Goal: Task Accomplishment & Management: Complete application form

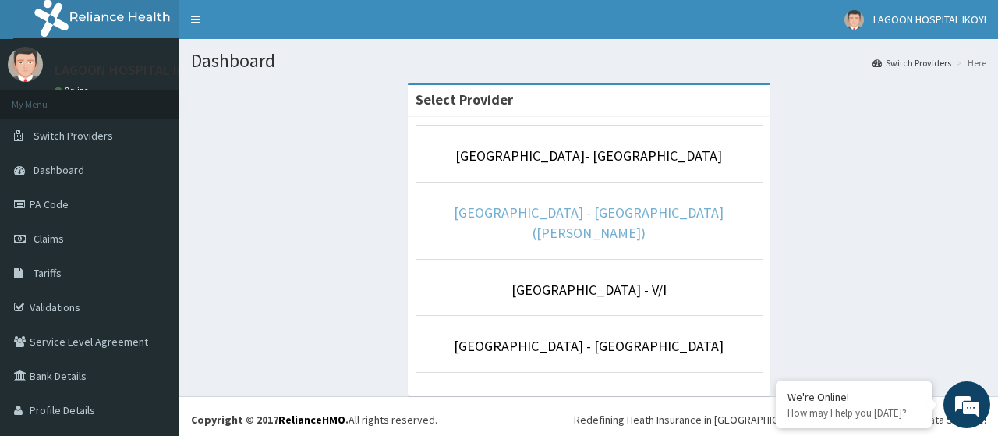
click at [602, 215] on link "[GEOGRAPHIC_DATA] - [GEOGRAPHIC_DATA]([PERSON_NAME])" at bounding box center [589, 222] width 270 height 38
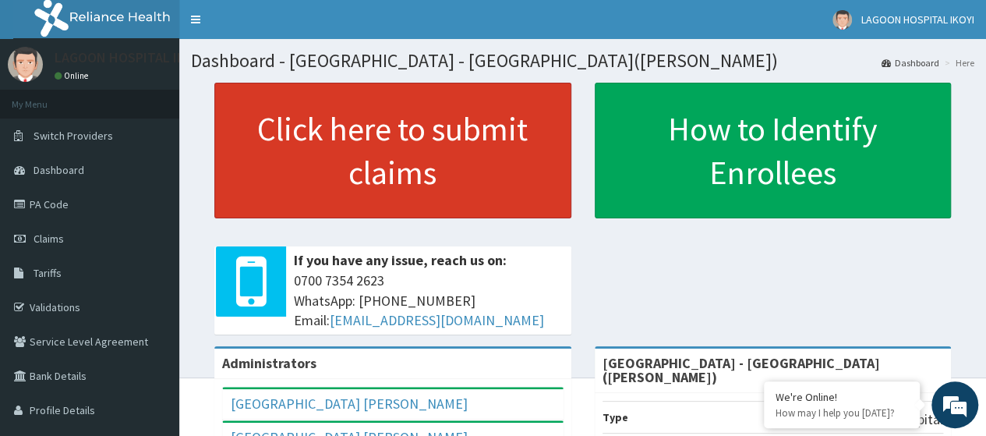
click at [366, 178] on link "Click here to submit claims" at bounding box center [392, 151] width 357 height 136
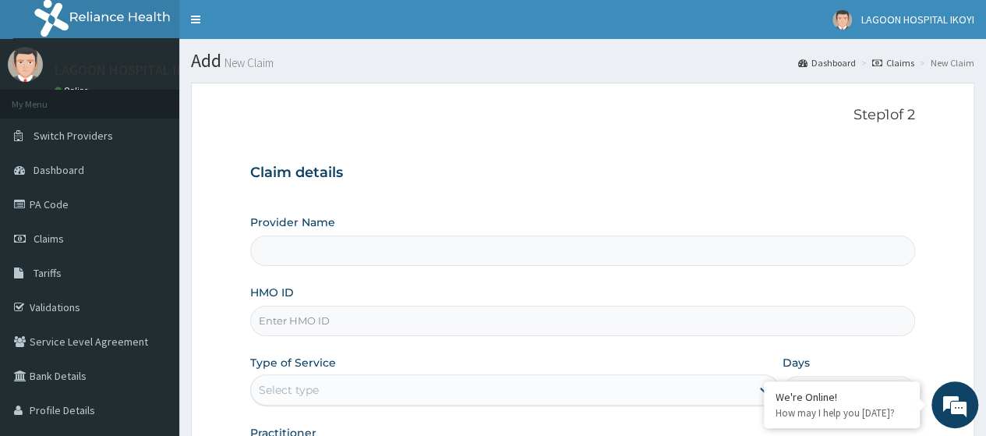
type input "[GEOGRAPHIC_DATA] - [GEOGRAPHIC_DATA]([PERSON_NAME])"
click at [289, 326] on input "HMO ID" at bounding box center [582, 321] width 665 height 30
paste input "ENP/10434/A"
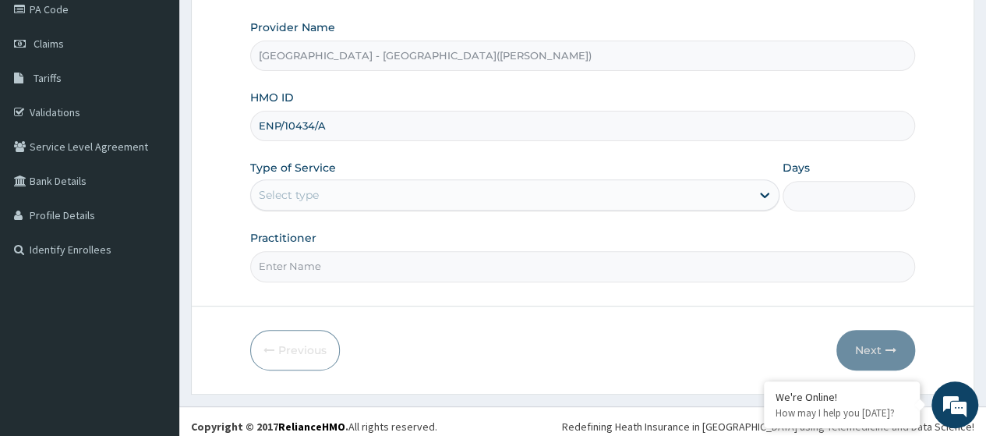
scroll to position [201, 0]
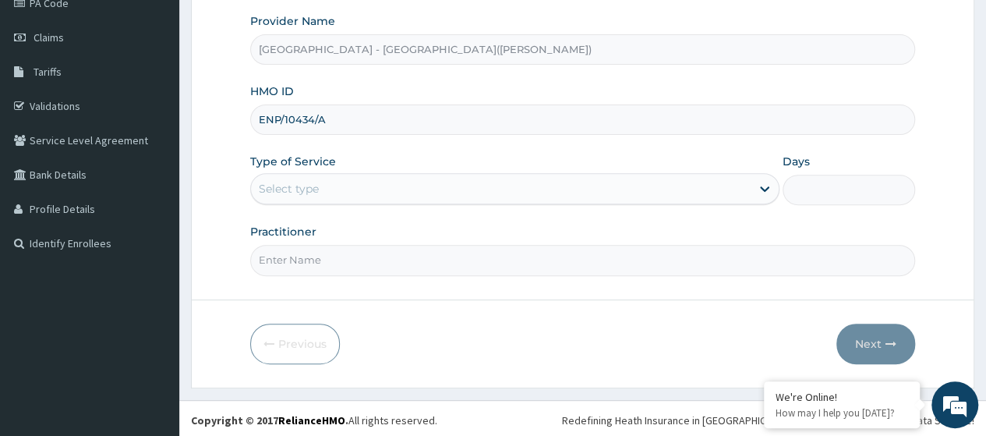
type input "ENP/10434/A"
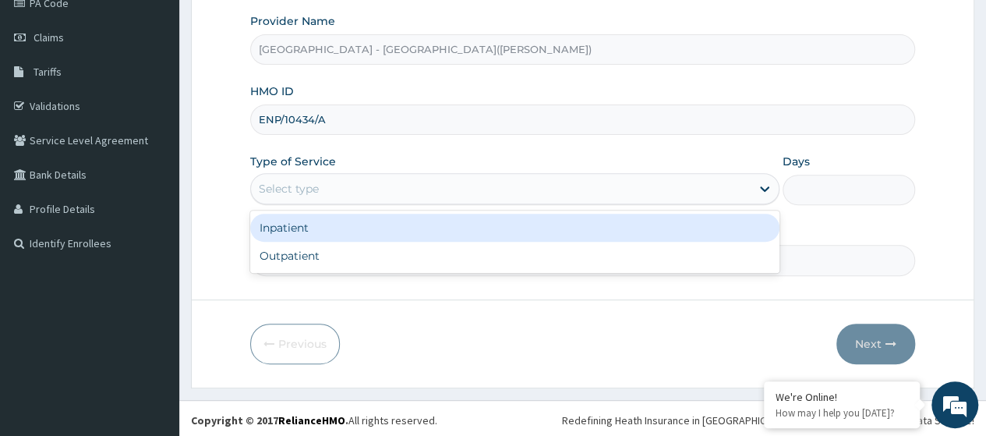
click at [309, 192] on div "Select type" at bounding box center [289, 189] width 60 height 16
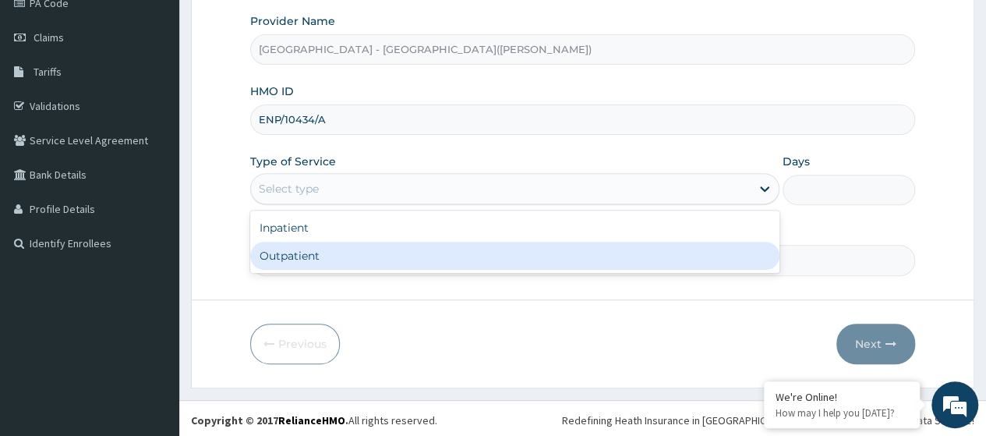
click at [299, 255] on div "Outpatient" at bounding box center [514, 256] width 529 height 28
type input "1"
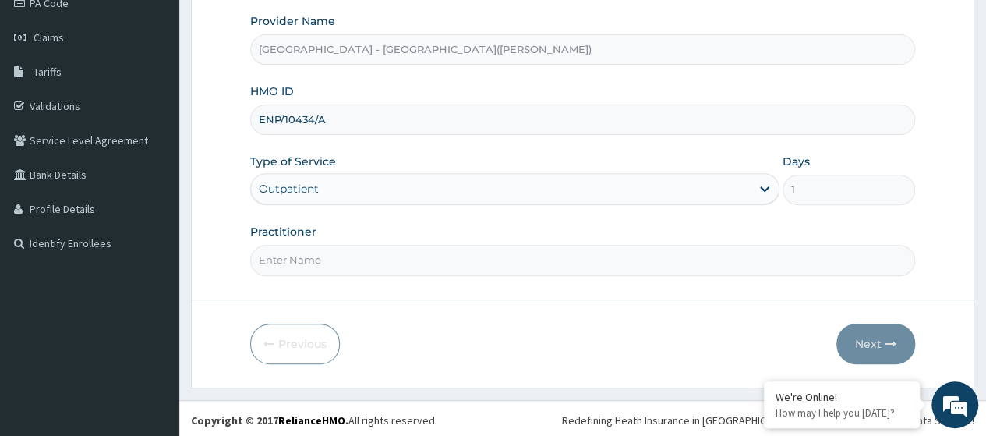
click at [299, 255] on input "Practitioner" at bounding box center [582, 260] width 665 height 30
type input "KUYORO"
drag, startPoint x: 874, startPoint y: 334, endPoint x: 767, endPoint y: 401, distance: 125.7
click at [873, 334] on button "Next" at bounding box center [875, 343] width 79 height 41
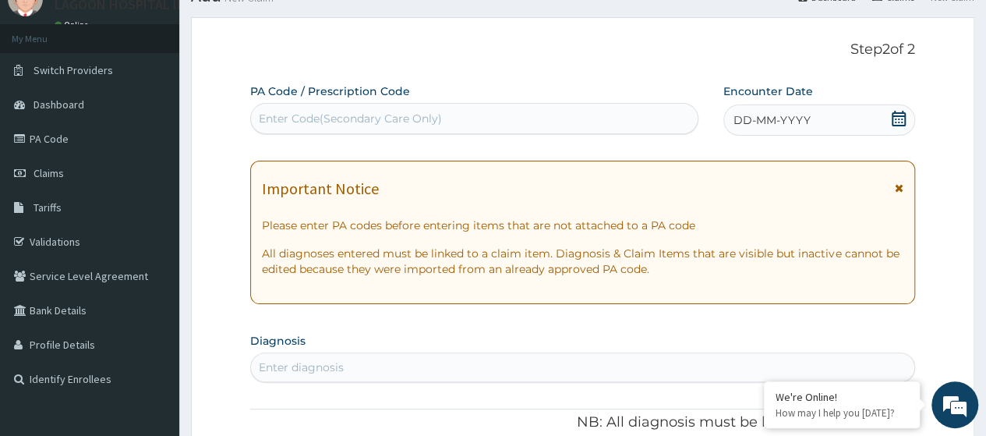
scroll to position [58, 0]
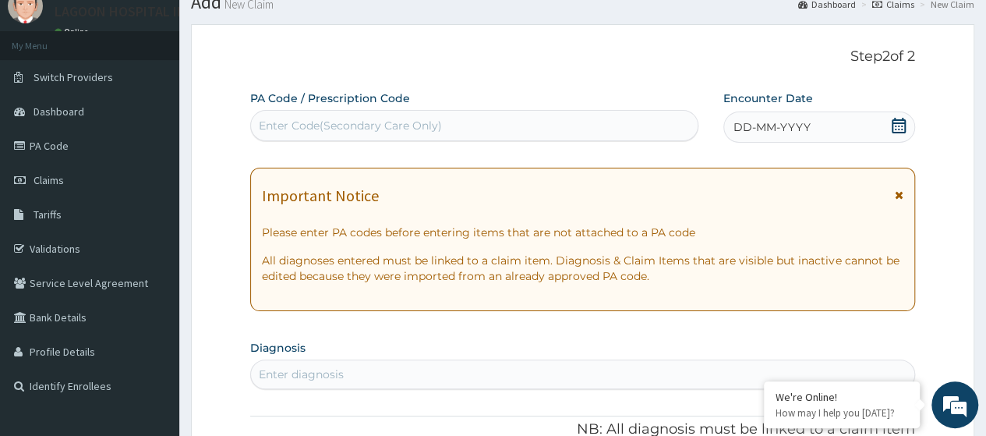
click at [298, 128] on div "Enter Code(Secondary Care Only)" at bounding box center [350, 126] width 183 height 16
paste input "PA/53EB5D"
type input "PA/53EB5D"
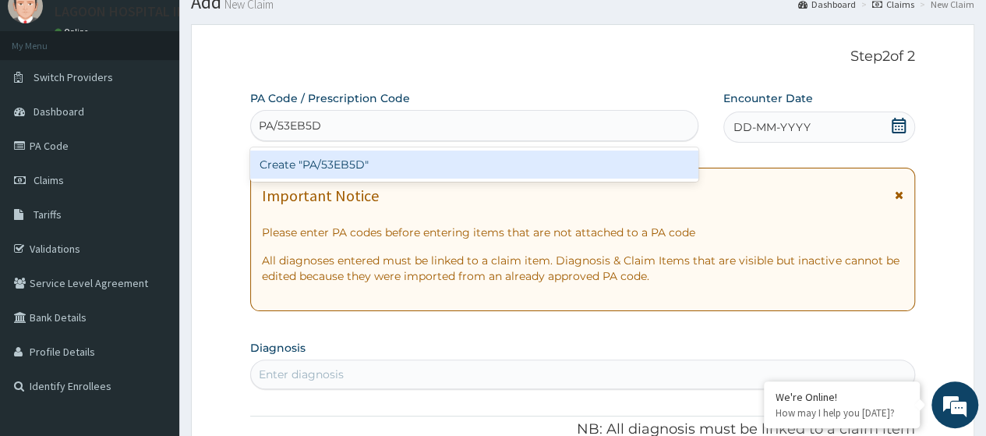
click at [359, 165] on div "Create "PA/53EB5D"" at bounding box center [473, 164] width 447 height 28
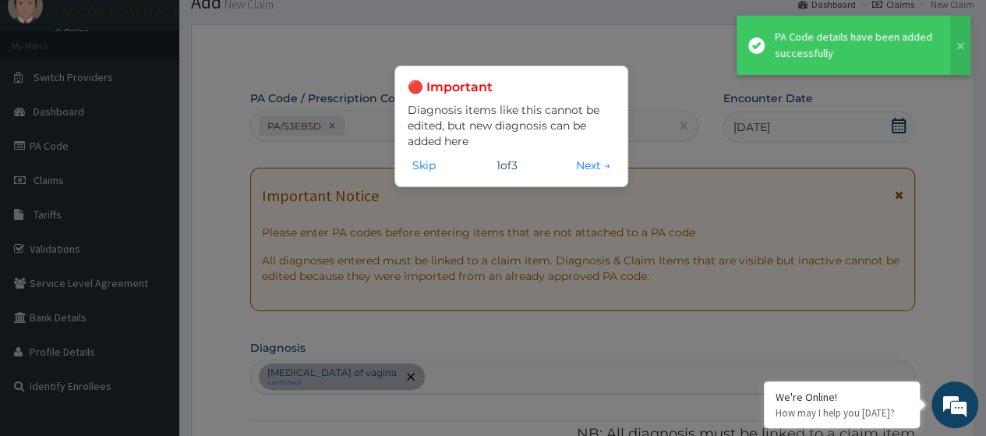
scroll to position [429, 0]
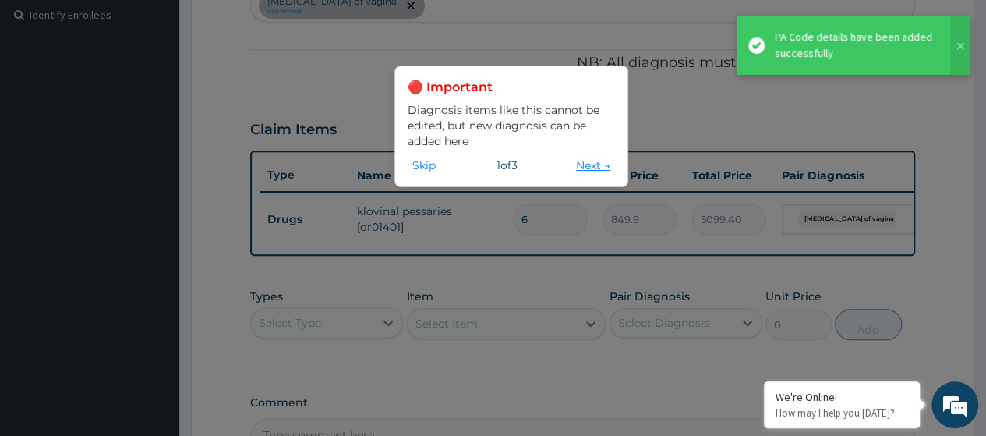
click at [585, 163] on button "Next →" at bounding box center [593, 165] width 44 height 17
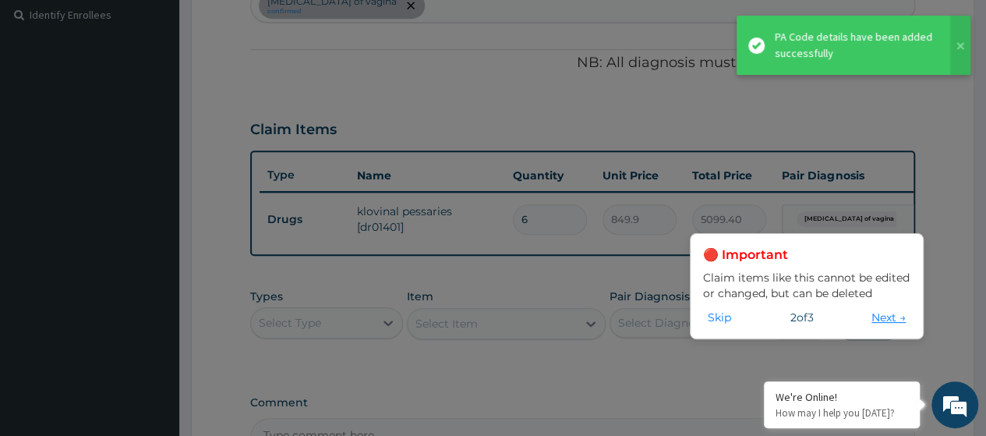
click at [887, 317] on button "Next →" at bounding box center [889, 317] width 44 height 17
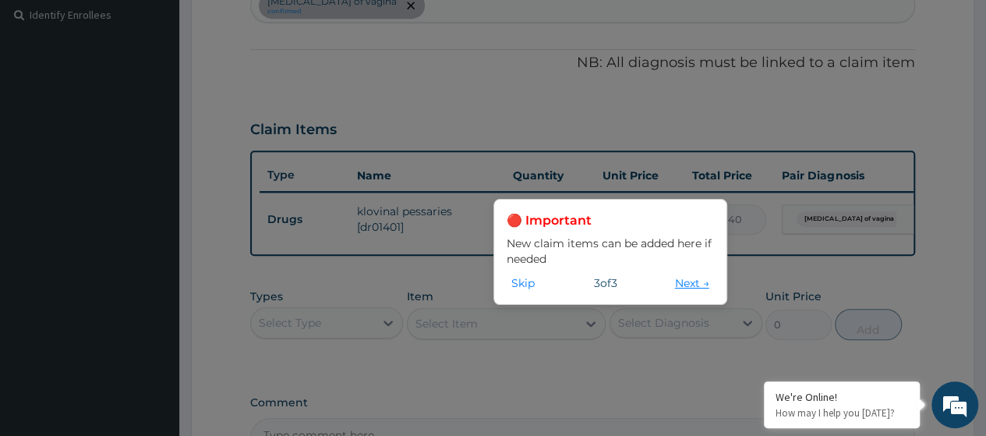
click at [684, 289] on button "Next →" at bounding box center [692, 282] width 44 height 17
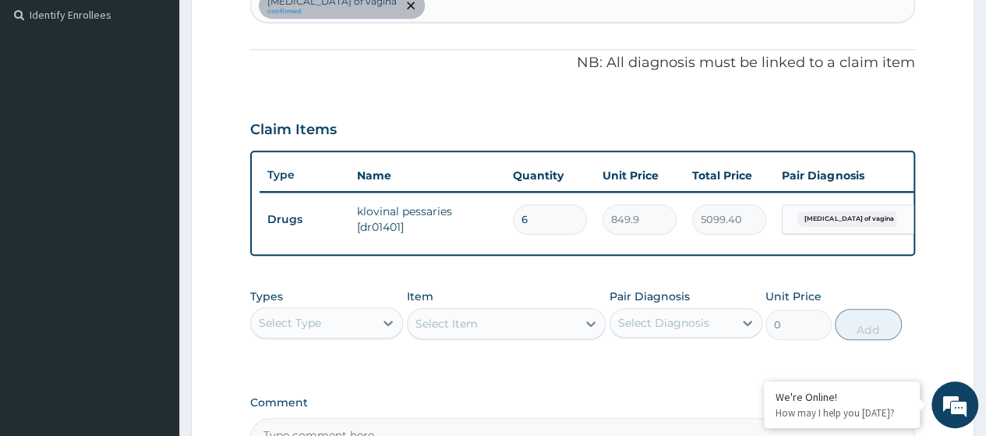
scroll to position [624, 0]
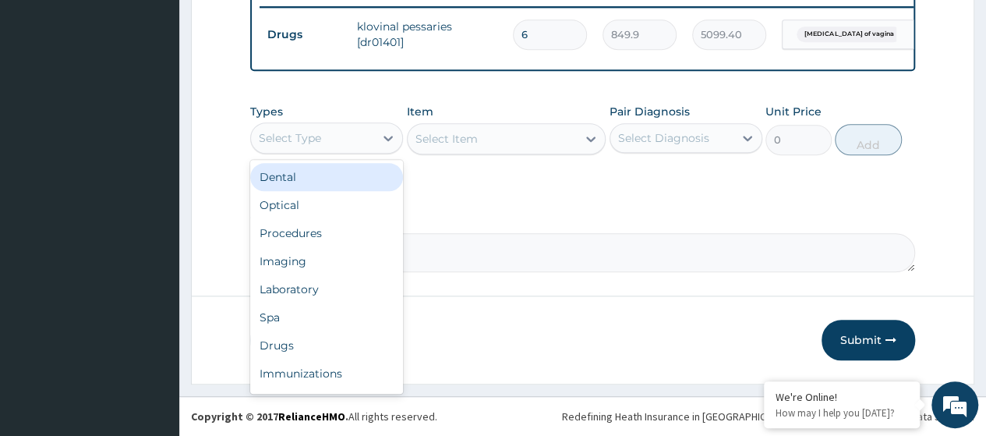
click at [341, 145] on div "Select Type" at bounding box center [312, 137] width 123 height 25
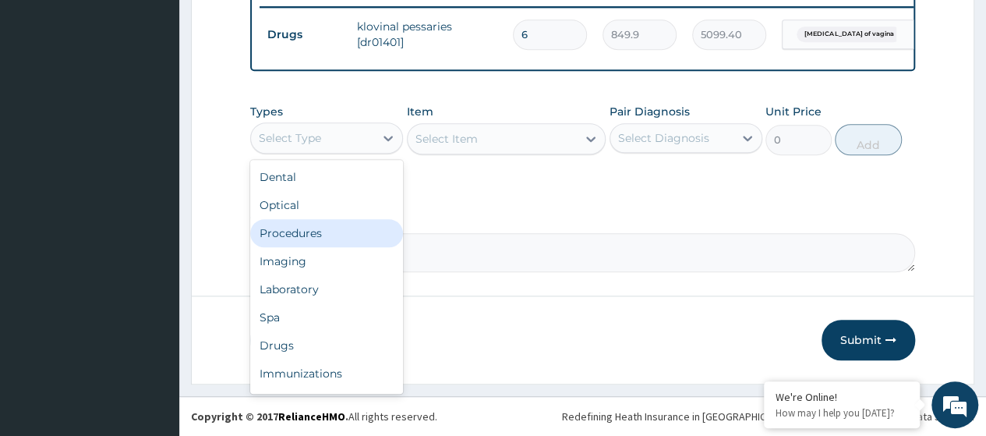
drag, startPoint x: 326, startPoint y: 232, endPoint x: 537, endPoint y: 364, distance: 248.9
click at [329, 232] on div "Procedures" at bounding box center [326, 233] width 153 height 28
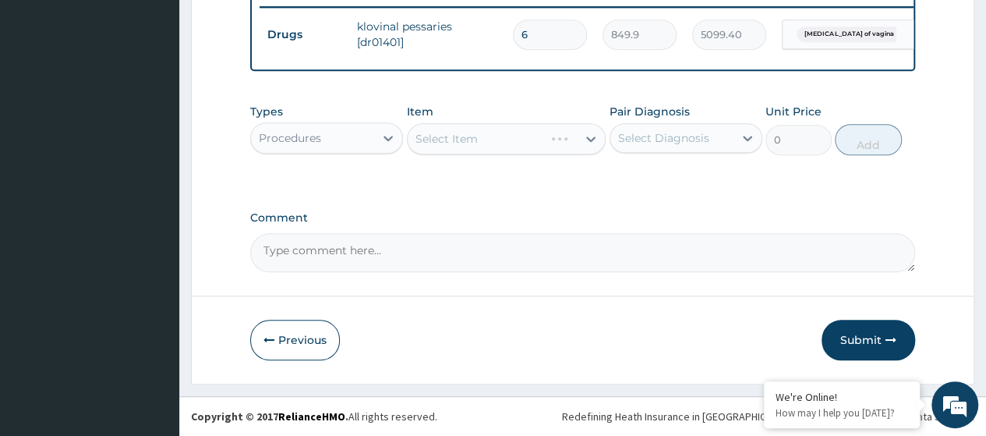
click at [461, 140] on div "Select Item" at bounding box center [507, 138] width 200 height 31
click at [461, 140] on div "Select Item" at bounding box center [446, 139] width 62 height 16
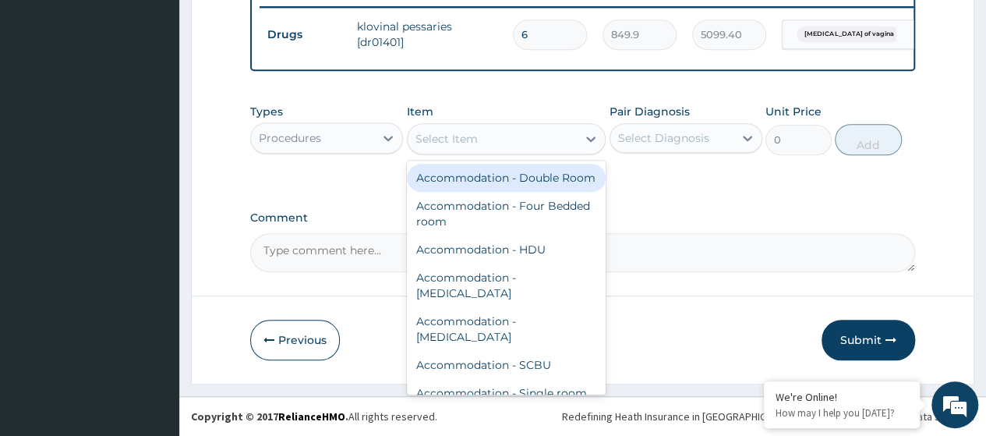
paste input "Consultation GOPD First Visit"
type input "Consultation GOPD First Visit"
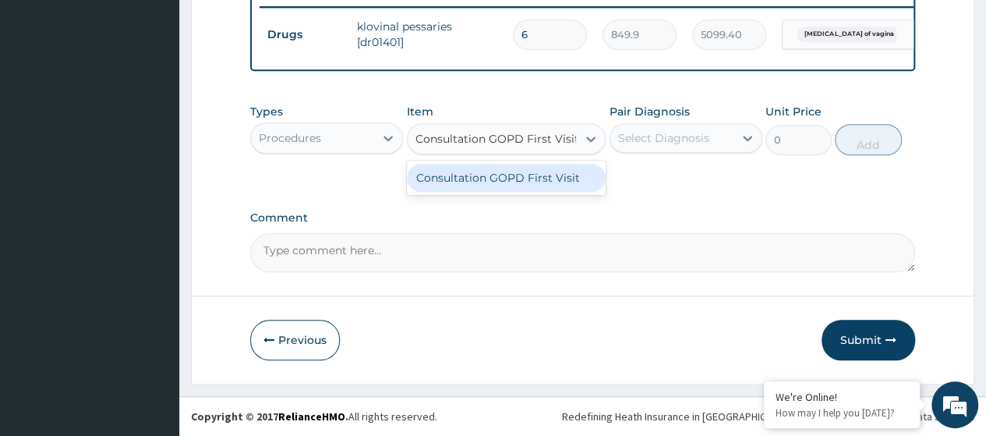
click at [497, 178] on div "Consultation GOPD First Visit" at bounding box center [507, 178] width 200 height 28
type input "13400"
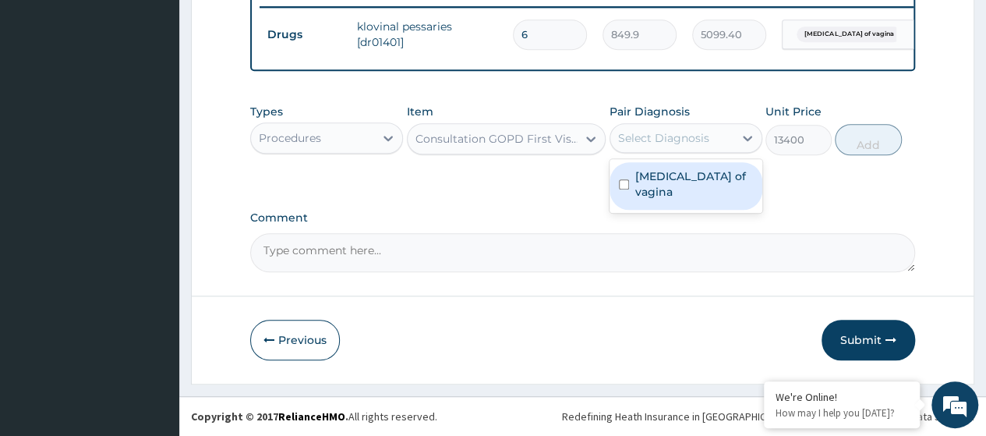
click at [709, 147] on div "Select Diagnosis" at bounding box center [671, 137] width 123 height 25
drag, startPoint x: 692, startPoint y: 180, endPoint x: 784, endPoint y: 164, distance: 93.3
click at [698, 180] on label "Candidiasis of vagina" at bounding box center [694, 183] width 118 height 31
checkbox input "true"
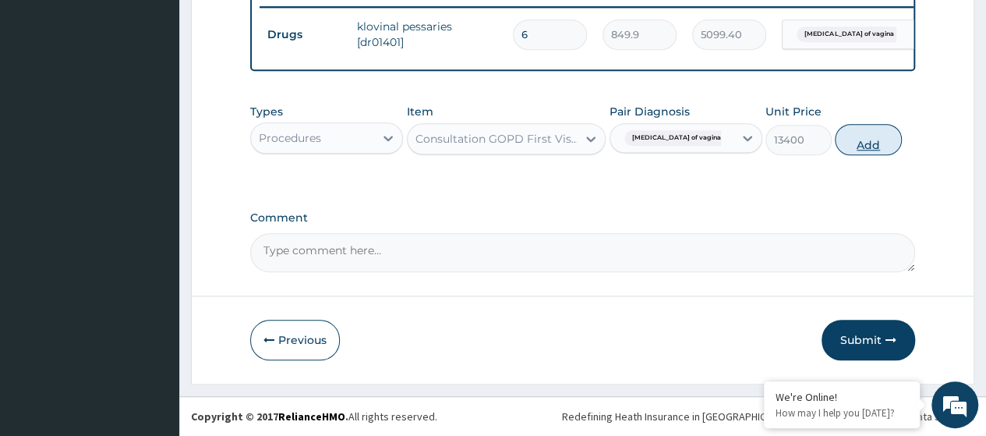
click at [858, 149] on button "Add" at bounding box center [868, 139] width 66 height 31
type input "0"
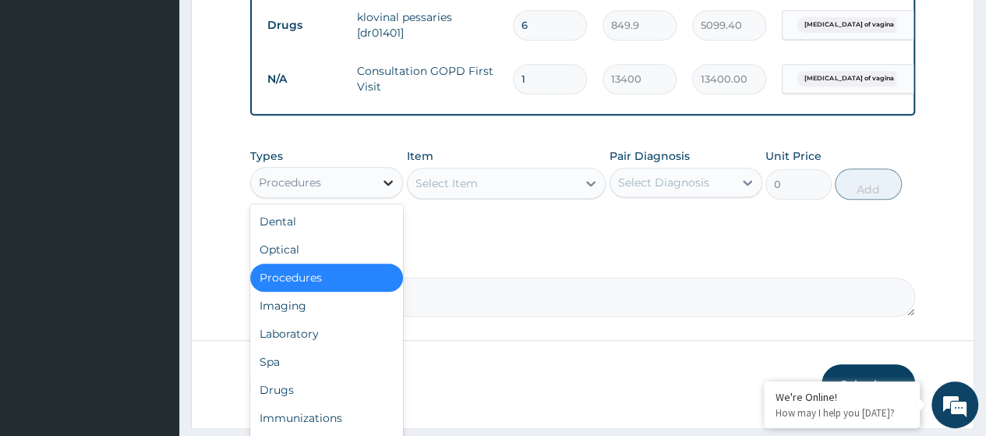
click at [379, 195] on div at bounding box center [388, 182] width 28 height 28
click at [315, 320] on div "Imaging" at bounding box center [326, 306] width 153 height 28
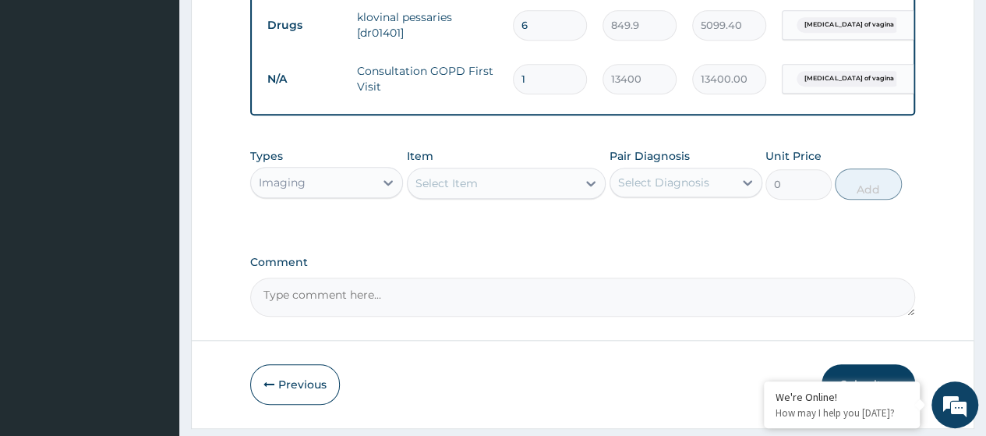
click at [469, 191] on div "Select Item" at bounding box center [446, 183] width 62 height 16
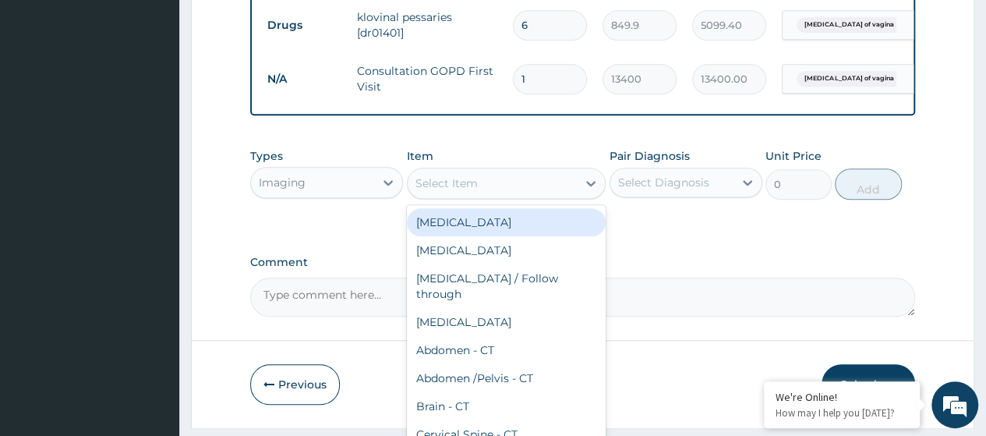
paste input "High Vaginal Swab M/C/S"
type input "High Vaginal Swab M/C/S"
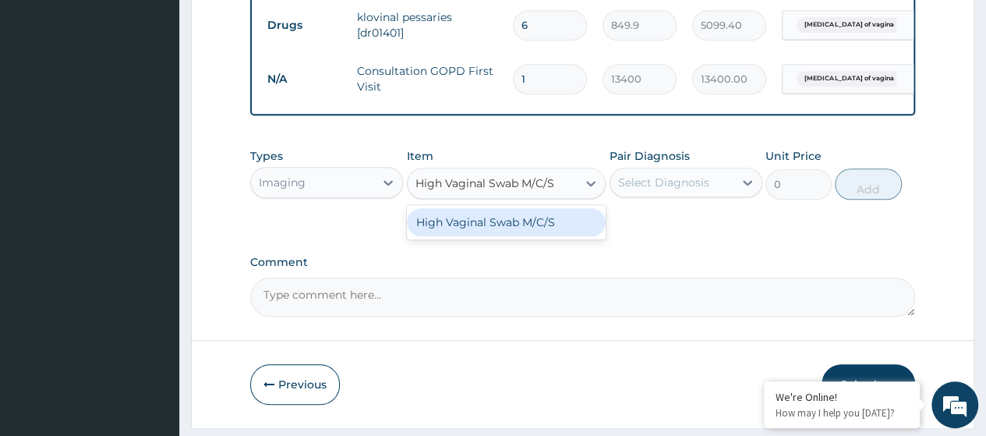
click at [490, 233] on div "High Vaginal Swab M/C/S" at bounding box center [507, 222] width 200 height 28
type input "16800"
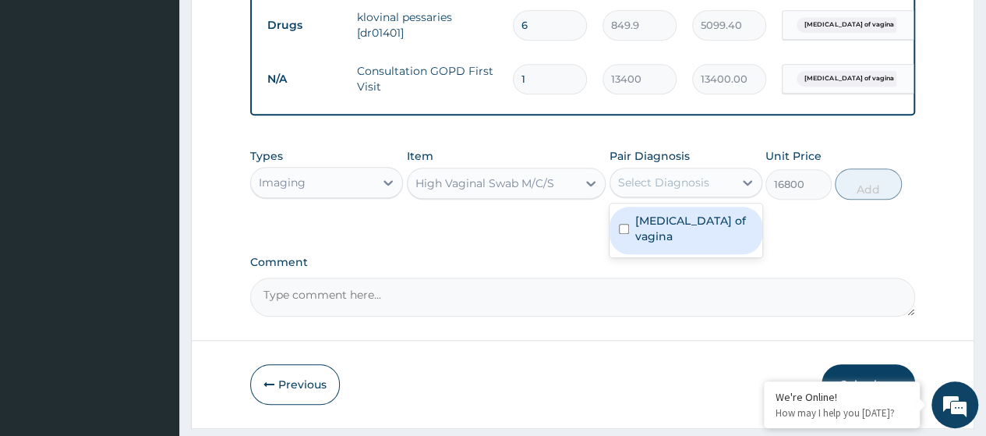
click at [683, 190] on div "Select Diagnosis" at bounding box center [663, 183] width 91 height 16
click at [682, 229] on label "Candidiasis of vagina" at bounding box center [694, 228] width 118 height 31
checkbox input "true"
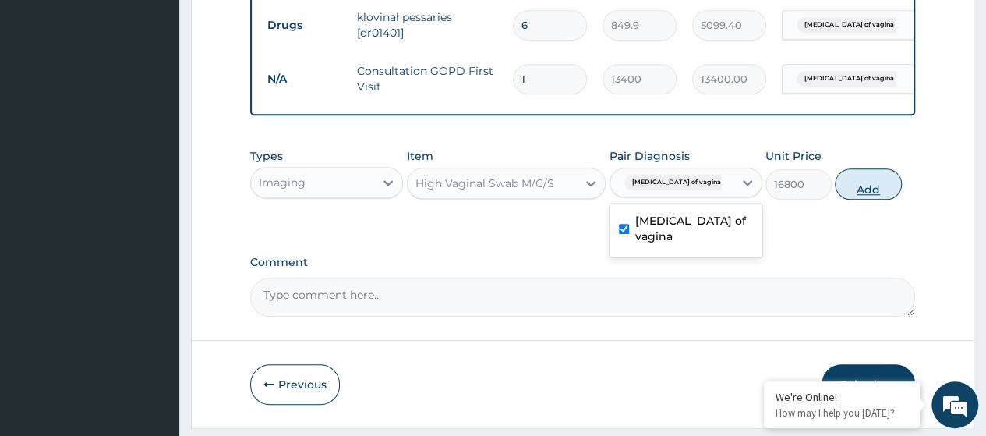
drag, startPoint x: 878, startPoint y: 200, endPoint x: 847, endPoint y: 236, distance: 47.0
click at [878, 200] on button "Add" at bounding box center [868, 183] width 66 height 31
type input "0"
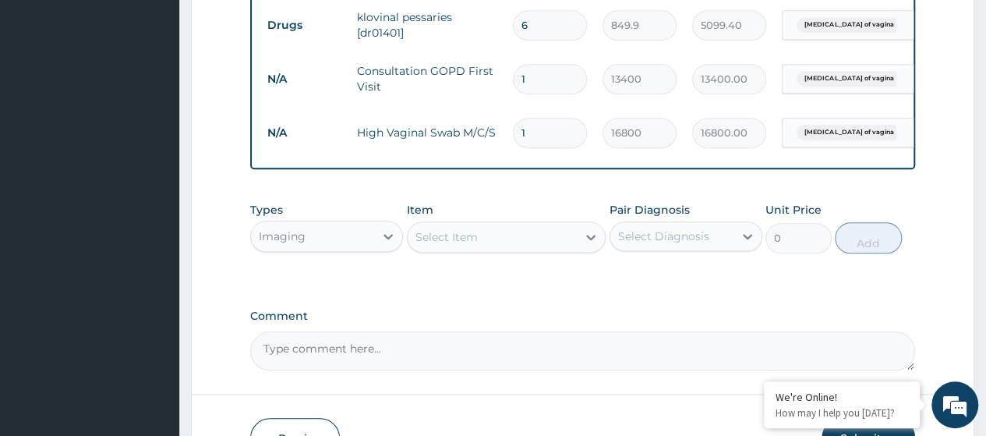
click at [455, 245] on div "Select Item" at bounding box center [446, 237] width 62 height 16
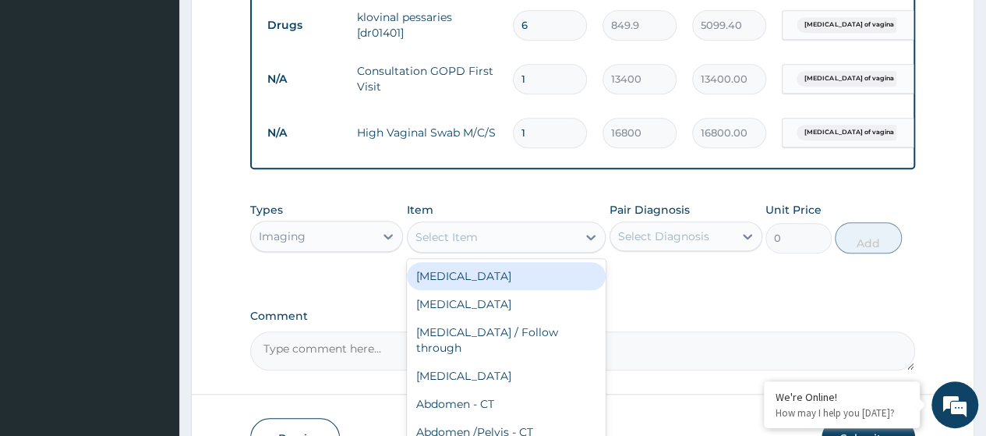
paste input "Urine Microscopy, Culture and Sensitivity"
type input "Urine Microscopy, Culture and Sensitivity"
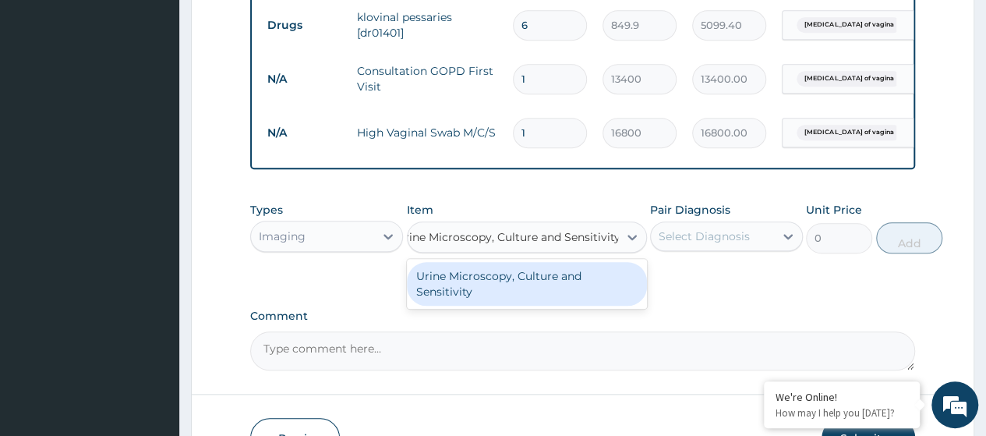
click at [494, 282] on div "Urine Microscopy, Culture and Sensitivity" at bounding box center [527, 284] width 240 height 44
type input "16800"
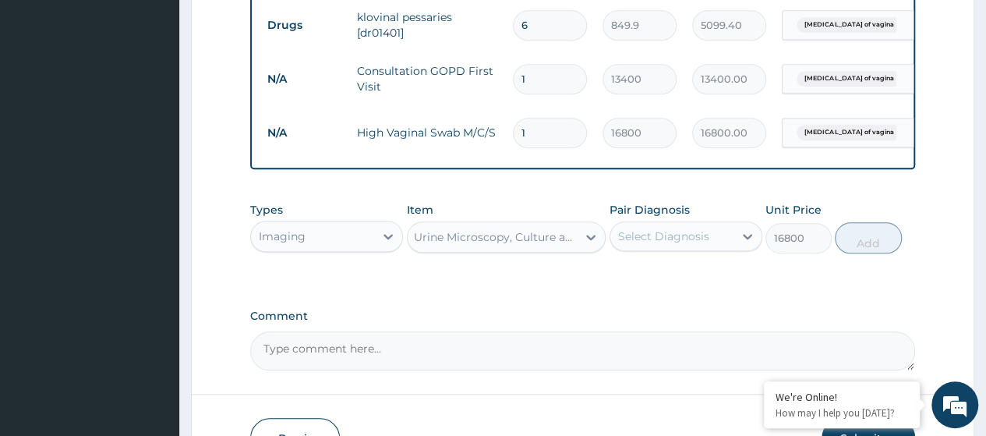
click at [705, 244] on div "Select Diagnosis" at bounding box center [663, 236] width 91 height 16
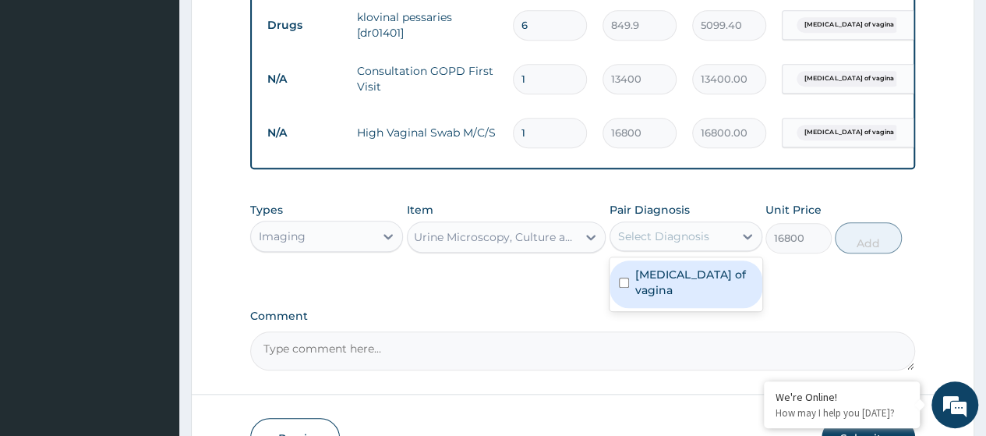
drag, startPoint x: 683, startPoint y: 285, endPoint x: 743, endPoint y: 285, distance: 60.0
click at [690, 285] on label "Candidiasis of vagina" at bounding box center [694, 282] width 118 height 31
checkbox input "true"
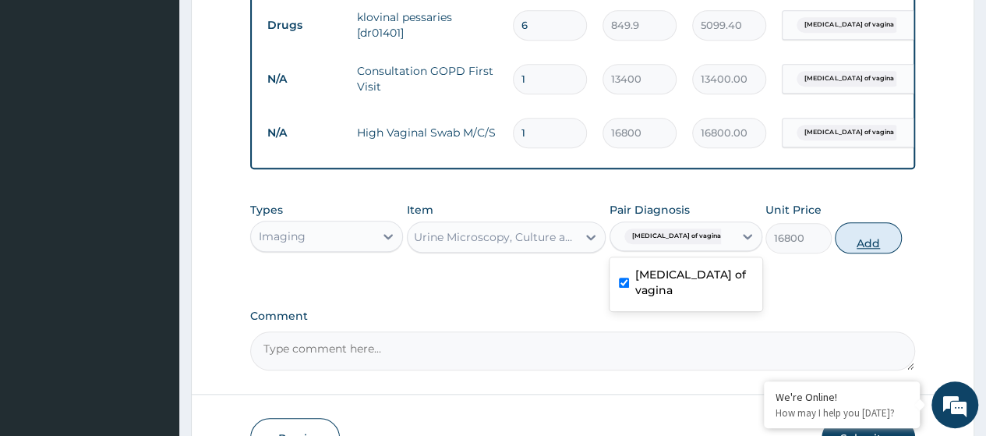
click at [876, 253] on button "Add" at bounding box center [868, 237] width 66 height 31
type input "0"
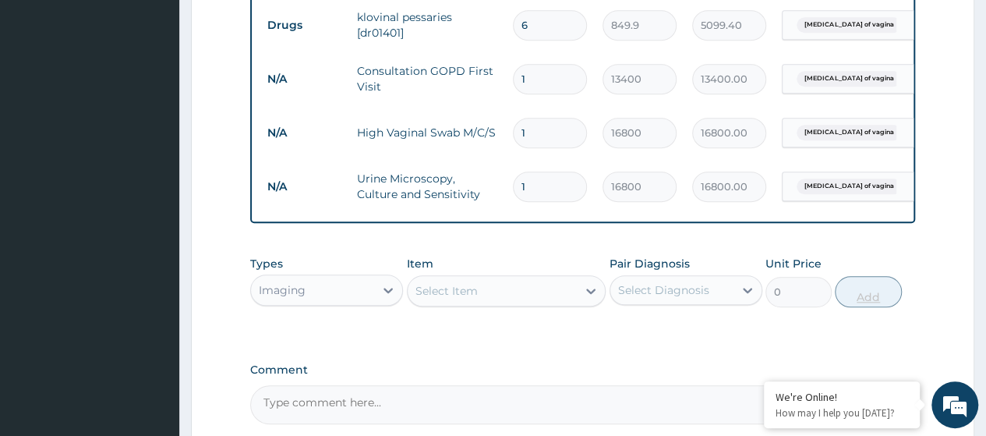
scroll to position [0, 0]
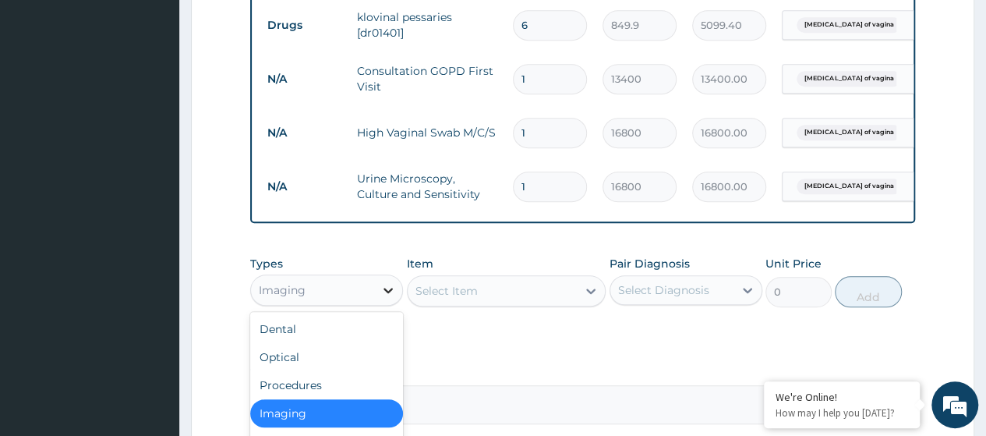
click at [385, 298] on icon at bounding box center [388, 290] width 16 height 16
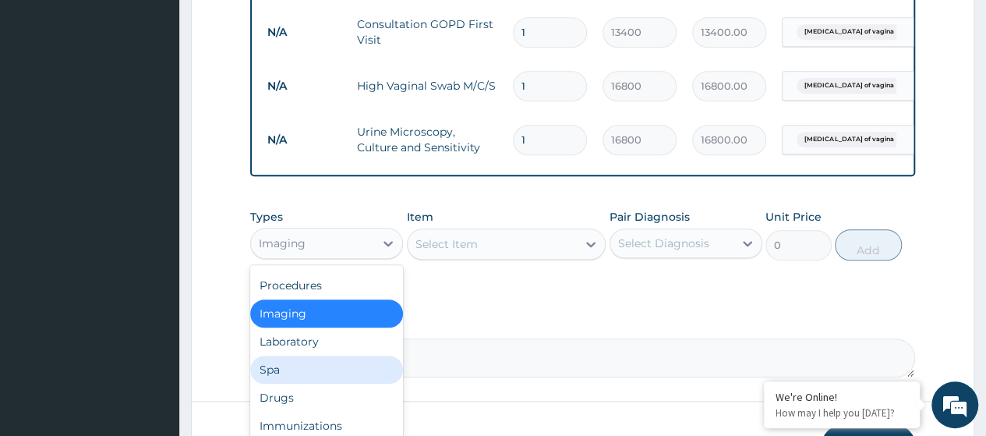
scroll to position [697, 0]
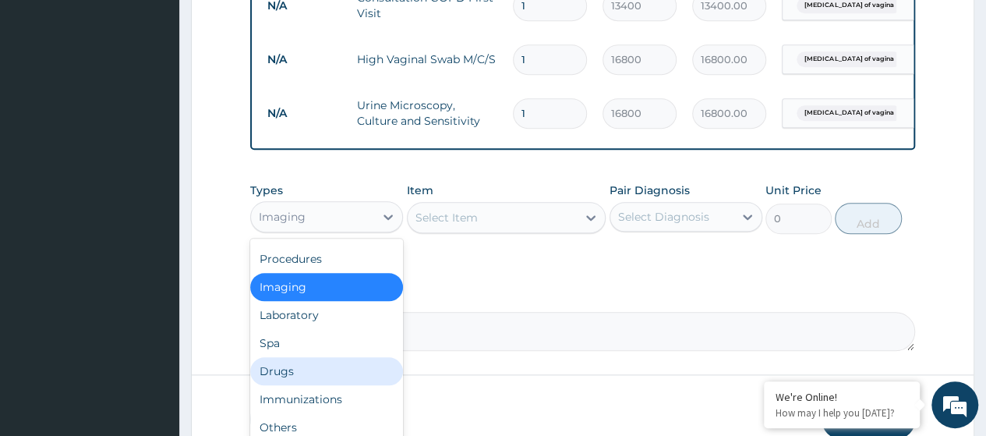
click at [324, 381] on div "Drugs" at bounding box center [326, 371] width 153 height 28
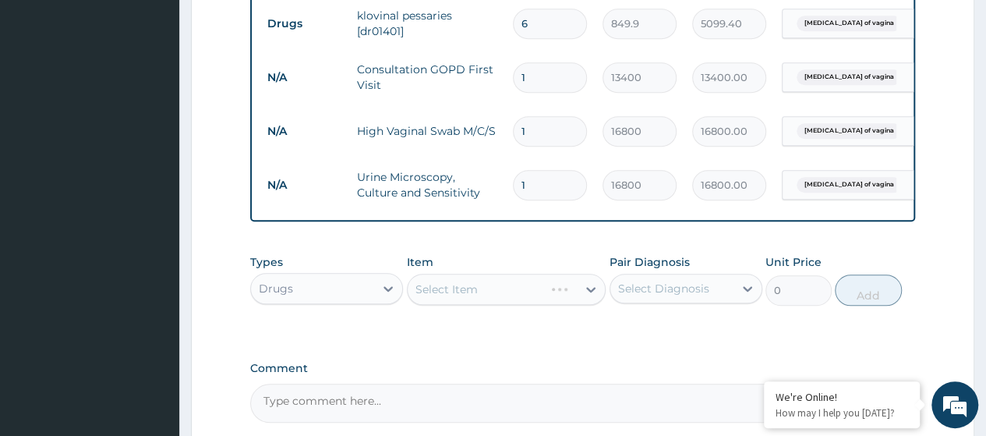
scroll to position [650, 0]
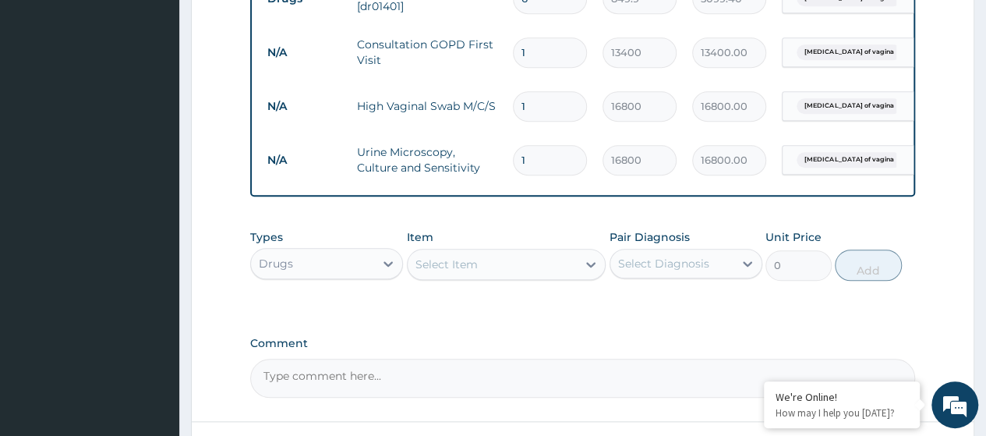
click at [461, 272] on div "Select Item" at bounding box center [446, 264] width 62 height 16
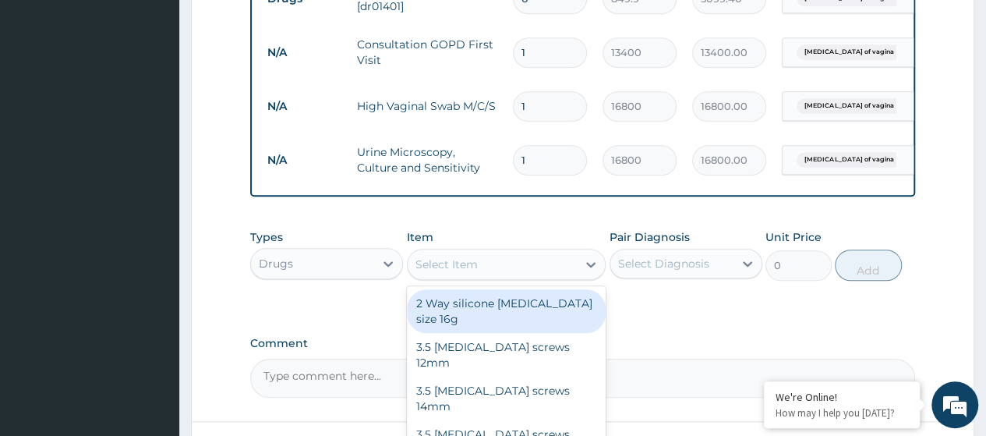
paste input "Cinnarizine (Stugeron) 25Mg Tab. (Dr01087)"
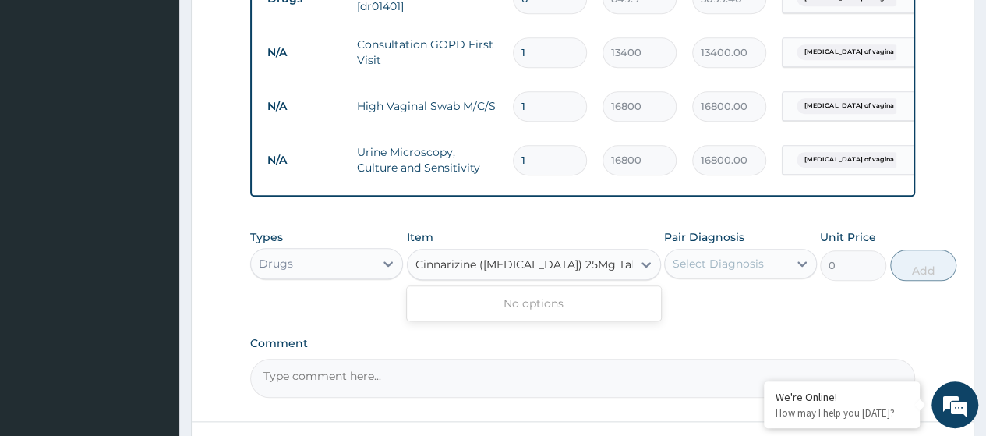
scroll to position [0, 19]
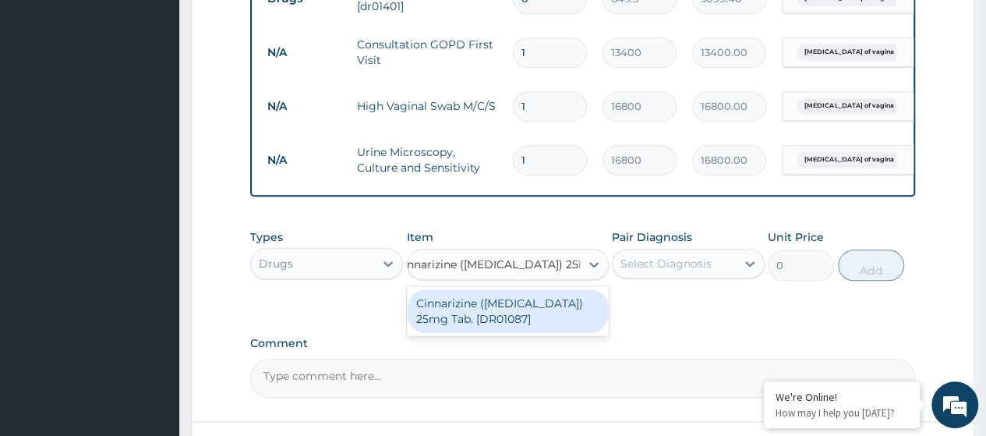
type input "Cinnarizine (Stugeron) 25Mg Ta"
click at [493, 322] on div "Cinnarizine (Stugeron) 25mg Tab. [DR01087]" at bounding box center [507, 311] width 200 height 44
type input "90"
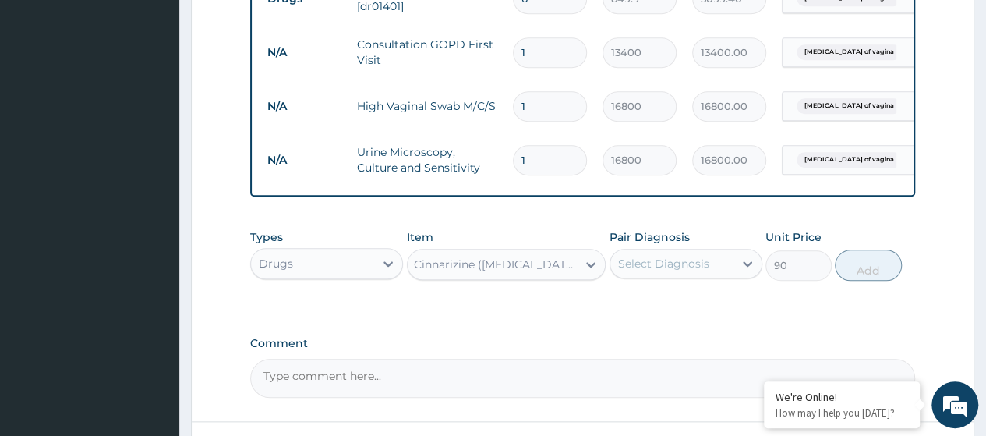
scroll to position [0, 2]
click at [688, 268] on div "Select Diagnosis" at bounding box center [663, 264] width 91 height 16
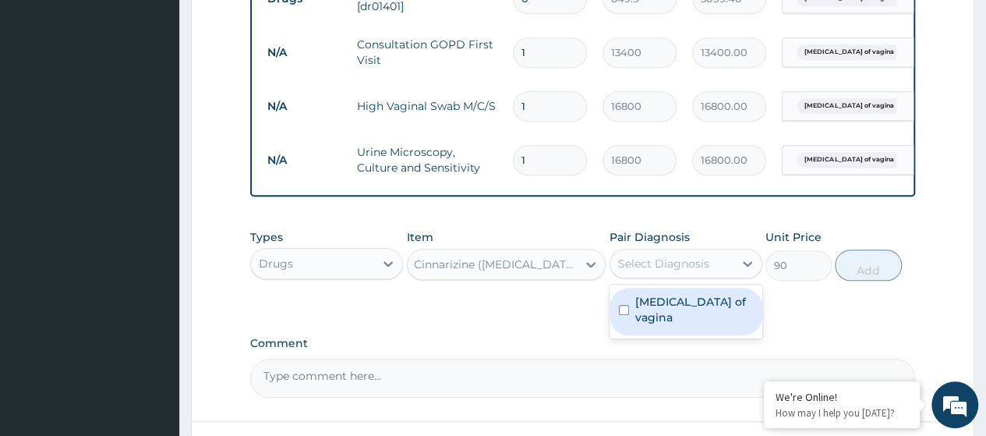
drag, startPoint x: 685, startPoint y: 316, endPoint x: 797, endPoint y: 299, distance: 112.8
click at [686, 316] on label "Candidiasis of vagina" at bounding box center [694, 309] width 118 height 31
checkbox input "true"
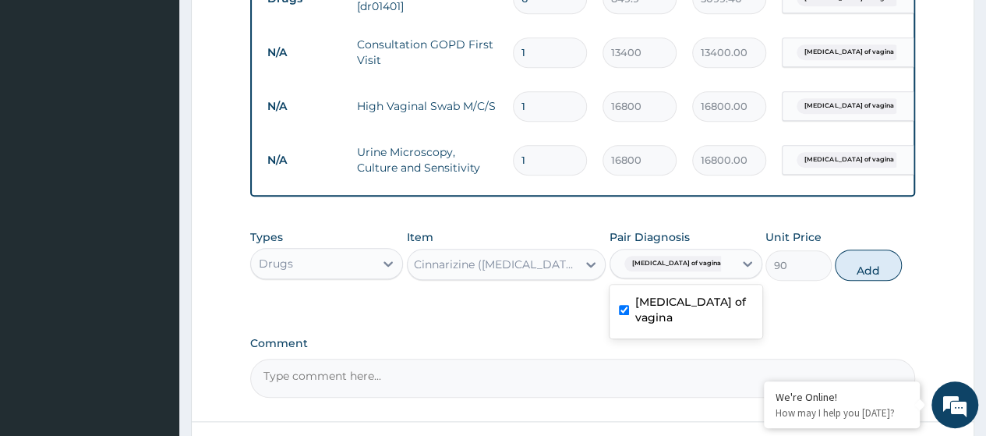
drag, startPoint x: 870, startPoint y: 285, endPoint x: 839, endPoint y: 285, distance: 31.2
click at [869, 281] on button "Add" at bounding box center [868, 264] width 66 height 31
type input "0"
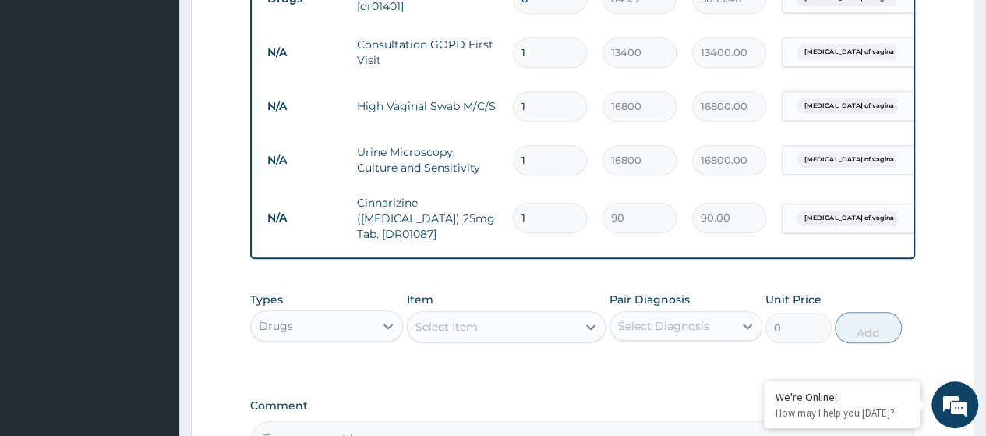
scroll to position [0, 0]
type input "0.00"
type input "4"
type input "360.00"
type input "42"
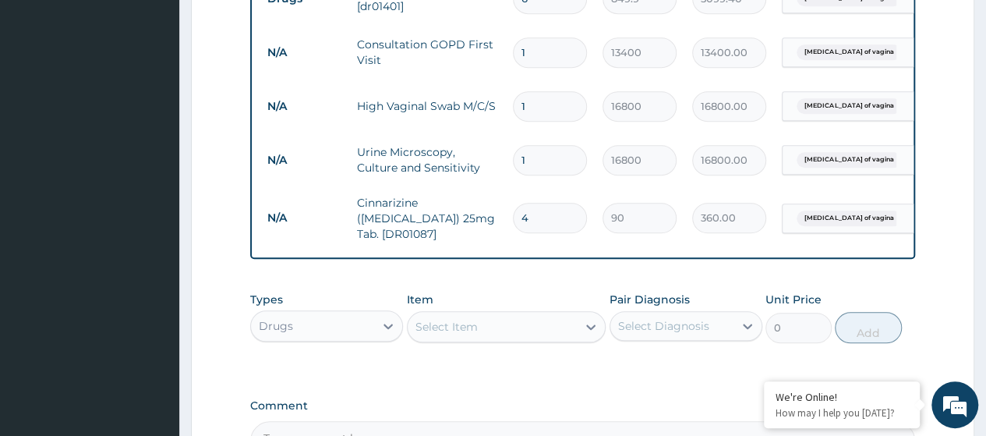
type input "3780.00"
type input "42"
click at [457, 331] on div "Select Item" at bounding box center [446, 327] width 62 height 16
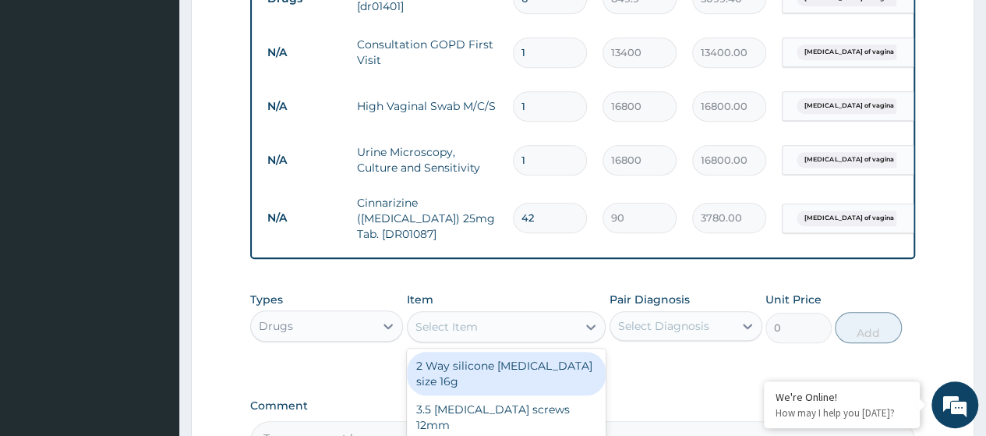
paste input "Clotrimazole 20G Cream (Dr00297)"
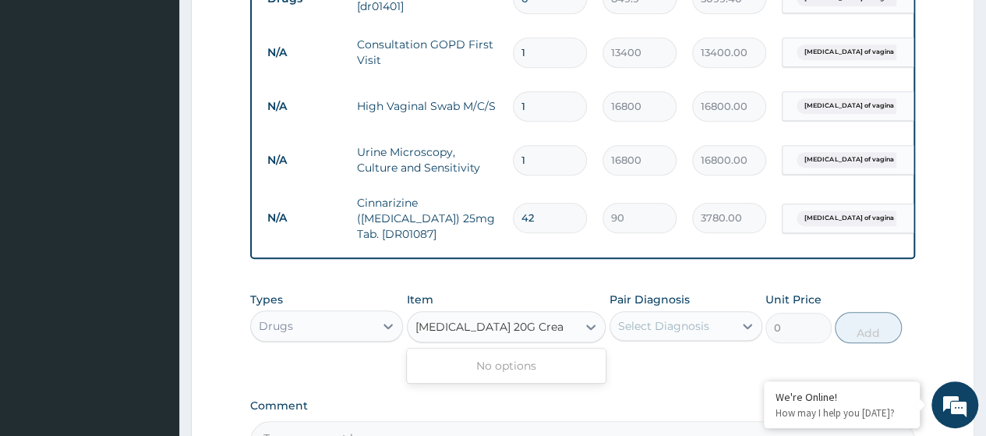
type input "Clotrimazole 20G Cre"
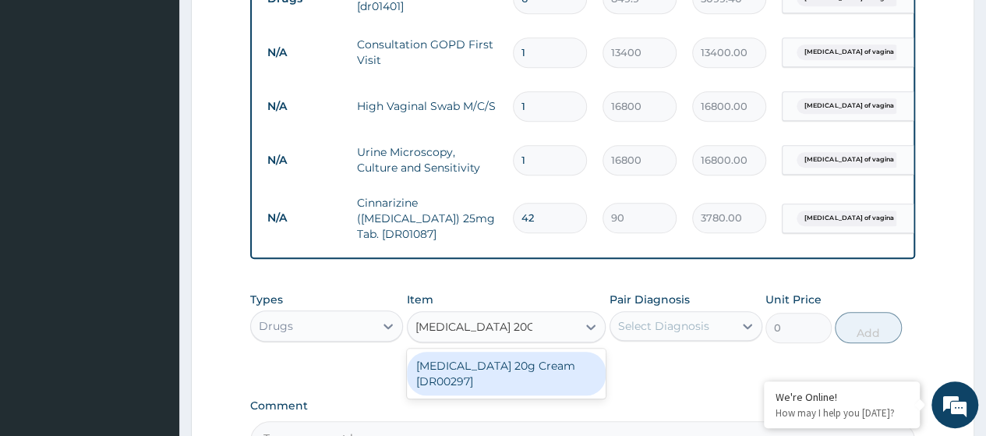
click at [541, 383] on div "Clotrimazole 20g Cream [DR00297]" at bounding box center [507, 374] width 200 height 44
type input "815.67"
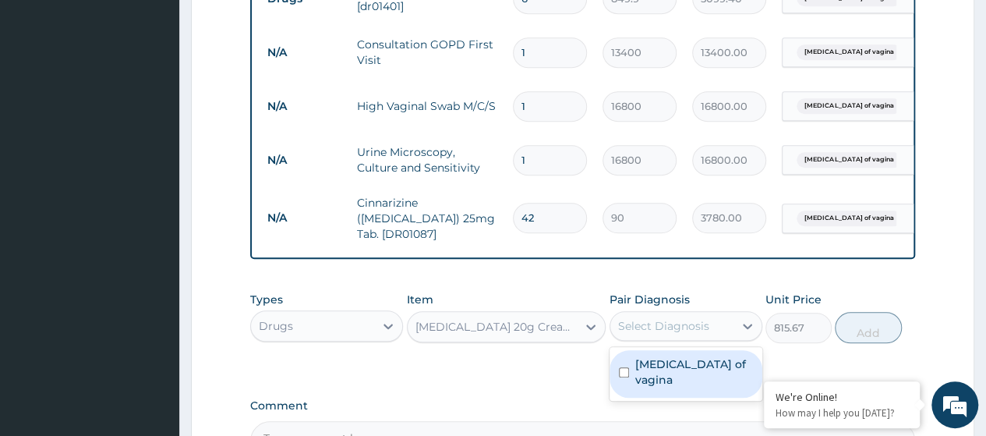
click at [693, 327] on div "Select Diagnosis" at bounding box center [663, 326] width 91 height 16
click at [670, 367] on label "Candidiasis of vagina" at bounding box center [694, 371] width 118 height 31
checkbox input "true"
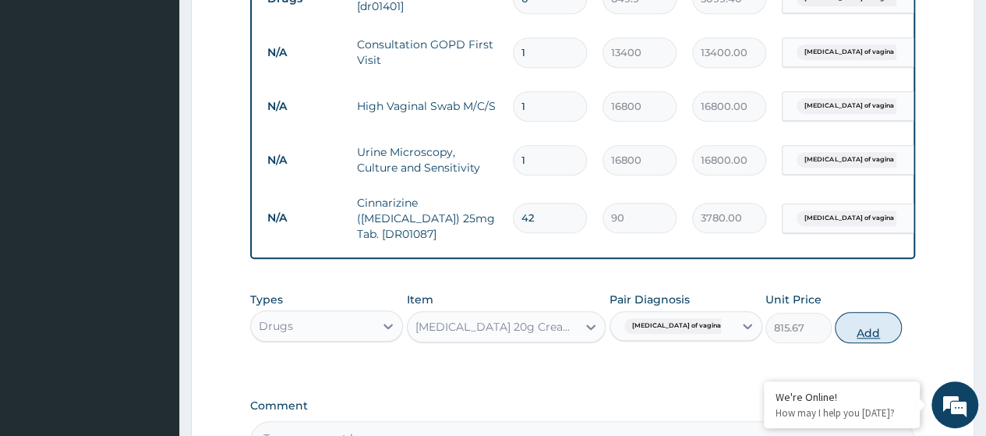
click at [865, 330] on button "Add" at bounding box center [868, 327] width 66 height 31
type input "0"
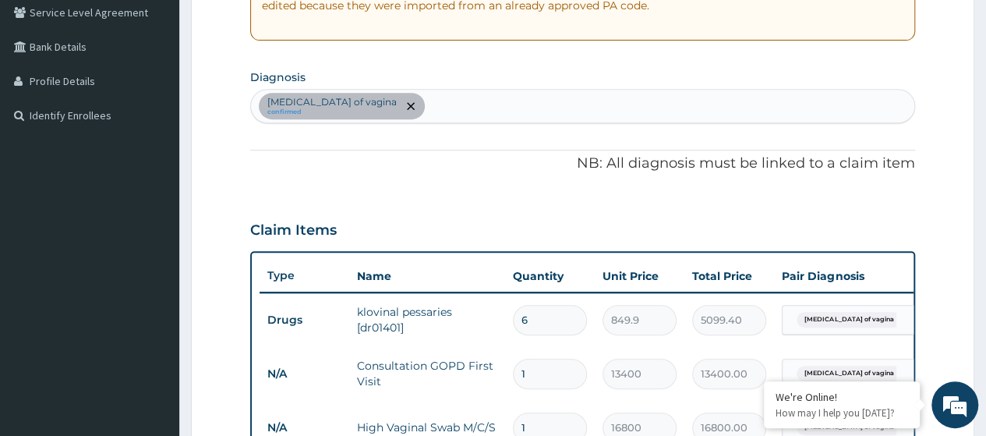
scroll to position [327, 0]
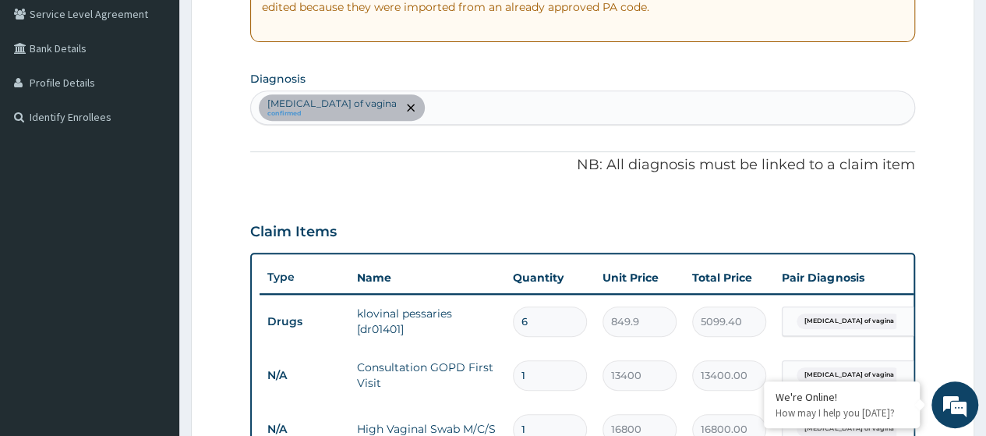
click at [433, 118] on div "Candidiasis of vagina confirmed" at bounding box center [582, 107] width 663 height 33
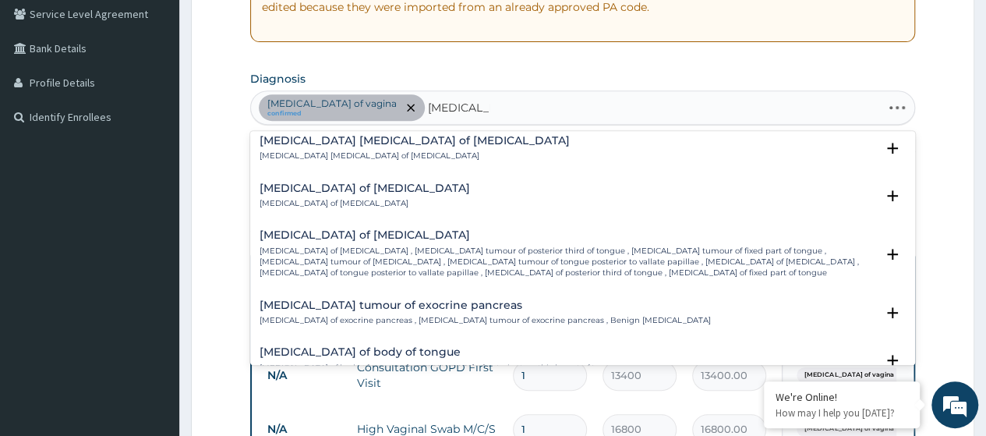
scroll to position [0, 0]
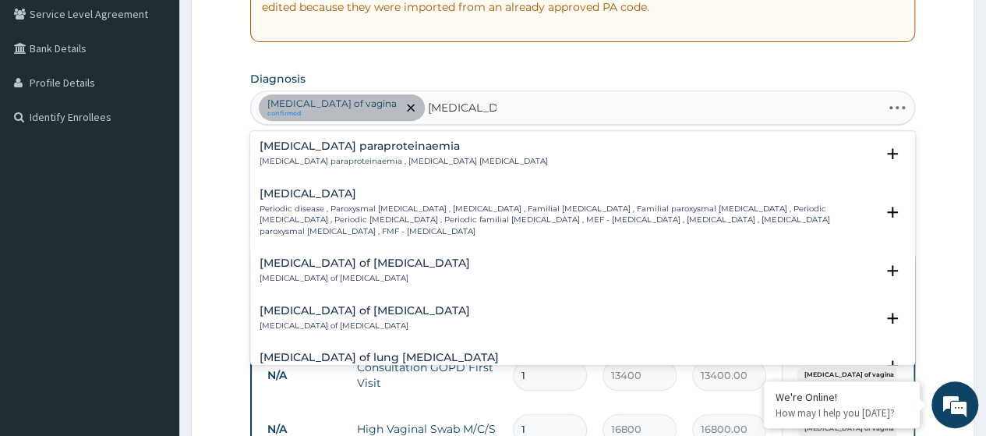
type input "benign paro"
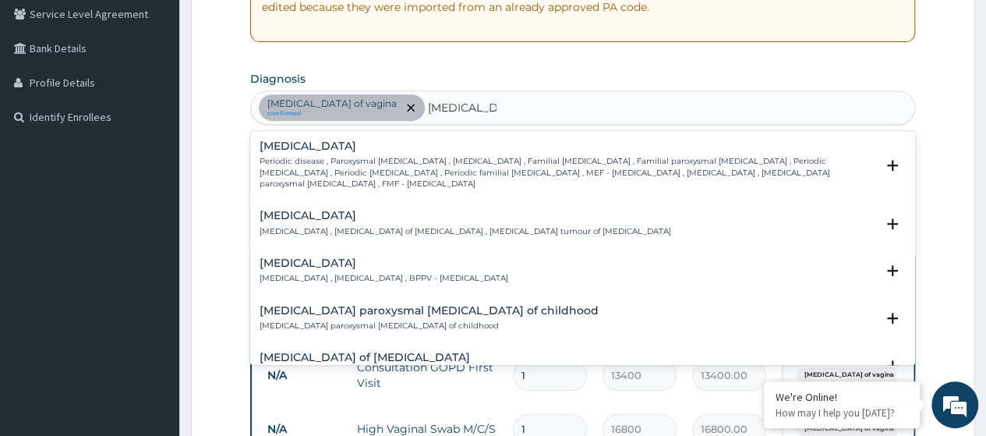
click at [404, 277] on p "Benign paroxysmal positional vertigo , Benign paroxysmal positional nystagmus ,…" at bounding box center [384, 278] width 249 height 11
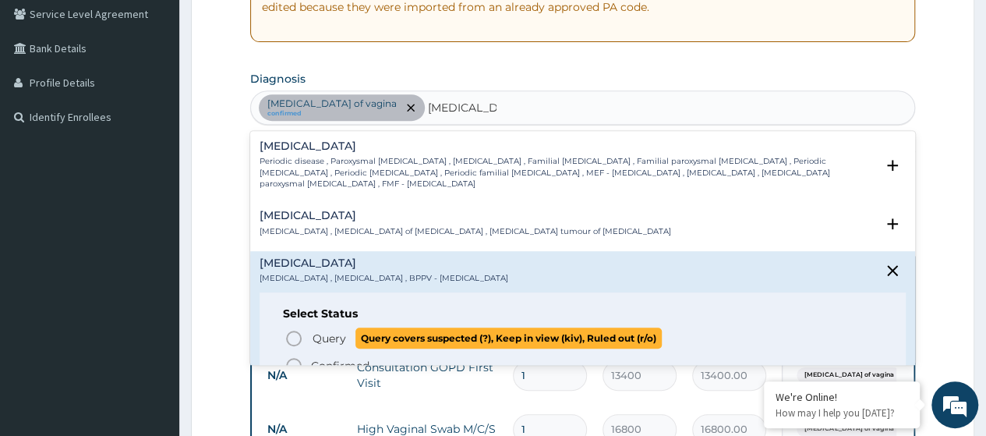
click at [330, 333] on span "Query" at bounding box center [330, 338] width 34 height 16
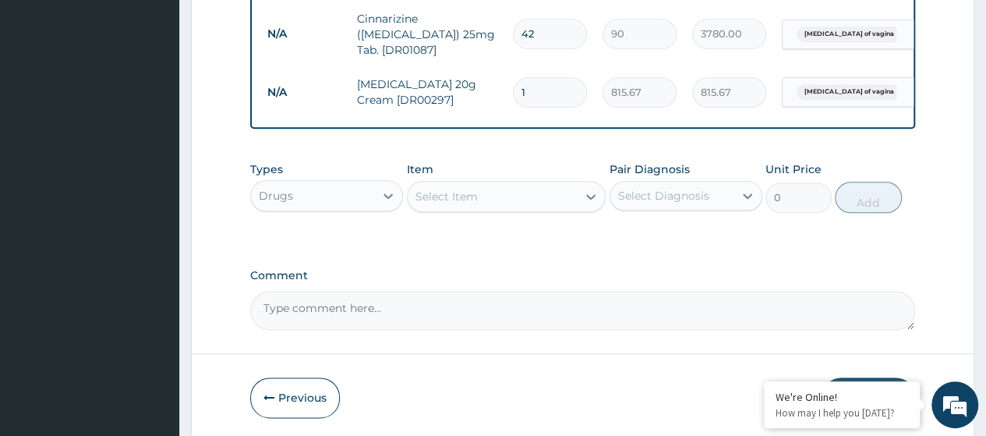
scroll to position [893, 0]
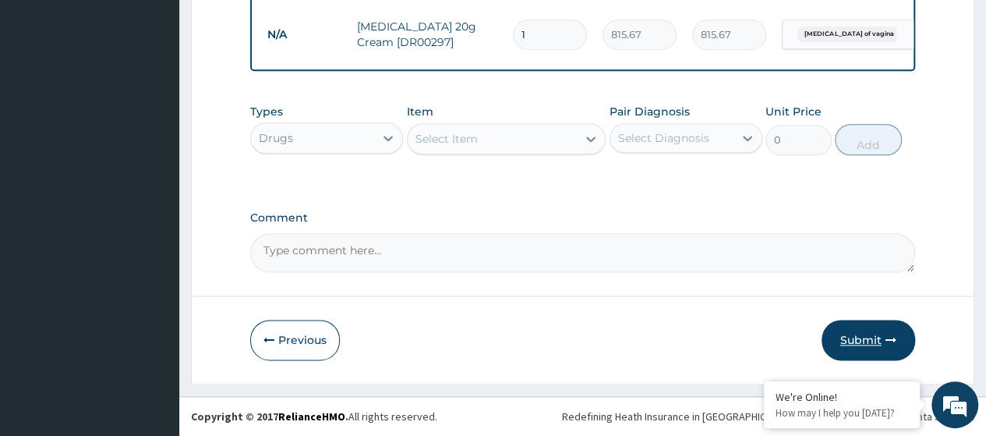
click at [852, 338] on button "Submit" at bounding box center [869, 340] width 94 height 41
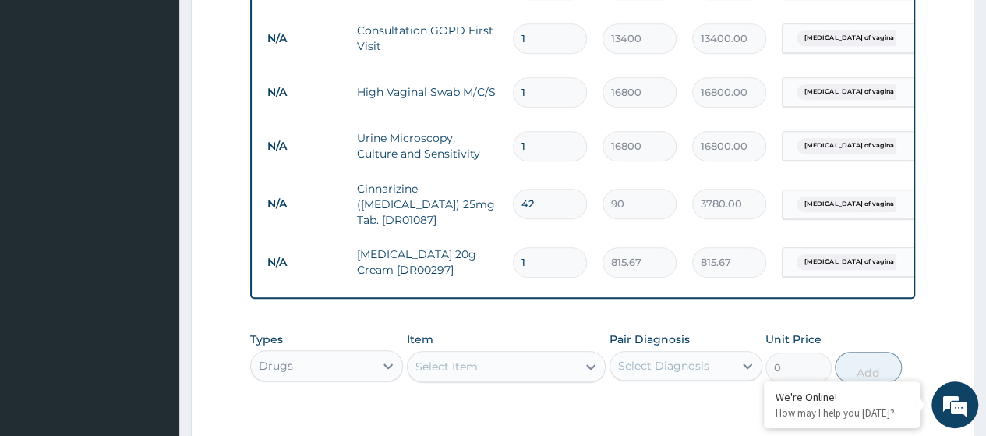
scroll to position [0, 117]
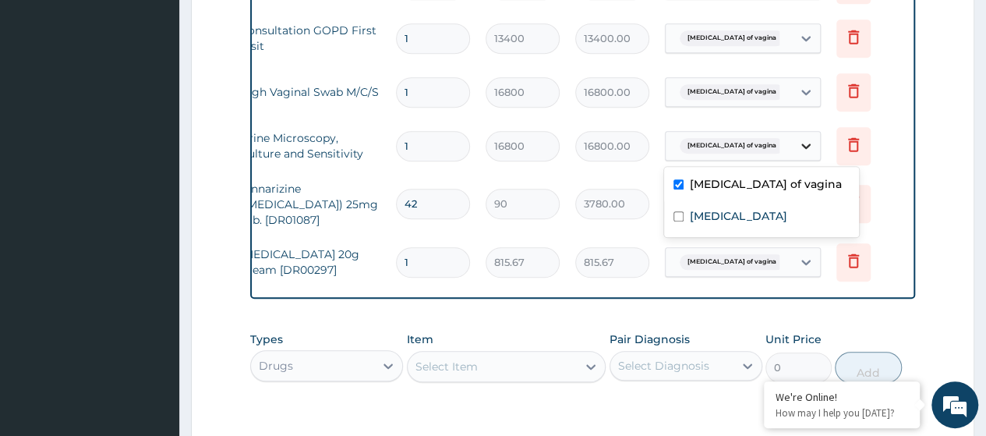
click at [811, 154] on div at bounding box center [806, 146] width 28 height 28
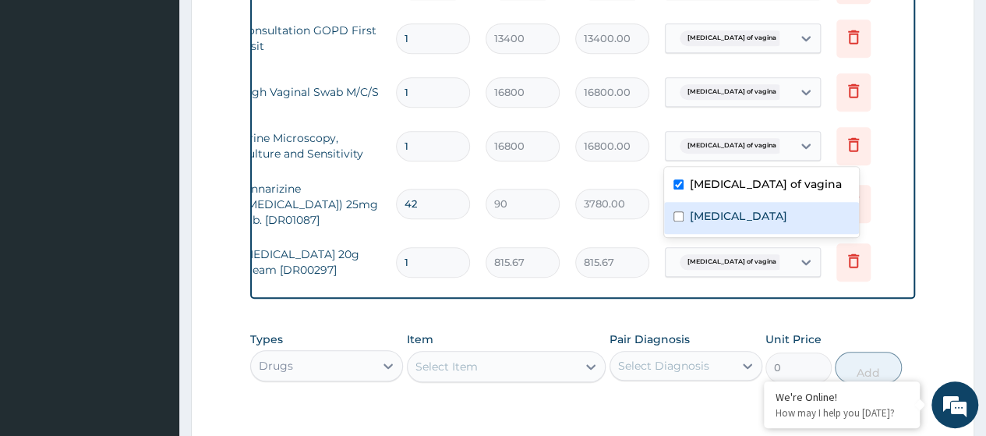
click at [716, 224] on label "Benign paroxysmal positional vertigo" at bounding box center [738, 216] width 97 height 16
checkbox input "true"
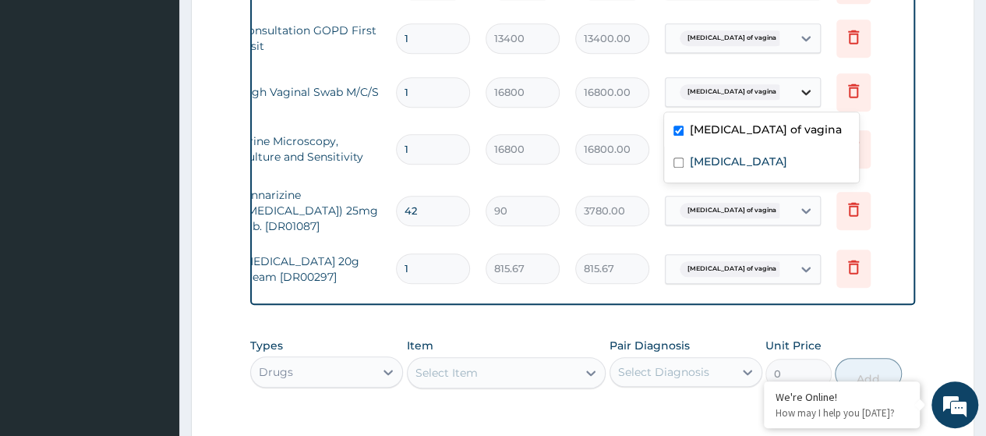
click at [811, 91] on icon at bounding box center [806, 92] width 16 height 16
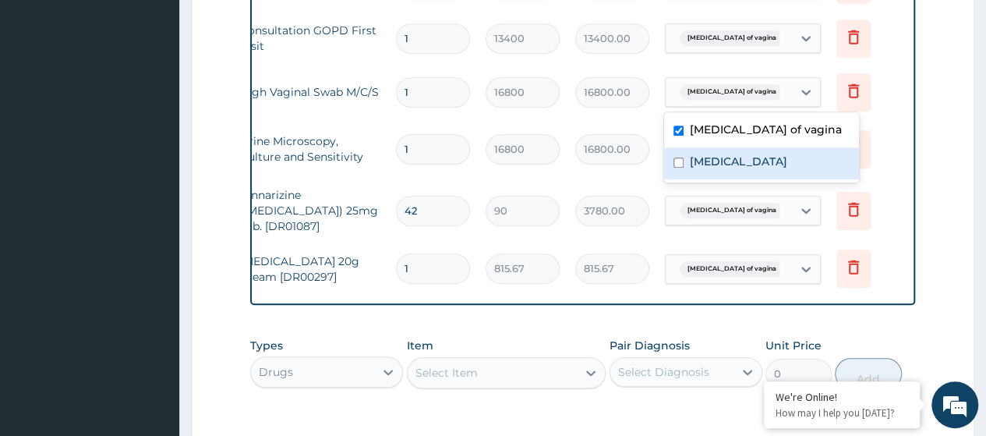
click at [733, 169] on label "Benign paroxysmal positional vertigo" at bounding box center [738, 162] width 97 height 16
checkbox input "true"
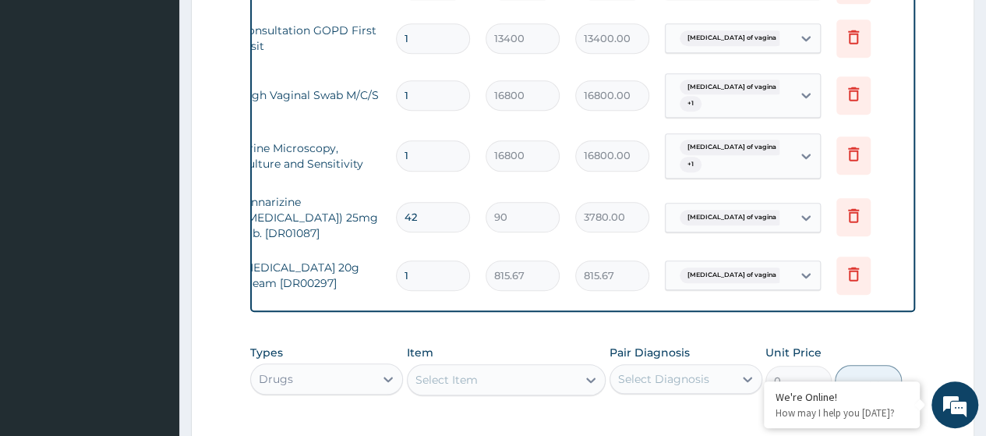
click at [947, 275] on form "Step 2 of 2 PA Code / Prescription Code PA/53EB5D Encounter Date 09-08-2025 Imp…" at bounding box center [582, 22] width 783 height 1206
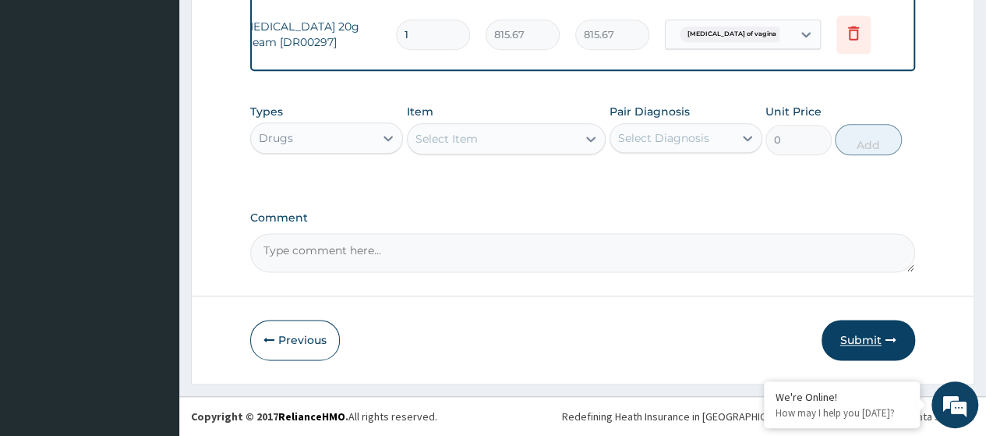
click at [859, 337] on button "Submit" at bounding box center [869, 340] width 94 height 41
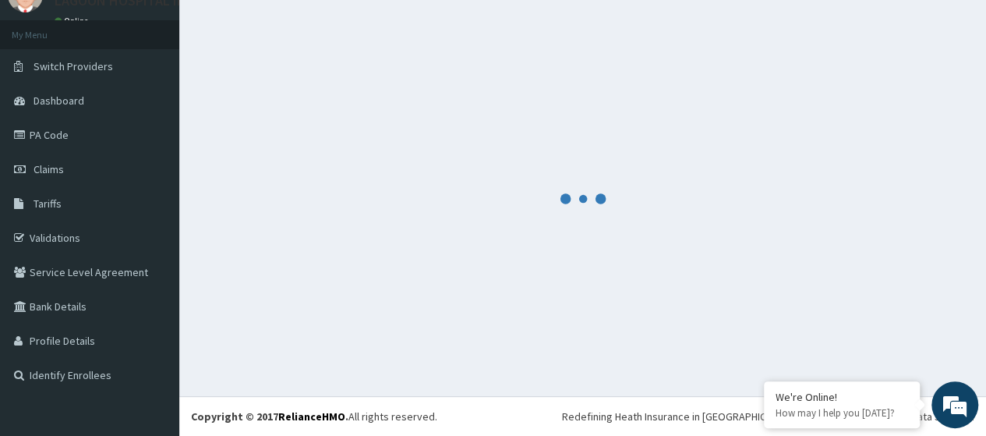
scroll to position [69, 0]
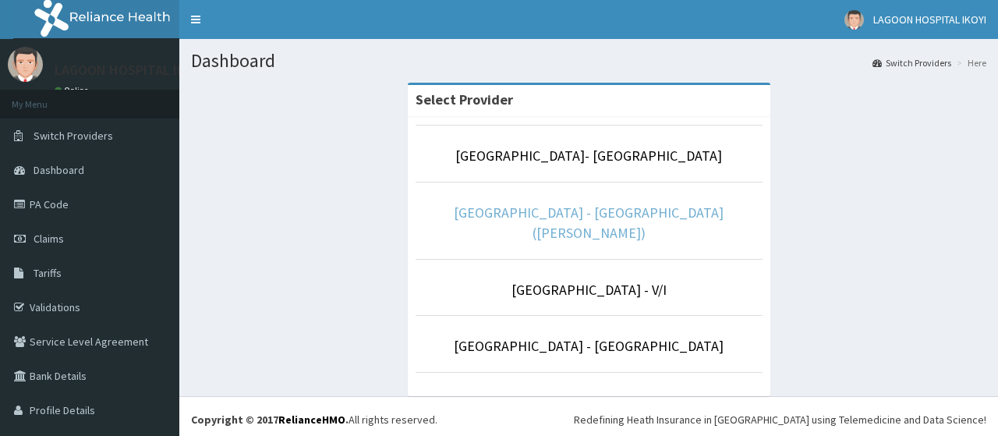
click at [595, 210] on link "[GEOGRAPHIC_DATA] - [GEOGRAPHIC_DATA]([PERSON_NAME])" at bounding box center [589, 222] width 270 height 38
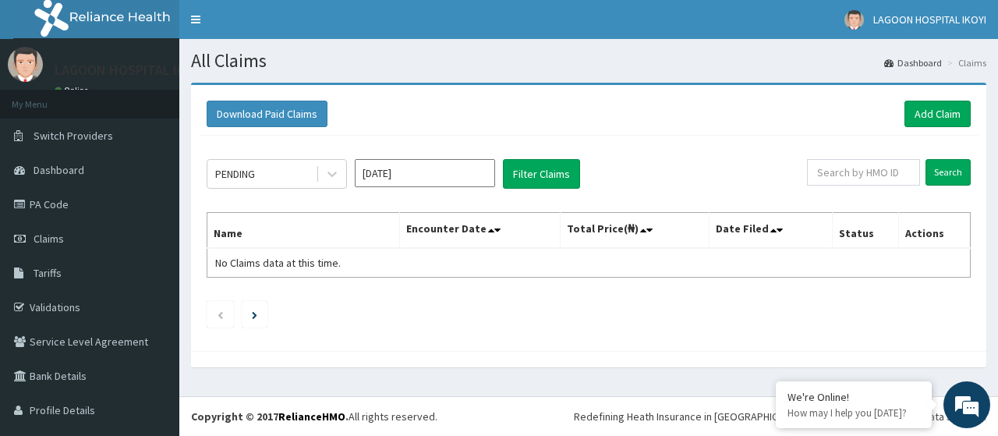
click at [405, 171] on input "Sep 2025" at bounding box center [425, 173] width 140 height 28
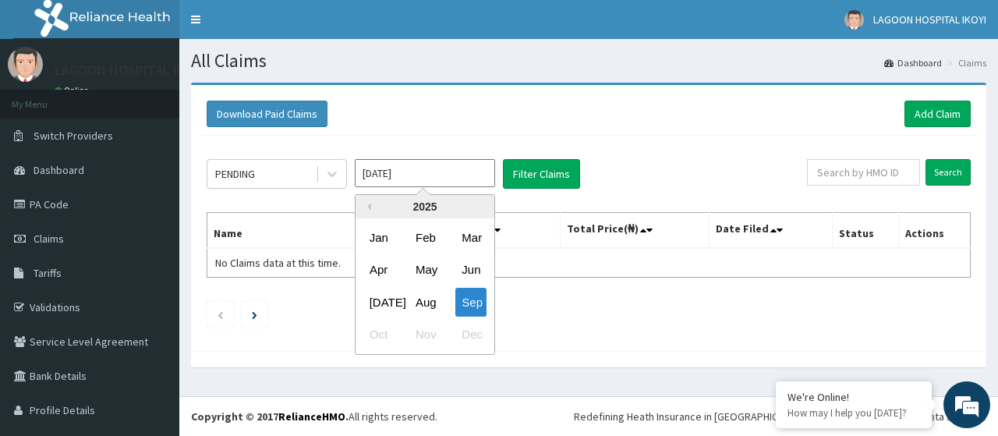
drag, startPoint x: 428, startPoint y: 297, endPoint x: 485, endPoint y: 244, distance: 77.8
click at [428, 297] on div "Aug" at bounding box center [424, 302] width 31 height 29
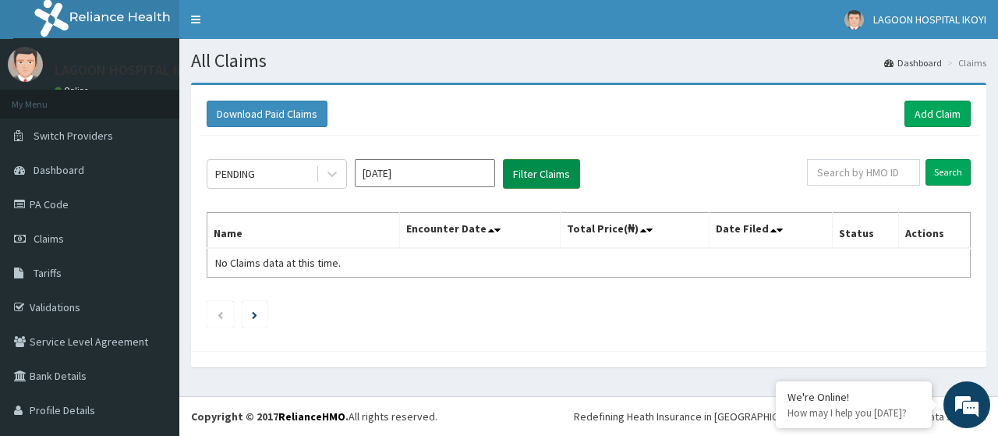
click at [525, 176] on button "Filter Claims" at bounding box center [541, 174] width 77 height 30
click at [427, 175] on input "Aug 2025" at bounding box center [425, 173] width 140 height 28
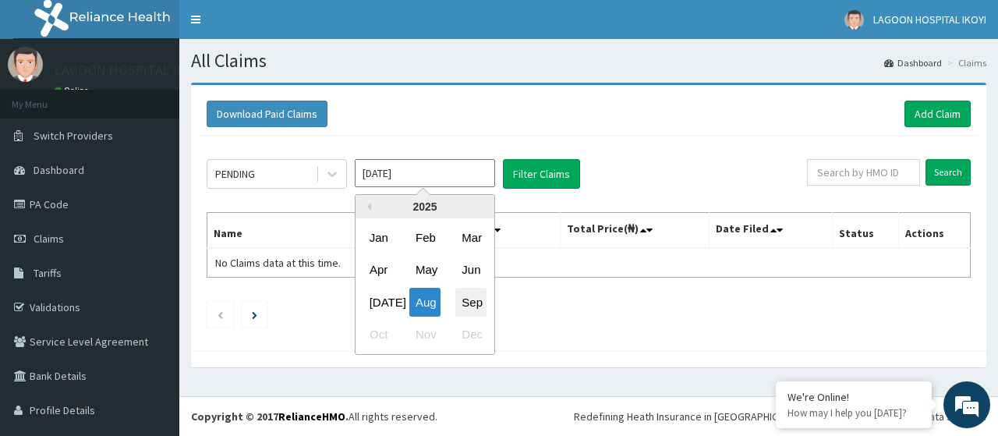
click at [463, 306] on div "Sep" at bounding box center [470, 302] width 31 height 29
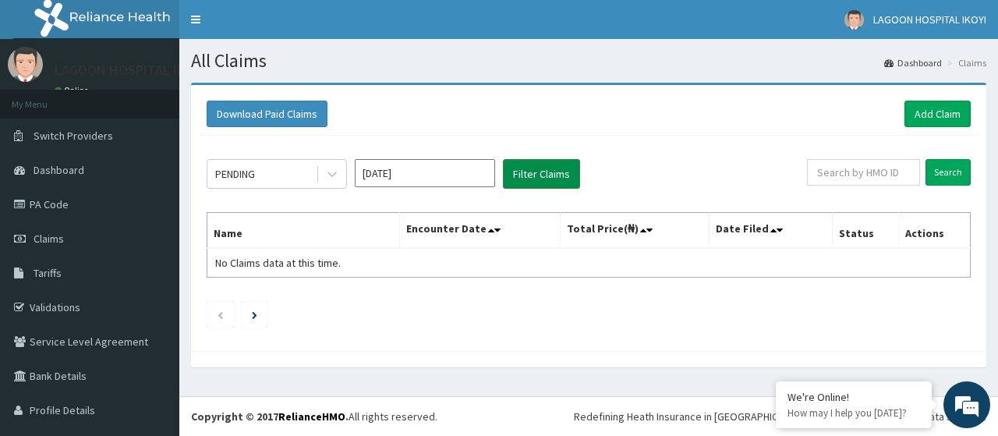
click at [527, 177] on button "Filter Claims" at bounding box center [541, 174] width 77 height 30
click at [426, 164] on input "Sep 2025" at bounding box center [425, 173] width 140 height 28
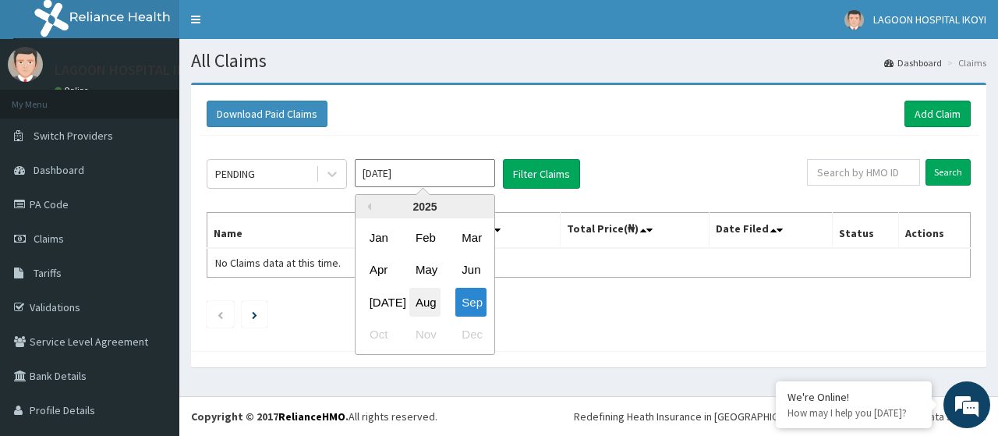
click at [430, 299] on div "Aug" at bounding box center [424, 302] width 31 height 29
type input "Aug 2025"
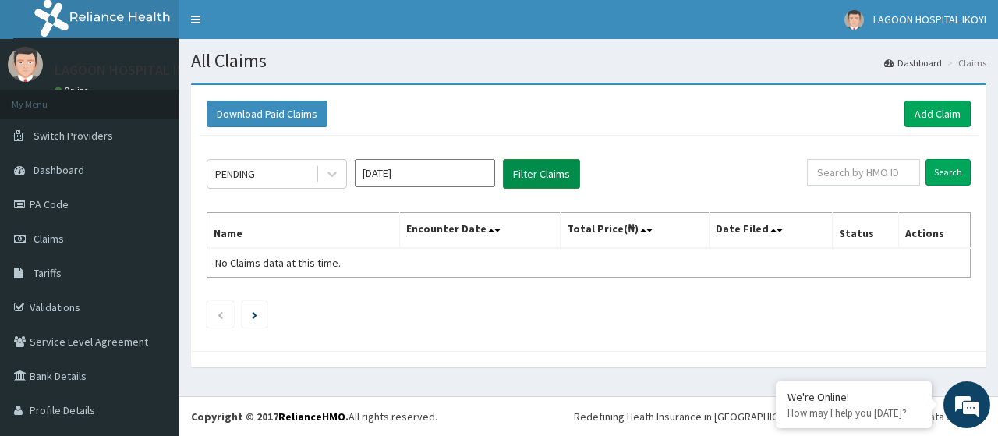
click at [535, 168] on button "Filter Claims" at bounding box center [541, 174] width 77 height 30
click at [917, 112] on link "Add Claim" at bounding box center [937, 114] width 66 height 27
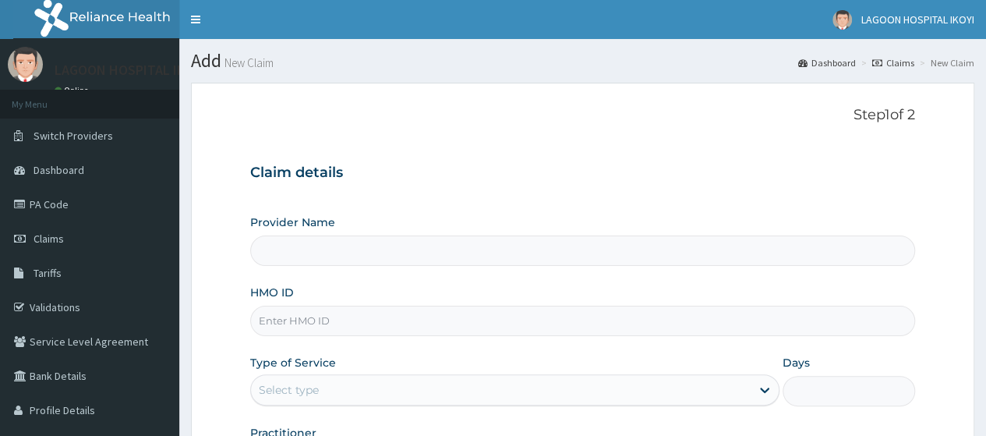
click at [282, 326] on input "HMO ID" at bounding box center [582, 321] width 665 height 30
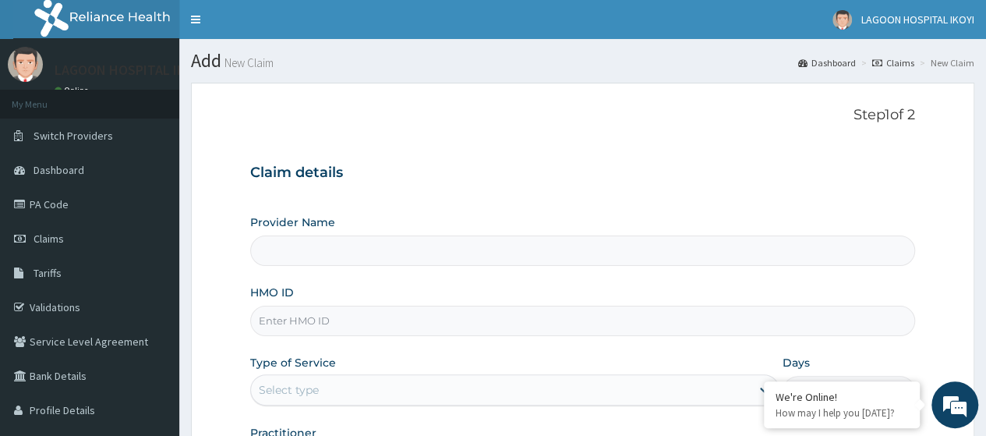
paste input "PFF/10020/B"
type input "PFF/10020/B"
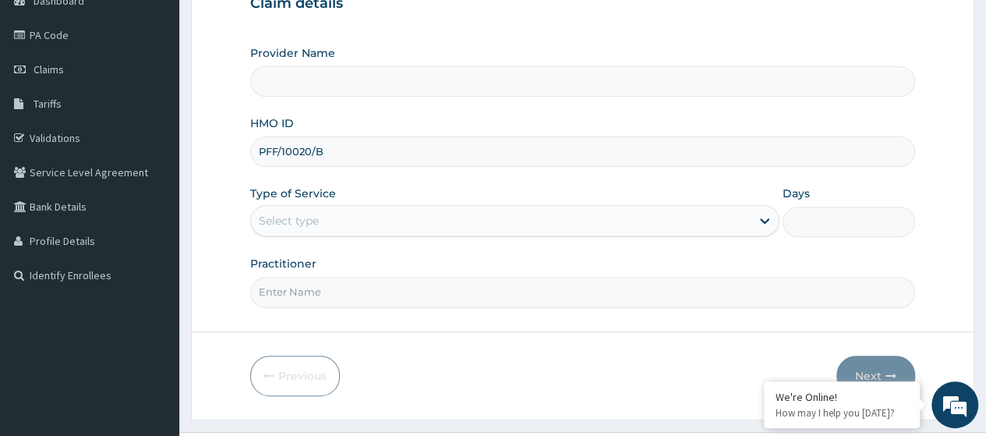
scroll to position [171, 0]
type input "[GEOGRAPHIC_DATA] - [GEOGRAPHIC_DATA]([PERSON_NAME])"
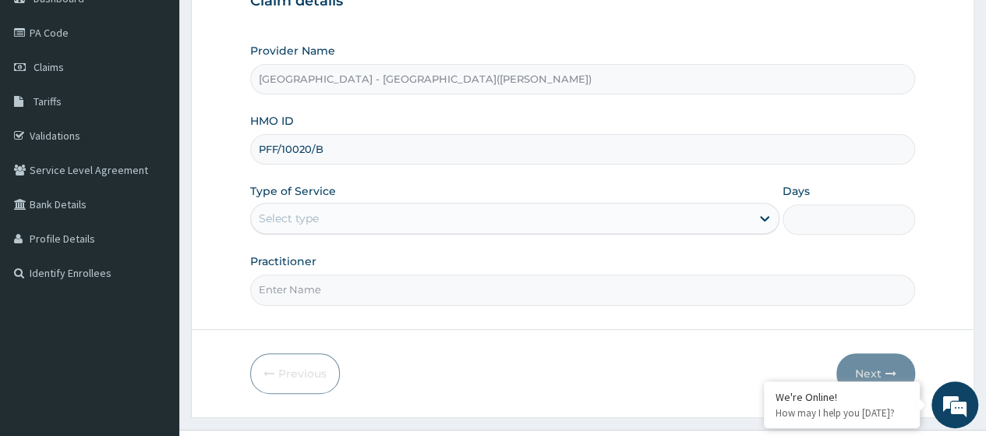
type input "PFF/10020/B"
click at [344, 216] on div "Select type" at bounding box center [501, 218] width 500 height 25
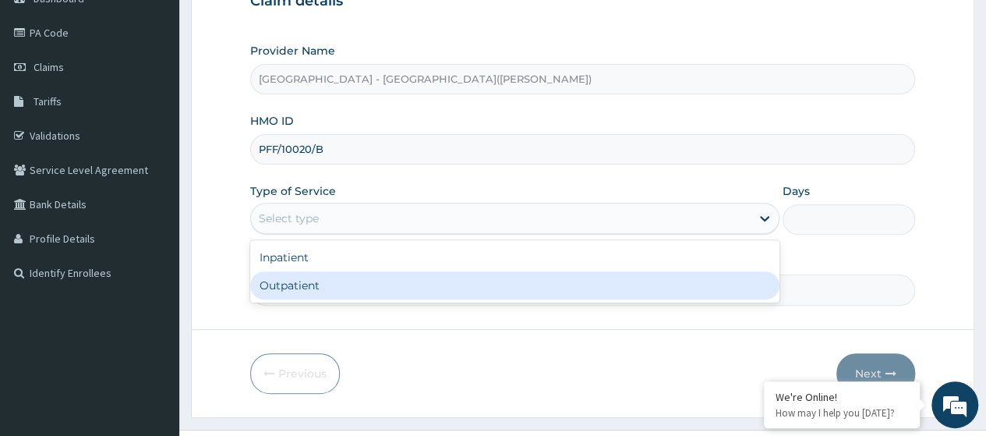
click at [341, 284] on div "Outpatient" at bounding box center [514, 285] width 529 height 28
type input "1"
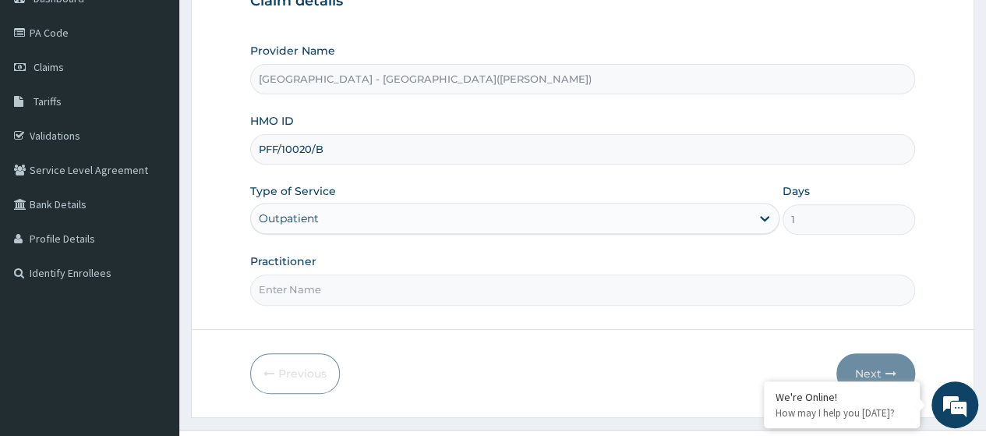
click at [341, 284] on input "Practitioner" at bounding box center [582, 289] width 665 height 30
type input "KUYORO"
click at [884, 362] on button "Next" at bounding box center [875, 373] width 79 height 41
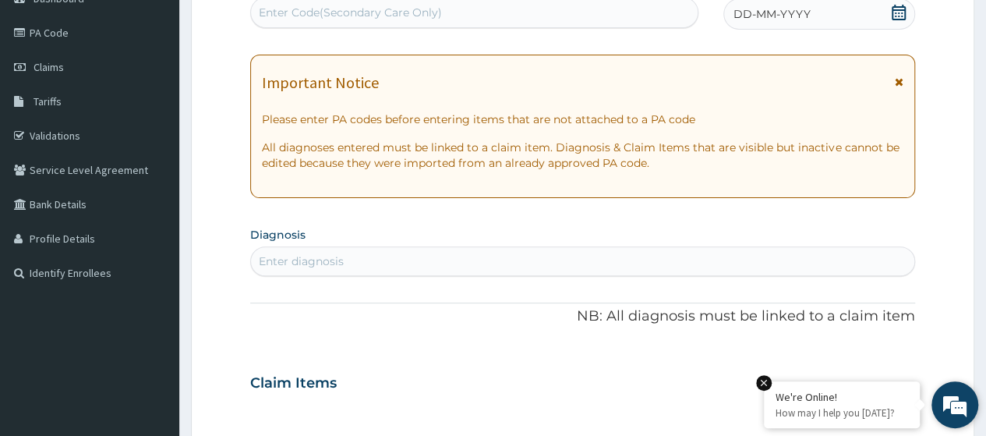
scroll to position [0, 0]
click at [287, 17] on div "Enter Code(Secondary Care Only)" at bounding box center [350, 13] width 183 height 16
paste input "PA/995F04"
type input "PA/995F04"
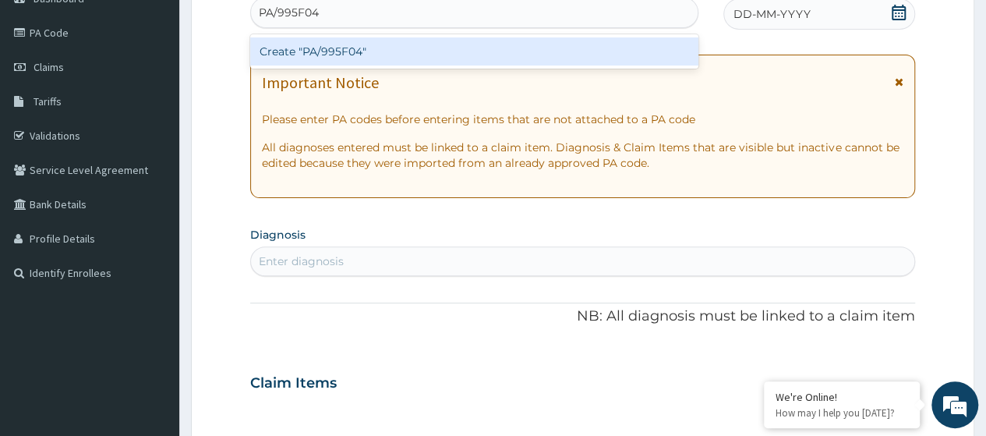
click at [318, 44] on div "Create "PA/995F04"" at bounding box center [473, 51] width 447 height 28
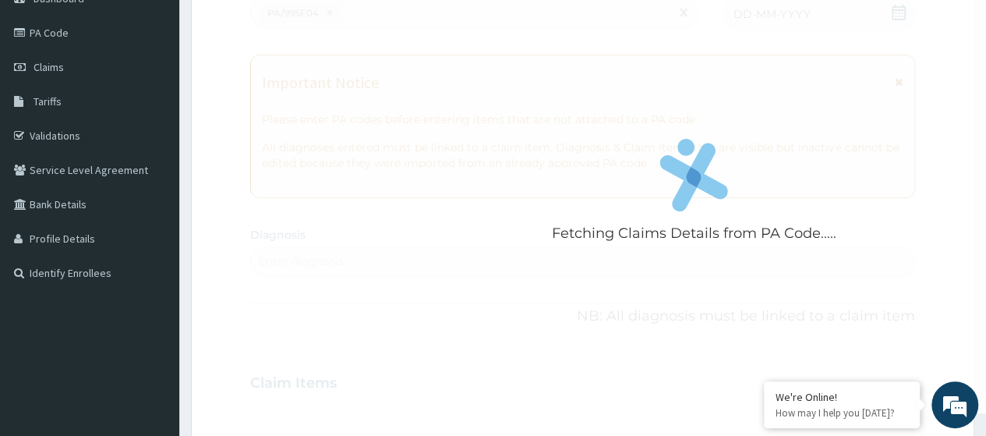
scroll to position [538, 0]
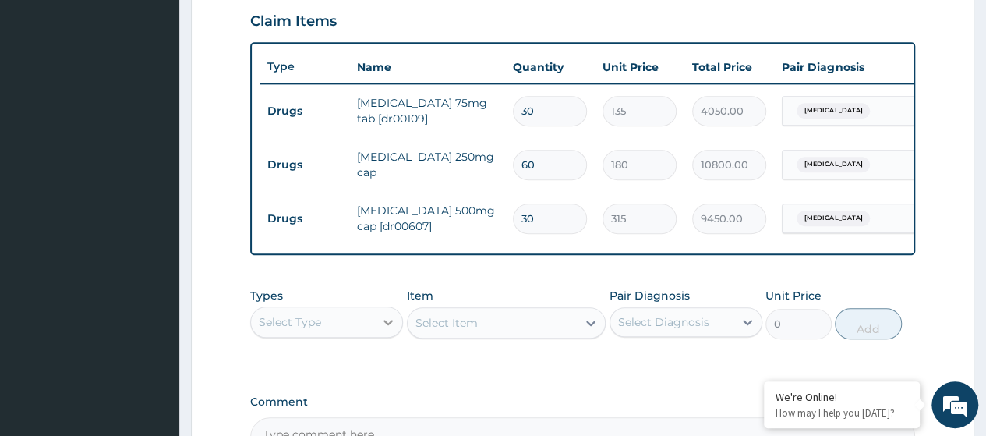
click at [383, 336] on div at bounding box center [388, 322] width 28 height 28
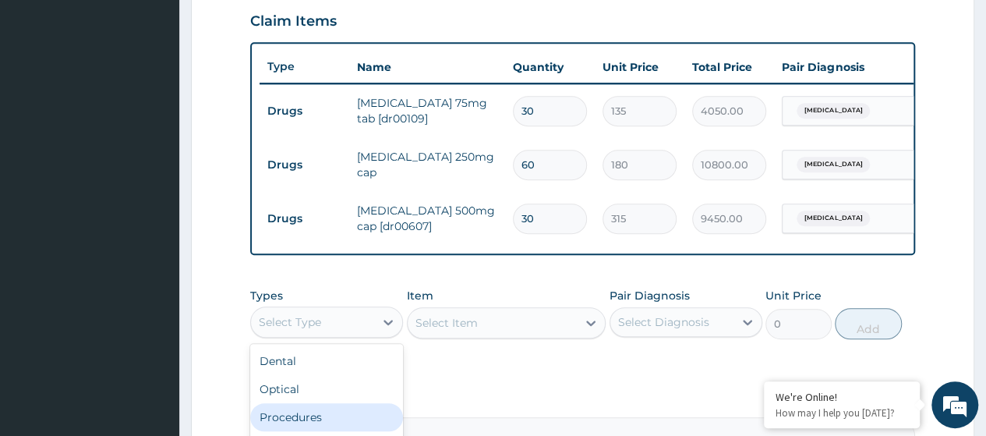
click at [332, 423] on div "Procedures" at bounding box center [326, 417] width 153 height 28
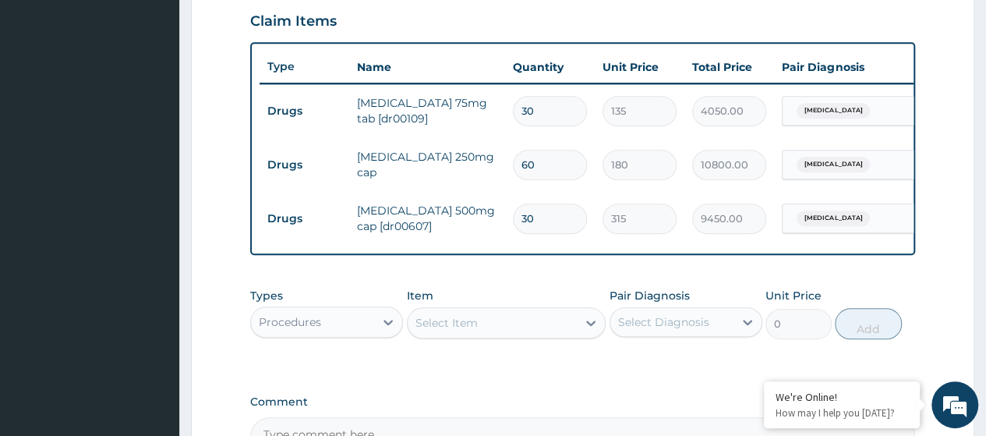
click at [455, 330] on div "Select Item" at bounding box center [446, 323] width 62 height 16
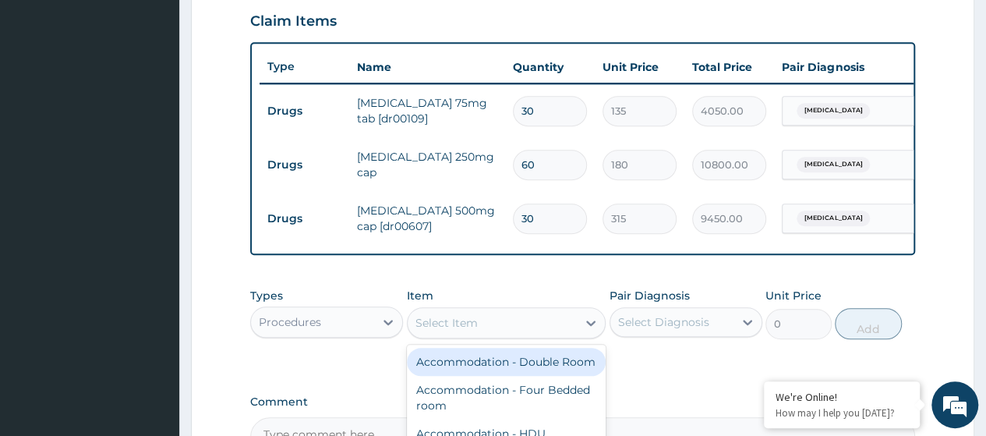
paste input "Consultation GOPD First Visit"
type input "Consultation GOPD First Visit"
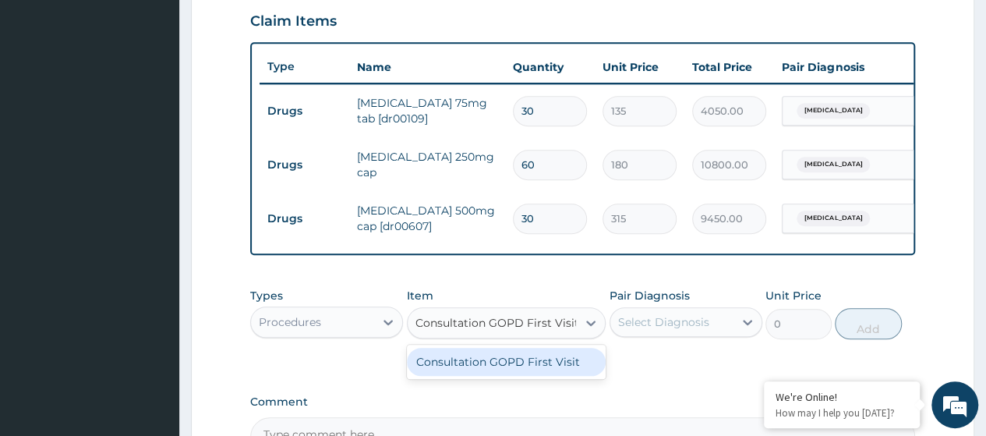
drag, startPoint x: 522, startPoint y: 375, endPoint x: 559, endPoint y: 368, distance: 37.3
click at [522, 376] on div "Consultation GOPD First Visit" at bounding box center [507, 362] width 200 height 28
type input "13400"
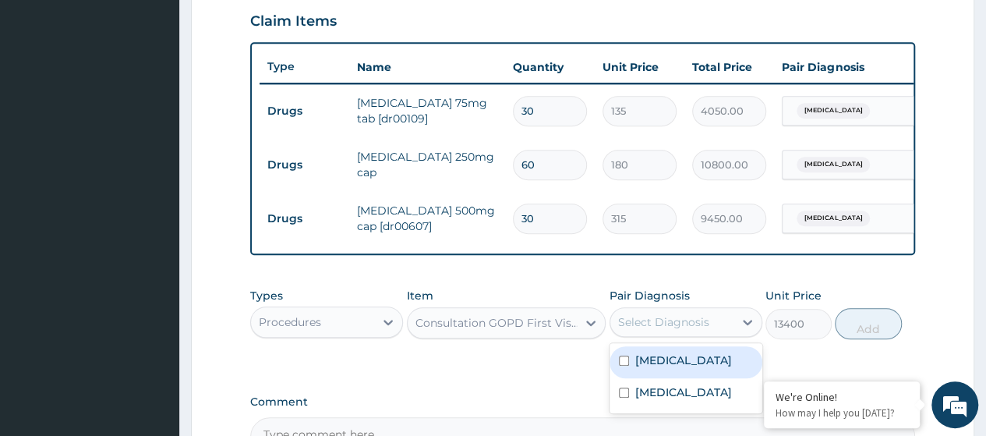
click at [687, 325] on div "Select Diagnosis" at bounding box center [663, 322] width 91 height 16
click at [673, 368] on label "Essential hypertension" at bounding box center [683, 360] width 97 height 16
checkbox input "true"
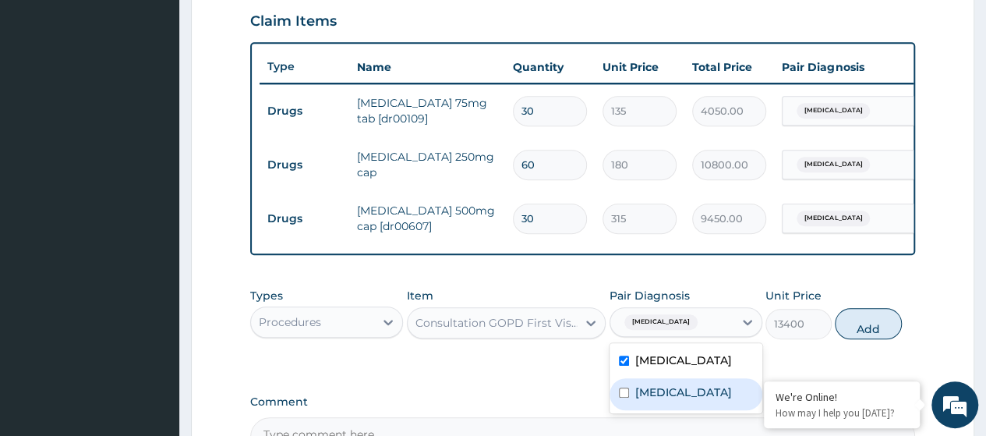
drag, startPoint x: 683, startPoint y: 411, endPoint x: 831, endPoint y: 376, distance: 152.2
click at [684, 400] on label "Sickle cell trait" at bounding box center [683, 392] width 97 height 16
checkbox input "true"
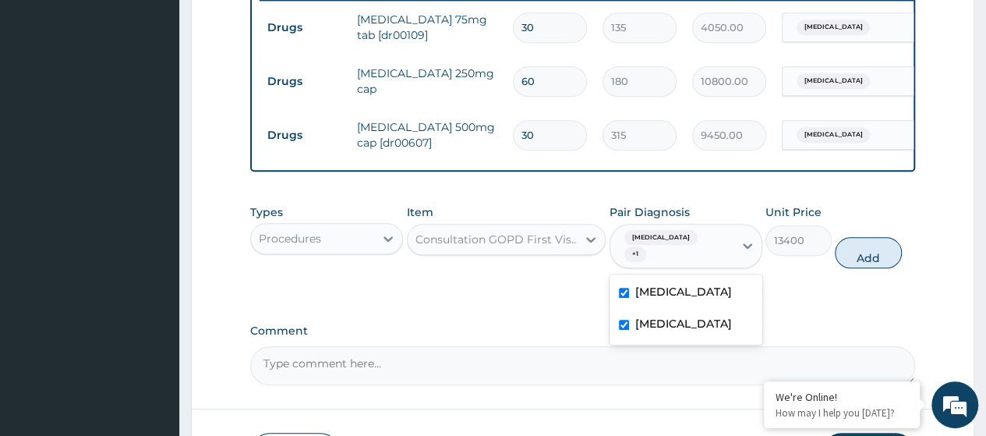
scroll to position [657, 0]
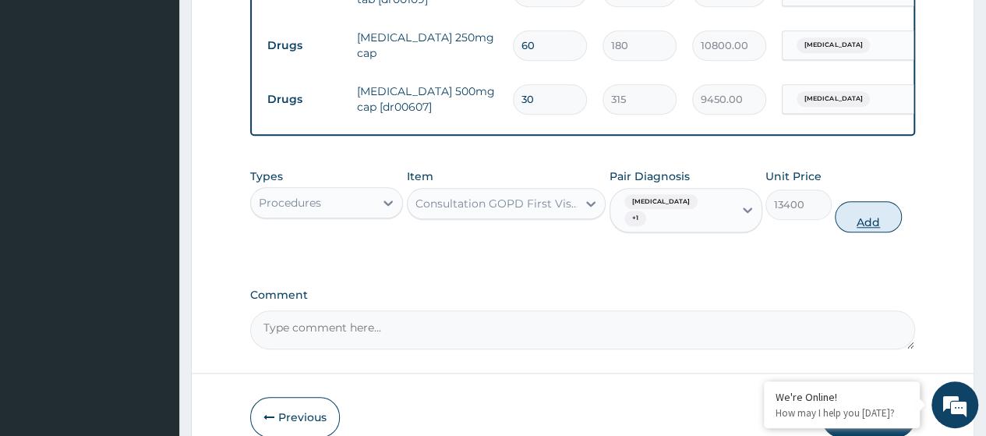
click at [872, 232] on button "Add" at bounding box center [868, 216] width 66 height 31
type input "0"
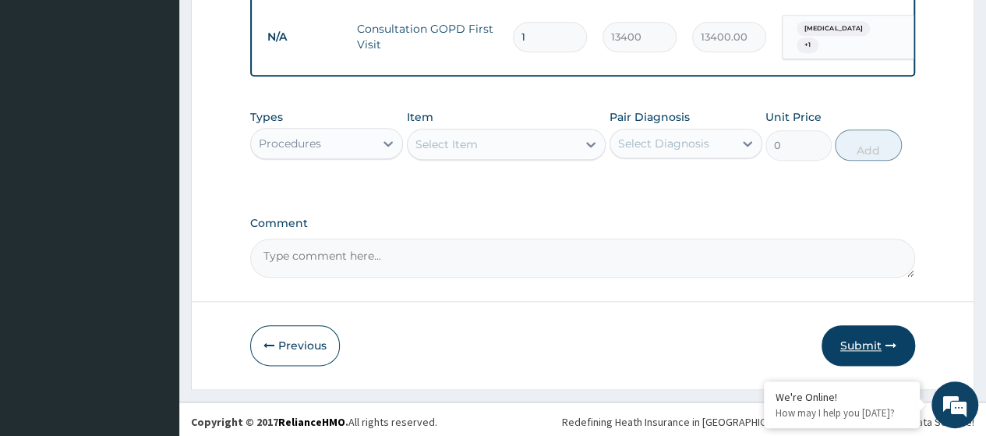
click at [861, 357] on button "Submit" at bounding box center [869, 345] width 94 height 41
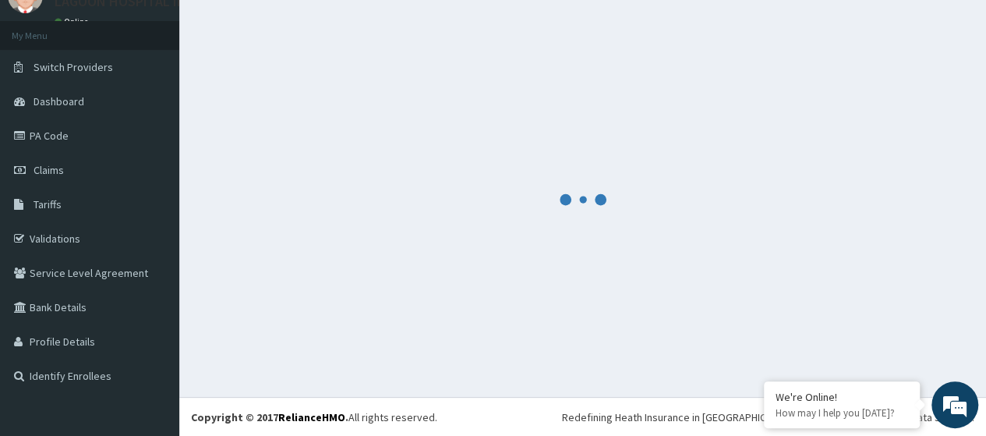
scroll to position [776, 0]
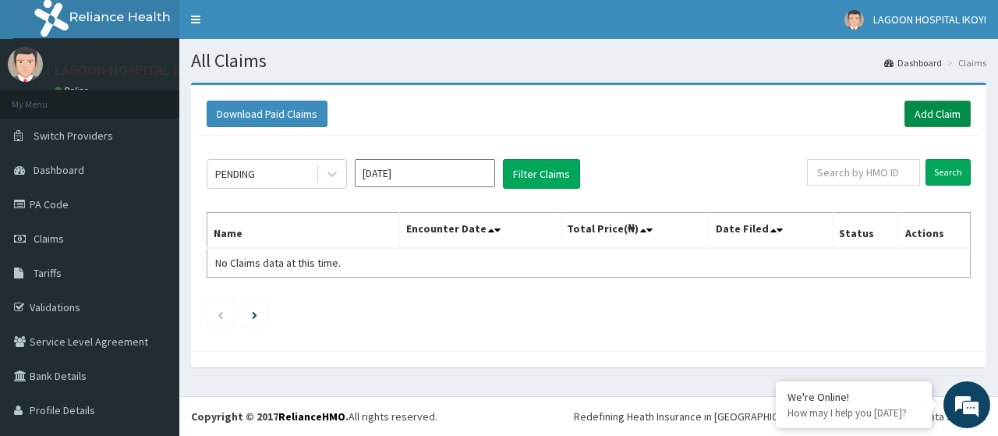
click at [923, 116] on link "Add Claim" at bounding box center [937, 114] width 66 height 27
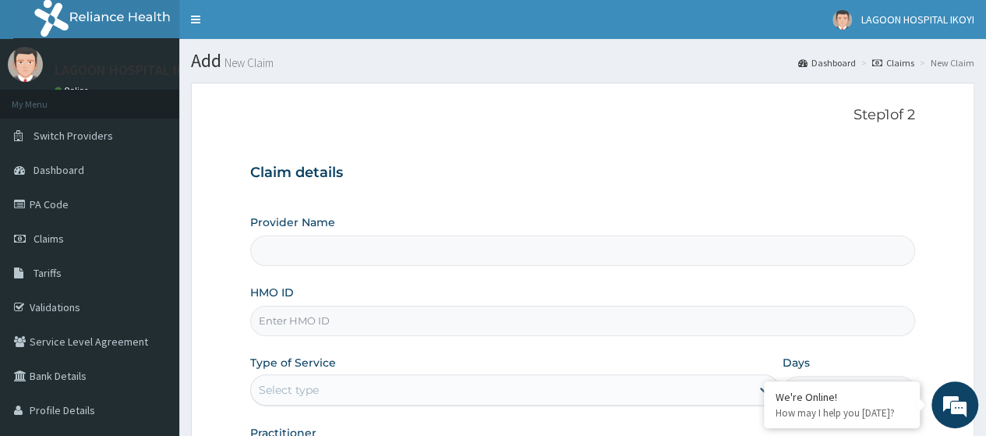
type input "Lagoon Hospital - Ikeja(Adeniyi Jones)"
click at [294, 319] on input "HMO ID" at bounding box center [582, 321] width 665 height 30
paste input "PFF/10020/A"
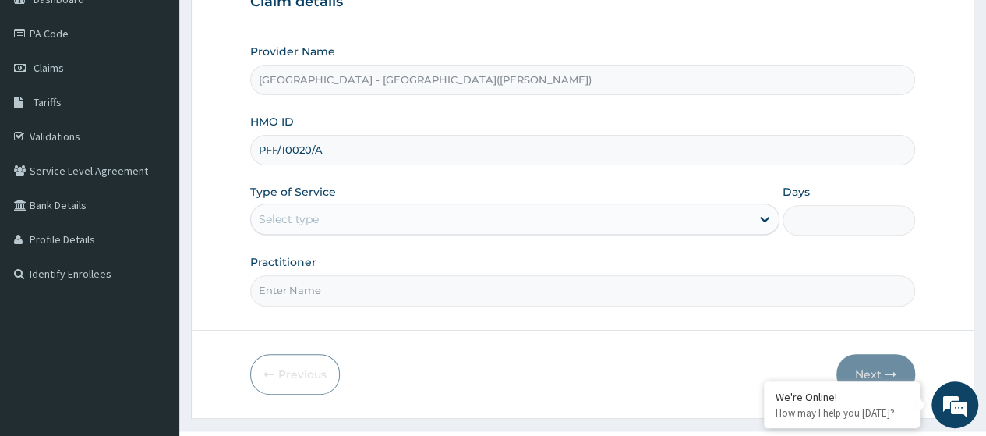
type input "PFF/10020/A"
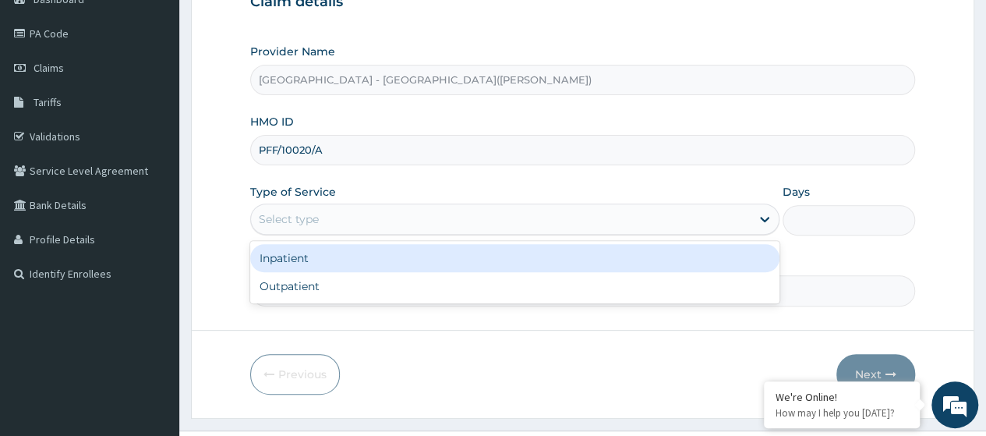
click at [267, 221] on div "Select type" at bounding box center [289, 219] width 60 height 16
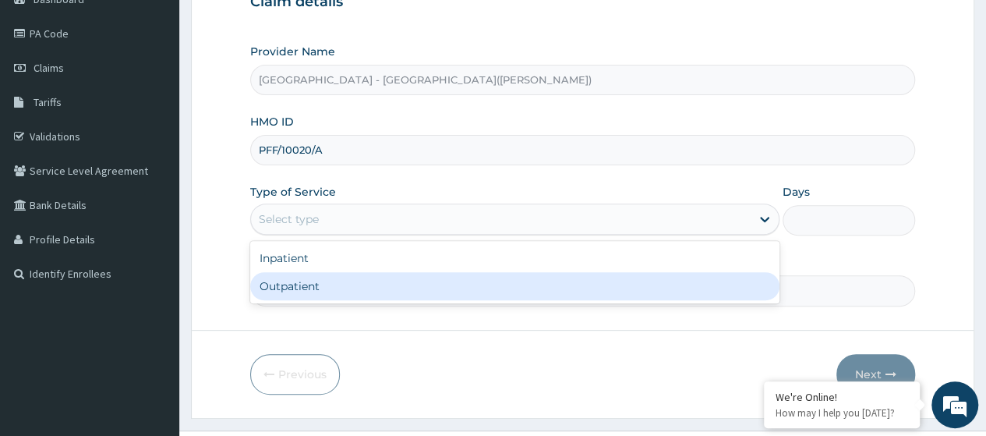
click at [318, 288] on div "Outpatient" at bounding box center [514, 286] width 529 height 28
type input "1"
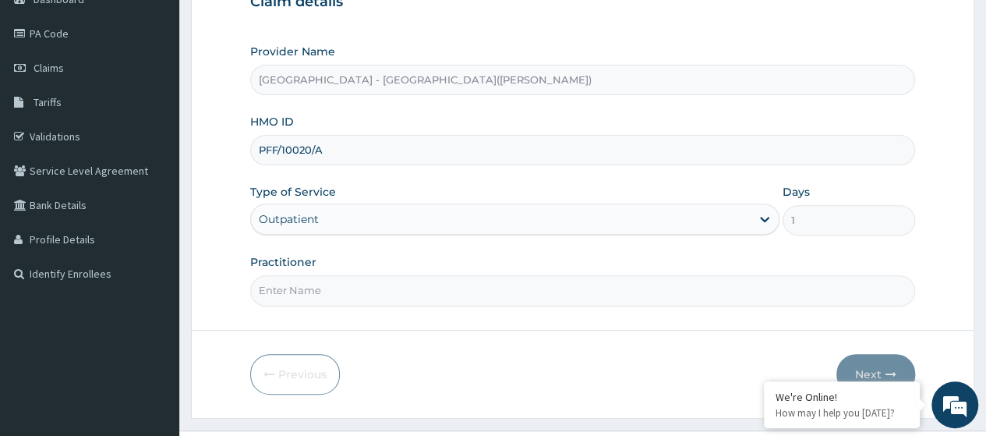
click at [318, 288] on input "Practitioner" at bounding box center [582, 290] width 665 height 30
type input "KUYORO"
click at [875, 368] on button "Next" at bounding box center [875, 374] width 79 height 41
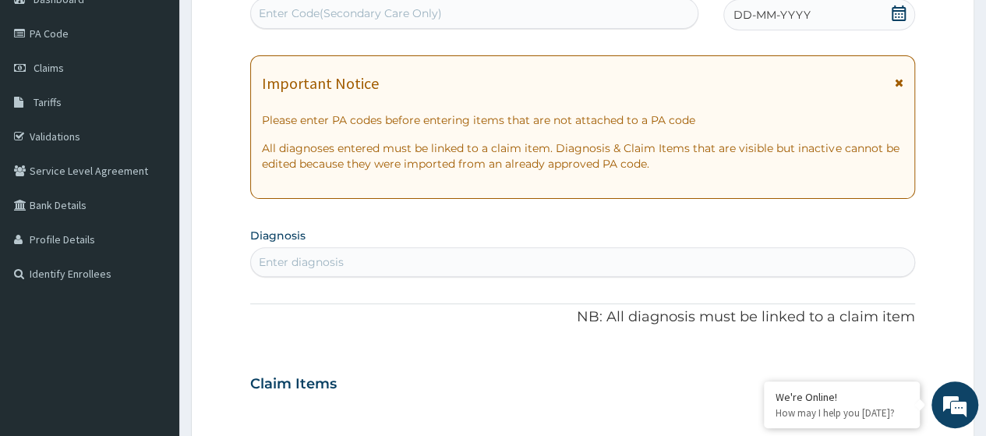
click at [327, 16] on div "Enter Code(Secondary Care Only)" at bounding box center [350, 13] width 183 height 16
paste input "PA/417DFD"
type input "PA/417DFD"
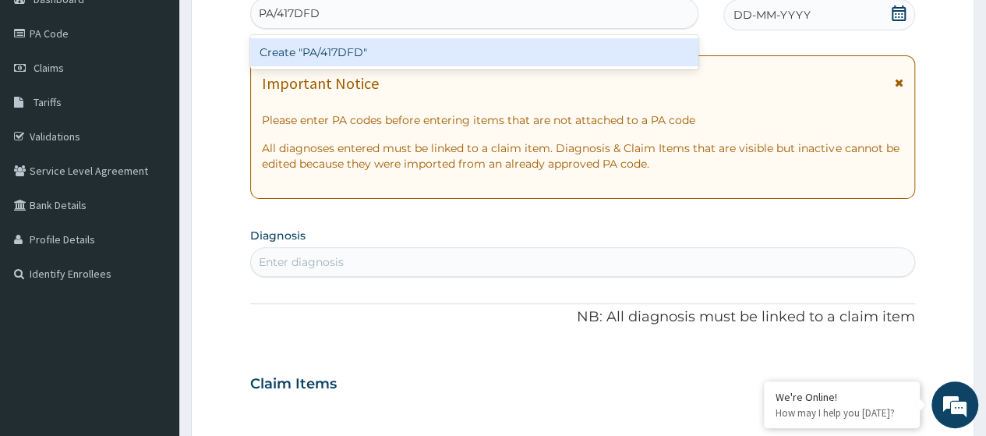
click at [360, 55] on div "Create "PA/417DFD"" at bounding box center [473, 52] width 447 height 28
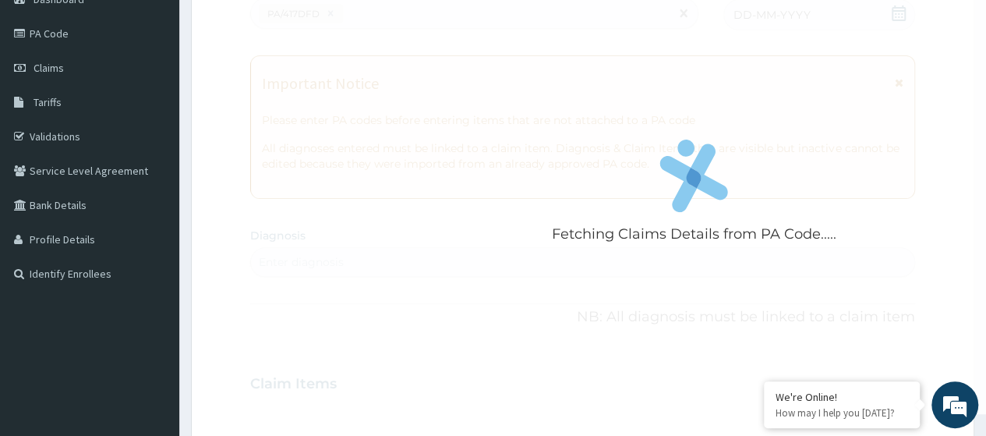
scroll to position [429, 0]
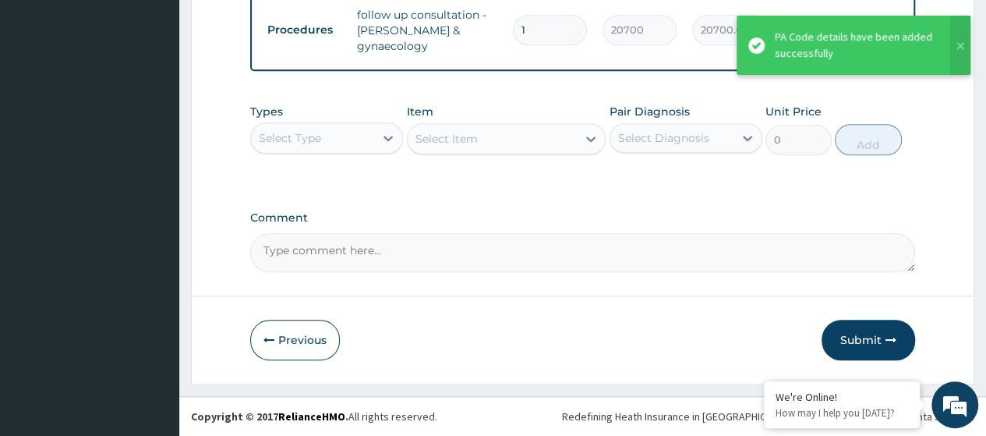
drag, startPoint x: 861, startPoint y: 341, endPoint x: 730, endPoint y: 406, distance: 146.4
click at [860, 341] on button "Submit" at bounding box center [869, 340] width 94 height 41
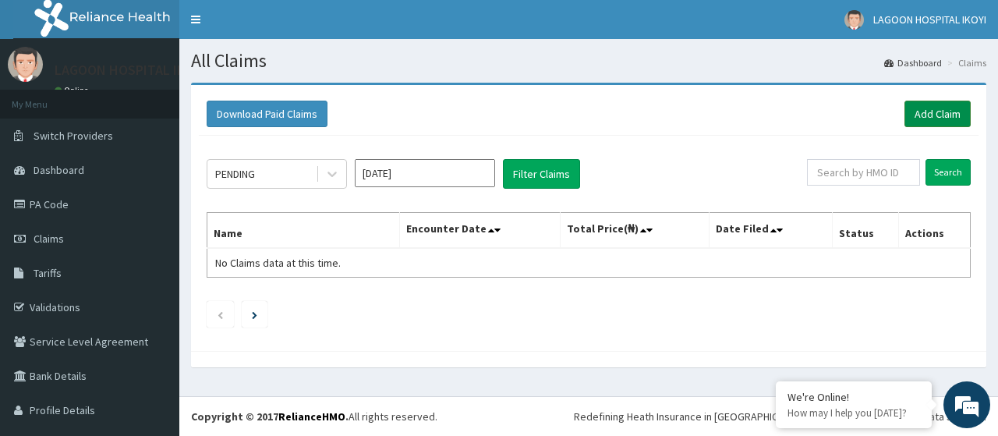
click at [916, 115] on link "Add Claim" at bounding box center [937, 114] width 66 height 27
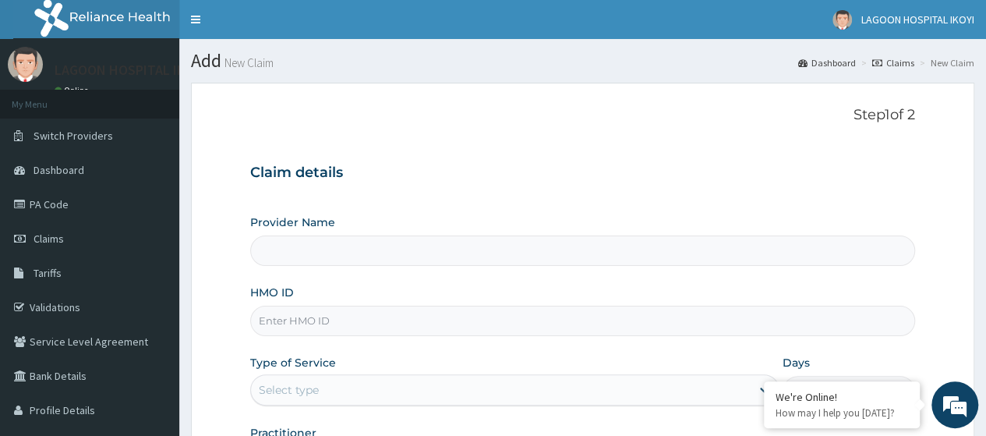
type input "[GEOGRAPHIC_DATA] - [GEOGRAPHIC_DATA]([PERSON_NAME])"
click at [263, 319] on input "HMO ID" at bounding box center [582, 321] width 665 height 30
paste input "ENP/10224/B"
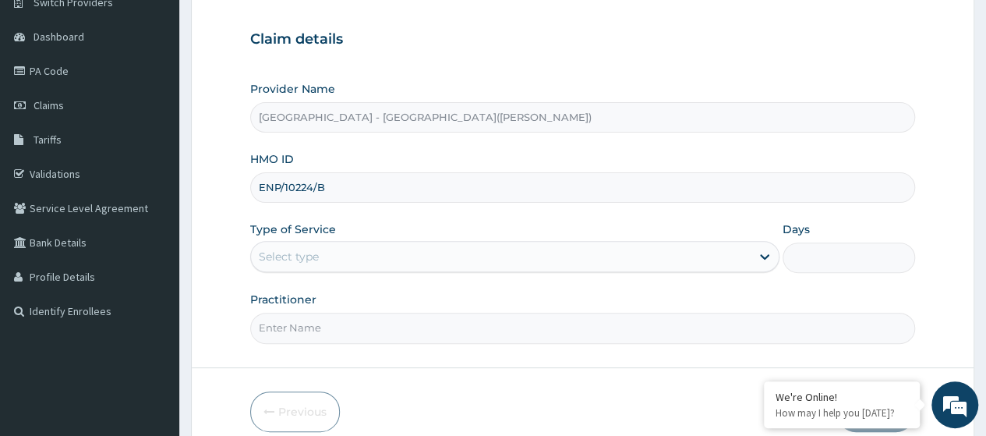
scroll to position [201, 0]
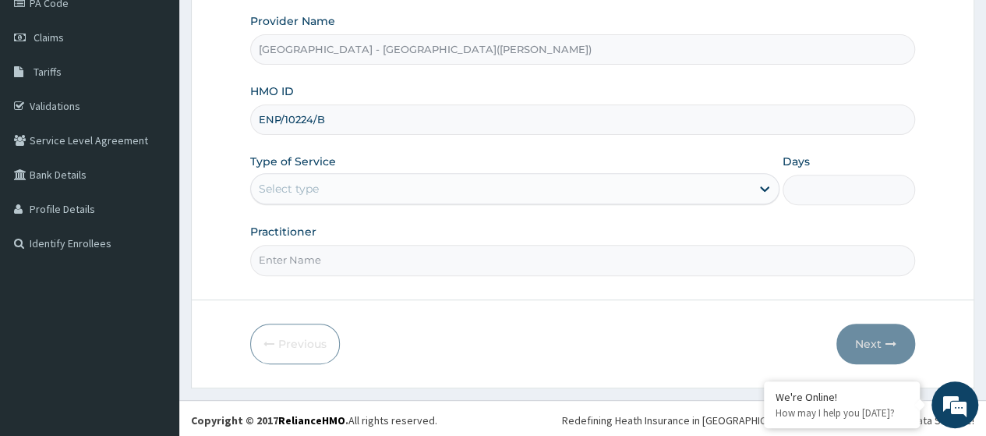
type input "ENP/10224/B"
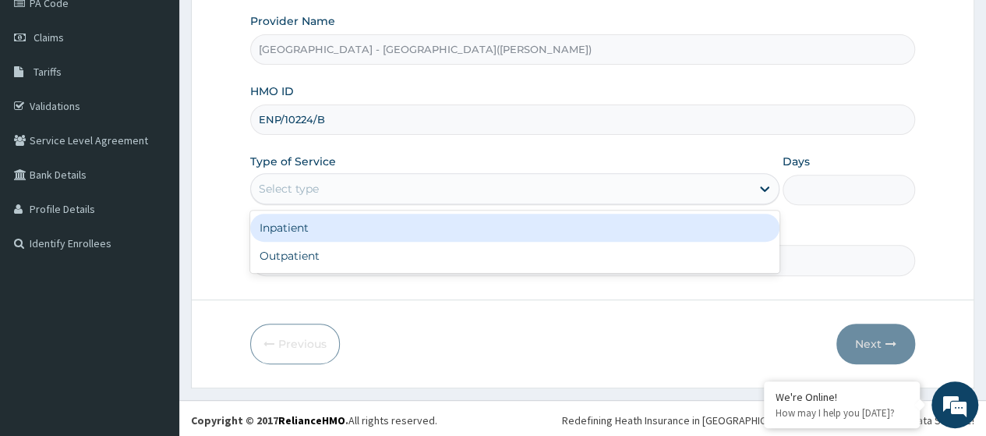
click at [303, 177] on div "Select type" at bounding box center [501, 188] width 500 height 25
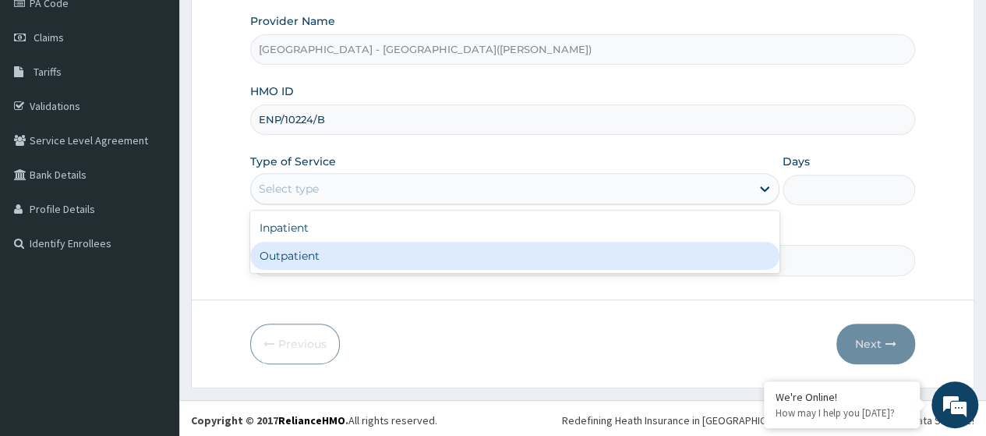
scroll to position [0, 0]
click at [286, 256] on div "Outpatient" at bounding box center [514, 256] width 529 height 28
type input "1"
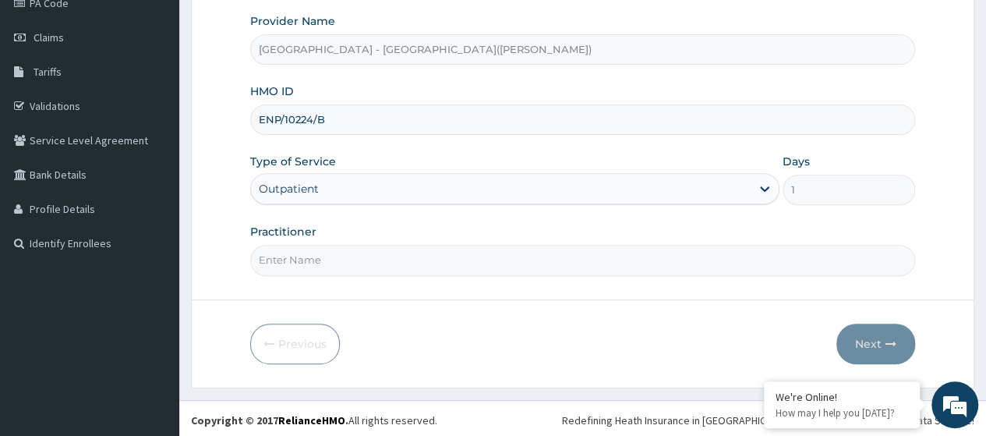
click at [288, 255] on input "Practitioner" at bounding box center [582, 260] width 665 height 30
type input "KUYORO"
click at [857, 340] on button "Next" at bounding box center [875, 343] width 79 height 41
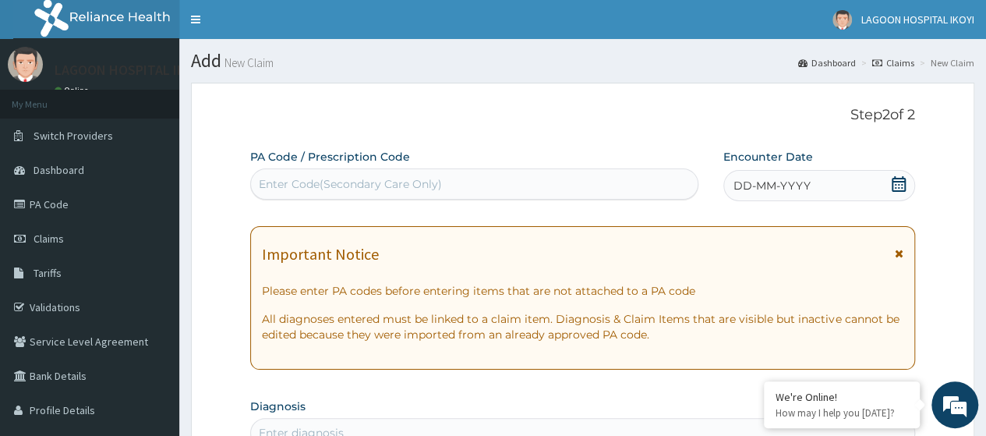
click at [277, 185] on div "Enter Code(Secondary Care Only)" at bounding box center [350, 184] width 183 height 16
paste input "PA/DAB267"
type input "PA/DAB267"
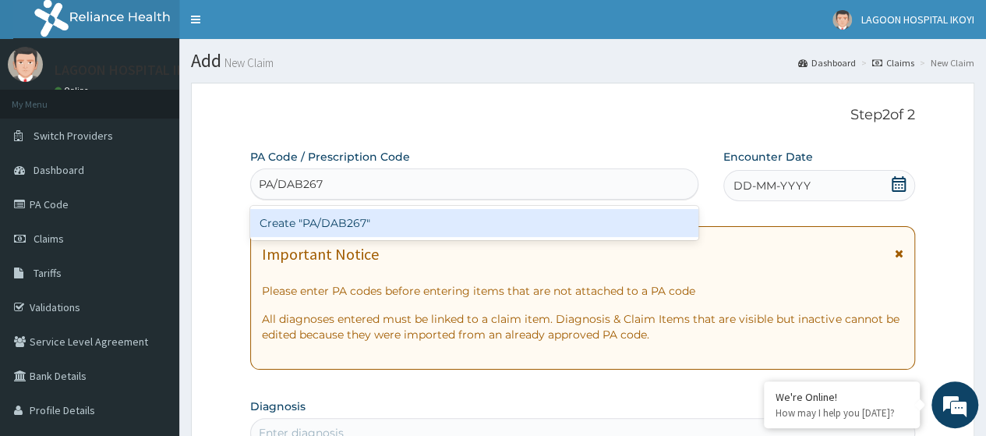
click at [329, 219] on div "Create "PA/DAB267"" at bounding box center [473, 223] width 447 height 28
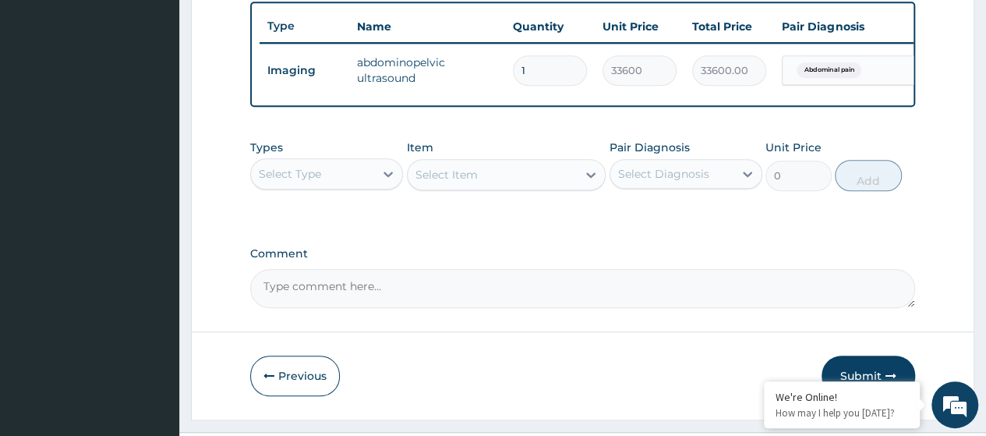
scroll to position [596, 0]
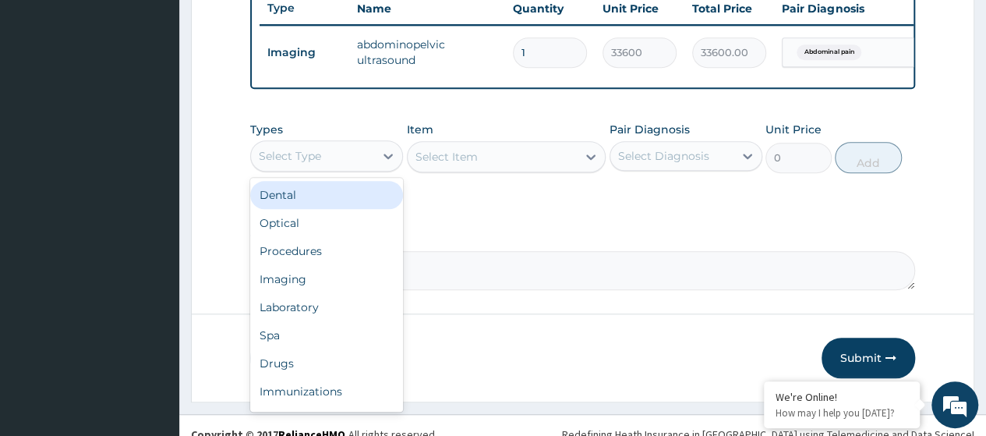
click at [306, 164] on div "Select Type" at bounding box center [290, 156] width 62 height 16
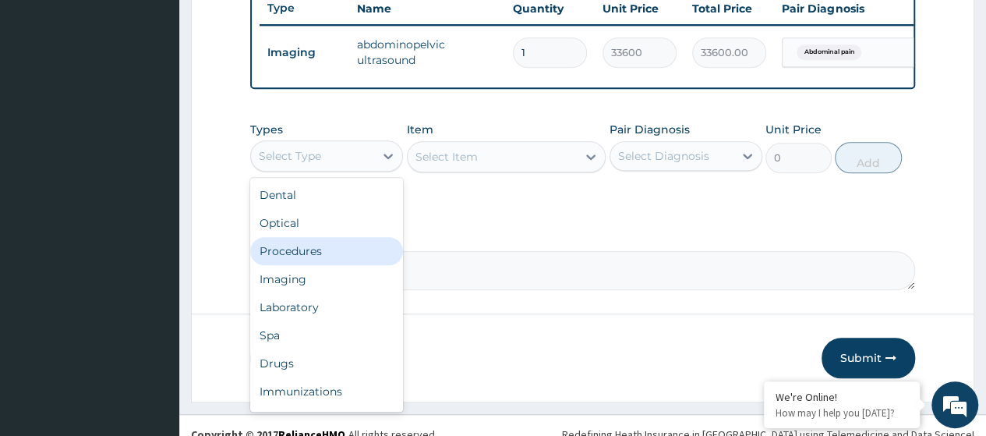
click at [312, 256] on div "Procedures" at bounding box center [326, 251] width 153 height 28
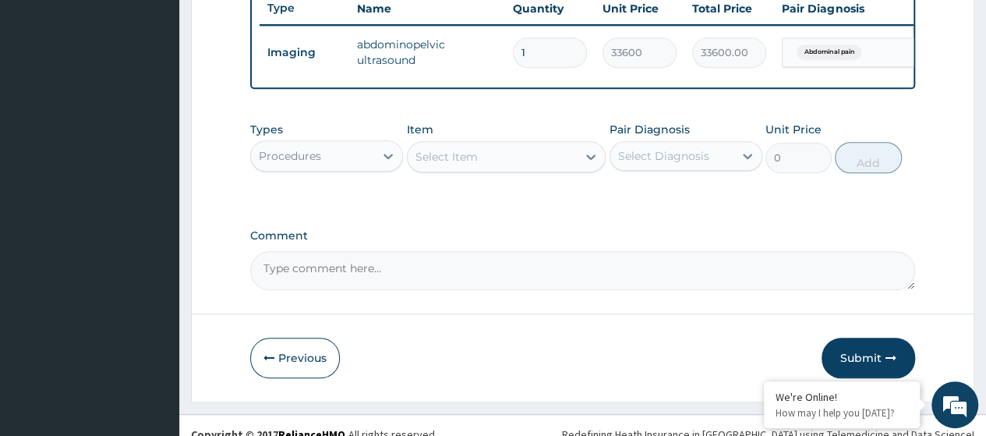
click at [446, 164] on div "Select Item" at bounding box center [446, 157] width 62 height 16
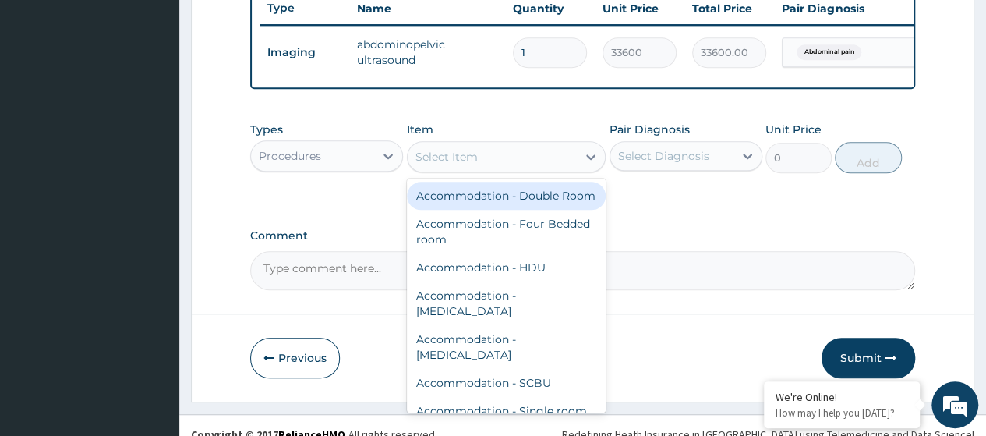
paste input "Consultation GOPD First Visit"
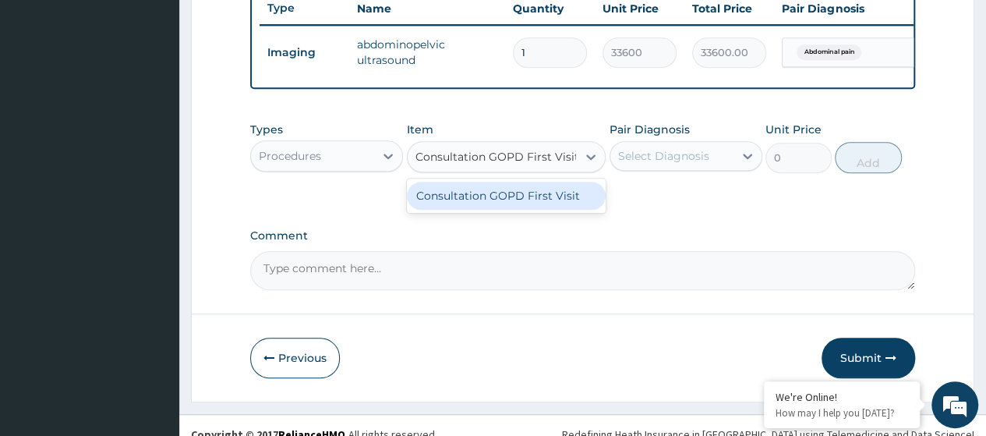
type input "Consultation GOPD First Visit"
click at [500, 200] on div "Consultation GOPD First Visit" at bounding box center [507, 196] width 200 height 28
type input "13400"
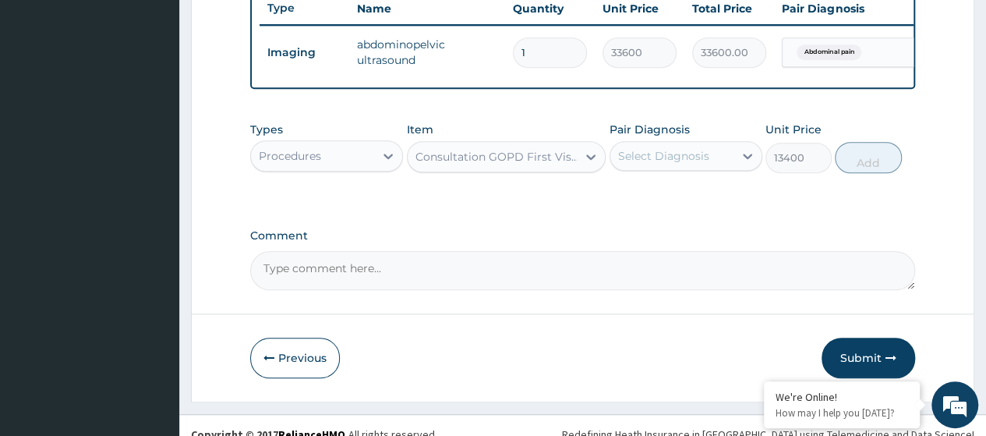
click at [687, 164] on div "Select Diagnosis" at bounding box center [663, 156] width 91 height 16
click at [684, 212] on div "Abdominal pain" at bounding box center [686, 196] width 153 height 32
checkbox input "true"
click at [877, 173] on button "Add" at bounding box center [868, 157] width 66 height 31
type input "0"
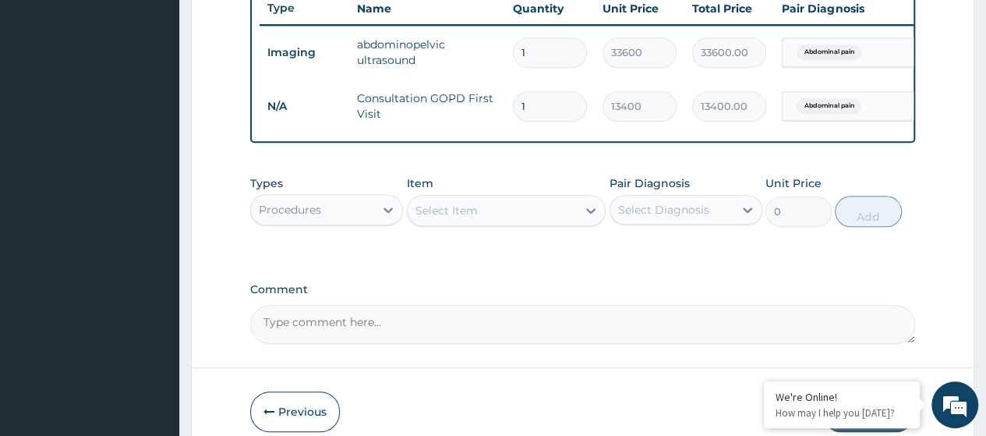
click at [362, 217] on div "Procedures" at bounding box center [312, 209] width 123 height 25
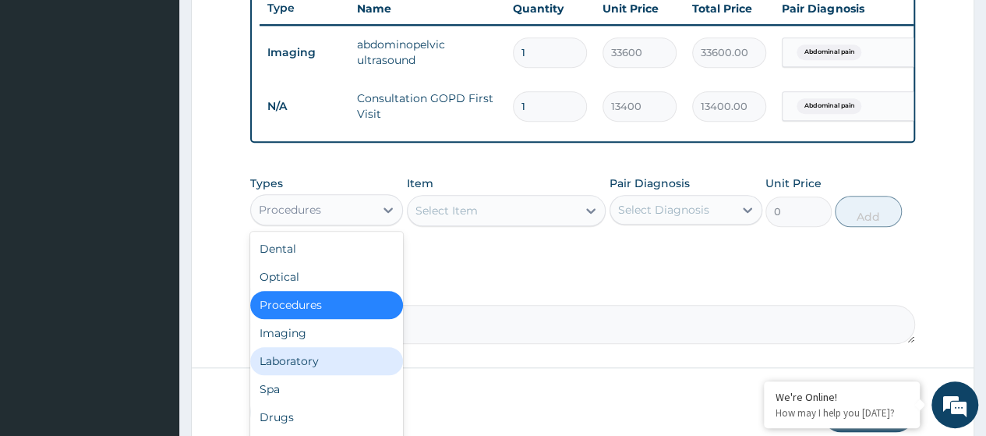
click at [328, 370] on div "Laboratory" at bounding box center [326, 361] width 153 height 28
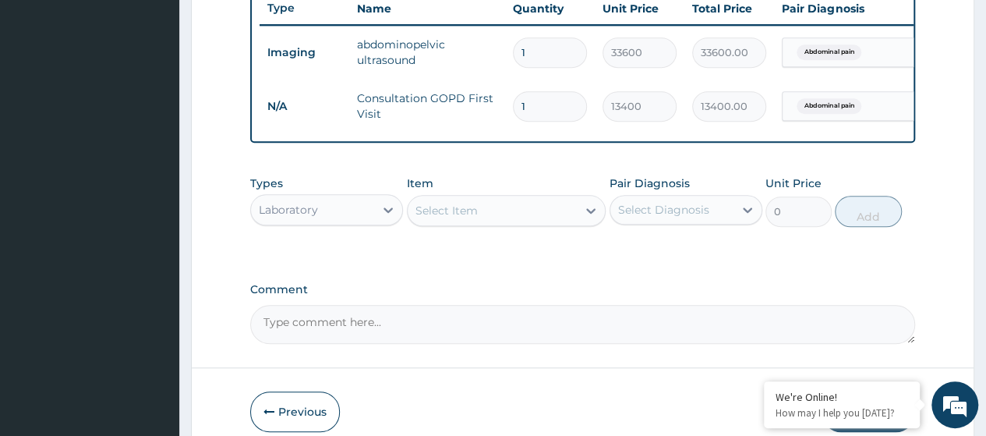
click at [448, 218] on div "Select Item" at bounding box center [446, 211] width 62 height 16
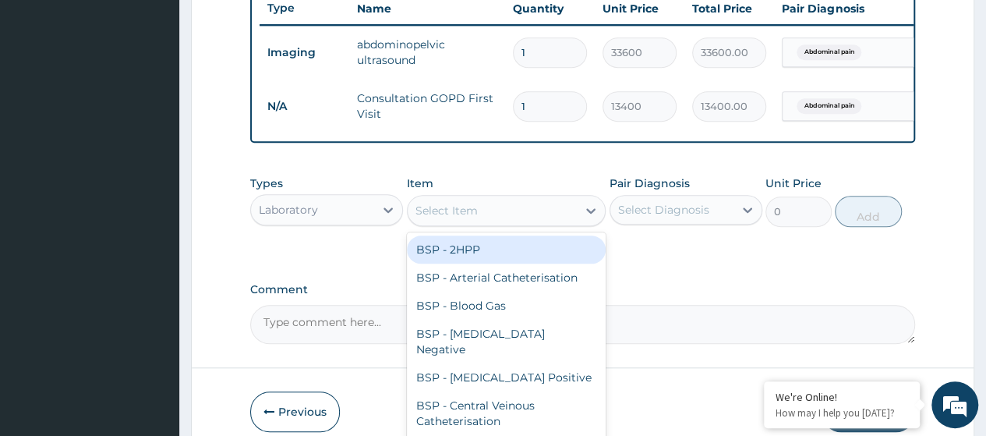
paste input "[MEDICAL_DATA] (FBC)"
type input "[MEDICAL_DATA] (FBC)"
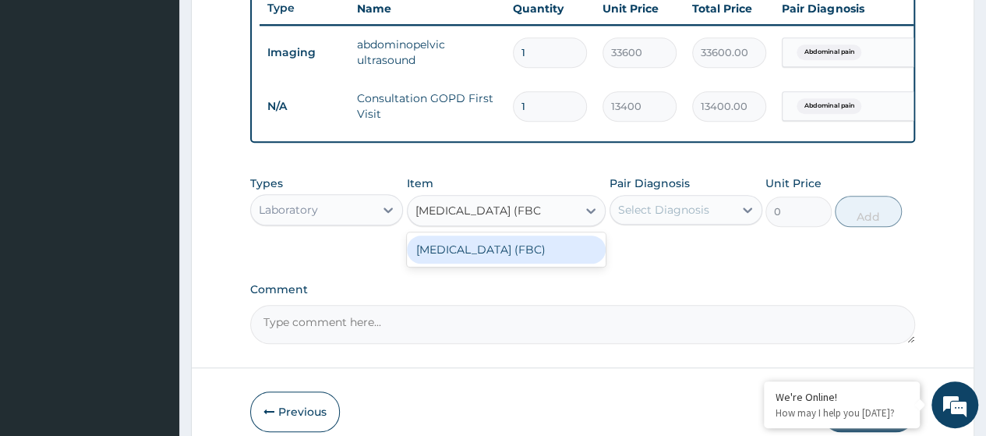
click at [508, 263] on div "[MEDICAL_DATA] (FBC)" at bounding box center [507, 249] width 200 height 28
type input "13000"
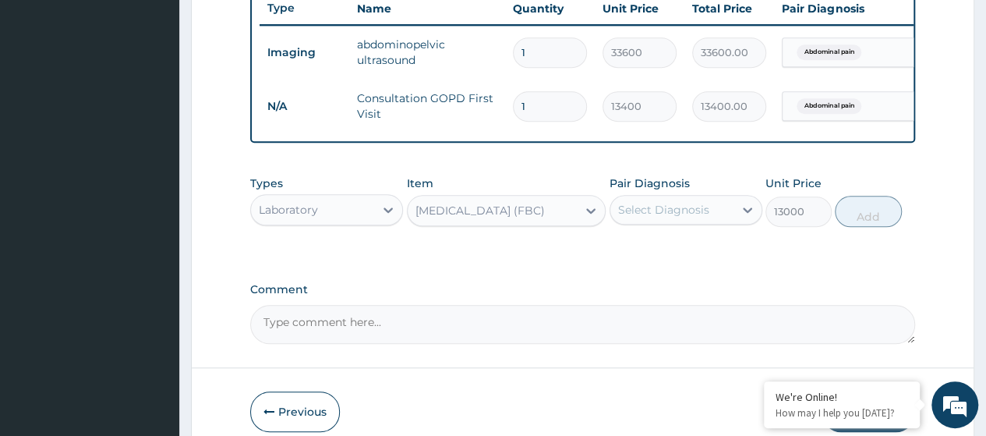
drag, startPoint x: 656, startPoint y: 221, endPoint x: 656, endPoint y: 233, distance: 12.5
click at [656, 217] on div "Select Diagnosis" at bounding box center [663, 210] width 91 height 16
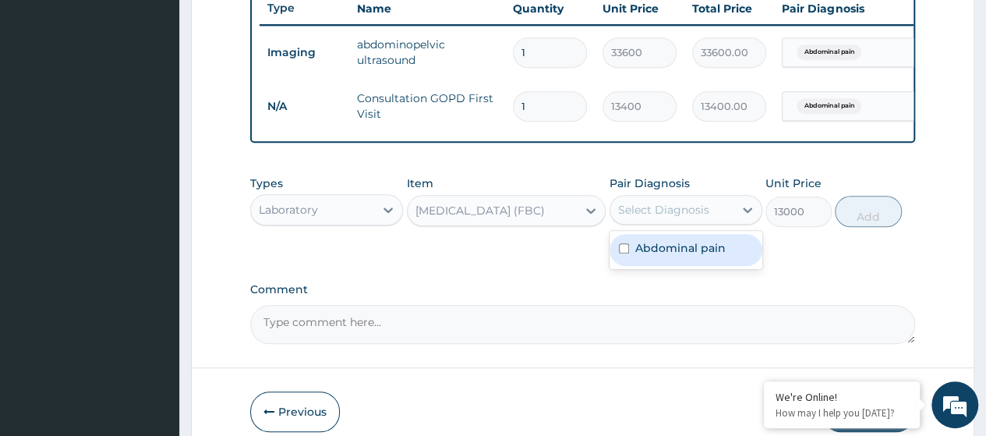
drag, startPoint x: 656, startPoint y: 233, endPoint x: 664, endPoint y: 260, distance: 27.9
click at [655, 256] on label "Abdominal pain" at bounding box center [680, 248] width 90 height 16
checkbox input "true"
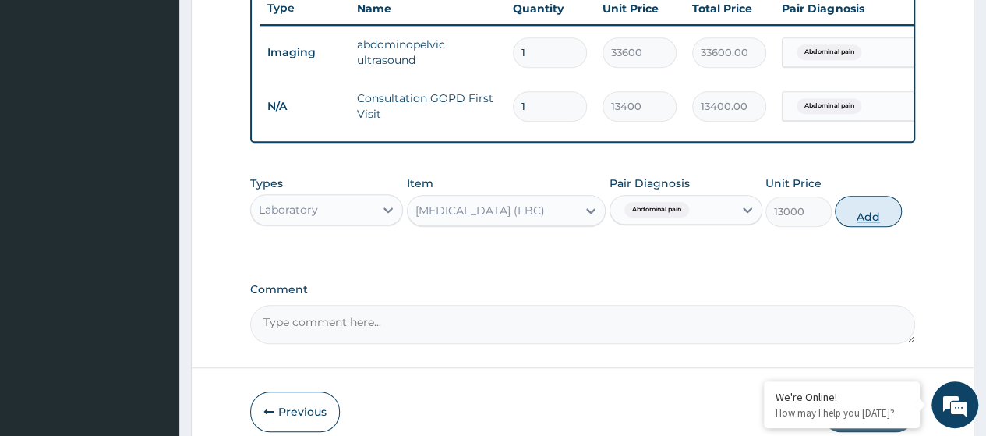
click at [866, 227] on button "Add" at bounding box center [868, 211] width 66 height 31
type input "0"
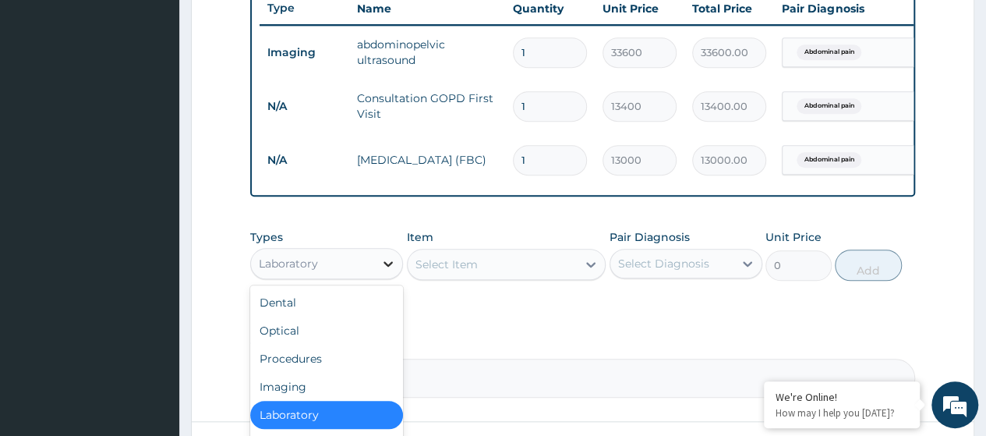
click at [384, 271] on icon at bounding box center [388, 264] width 16 height 16
click at [327, 394] on div "Imaging" at bounding box center [326, 387] width 153 height 28
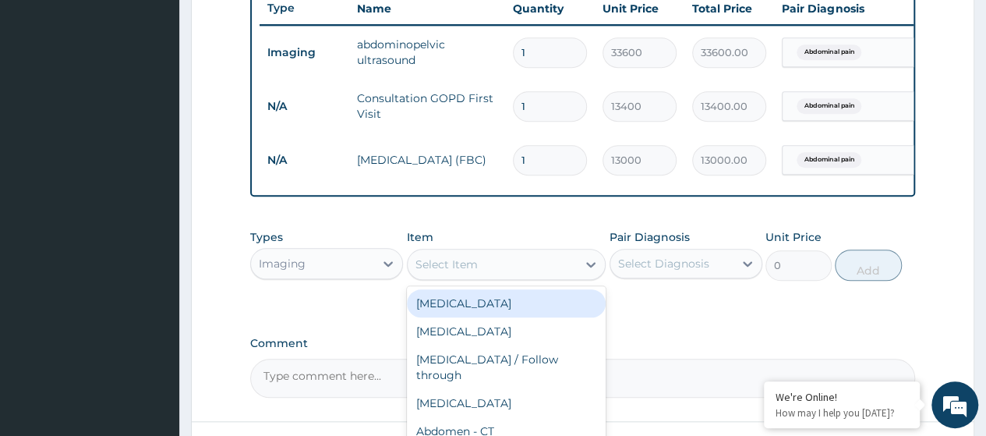
click at [439, 277] on div "Select Item" at bounding box center [493, 264] width 170 height 25
paste input "Routine [MEDICAL_DATA] Multistix"
type input "Routine [MEDICAL_DATA] Multistix"
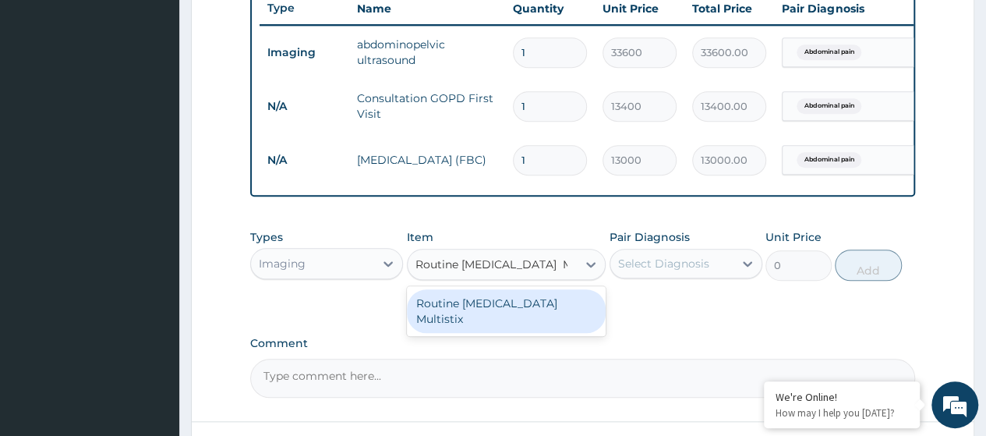
drag, startPoint x: 493, startPoint y: 319, endPoint x: 620, endPoint y: 287, distance: 131.8
click at [491, 316] on div "Routine [MEDICAL_DATA] Multistix" at bounding box center [507, 311] width 200 height 44
type input "4800"
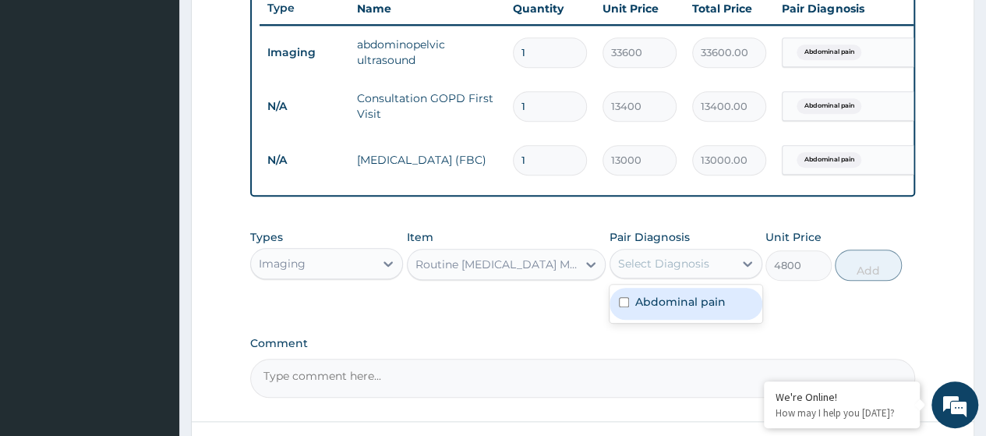
click at [702, 270] on div "Select Diagnosis" at bounding box center [663, 264] width 91 height 16
drag, startPoint x: 690, startPoint y: 306, endPoint x: 698, endPoint y: 309, distance: 8.9
click at [691, 307] on label "Abdominal pain" at bounding box center [680, 302] width 90 height 16
checkbox input "true"
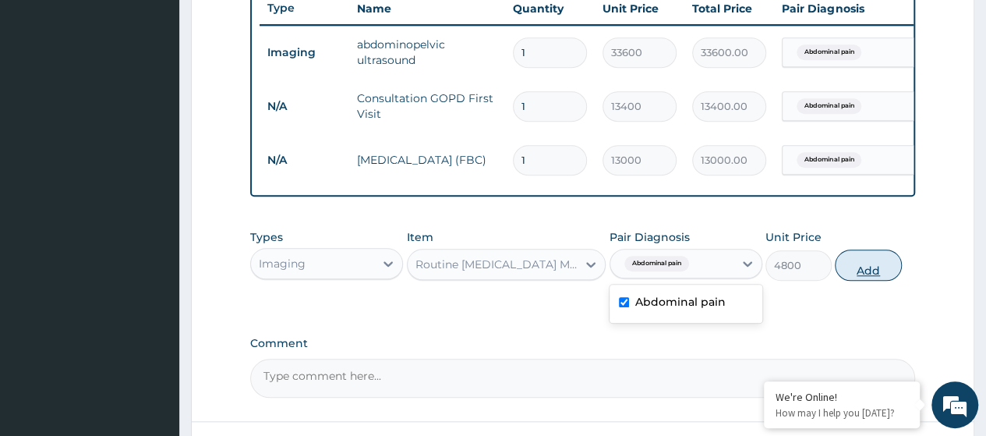
click at [864, 281] on button "Add" at bounding box center [868, 264] width 66 height 31
type input "0"
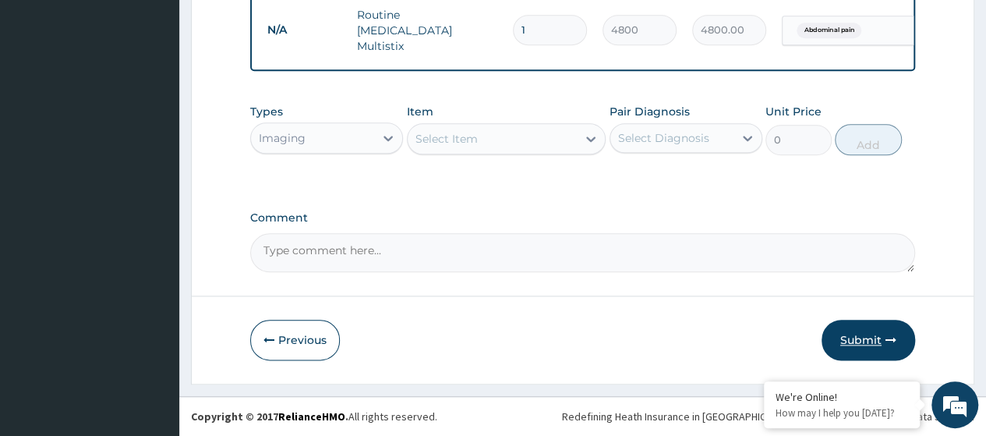
click at [858, 334] on button "Submit" at bounding box center [869, 340] width 94 height 41
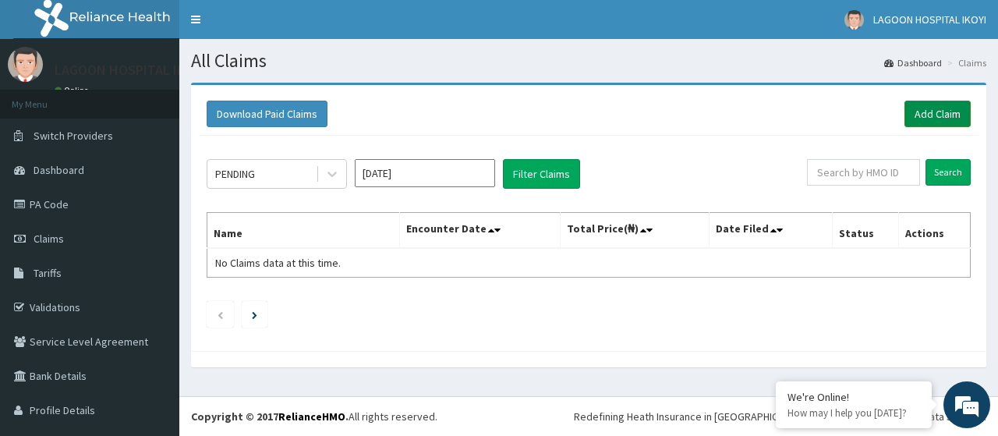
click at [907, 122] on link "Add Claim" at bounding box center [937, 114] width 66 height 27
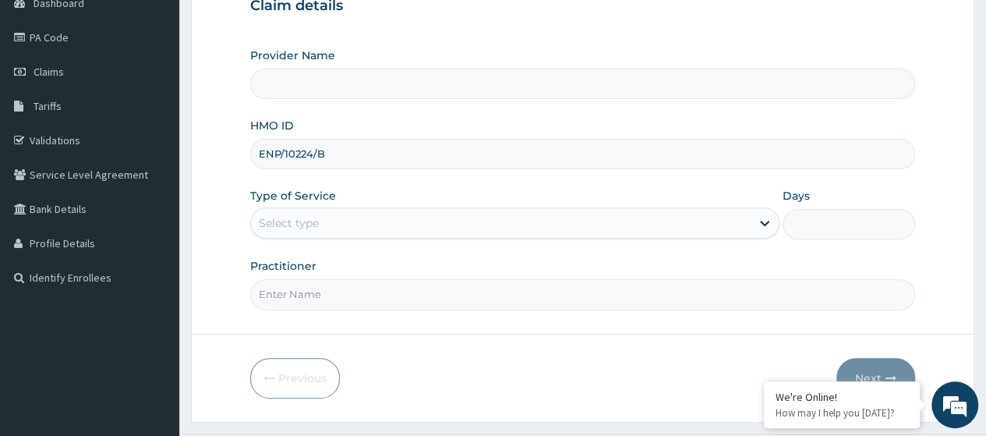
scroll to position [201, 0]
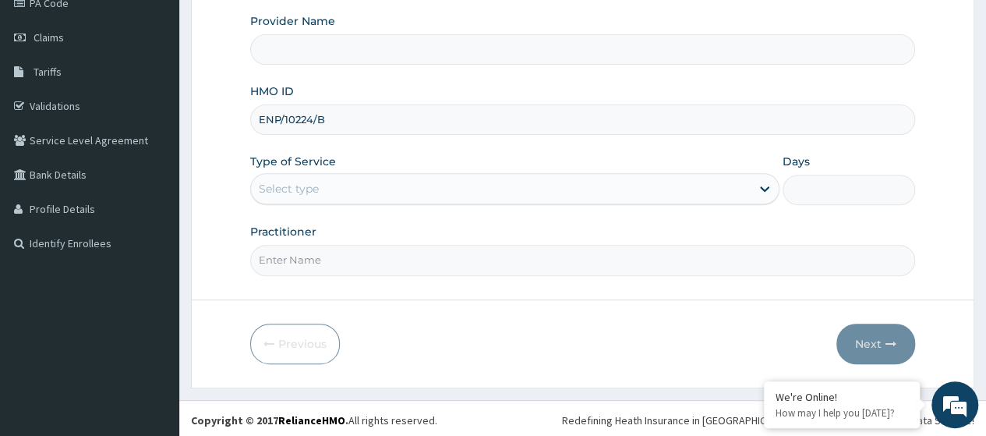
type input "ENP/10224/B"
click at [308, 188] on div "Select type" at bounding box center [289, 189] width 60 height 16
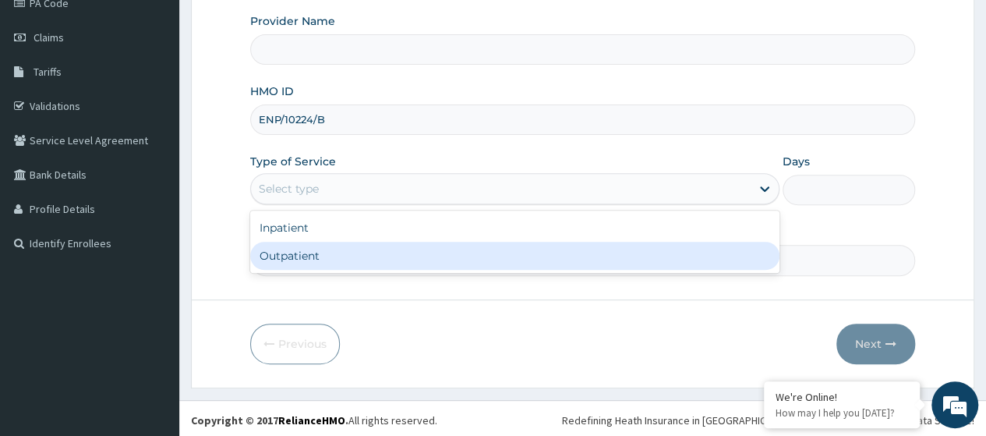
click at [303, 250] on div "Outpatient" at bounding box center [514, 256] width 529 height 28
type input "1"
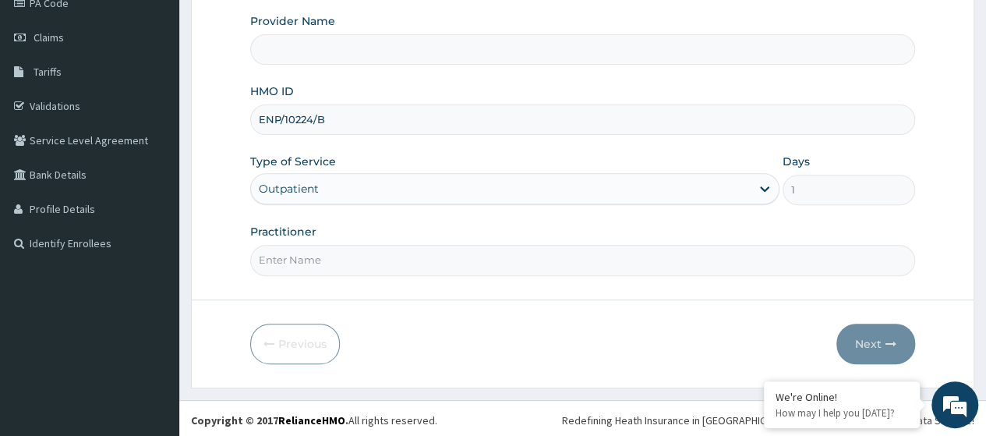
click at [309, 260] on input "Practitioner" at bounding box center [582, 260] width 665 height 30
type input "[GEOGRAPHIC_DATA] - [GEOGRAPHIC_DATA]([PERSON_NAME])"
type input "KUYORO"
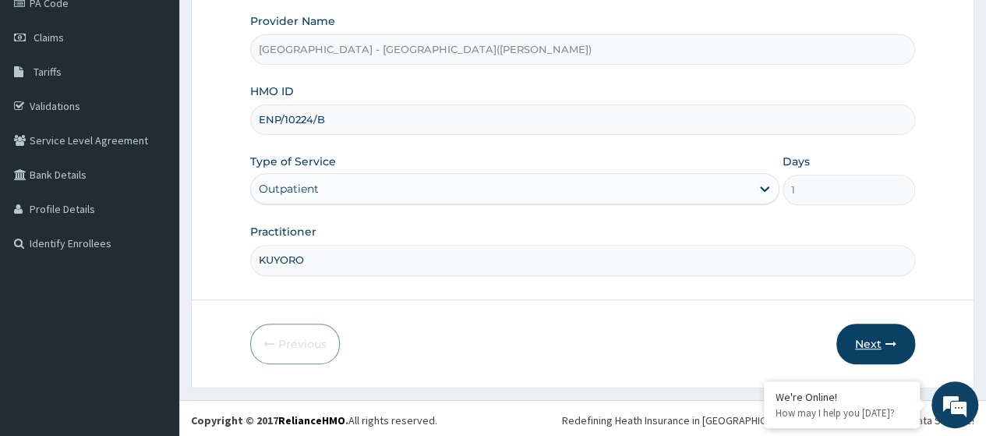
click at [871, 341] on button "Next" at bounding box center [875, 343] width 79 height 41
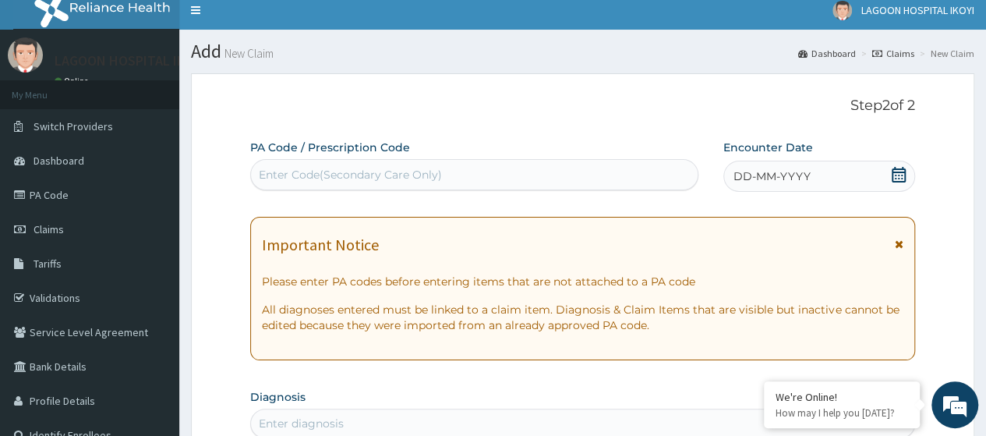
scroll to position [0, 0]
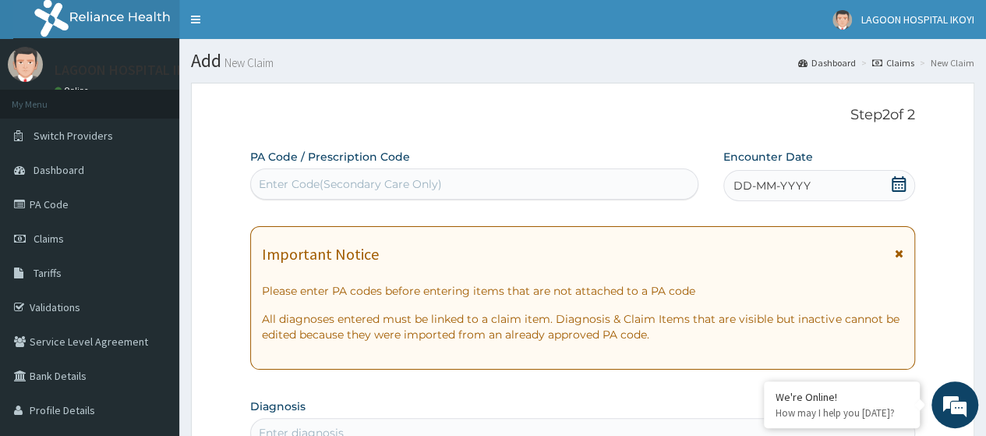
click at [903, 184] on icon at bounding box center [899, 184] width 14 height 16
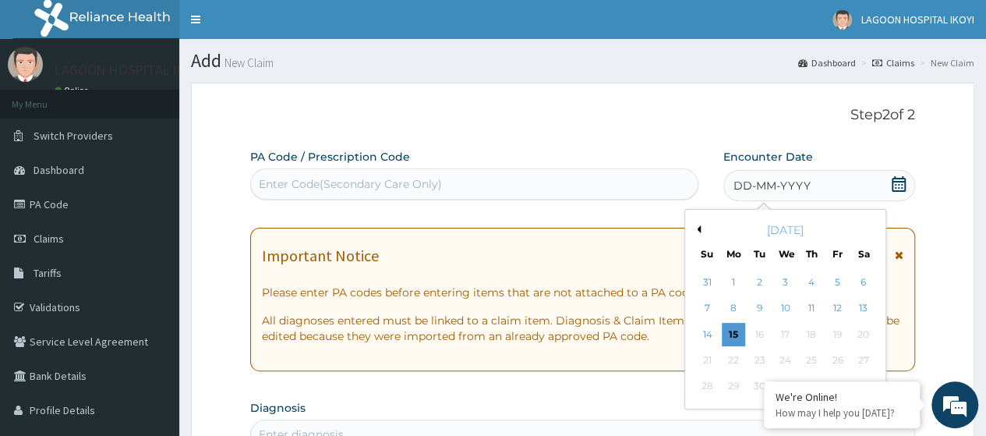
click at [695, 229] on button "Previous Month" at bounding box center [697, 229] width 8 height 8
click at [835, 362] on div "22" at bounding box center [836, 359] width 23 height 23
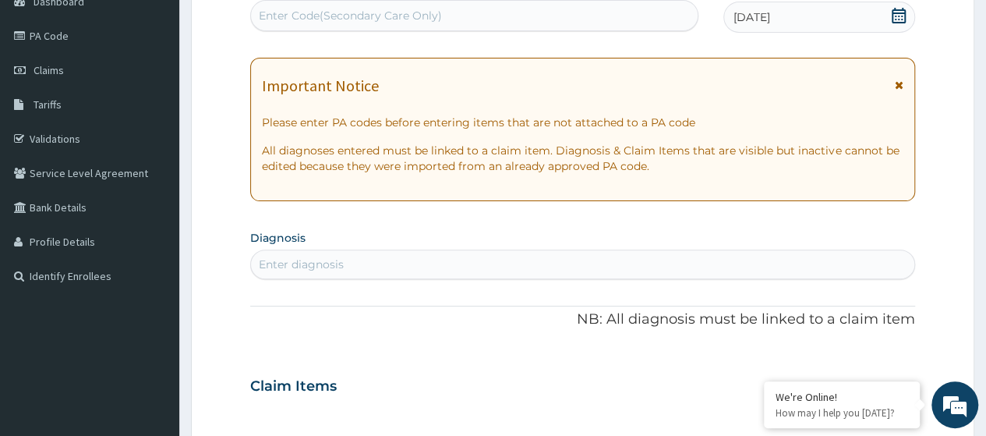
scroll to position [178, 0]
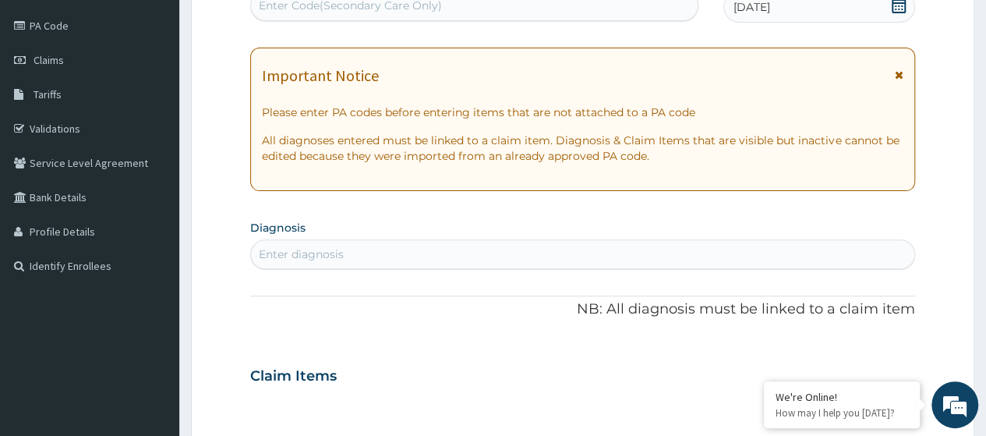
click at [336, 258] on div "Enter diagnosis" at bounding box center [301, 254] width 85 height 16
type input "urinary tract"
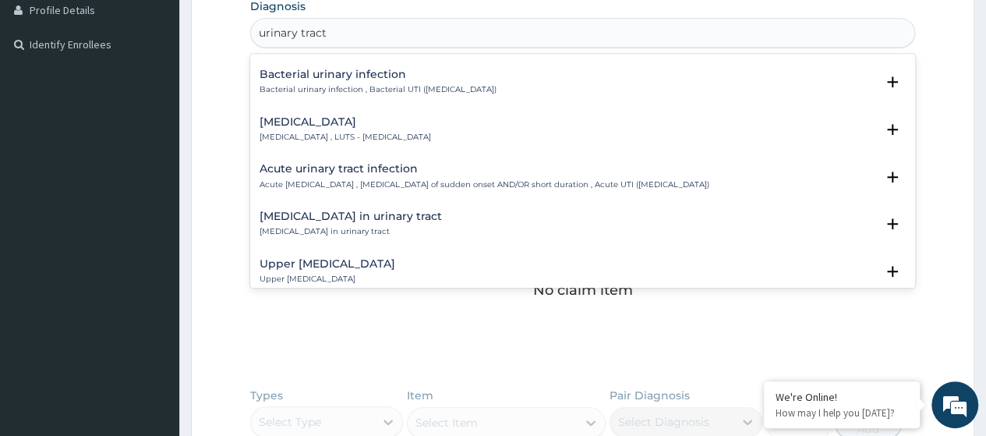
scroll to position [509, 0]
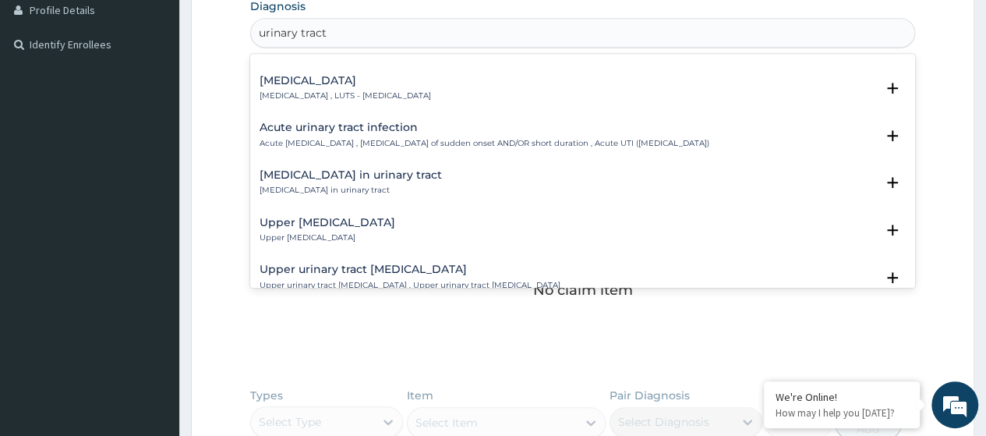
click at [415, 140] on p "Acute urinary tract infection , Urinary tract infection of sudden onset AND/OR …" at bounding box center [485, 143] width 450 height 11
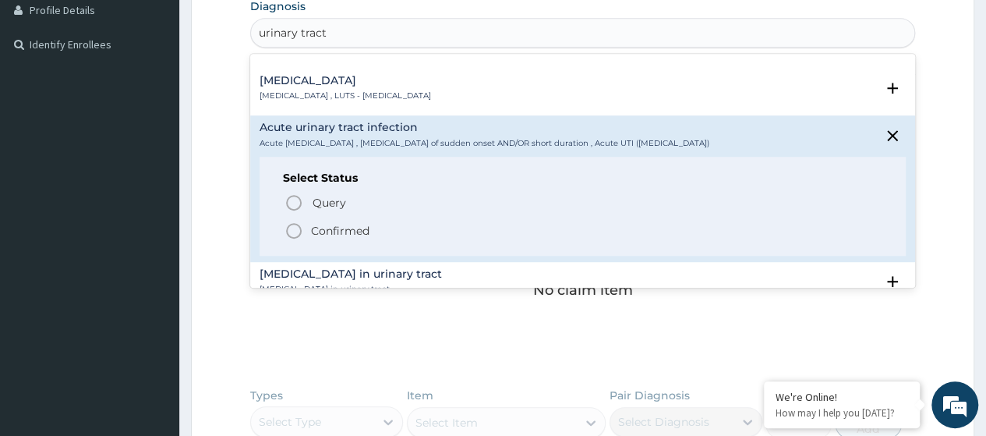
click at [360, 228] on p "Confirmed" at bounding box center [340, 231] width 58 height 16
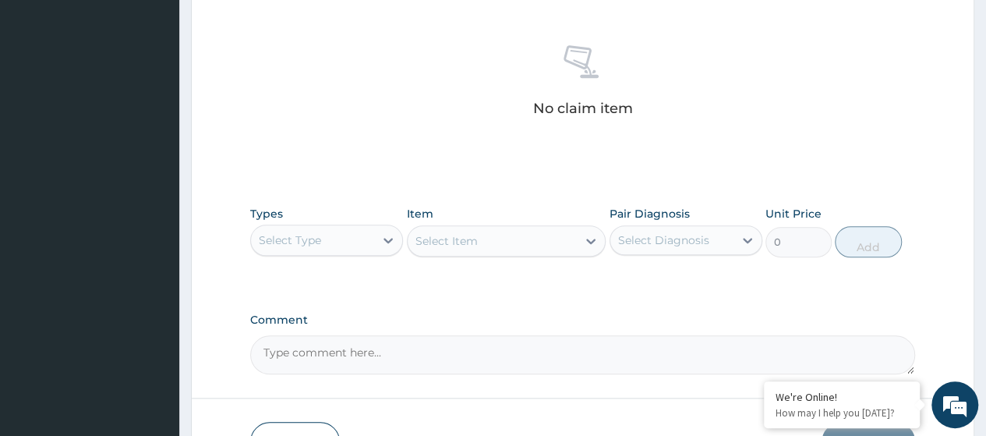
scroll to position [685, 0]
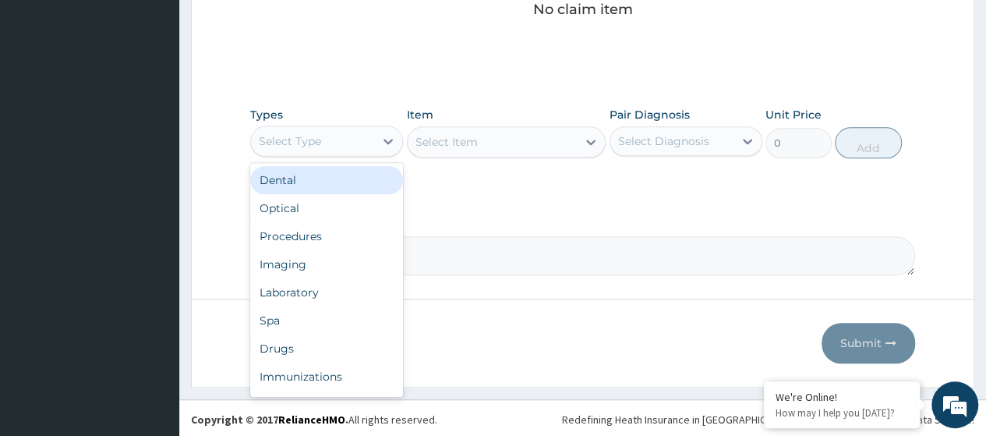
click at [344, 141] on div "Select Type" at bounding box center [312, 141] width 123 height 25
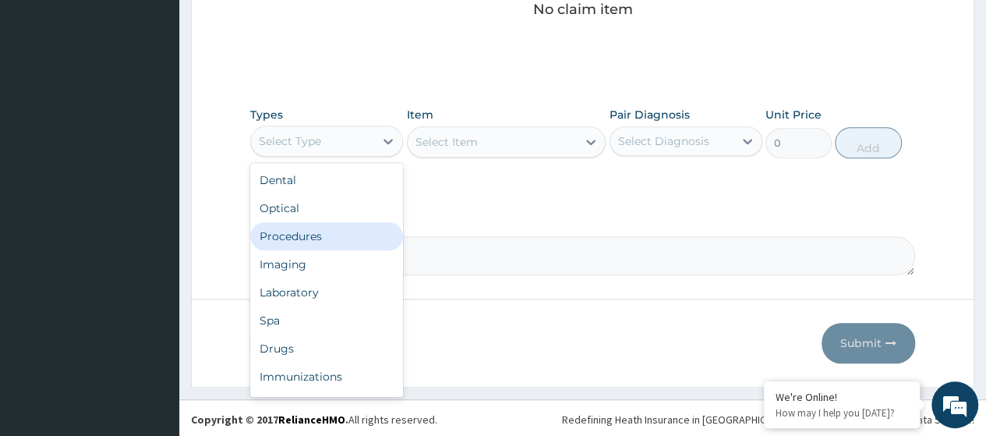
click at [323, 233] on div "Procedures" at bounding box center [326, 236] width 153 height 28
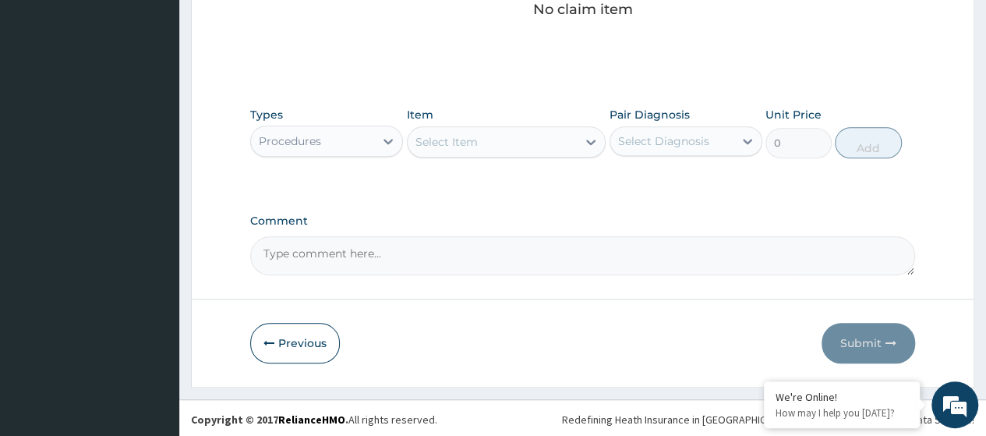
click at [463, 130] on div "Select Item" at bounding box center [493, 141] width 170 height 25
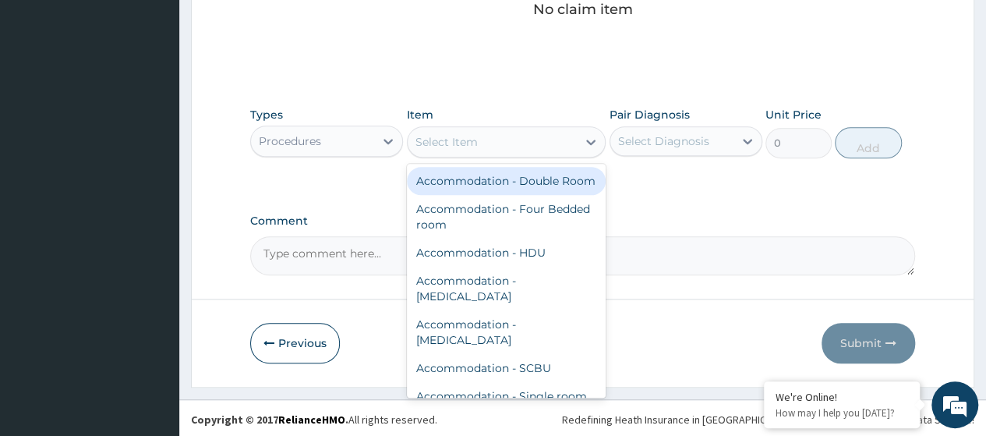
paste input "Consultation GOPD First Visit"
type input "Consultation GOPD First Visit"
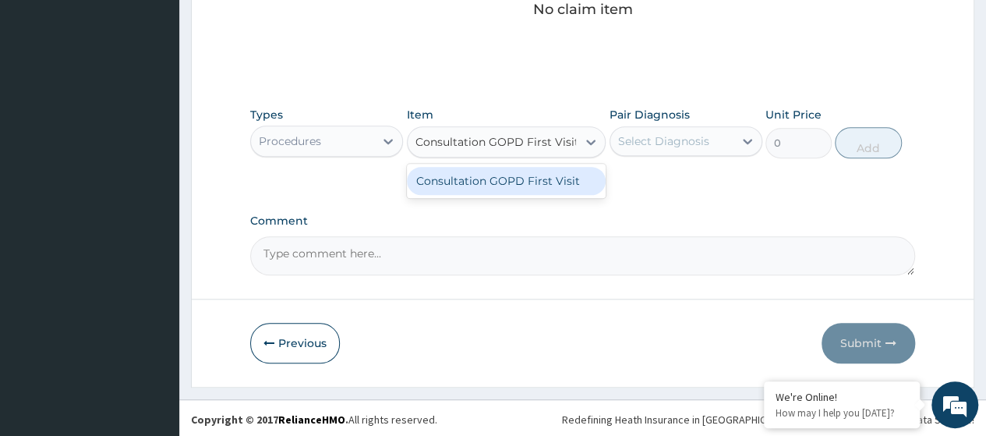
drag, startPoint x: 496, startPoint y: 172, endPoint x: 526, endPoint y: 177, distance: 30.8
click at [503, 174] on div "Consultation GOPD First Visit" at bounding box center [507, 181] width 200 height 28
type input "13400"
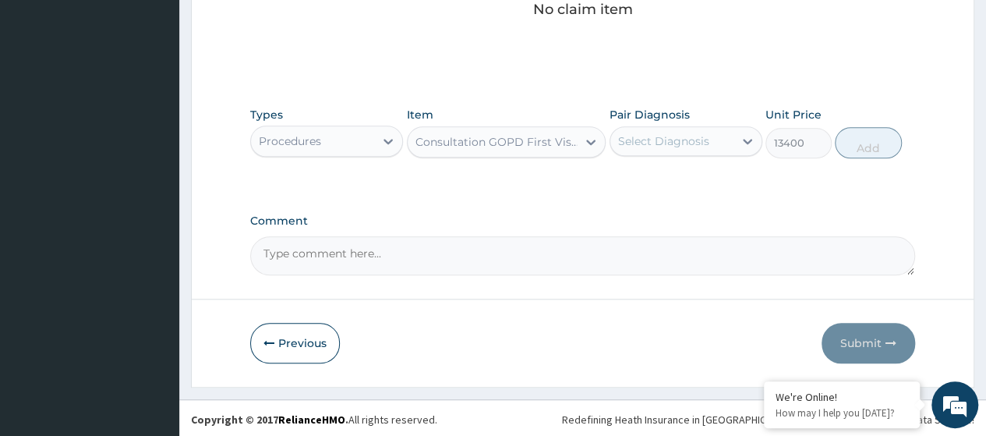
click at [670, 149] on div "Select Diagnosis" at bounding box center [671, 141] width 123 height 25
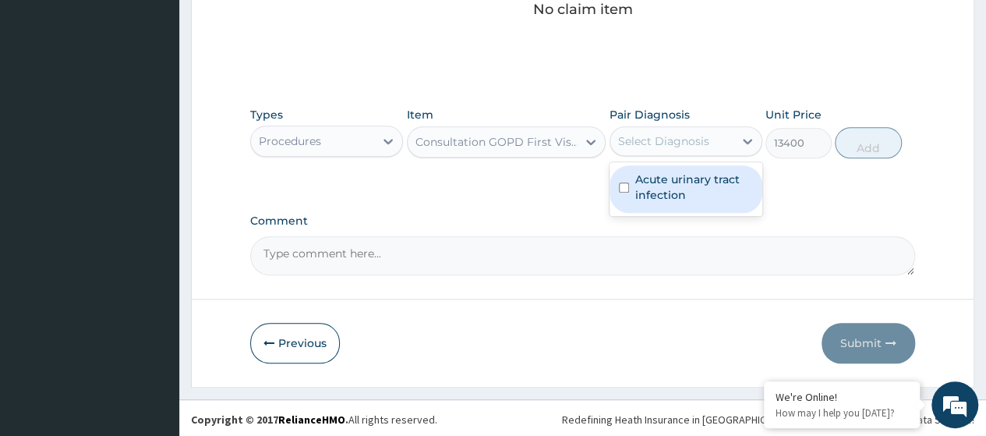
drag, startPoint x: 673, startPoint y: 196, endPoint x: 854, endPoint y: 171, distance: 183.4
click at [673, 196] on label "Acute urinary tract infection" at bounding box center [694, 186] width 118 height 31
checkbox input "true"
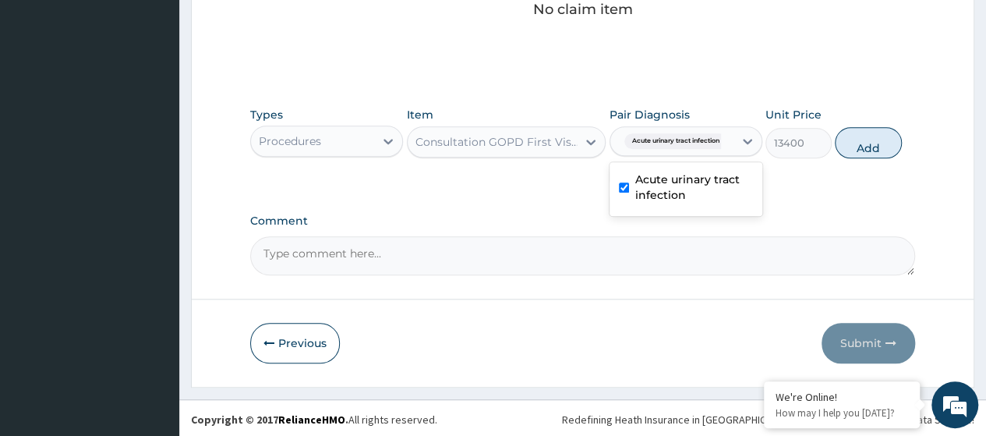
drag, startPoint x: 870, startPoint y: 147, endPoint x: 410, endPoint y: 229, distance: 467.1
click at [864, 149] on button "Add" at bounding box center [868, 142] width 66 height 31
type input "0"
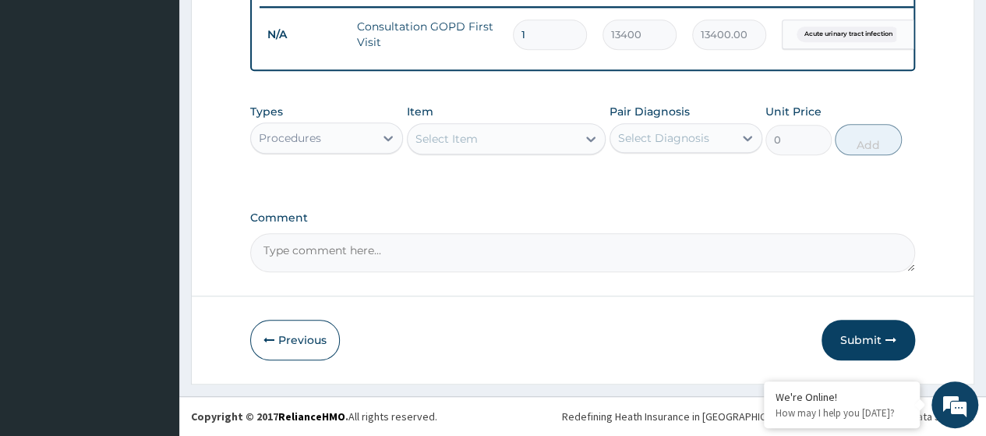
click at [349, 146] on div "Procedures" at bounding box center [312, 137] width 123 height 25
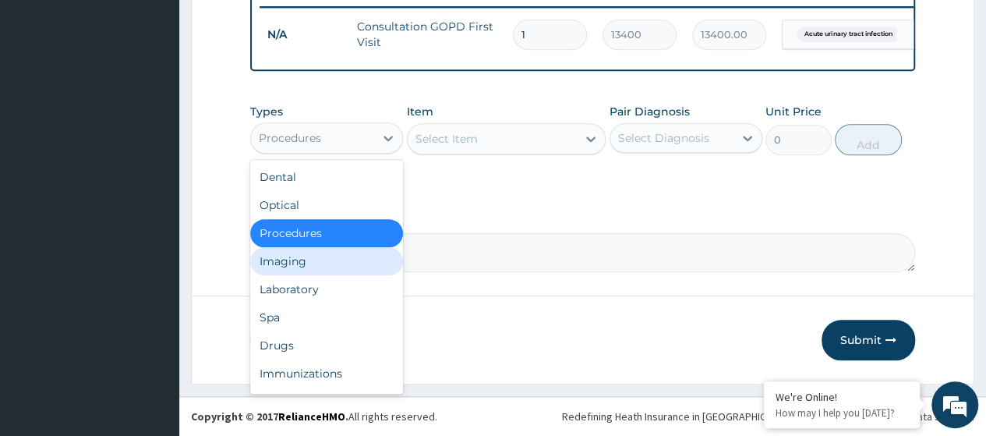
click at [309, 259] on div "Imaging" at bounding box center [326, 261] width 153 height 28
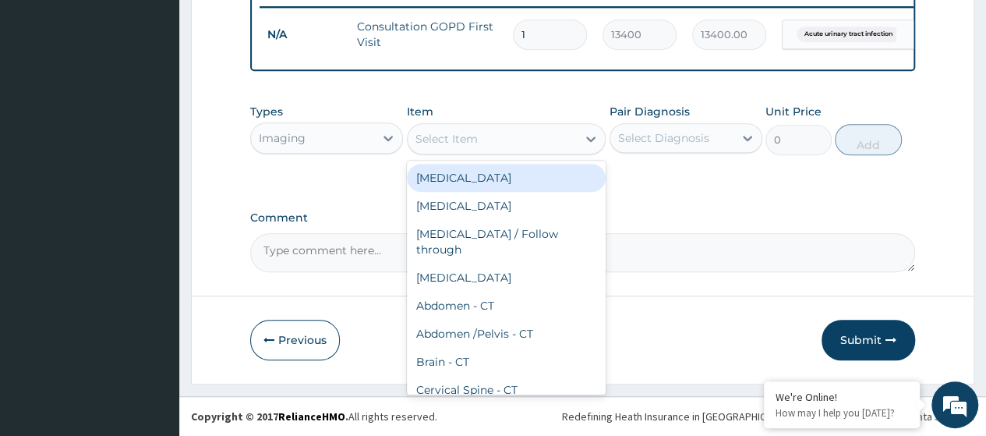
click at [446, 145] on div "Select Item" at bounding box center [446, 139] width 62 height 16
paste input "Urine Microscopy, Culture and Sensitivity"
type input "Urine Microscopy, Culture and Sensitivity"
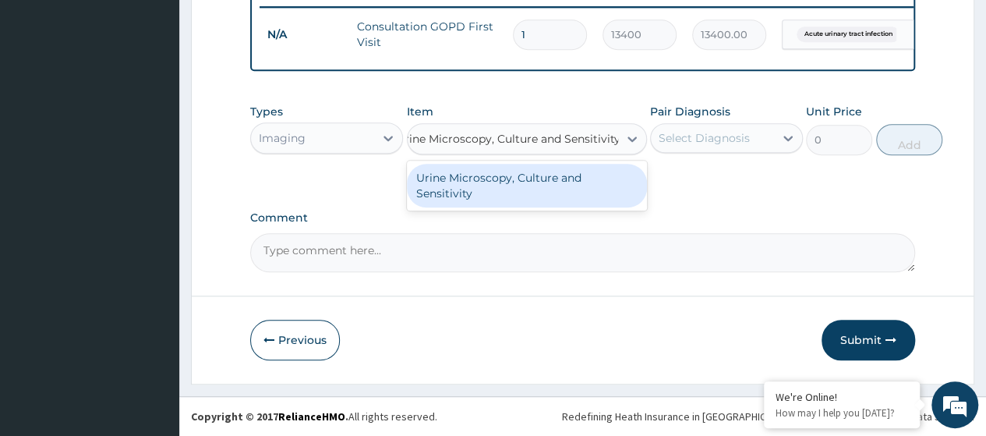
drag, startPoint x: 518, startPoint y: 186, endPoint x: 532, endPoint y: 182, distance: 14.8
click at [518, 186] on div "Urine Microscopy, Culture and Sensitivity" at bounding box center [527, 186] width 240 height 44
type input "16800"
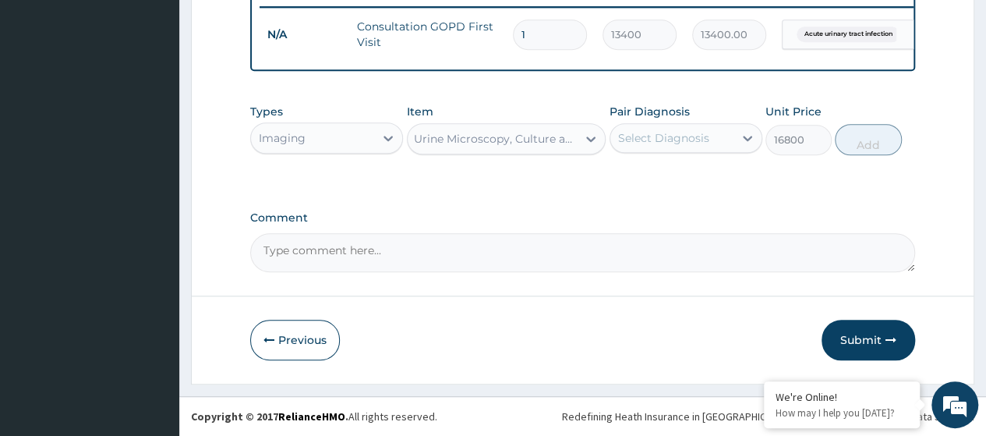
scroll to position [0, 2]
click at [705, 132] on div "Select Diagnosis" at bounding box center [671, 137] width 123 height 25
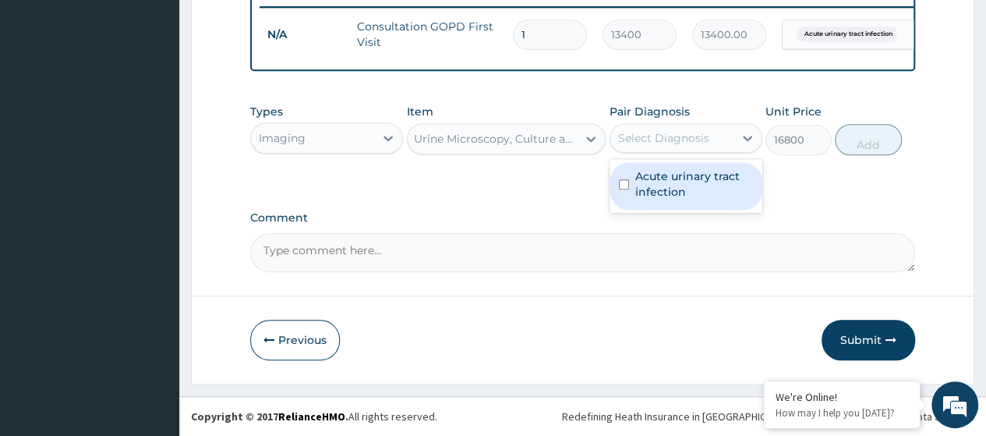
drag, startPoint x: 692, startPoint y: 178, endPoint x: 867, endPoint y: 182, distance: 174.6
click at [706, 179] on label "Acute urinary tract infection" at bounding box center [694, 183] width 118 height 31
checkbox input "true"
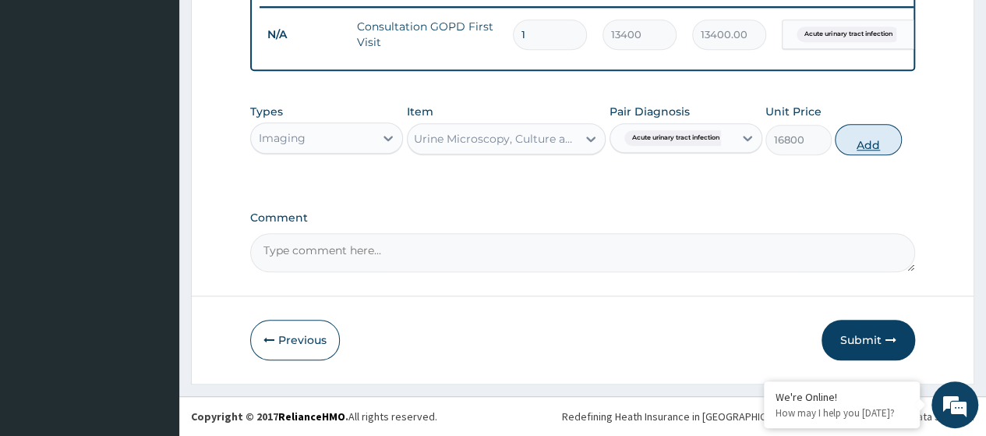
click at [872, 144] on button "Add" at bounding box center [868, 139] width 66 height 31
type input "0"
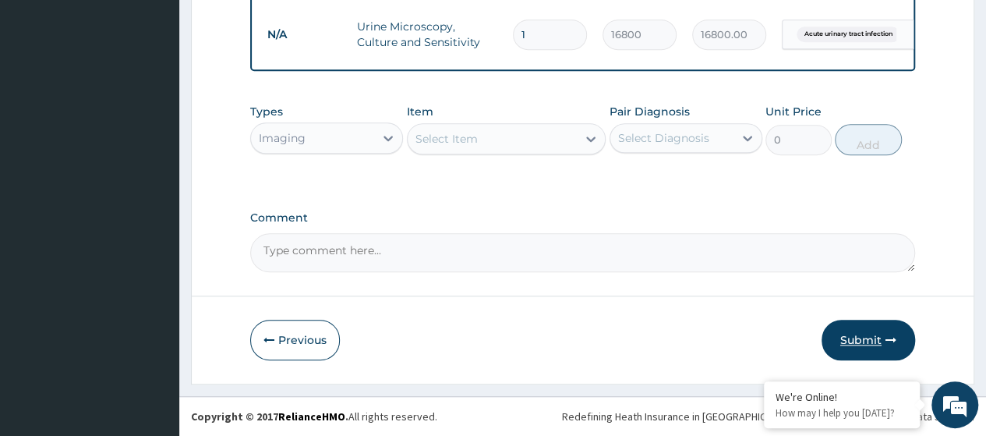
click at [851, 345] on button "Submit" at bounding box center [869, 340] width 94 height 41
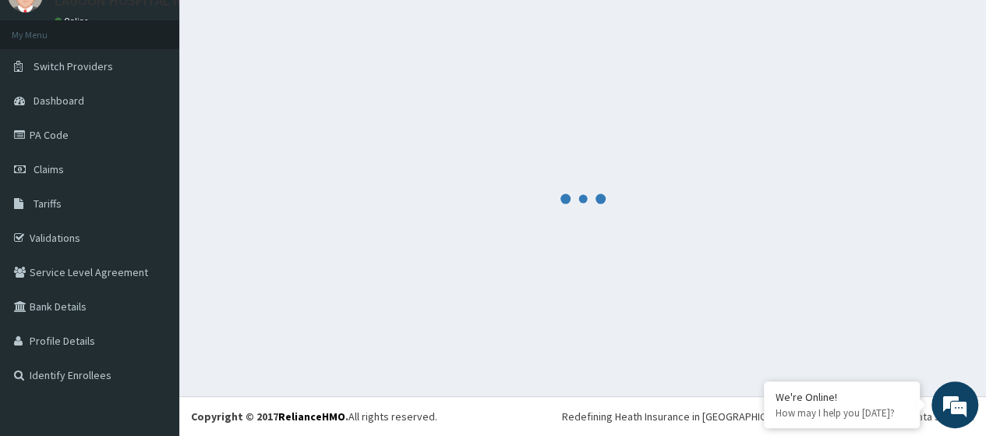
scroll to position [69, 0]
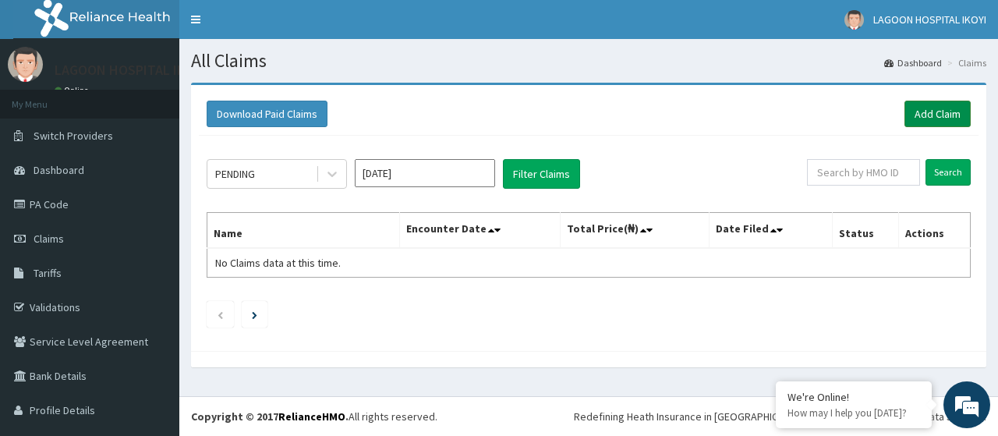
click at [924, 118] on link "Add Claim" at bounding box center [937, 114] width 66 height 27
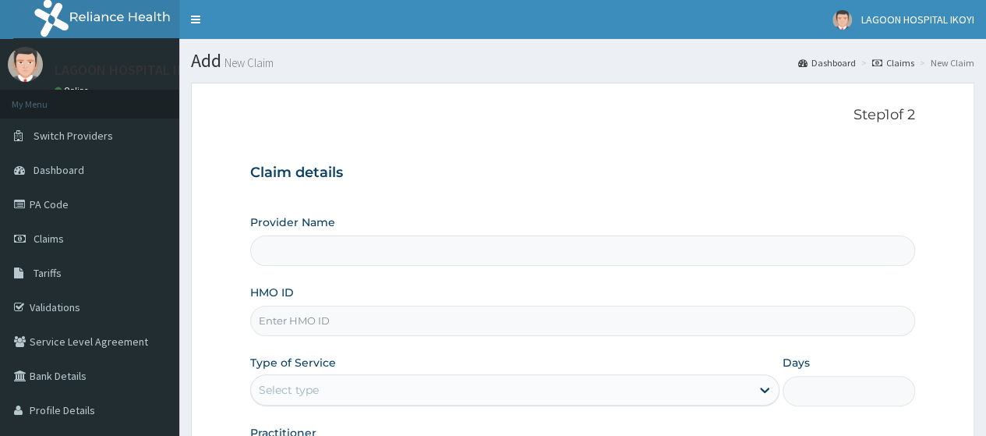
click at [281, 326] on input "HMO ID" at bounding box center [582, 321] width 665 height 30
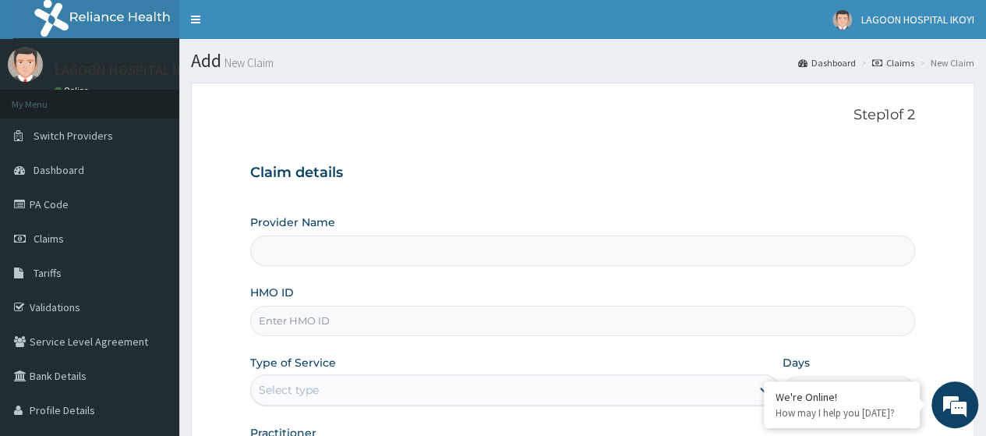
paste input "ENP/10224/B"
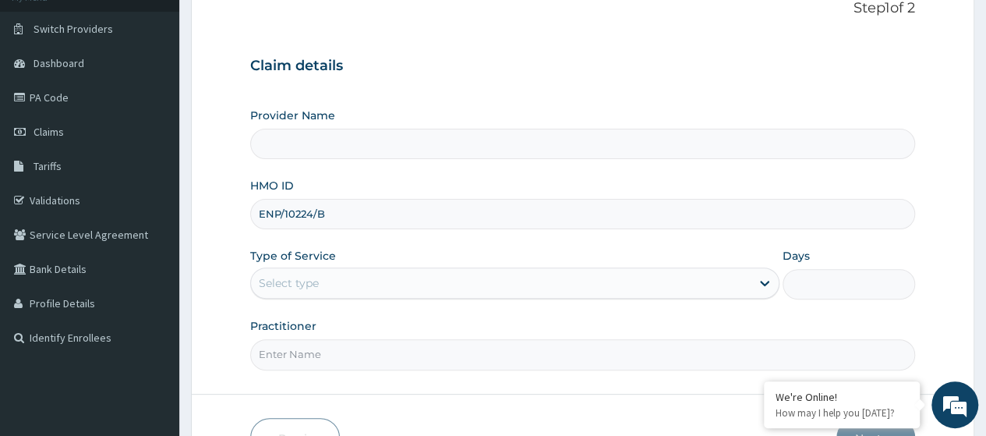
scroll to position [184, 0]
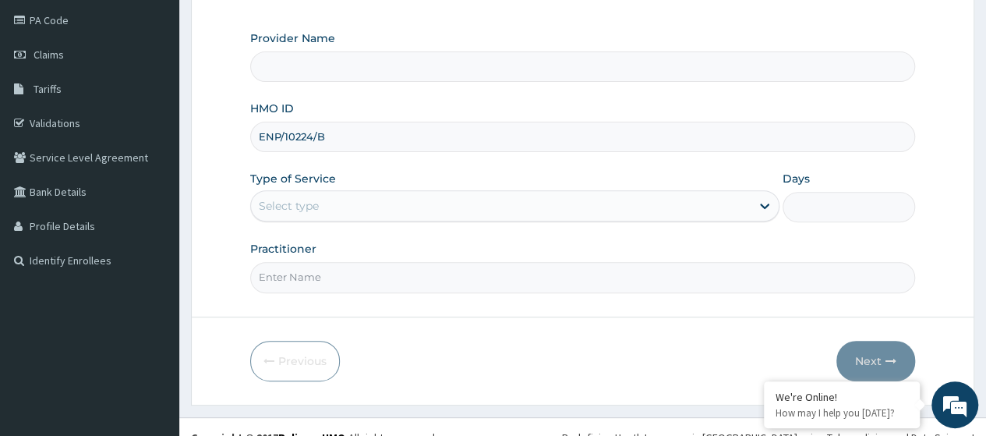
type input "ENP/10224/B"
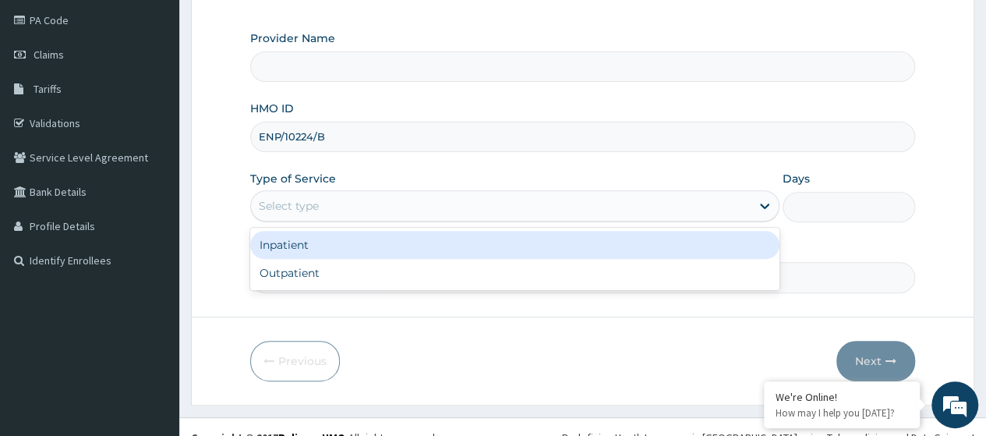
click at [290, 199] on div "Select type" at bounding box center [289, 206] width 60 height 16
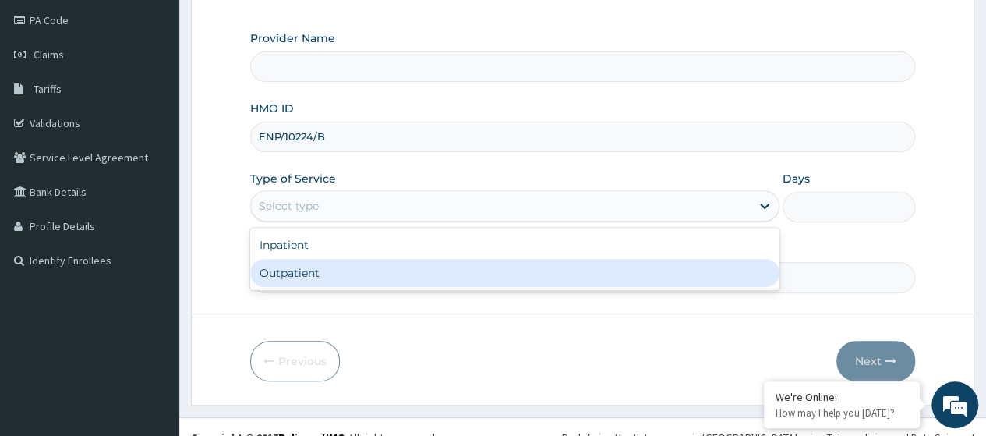
click at [298, 270] on div "Outpatient" at bounding box center [514, 273] width 529 height 28
type input "1"
type input "[GEOGRAPHIC_DATA] - [GEOGRAPHIC_DATA]([PERSON_NAME])"
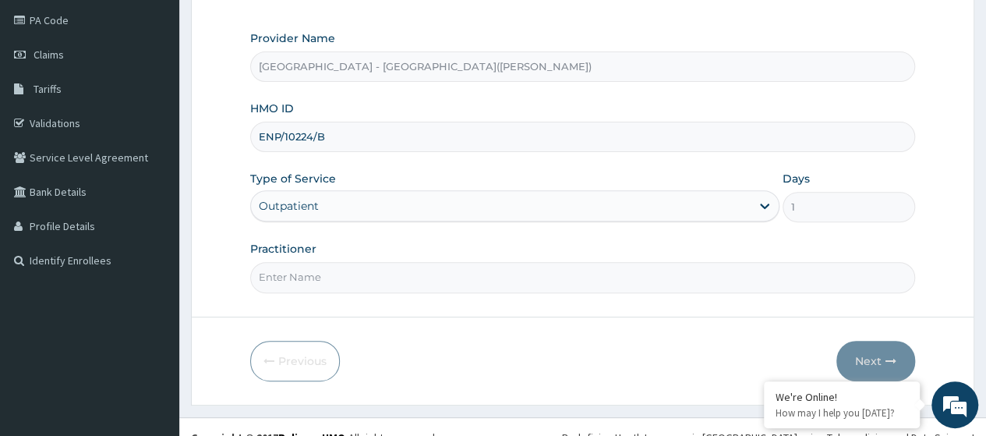
click at [304, 275] on input "Practitioner" at bounding box center [582, 277] width 665 height 30
type input "KUYORO"
click at [886, 359] on icon "button" at bounding box center [890, 360] width 11 height 11
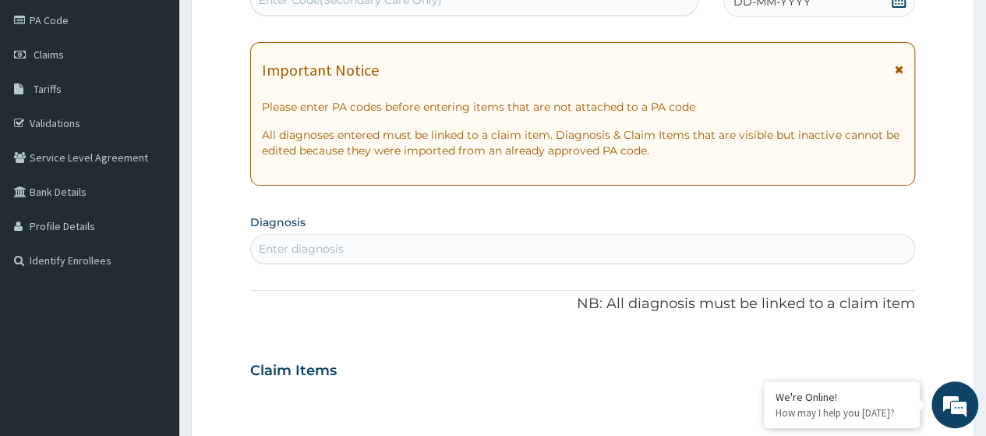
click at [319, 15] on div "Enter Code(Secondary Care Only)" at bounding box center [473, -1] width 447 height 31
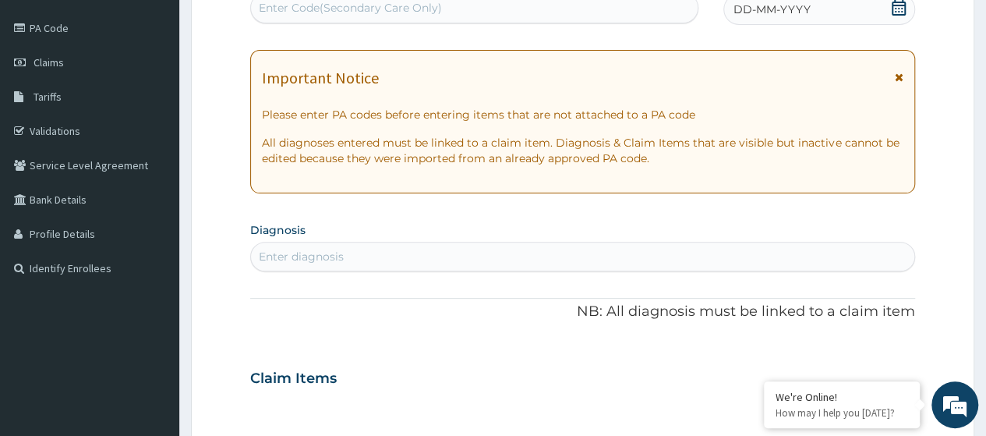
scroll to position [0, 0]
paste input "PA/346C1D"
type input "PA/346C1D"
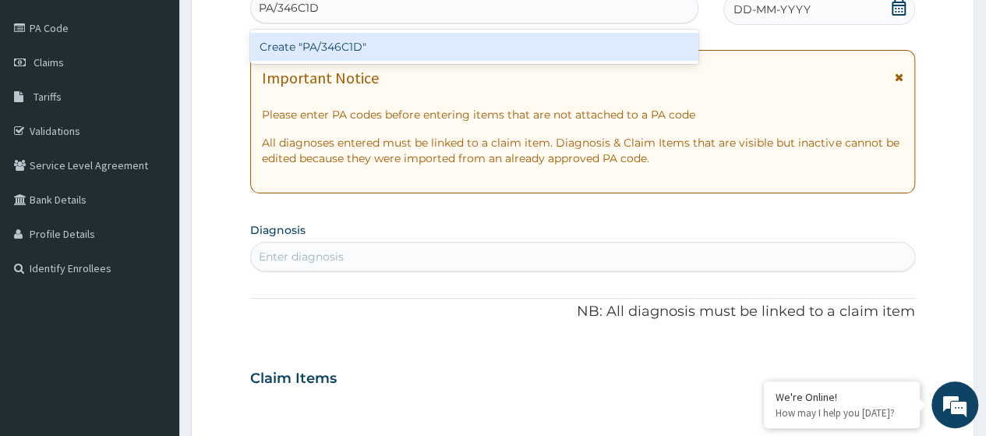
click at [382, 46] on div "Create "PA/346C1D"" at bounding box center [473, 47] width 447 height 28
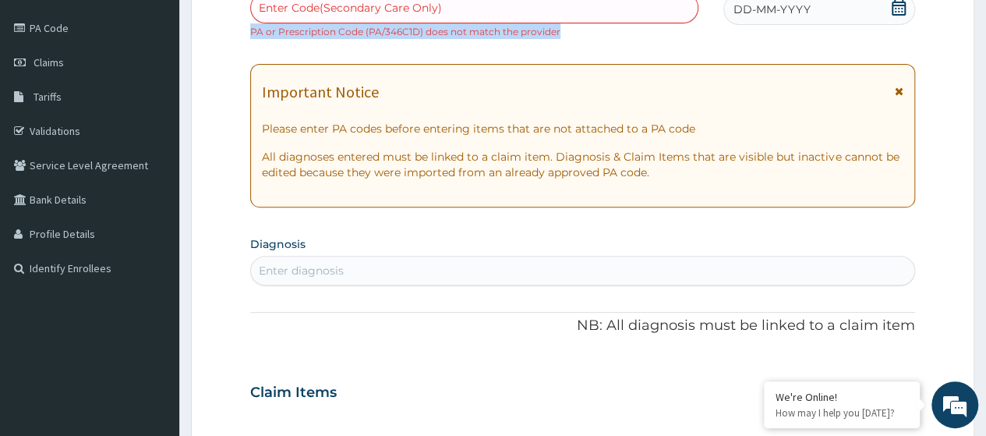
drag, startPoint x: 565, startPoint y: 33, endPoint x: 246, endPoint y: 33, distance: 318.8
click at [246, 33] on form "Step 2 of 2 PA Code / Prescription Code Enter Code(Secondary Care Only) PA or P…" at bounding box center [582, 405] width 783 height 999
copy small "PA or Prescription Code (PA/346C1D) does not match the provider"
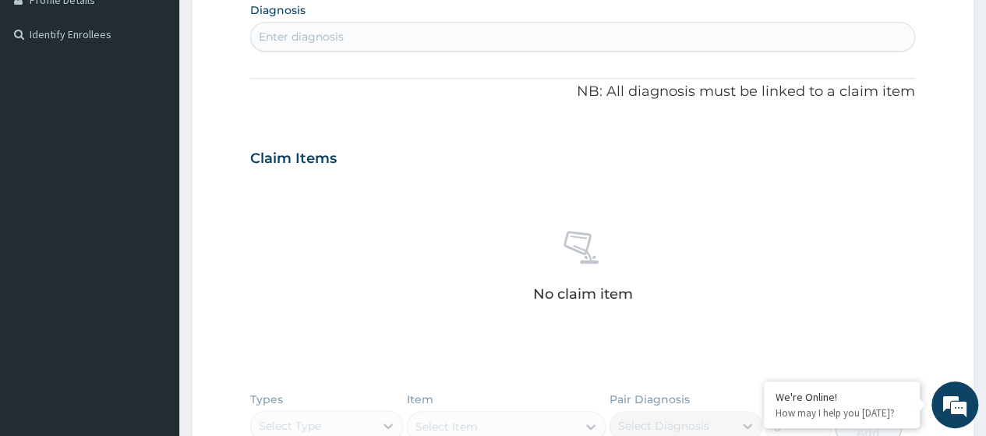
scroll to position [634, 0]
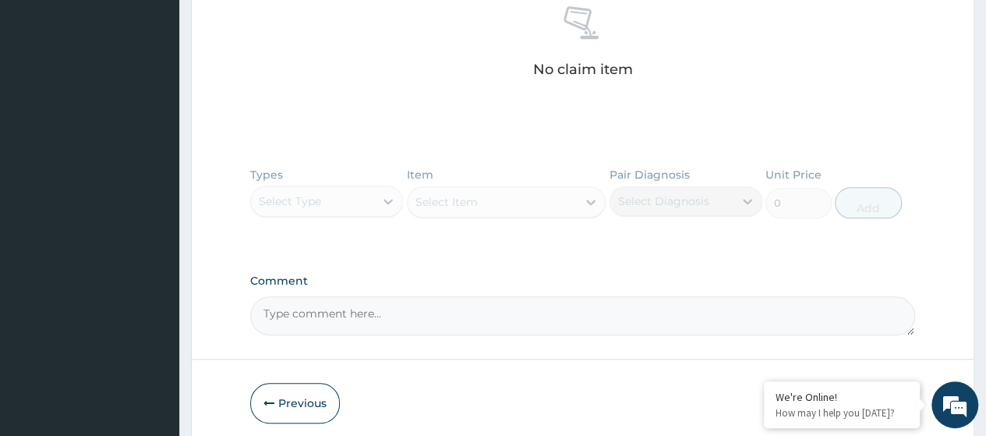
click at [278, 405] on button "Previous" at bounding box center [295, 403] width 90 height 41
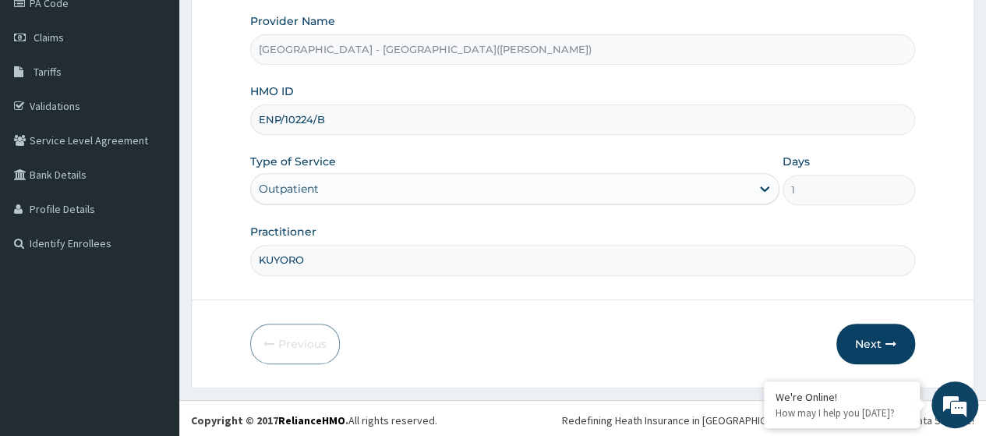
drag, startPoint x: 330, startPoint y: 113, endPoint x: 260, endPoint y: 131, distance: 73.2
click at [260, 131] on input "ENP/10224/B" at bounding box center [582, 119] width 665 height 30
paste input "NPP/10119/A"
type input "NPP/10119/A"
click at [877, 334] on button "Next" at bounding box center [875, 343] width 79 height 41
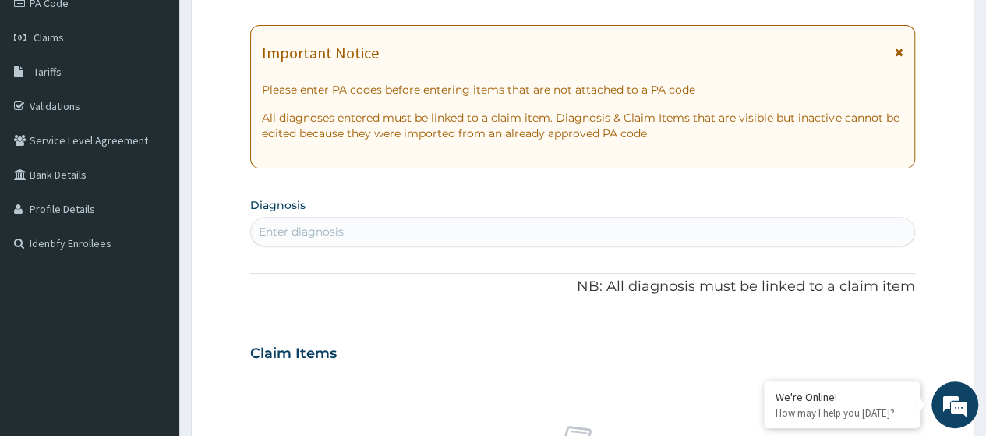
scroll to position [0, 0]
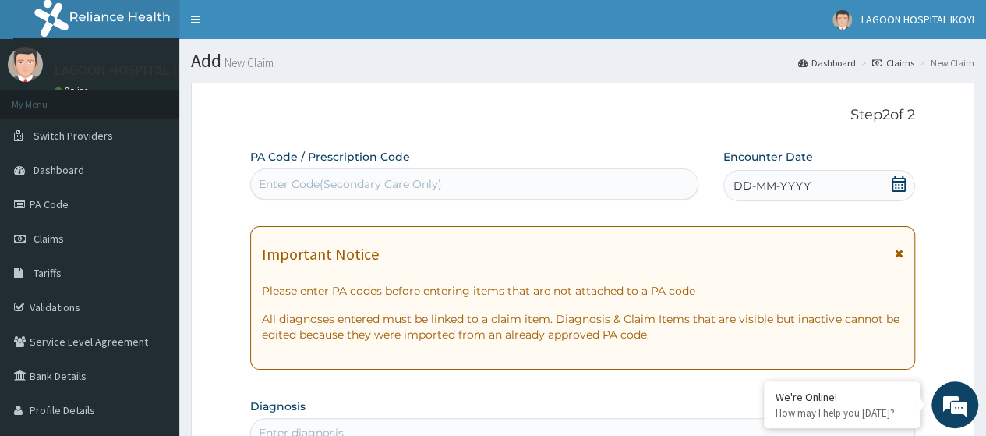
click at [273, 183] on div "Enter Code(Secondary Care Only)" at bounding box center [350, 184] width 183 height 16
paste input "PA/07B311"
type input "PA/07B311"
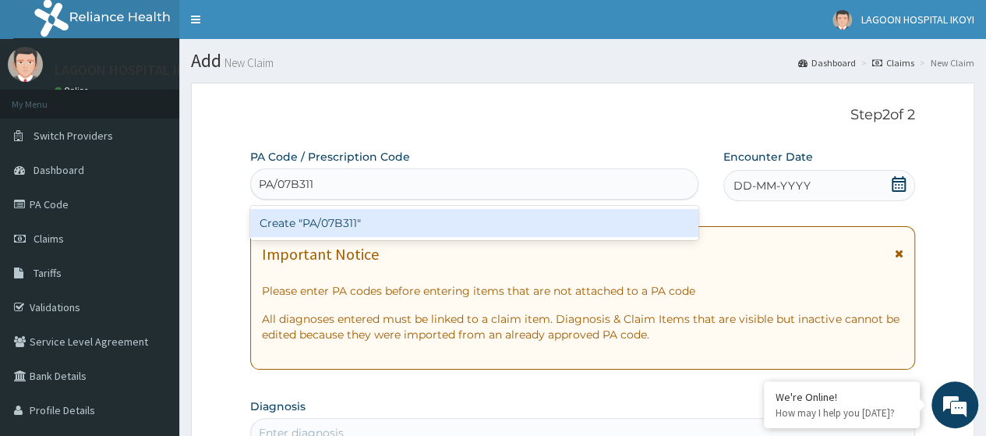
click at [313, 232] on div "Create "PA/07B311"" at bounding box center [473, 223] width 447 height 28
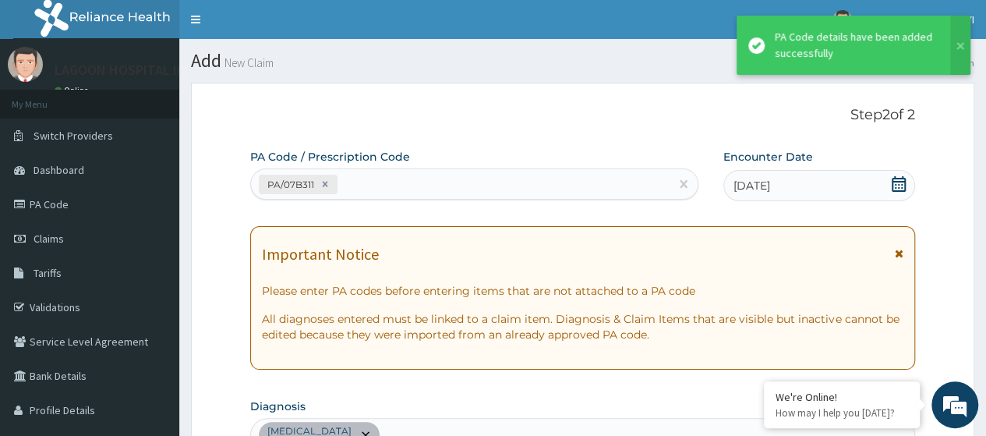
scroll to position [429, 0]
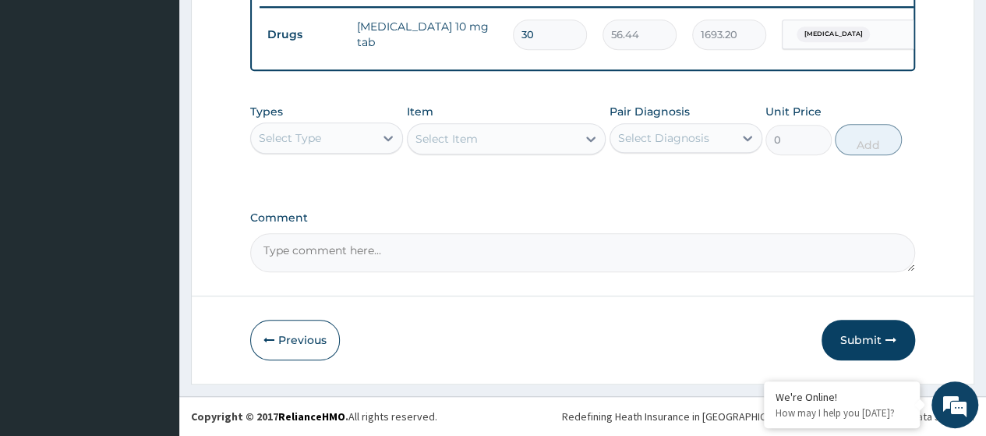
click at [859, 336] on button "Submit" at bounding box center [869, 340] width 94 height 41
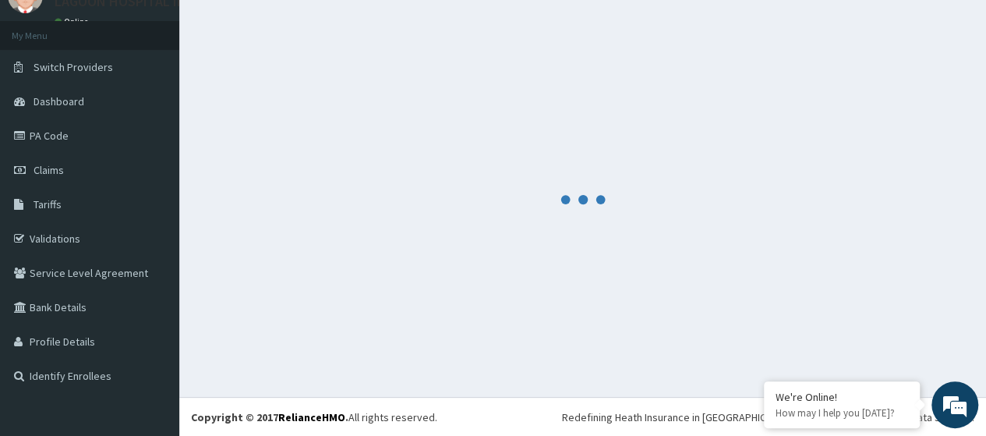
scroll to position [624, 0]
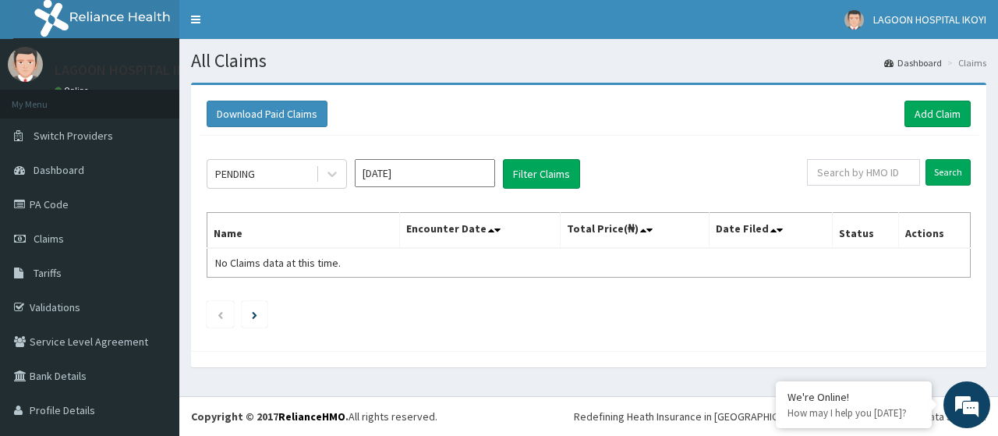
click at [903, 127] on div "Download Paid Claims Add Claim" at bounding box center [588, 114] width 779 height 43
click at [928, 112] on link "Add Claim" at bounding box center [937, 114] width 66 height 27
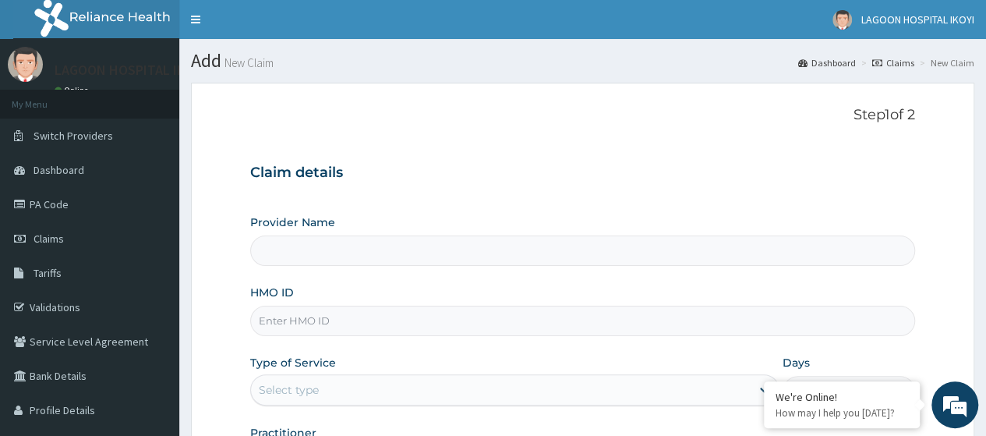
click at [270, 319] on input "HMO ID" at bounding box center [582, 321] width 665 height 30
paste input "KIG/10010/A"
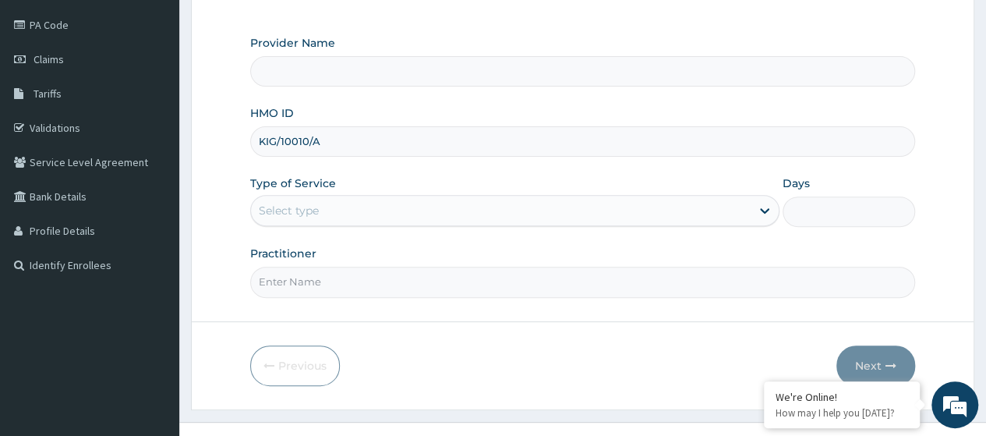
scroll to position [180, 0]
type input "KIG/10010/A"
click at [316, 207] on div "Select type" at bounding box center [289, 210] width 60 height 16
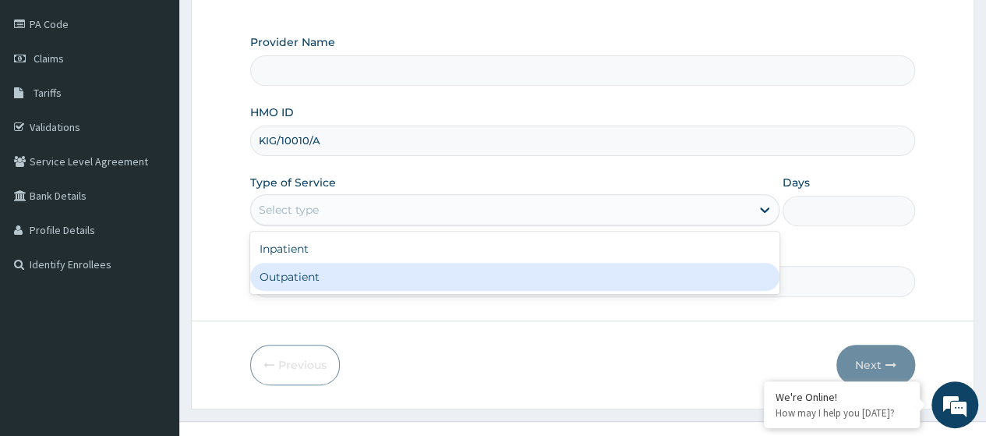
click at [325, 275] on div "Outpatient" at bounding box center [514, 277] width 529 height 28
type input "1"
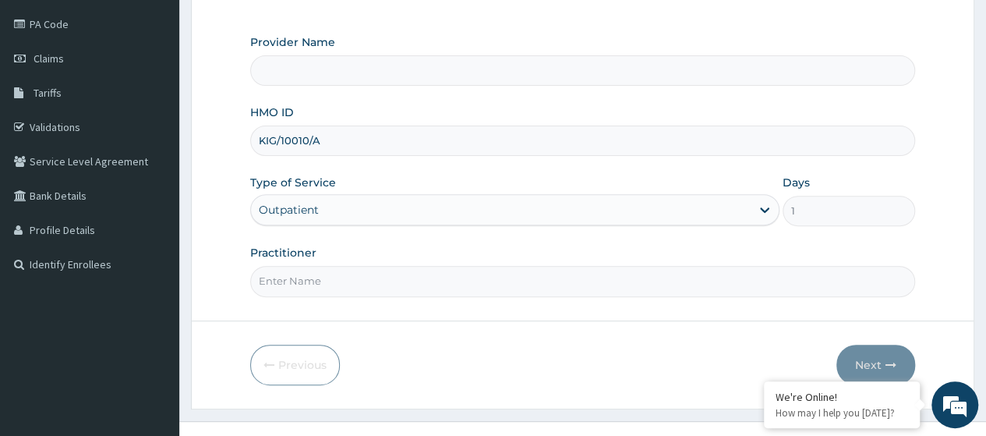
click at [329, 277] on input "Practitioner" at bounding box center [582, 281] width 665 height 30
type input "KUYORO"
type input "[GEOGRAPHIC_DATA] - [GEOGRAPHIC_DATA]([PERSON_NAME])"
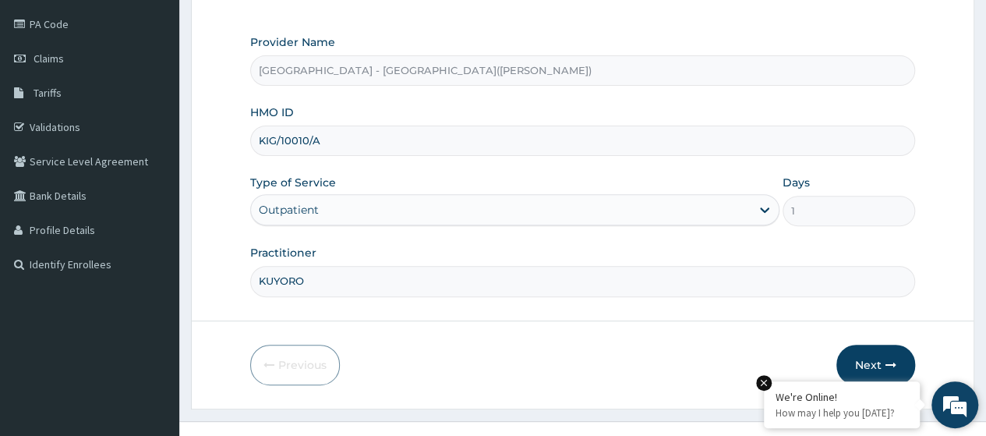
drag, startPoint x: 876, startPoint y: 356, endPoint x: 772, endPoint y: 392, distance: 109.7
click at [876, 357] on button "Next" at bounding box center [875, 365] width 79 height 41
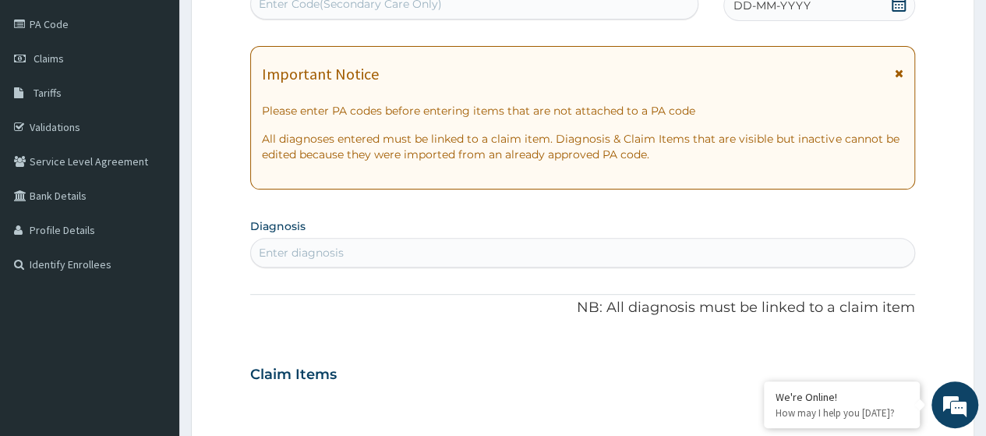
scroll to position [0, 0]
click at [318, 12] on div "Enter Code(Secondary Care Only)" at bounding box center [474, 3] width 446 height 25
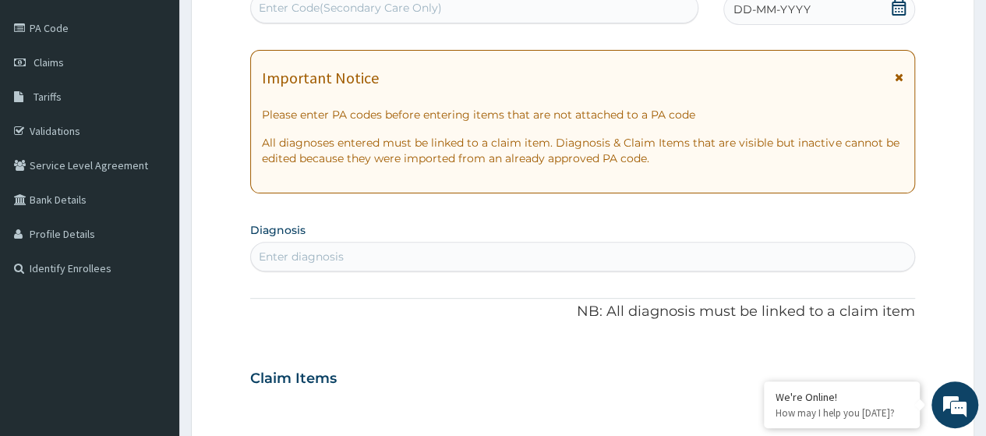
paste input "PA/F2848D"
type input "PA/F2848D"
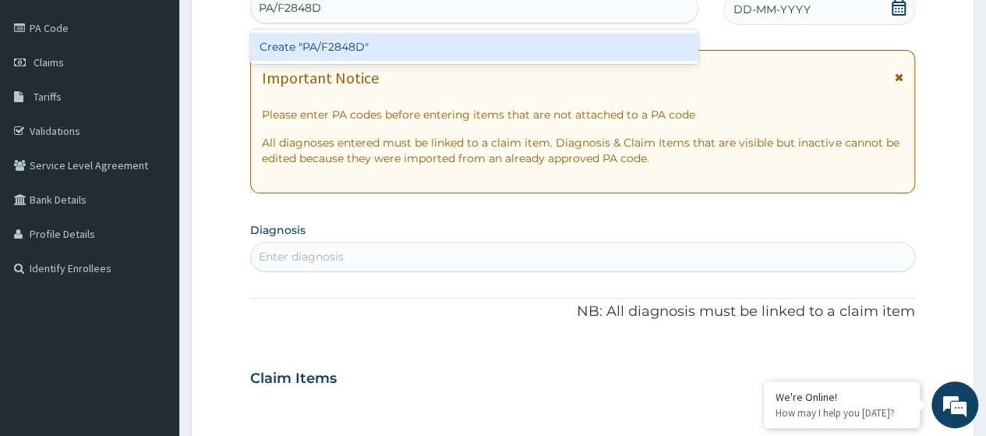
click at [349, 50] on div "Create "PA/F2848D"" at bounding box center [473, 47] width 447 height 28
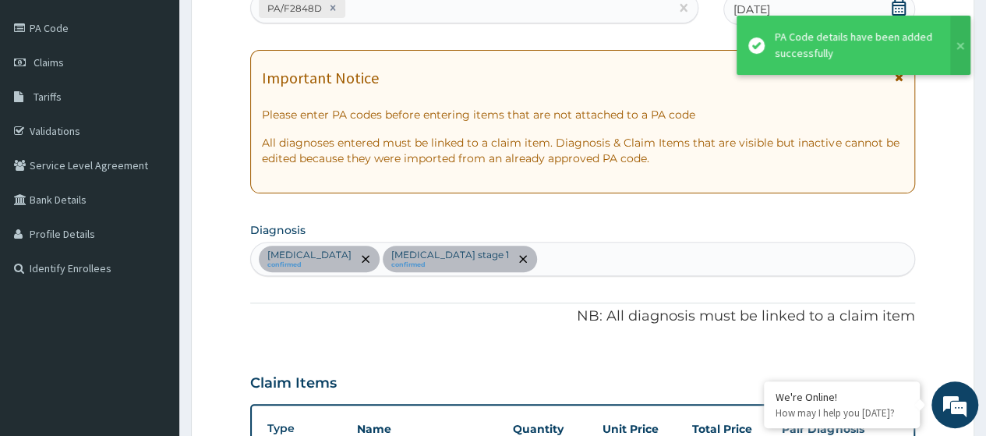
scroll to position [488, 0]
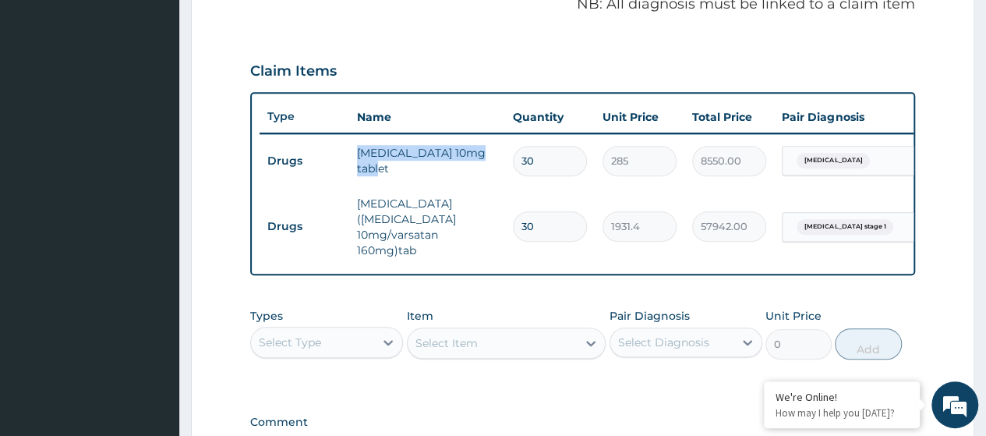
drag, startPoint x: 480, startPoint y: 161, endPoint x: 351, endPoint y: 158, distance: 129.4
click at [351, 158] on td "[MEDICAL_DATA] 10mg tablet" at bounding box center [427, 160] width 156 height 47
copy td "[MEDICAL_DATA] 10mg tablet"
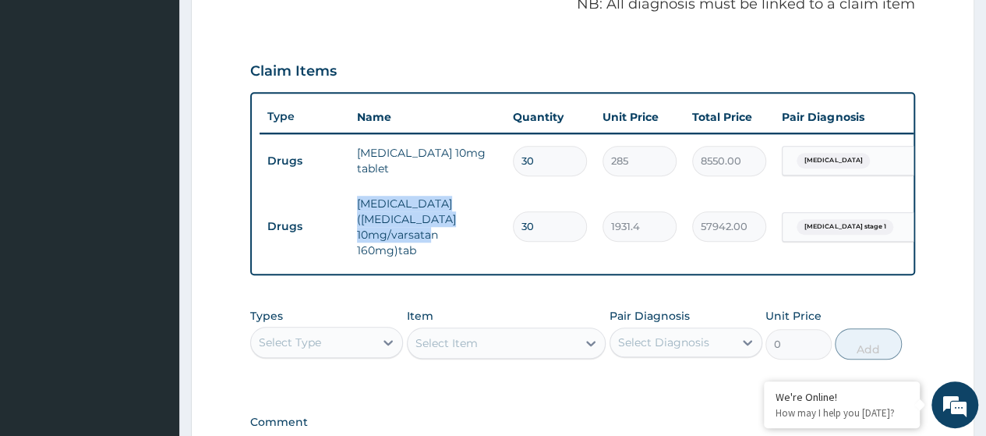
drag, startPoint x: 414, startPoint y: 233, endPoint x: 358, endPoint y: 203, distance: 63.5
click at [358, 203] on td "[MEDICAL_DATA] ([MEDICAL_DATA] 10mg/varsatan 160mg)tab" at bounding box center [427, 227] width 156 height 78
copy td "[MEDICAL_DATA] ([MEDICAL_DATA] 10mg/varsatan 160mg)tab"
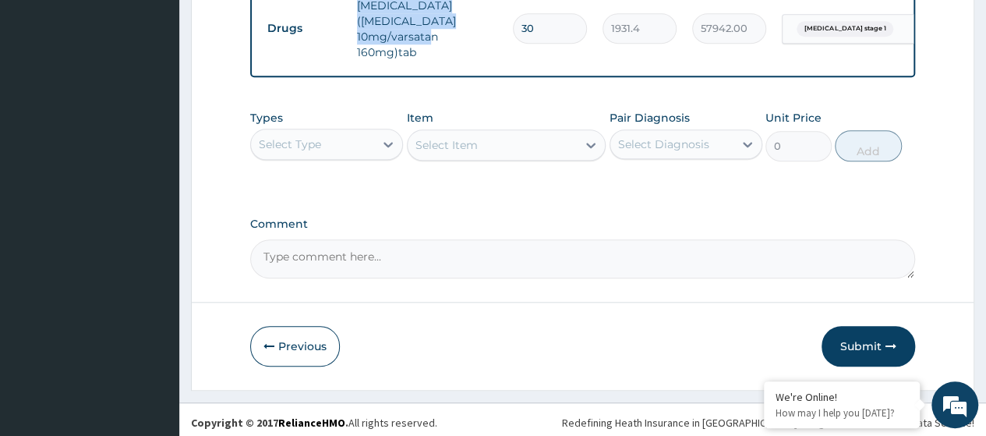
click at [864, 338] on button "Submit" at bounding box center [869, 346] width 94 height 41
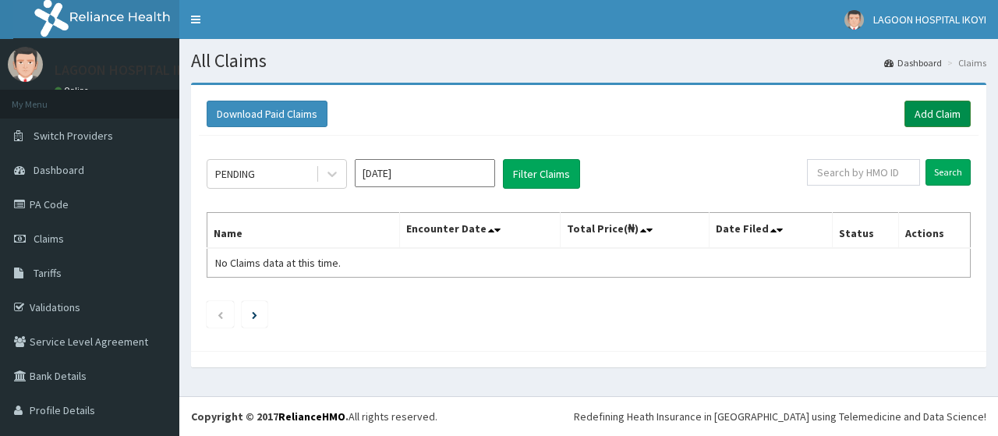
click at [907, 119] on link "Add Claim" at bounding box center [937, 114] width 66 height 27
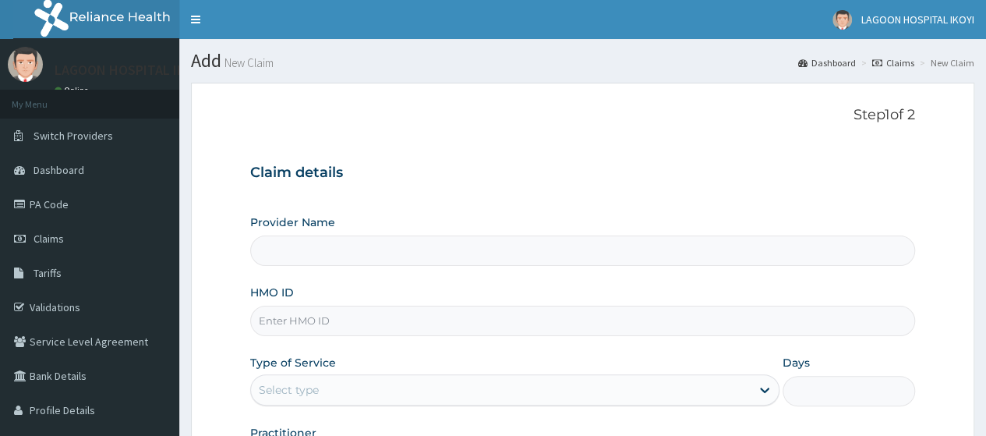
click at [316, 325] on input "HMO ID" at bounding box center [582, 321] width 665 height 30
paste input "KIG/10010/A"
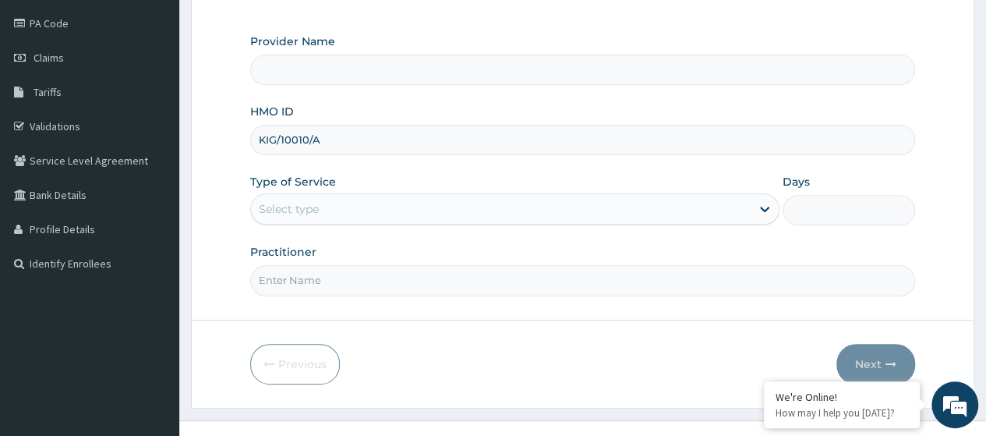
scroll to position [186, 0]
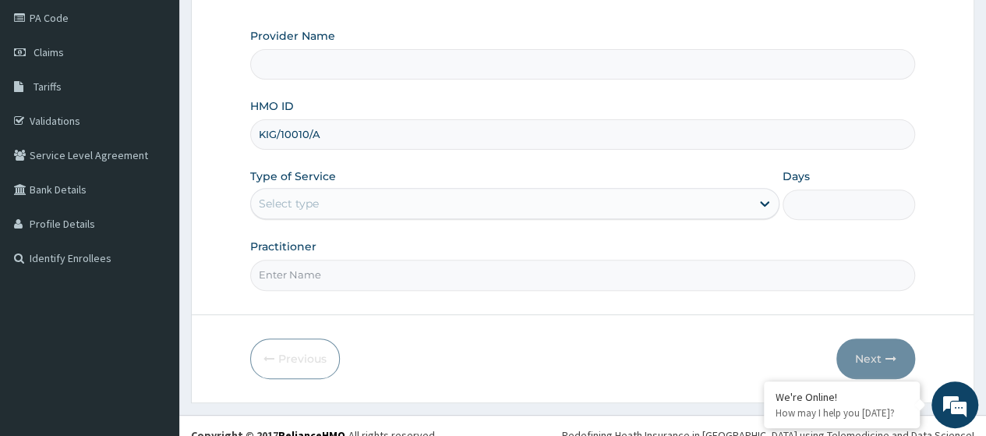
type input "KIG/10010/A"
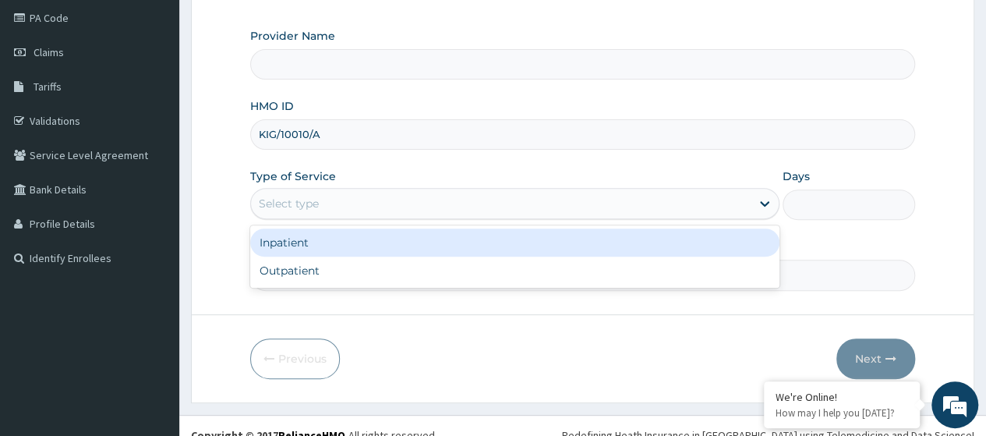
click at [303, 207] on div "Select type" at bounding box center [289, 204] width 60 height 16
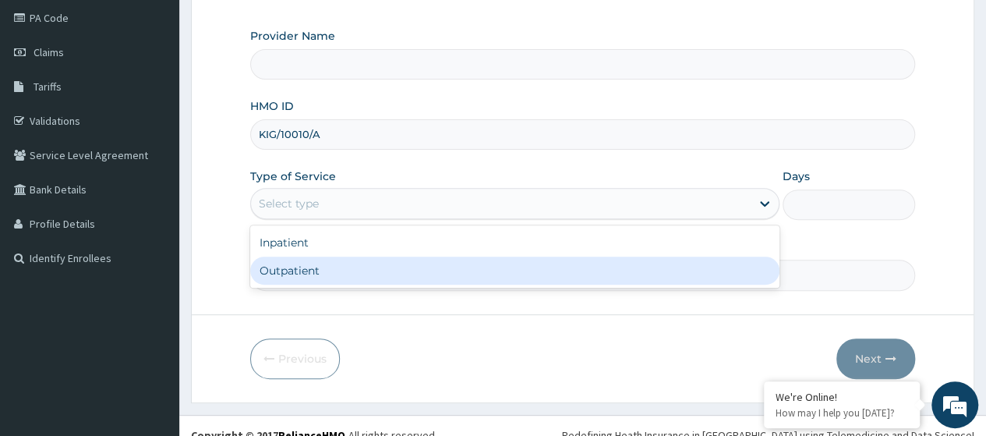
click at [307, 273] on div "Outpatient" at bounding box center [514, 270] width 529 height 28
type input "1"
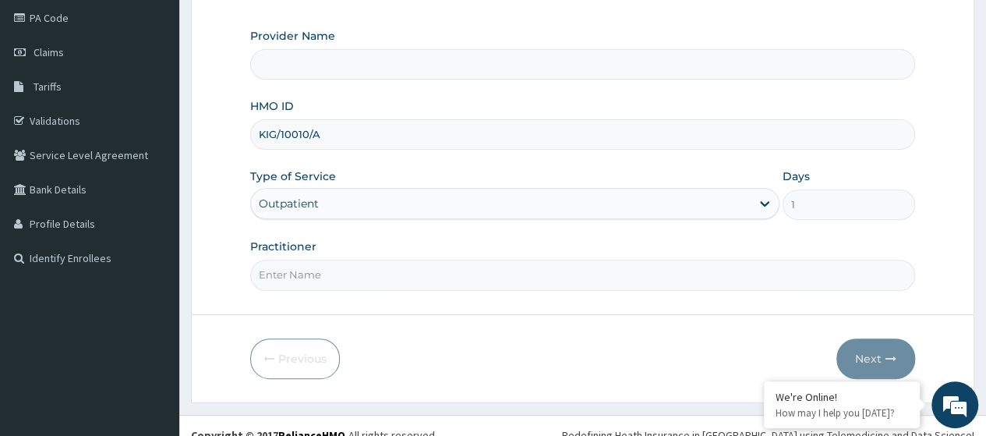
click at [307, 273] on input "Practitioner" at bounding box center [582, 275] width 665 height 30
type input "KUYORO"
click at [864, 347] on button "Next" at bounding box center [875, 358] width 79 height 41
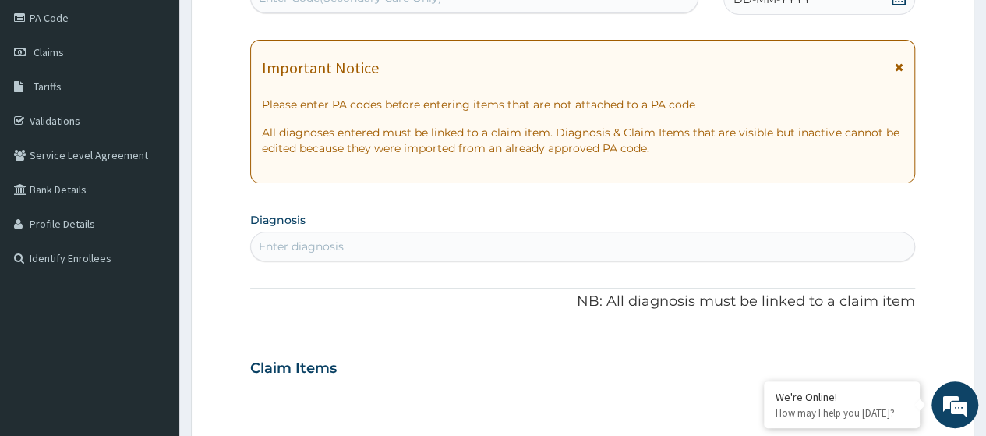
scroll to position [176, 0]
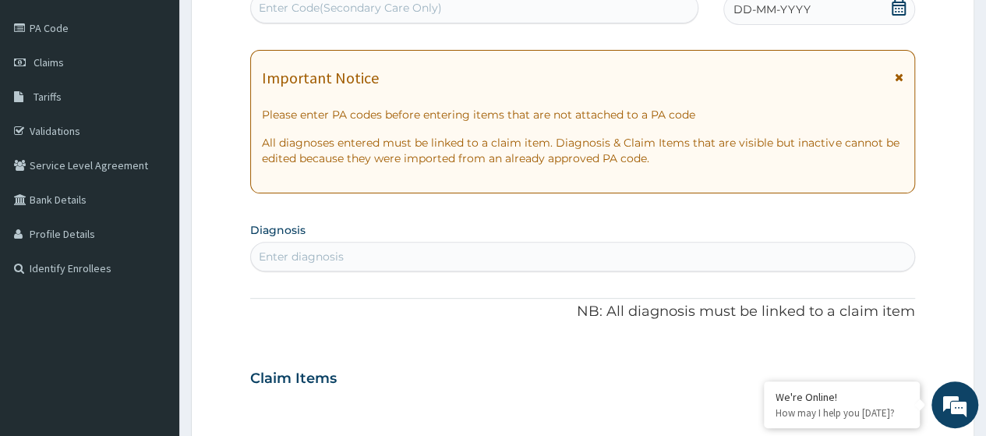
click at [293, 4] on div "Enter Code(Secondary Care Only)" at bounding box center [350, 8] width 183 height 16
paste input "PA/D78441A"
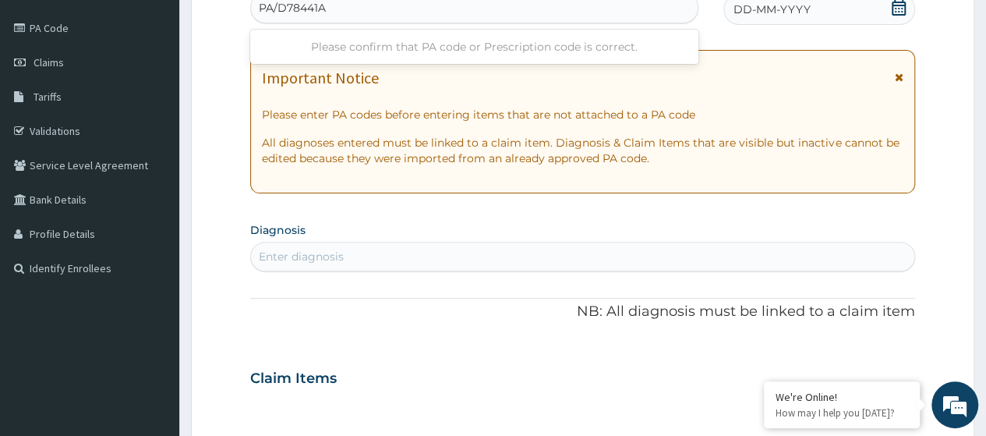
type input "PA/D78441A"
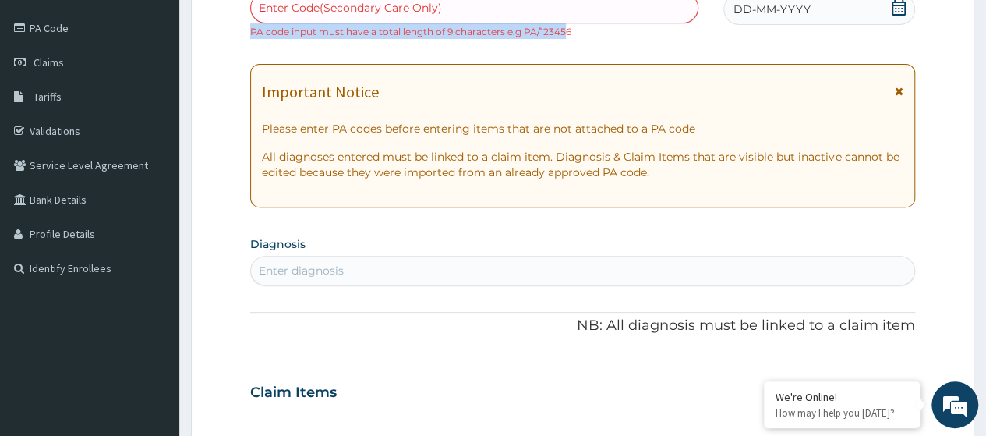
drag, startPoint x: 567, startPoint y: 35, endPoint x: 251, endPoint y: 27, distance: 315.8
click at [251, 27] on small "PA code input must have a total length of 9 characters e.g PA/123456" at bounding box center [410, 32] width 321 height 12
copy small "PA code input must have a total length of 9 characters e.g PA/12345"
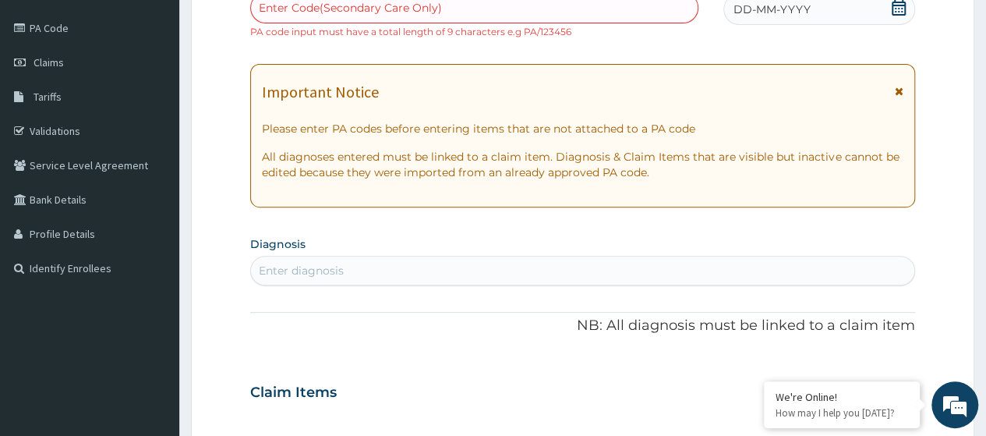
click at [341, 12] on div "Enter Code(Secondary Care Only)" at bounding box center [350, 8] width 183 height 16
paste input "PA/D7841A"
type input "PA/D7841A"
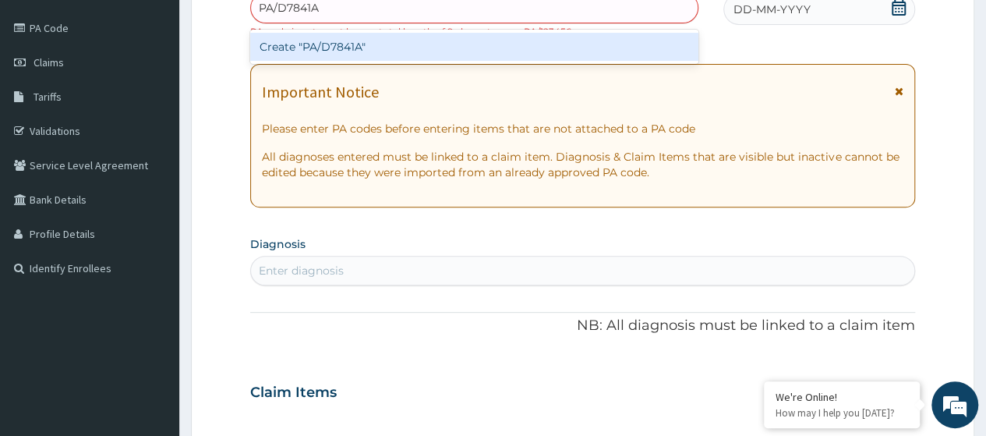
click at [377, 51] on div "Create "PA/D7841A"" at bounding box center [473, 47] width 447 height 28
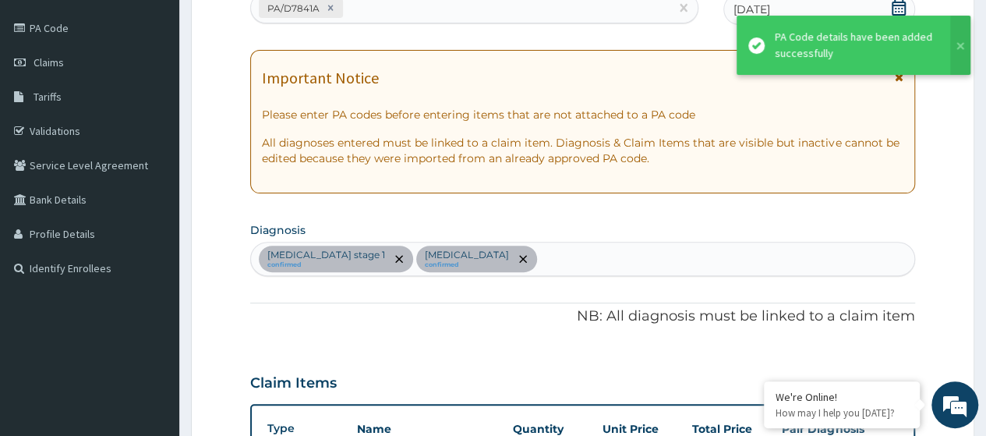
scroll to position [492, 0]
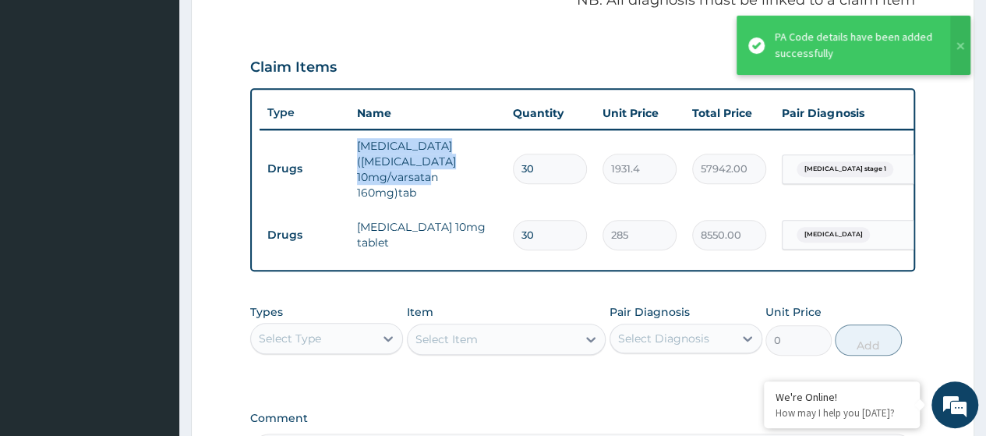
drag, startPoint x: 415, startPoint y: 175, endPoint x: 359, endPoint y: 149, distance: 61.4
click at [359, 149] on td "[MEDICAL_DATA] ([MEDICAL_DATA] 10mg/varsatan 160mg)tab" at bounding box center [427, 169] width 156 height 78
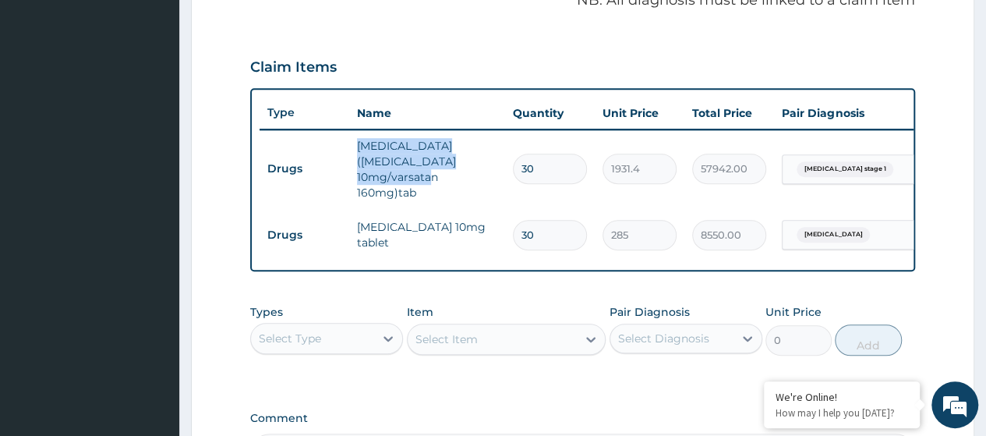
copy td "[MEDICAL_DATA] ([MEDICAL_DATA] 10mg/varsatan 160mg)tab"
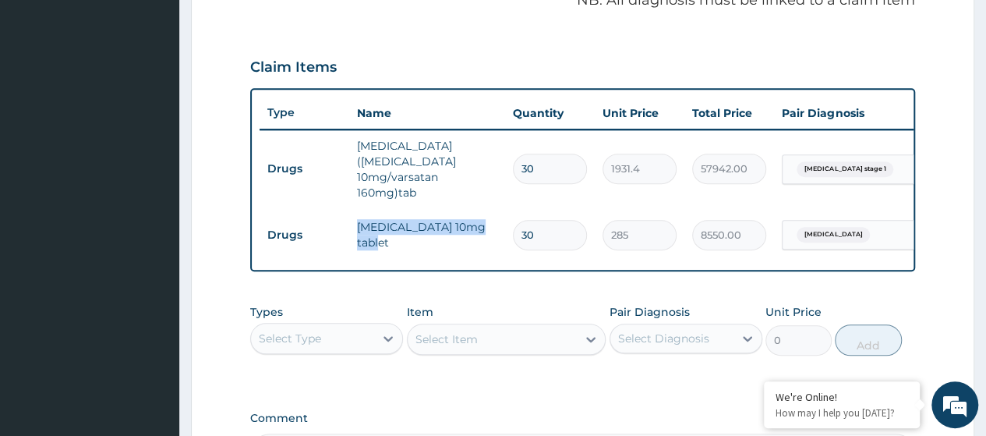
drag, startPoint x: 491, startPoint y: 216, endPoint x: 357, endPoint y: 203, distance: 134.7
click at [357, 211] on td "[MEDICAL_DATA] 10mg tablet" at bounding box center [427, 234] width 156 height 47
copy td "[MEDICAL_DATA] 10mg tablet"
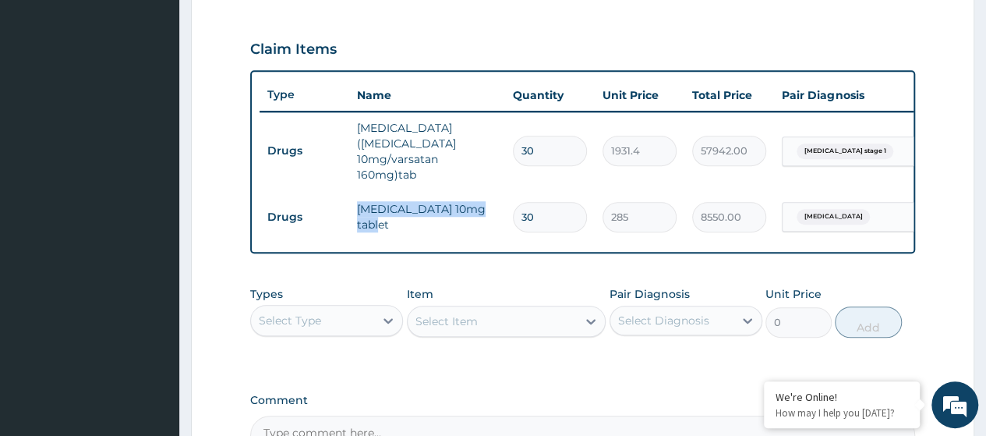
scroll to position [686, 0]
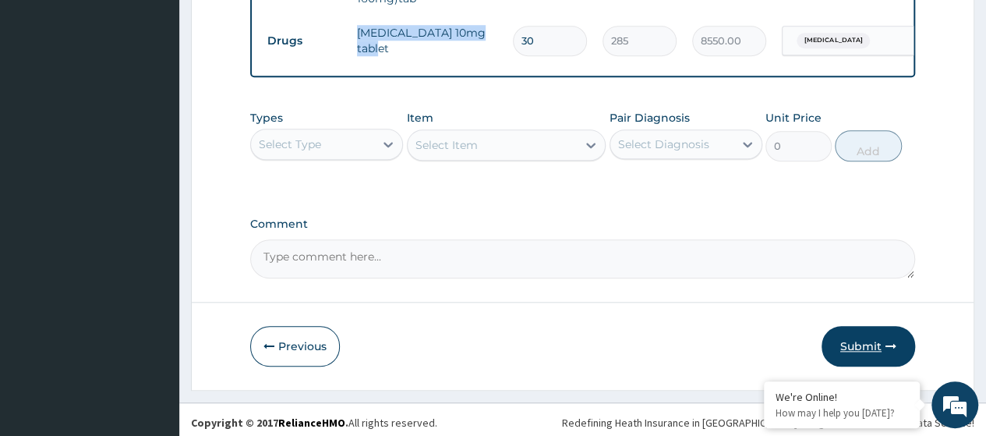
click at [861, 341] on button "Submit" at bounding box center [869, 346] width 94 height 41
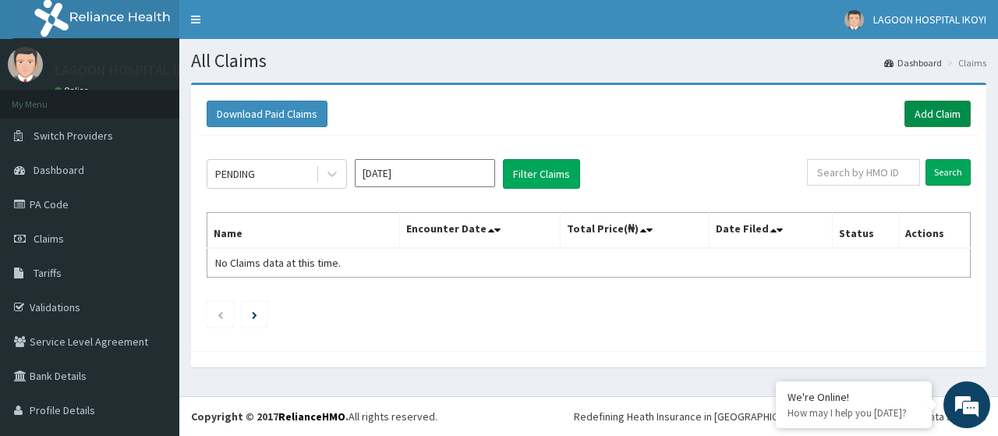
click at [911, 115] on link "Add Claim" at bounding box center [937, 114] width 66 height 27
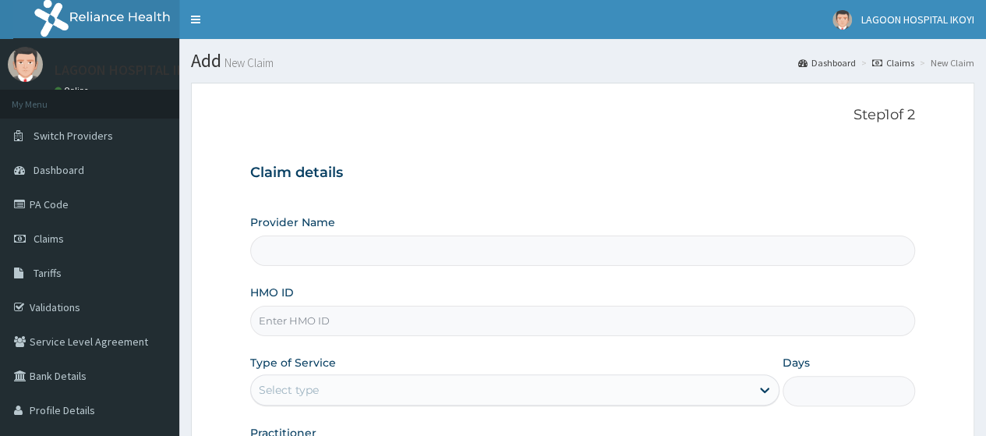
click at [285, 317] on input "HMO ID" at bounding box center [582, 321] width 665 height 30
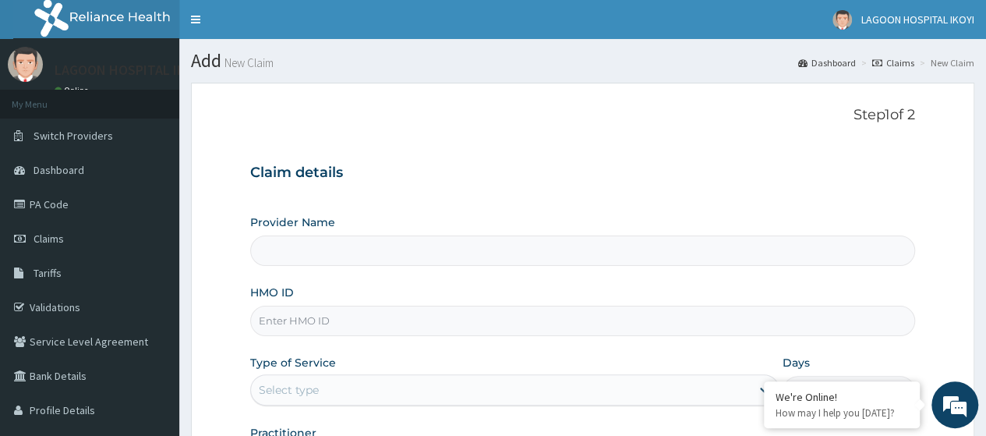
paste input "KPV/10017/B"
type input "KPV/10017/B"
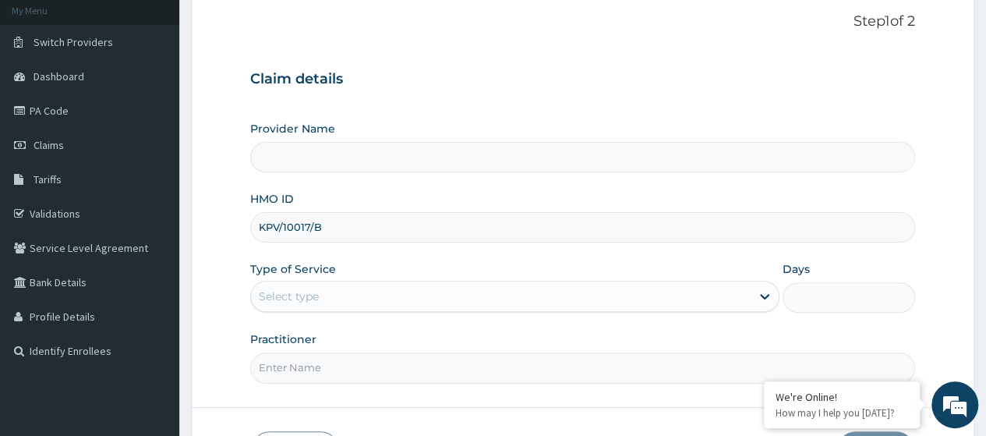
scroll to position [201, 0]
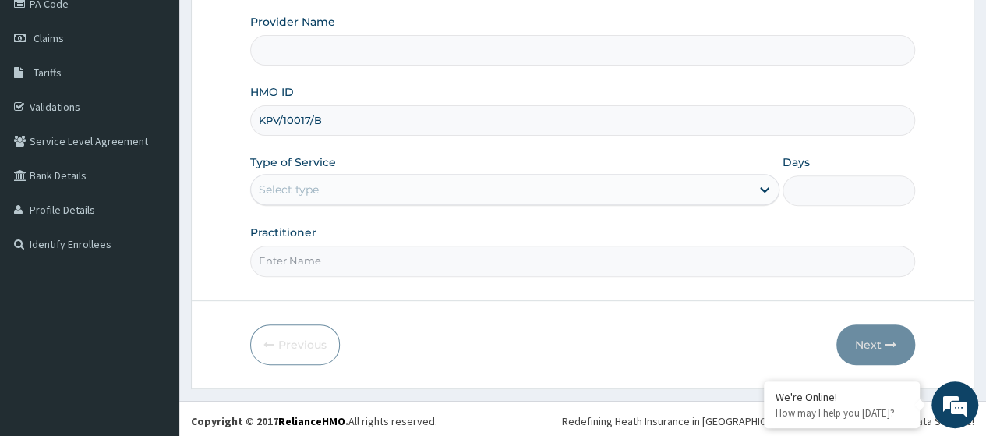
drag, startPoint x: 993, startPoint y: 91, endPoint x: 955, endPoint y: 221, distance: 135.7
click at [970, 221] on html "R EL Toggle navigation [GEOGRAPHIC_DATA] IKOYI - [EMAIL_ADDRESS][DOMAIN_NAME] M…" at bounding box center [493, 120] width 986 height 641
type input "[GEOGRAPHIC_DATA] - [GEOGRAPHIC_DATA]([PERSON_NAME])"
type input "KPV/10017/B"
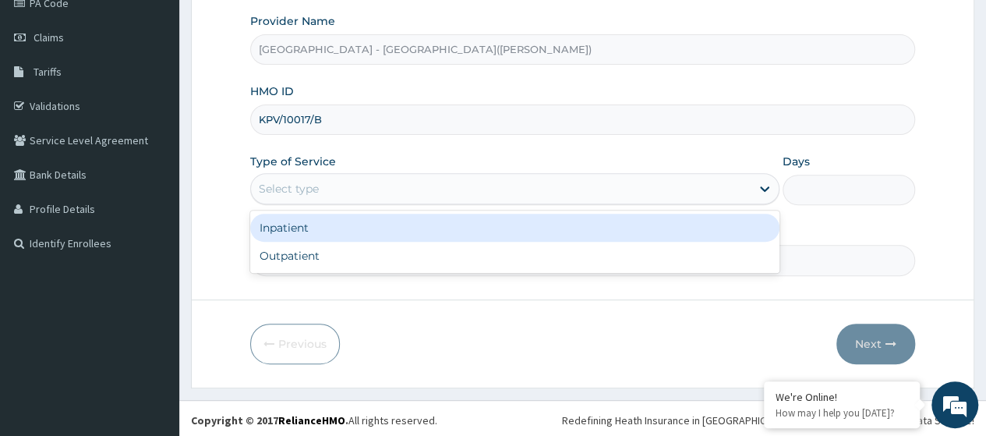
click at [320, 190] on div "Select type" at bounding box center [501, 188] width 500 height 25
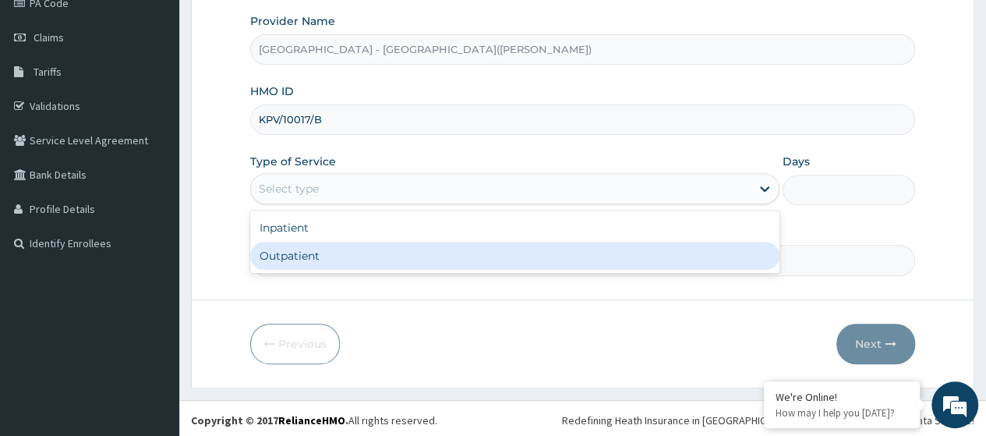
click at [309, 258] on div "Outpatient" at bounding box center [514, 256] width 529 height 28
type input "1"
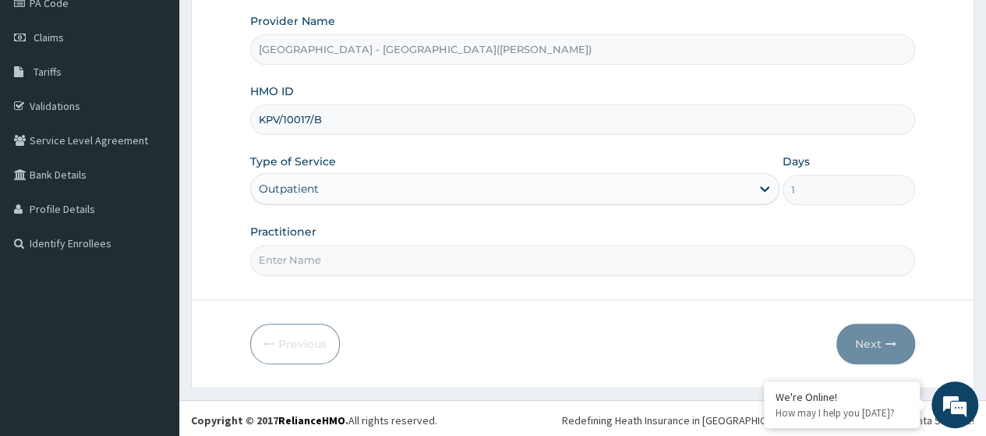
click at [310, 259] on input "Practitioner" at bounding box center [582, 260] width 665 height 30
type input "KUYORO"
click at [863, 336] on button "Next" at bounding box center [875, 343] width 79 height 41
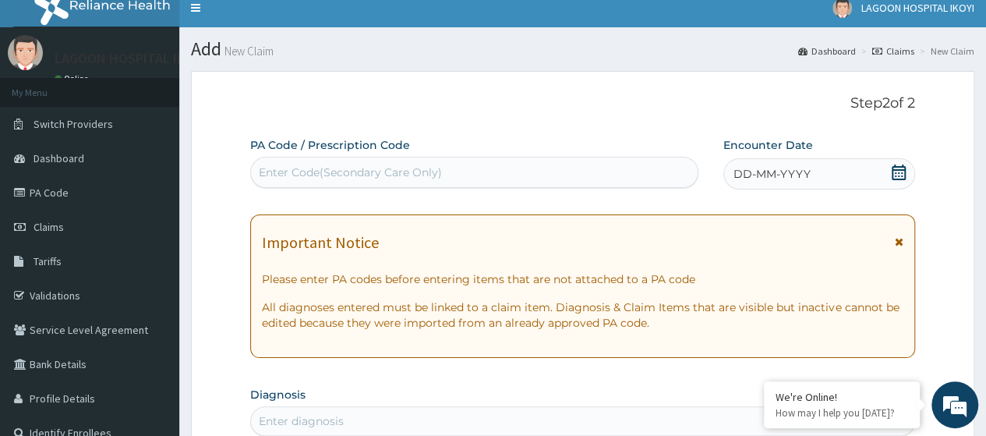
scroll to position [0, 0]
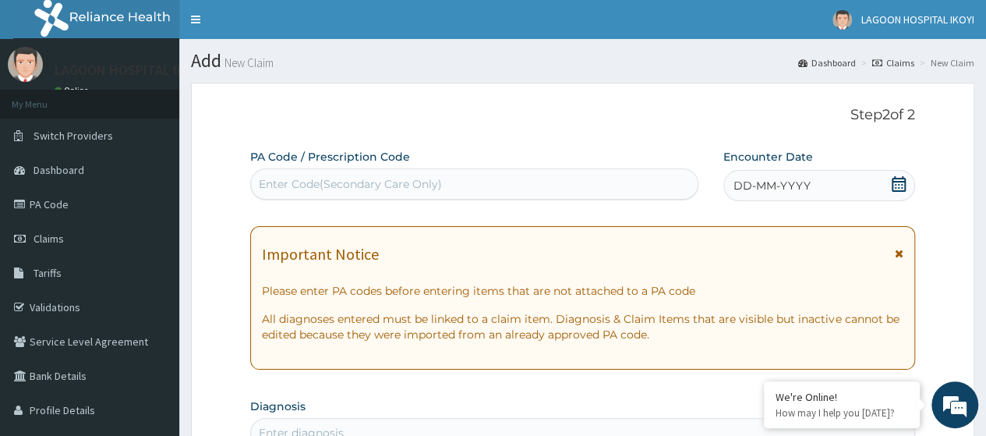
click at [281, 177] on div "Enter Code(Secondary Care Only)" at bounding box center [350, 184] width 183 height 16
paste input "PA/925512"
type input "PA/925512"
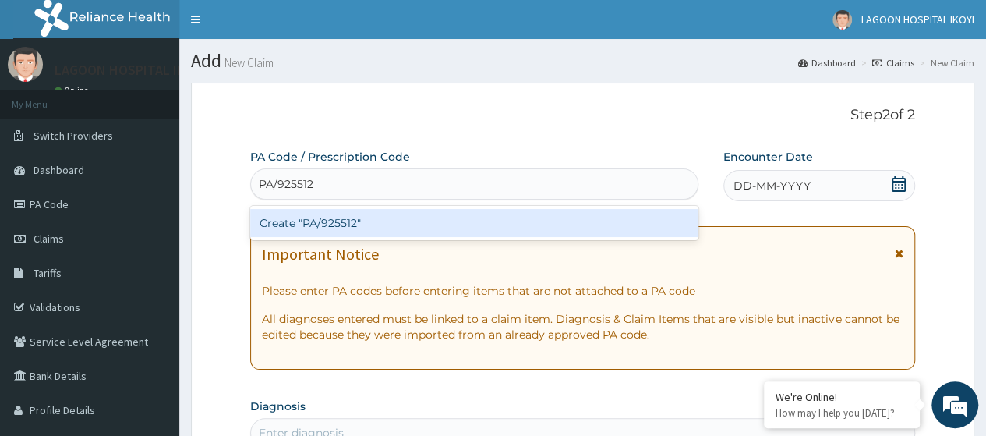
click at [334, 219] on div "Create "PA/925512"" at bounding box center [473, 223] width 447 height 28
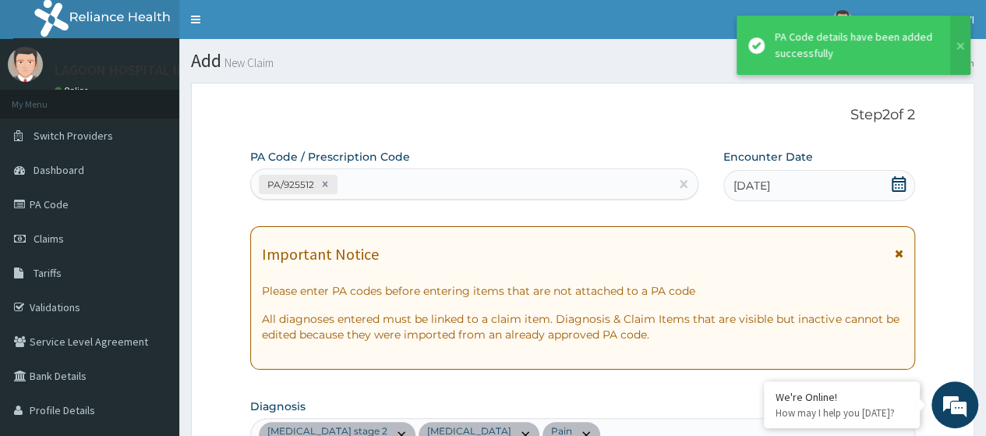
scroll to position [542, 0]
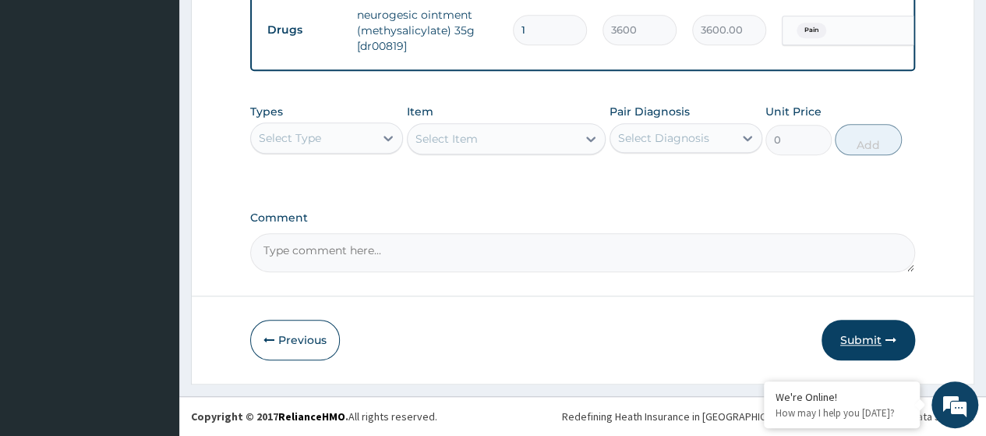
click at [862, 340] on button "Submit" at bounding box center [869, 340] width 94 height 41
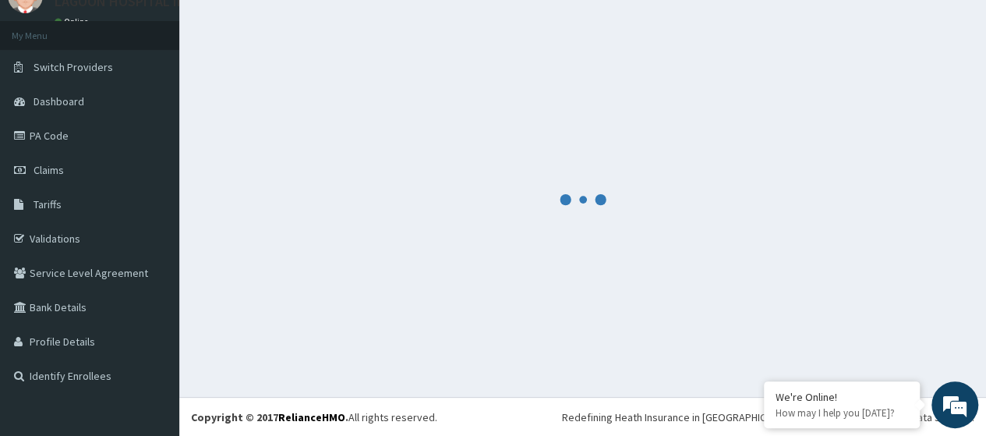
scroll to position [740, 0]
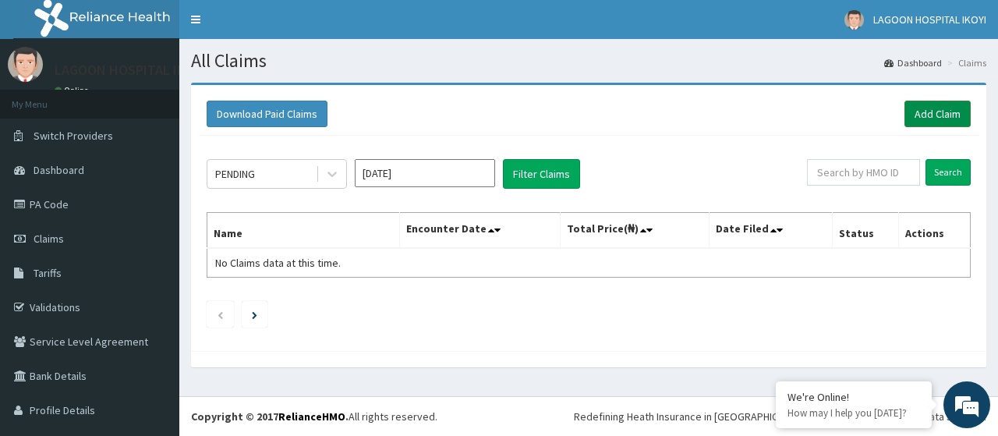
click at [926, 118] on link "Add Claim" at bounding box center [937, 114] width 66 height 27
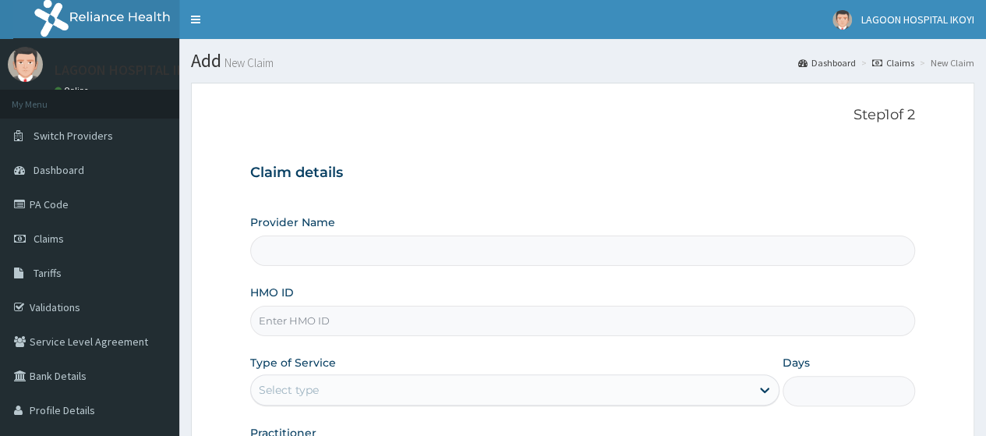
click at [291, 316] on input "HMO ID" at bounding box center [582, 321] width 665 height 30
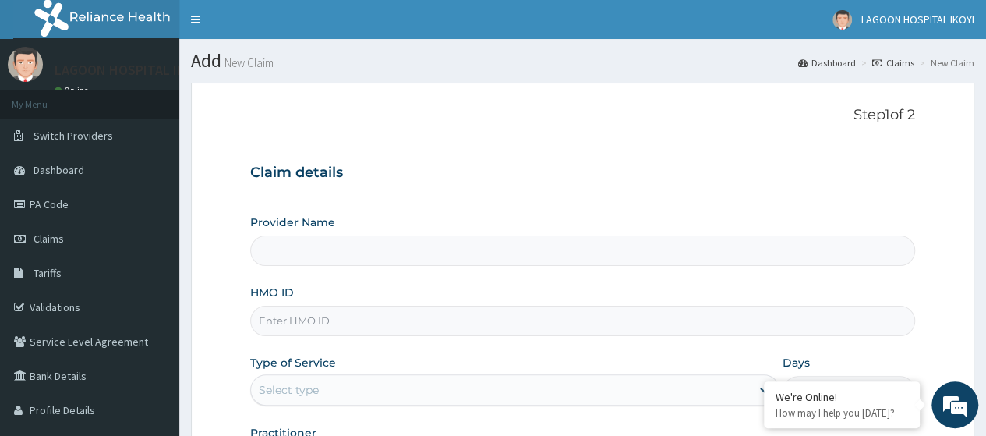
type input "SNK/10033/B"
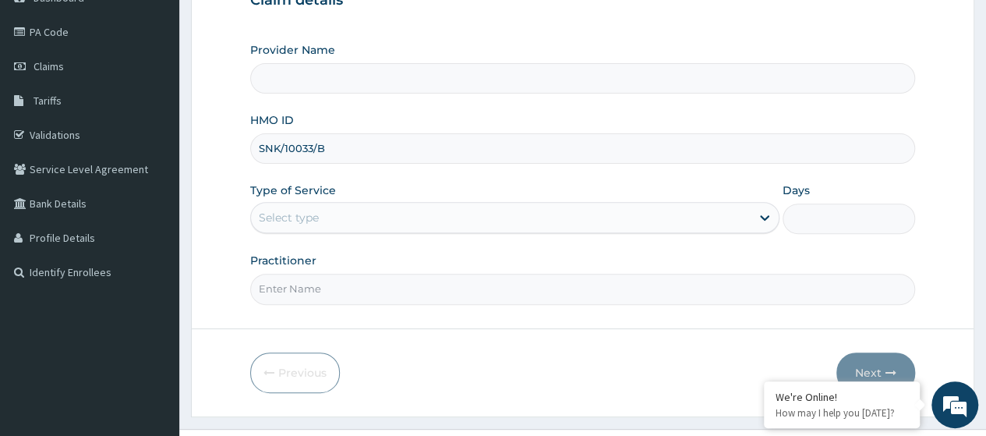
scroll to position [175, 0]
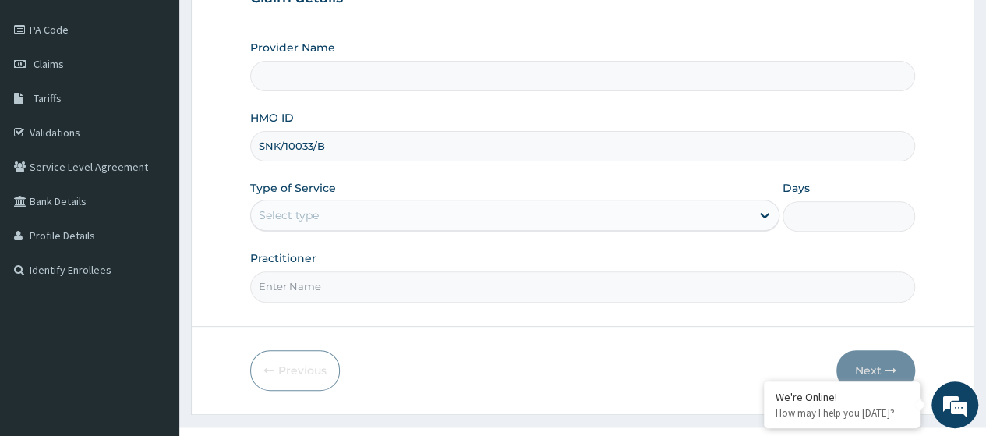
type input "Lagoon Hospital - Ikeja(Adeniyi Jones)"
type input "SNK/10033/B"
click at [301, 204] on div "Select type" at bounding box center [501, 215] width 500 height 25
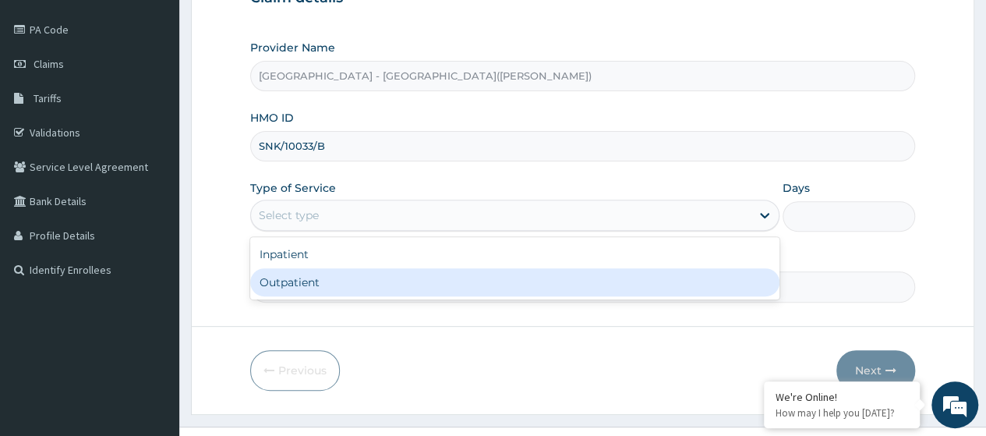
click at [304, 285] on div "Outpatient" at bounding box center [514, 282] width 529 height 28
type input "1"
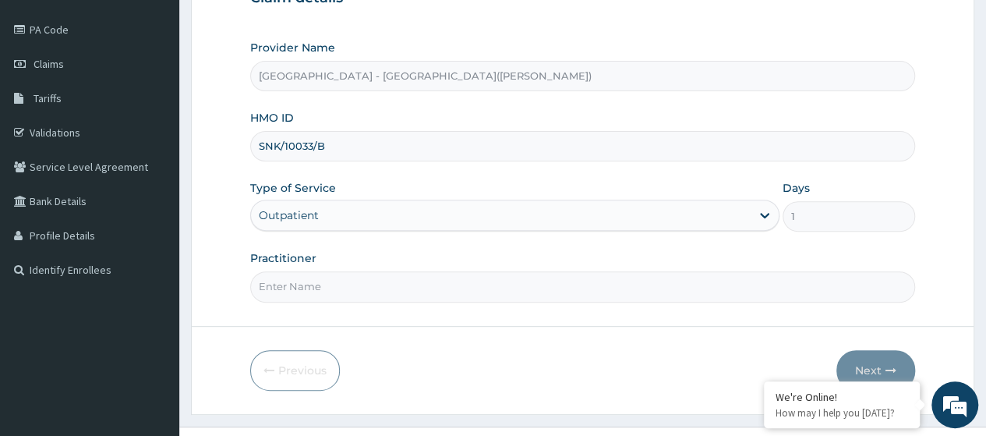
click at [304, 285] on input "Practitioner" at bounding box center [582, 286] width 665 height 30
type input "KUYORO"
click at [866, 364] on button "Next" at bounding box center [875, 370] width 79 height 41
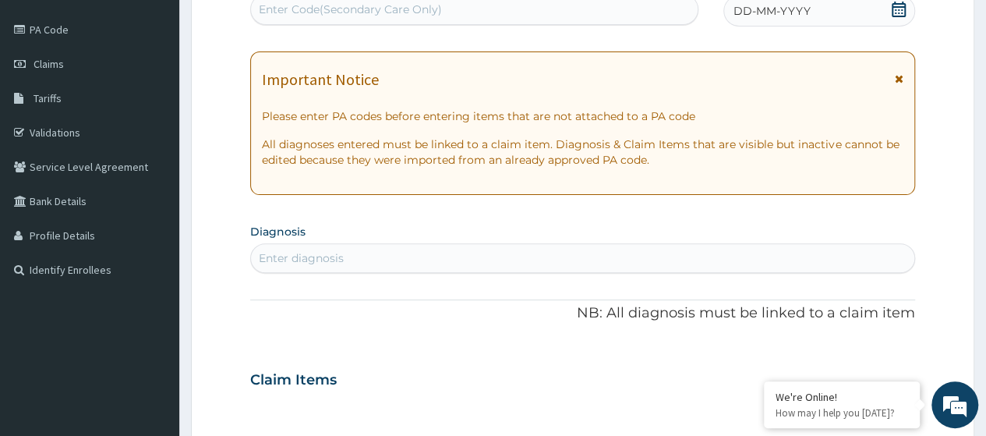
scroll to position [0, 0]
click at [316, 12] on div "Enter Code(Secondary Care Only)" at bounding box center [350, 10] width 183 height 16
paste input "PA/8999EB"
type input "PA/8999EB"
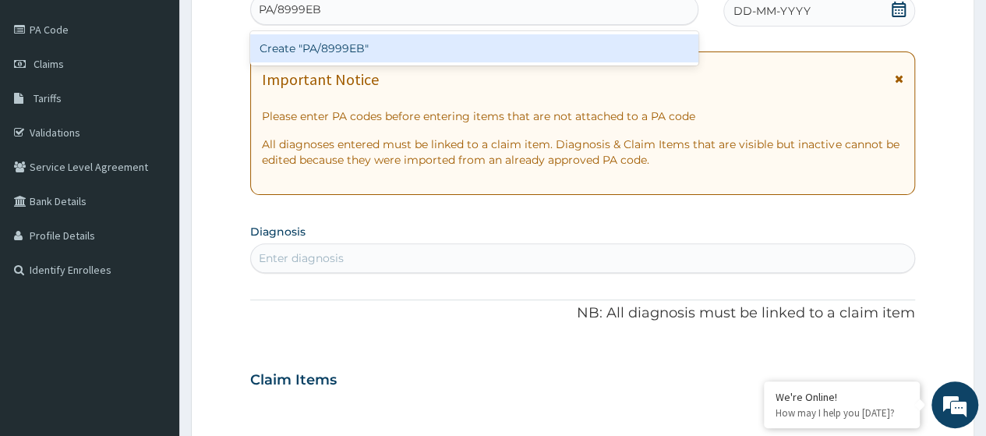
click at [371, 44] on div "Create "PA/8999EB"" at bounding box center [473, 48] width 447 height 28
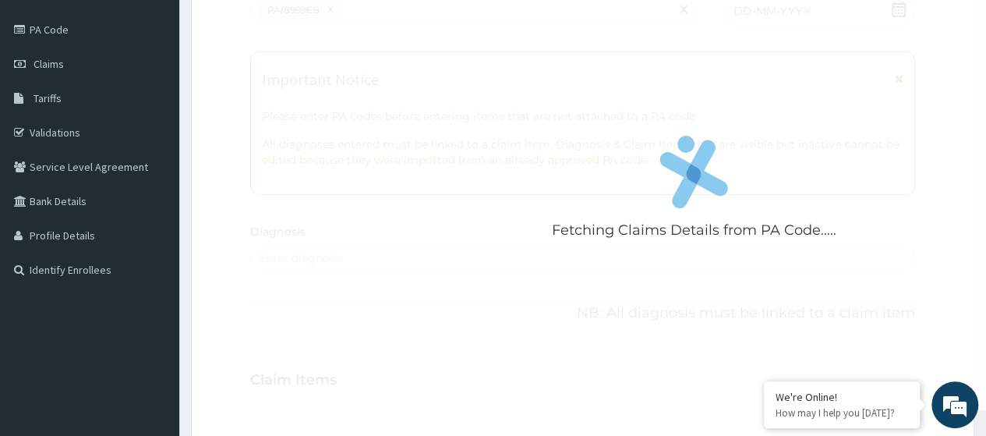
scroll to position [483, 0]
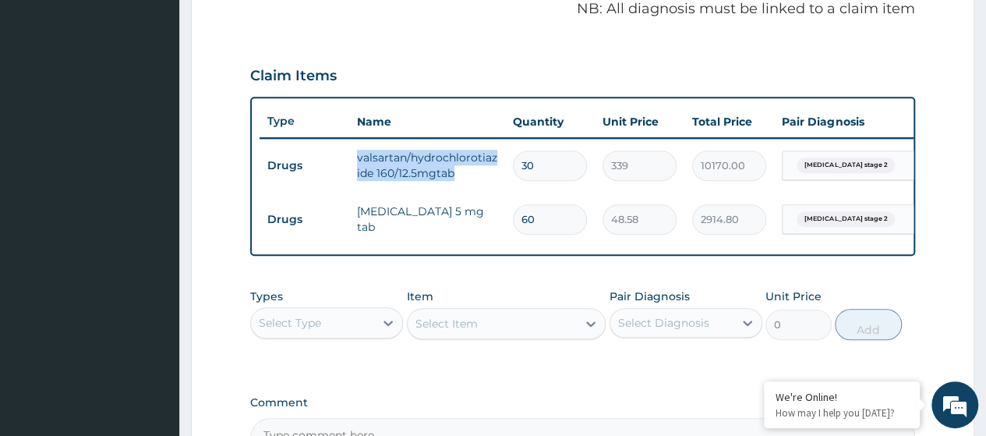
drag, startPoint x: 455, startPoint y: 171, endPoint x: 357, endPoint y: 147, distance: 101.1
click at [357, 147] on td "valsartan/hydrochlorotiazide 160/12.5mgtab" at bounding box center [427, 165] width 156 height 47
copy td "valsartan/hydrochlorotiazide 160/12.5mgtab"
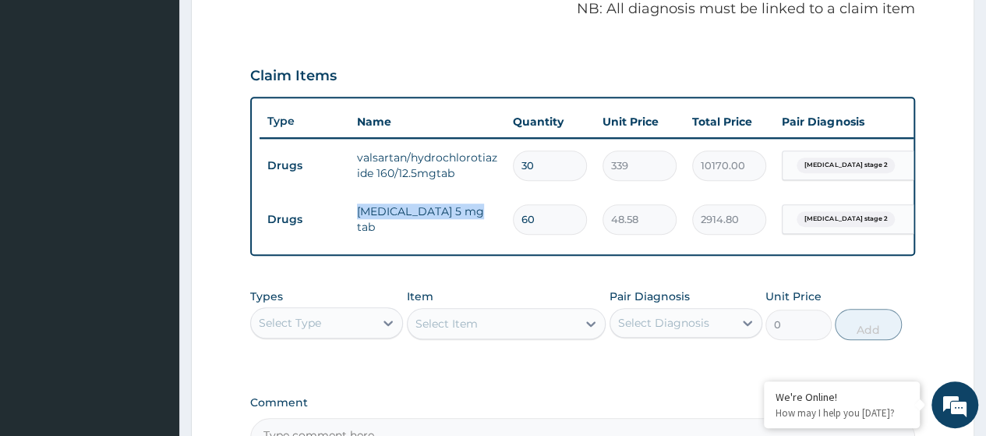
drag, startPoint x: 475, startPoint y: 221, endPoint x: 360, endPoint y: 214, distance: 114.8
click at [360, 214] on td "amlodipine 5 mg tab" at bounding box center [427, 219] width 156 height 47
copy td "amlodipine 5 mg tab"
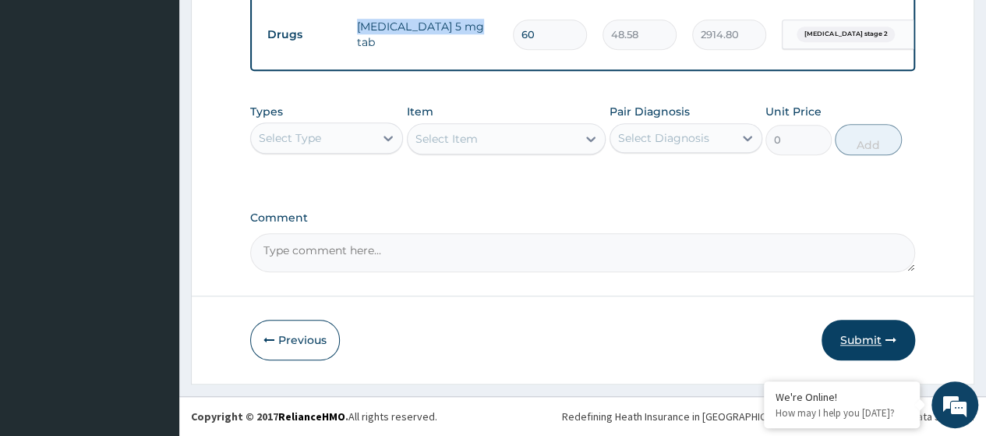
click at [854, 340] on button "Submit" at bounding box center [869, 340] width 94 height 41
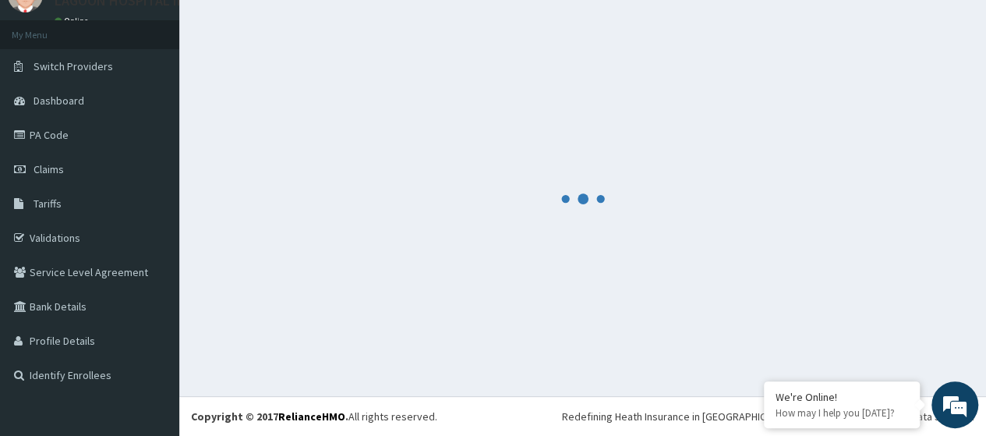
scroll to position [69, 0]
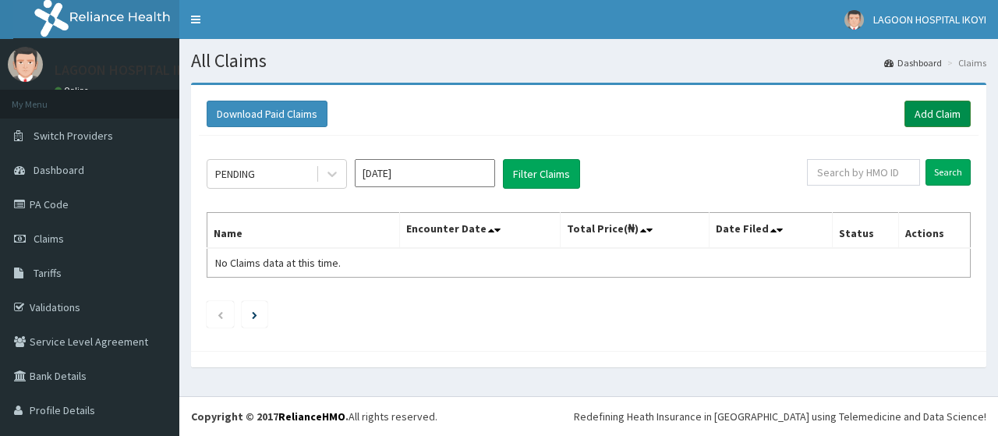
click at [904, 111] on link "Add Claim" at bounding box center [937, 114] width 66 height 27
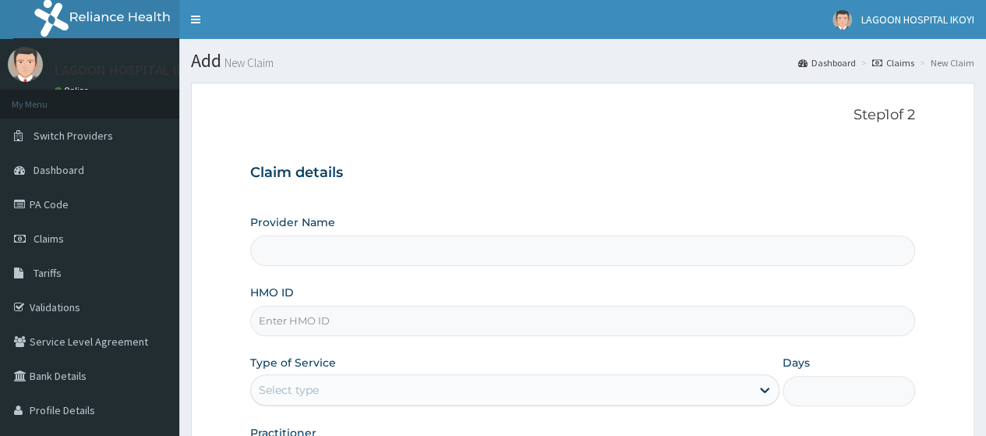
click at [295, 320] on input "HMO ID" at bounding box center [582, 321] width 665 height 30
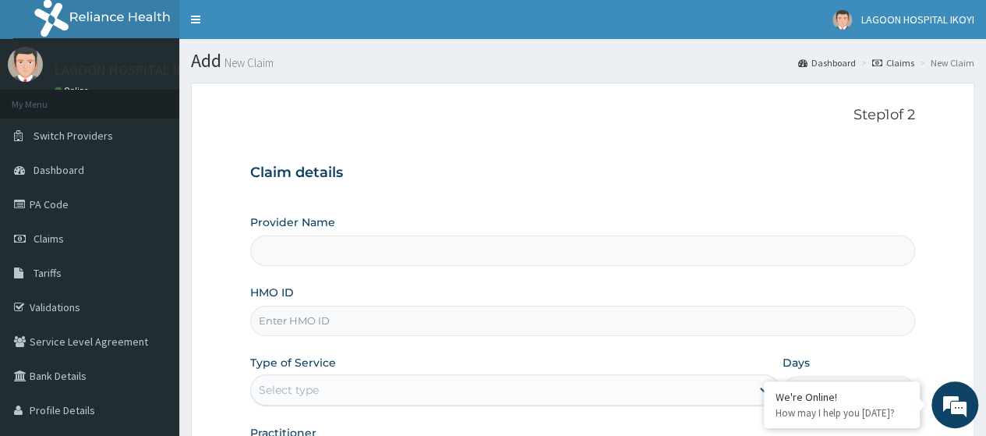
paste input "SNK/10033/B"
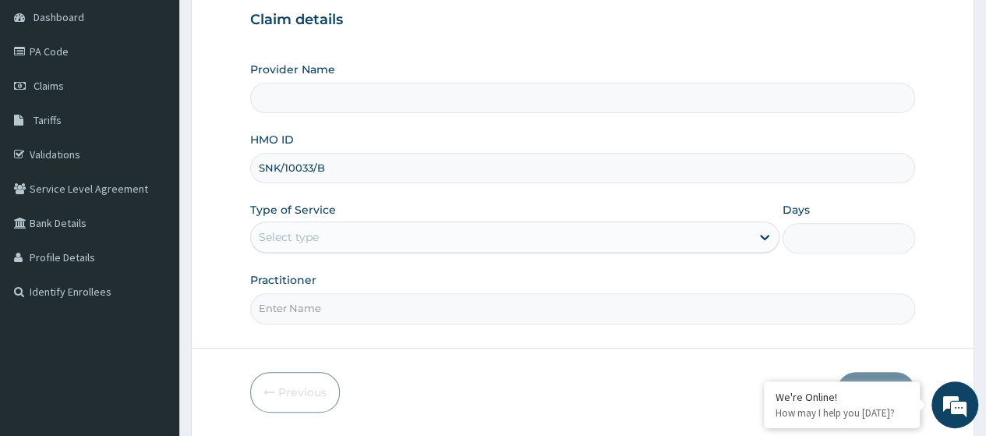
scroll to position [201, 0]
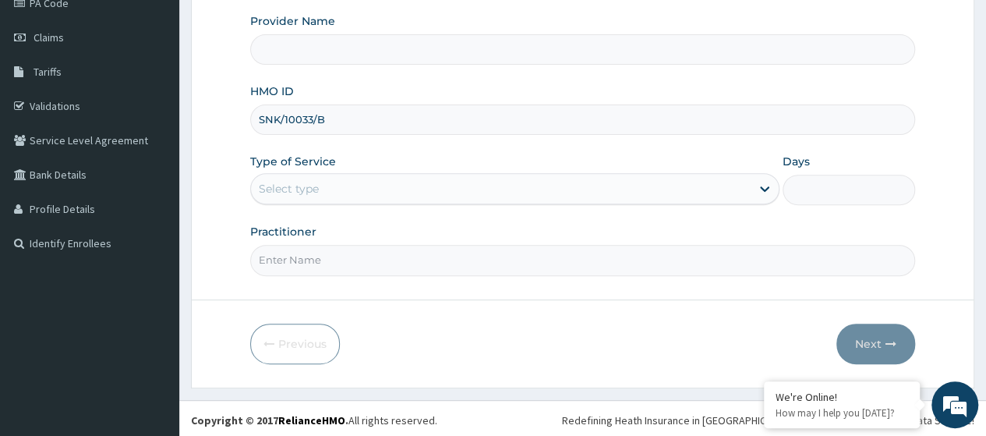
type input "SNK/10033/B"
type input "[GEOGRAPHIC_DATA] - [GEOGRAPHIC_DATA]([PERSON_NAME])"
click at [299, 190] on div "Select type" at bounding box center [289, 189] width 60 height 16
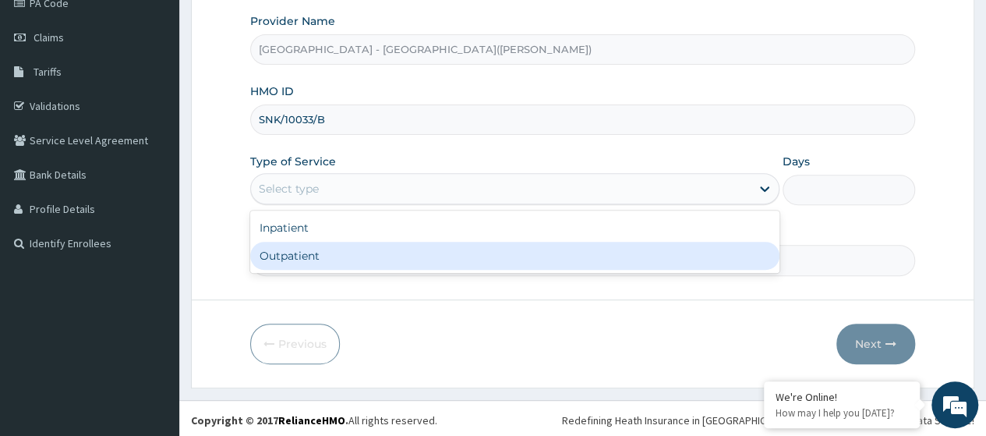
click at [312, 256] on div "Outpatient" at bounding box center [514, 256] width 529 height 28
type input "1"
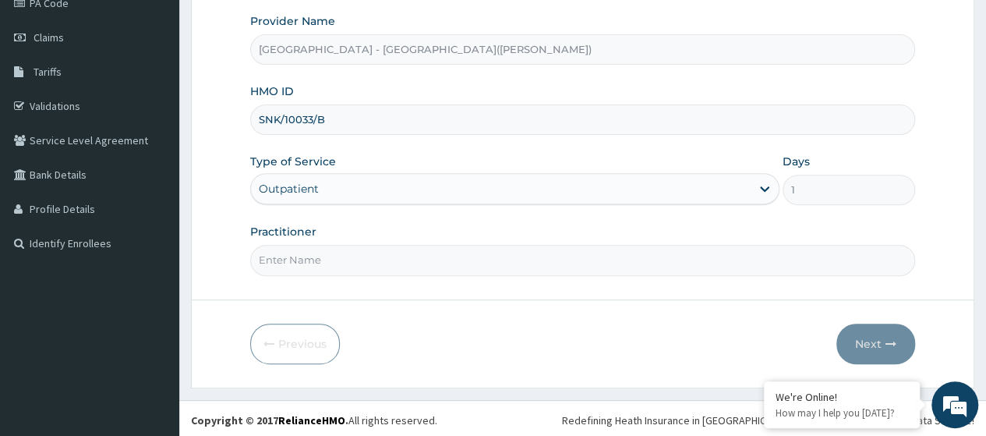
click at [327, 261] on input "Practitioner" at bounding box center [582, 260] width 665 height 30
type input "KUYORO"
drag, startPoint x: 866, startPoint y: 342, endPoint x: 775, endPoint y: 382, distance: 99.5
click at [865, 344] on button "Next" at bounding box center [875, 343] width 79 height 41
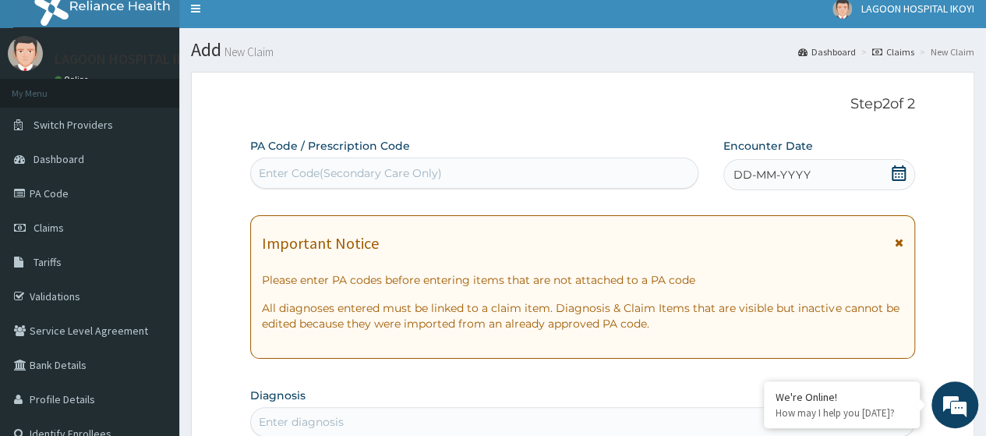
scroll to position [0, 0]
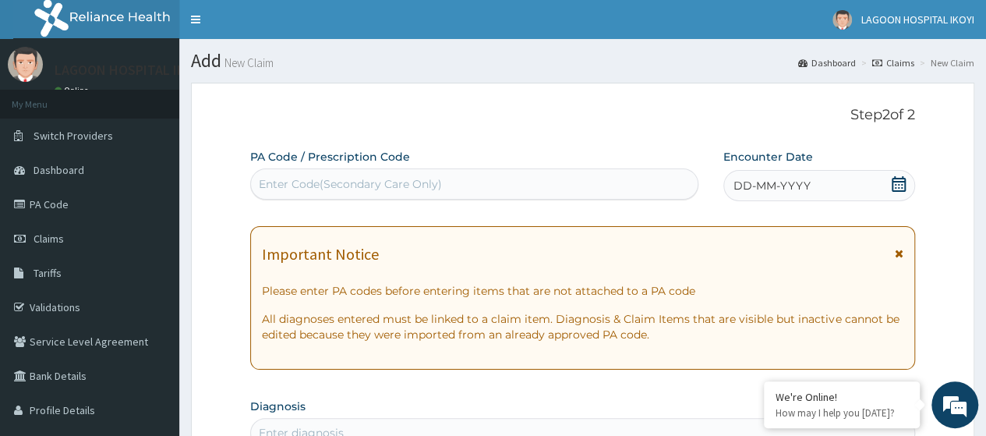
click at [288, 166] on div "PA Code / Prescription Code Enter Code(Secondary Care Only)" at bounding box center [473, 174] width 447 height 51
click at [285, 177] on div "Enter Code(Secondary Care Only)" at bounding box center [350, 184] width 183 height 16
paste input "PA/8B130E"
type input "PA/8B130E"
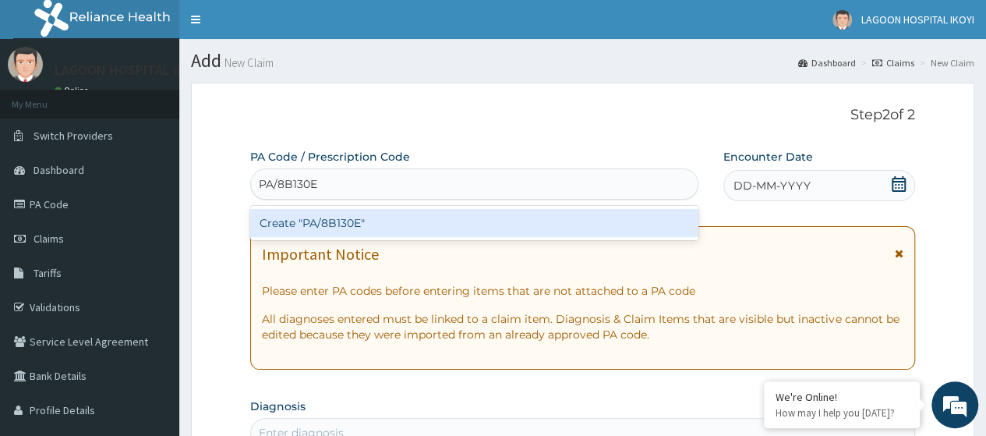
click at [330, 223] on div "Create "PA/8B130E"" at bounding box center [473, 223] width 447 height 28
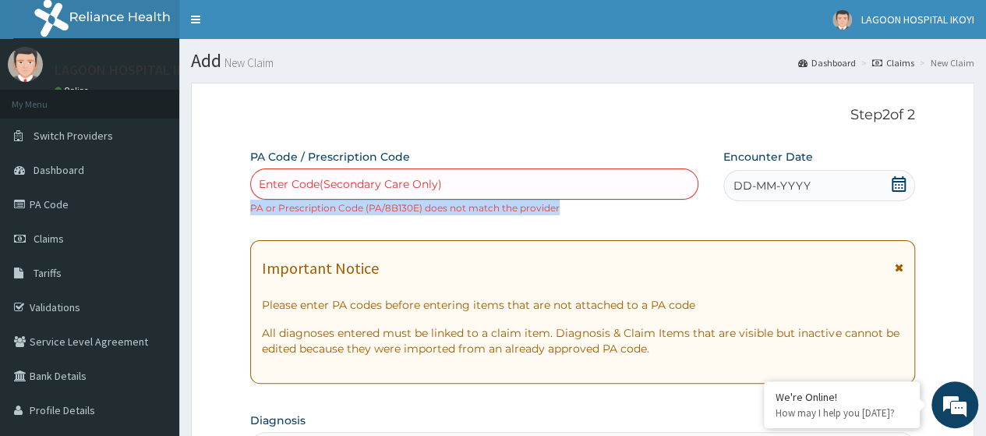
drag, startPoint x: 499, startPoint y: 218, endPoint x: 250, endPoint y: 207, distance: 248.9
click at [250, 207] on div "Enter Code(Secondary Care Only) PA or Prescription Code (PA/8B130E) does not ma…" at bounding box center [473, 191] width 447 height 47
copy small "PA or Prescription Code (PA/8B130E) does not match the provider"
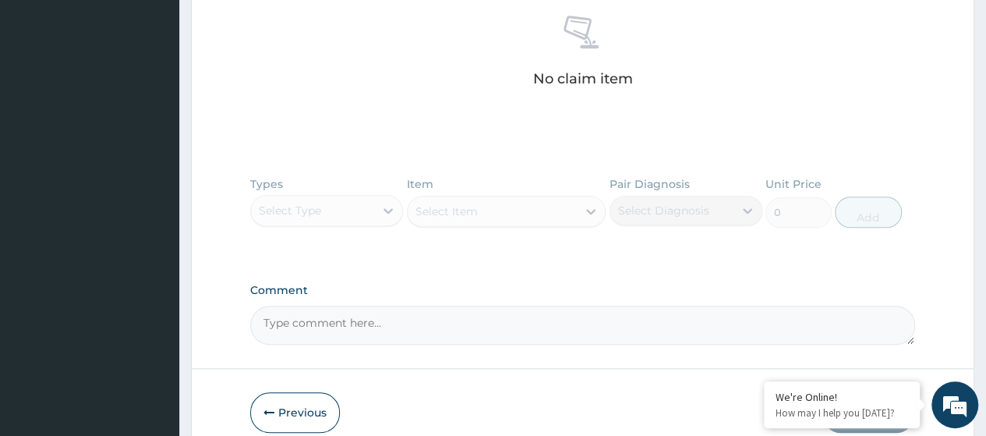
scroll to position [695, 0]
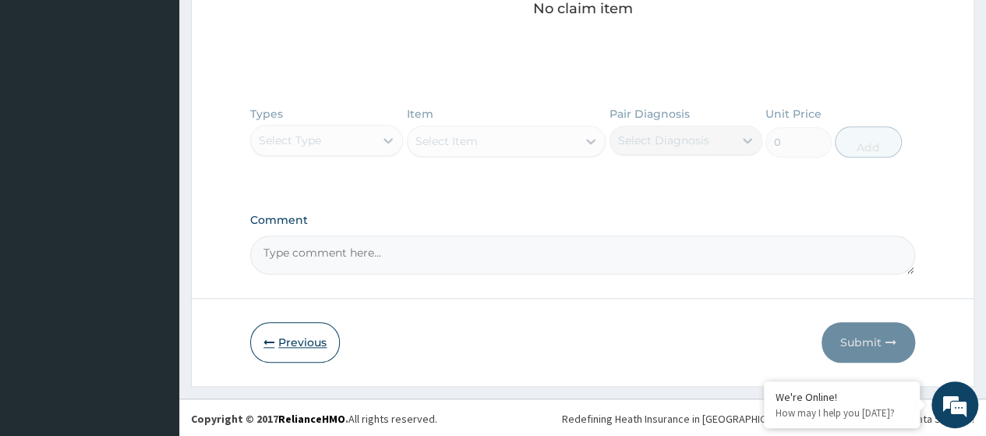
click at [299, 345] on button "Previous" at bounding box center [295, 342] width 90 height 41
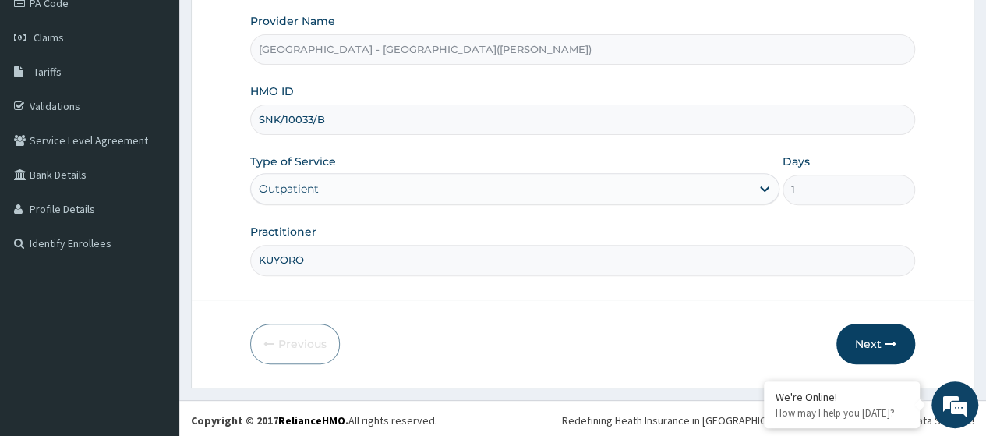
drag, startPoint x: 291, startPoint y: 124, endPoint x: 253, endPoint y: 127, distance: 38.3
click at [253, 127] on input "SNK/10033/B" at bounding box center [582, 119] width 665 height 30
paste input "ABP/10186"
type input "ABP/10186/B"
click at [882, 340] on button "Next" at bounding box center [875, 343] width 79 height 41
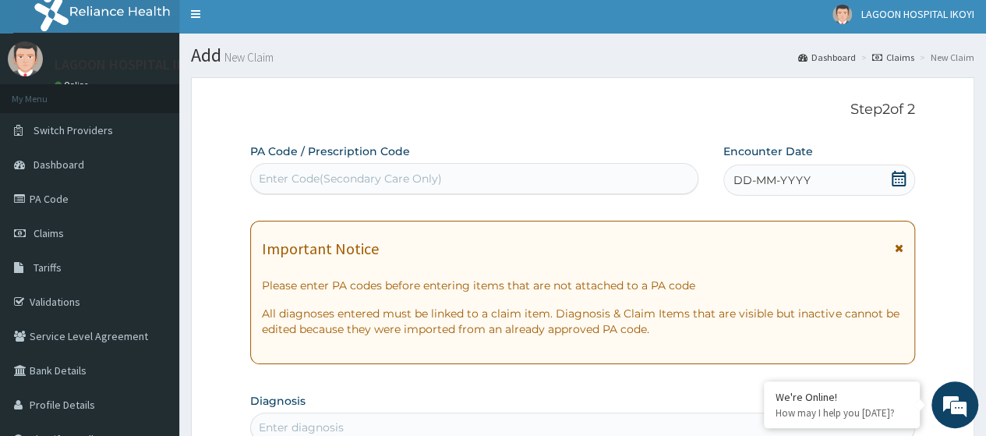
scroll to position [0, 0]
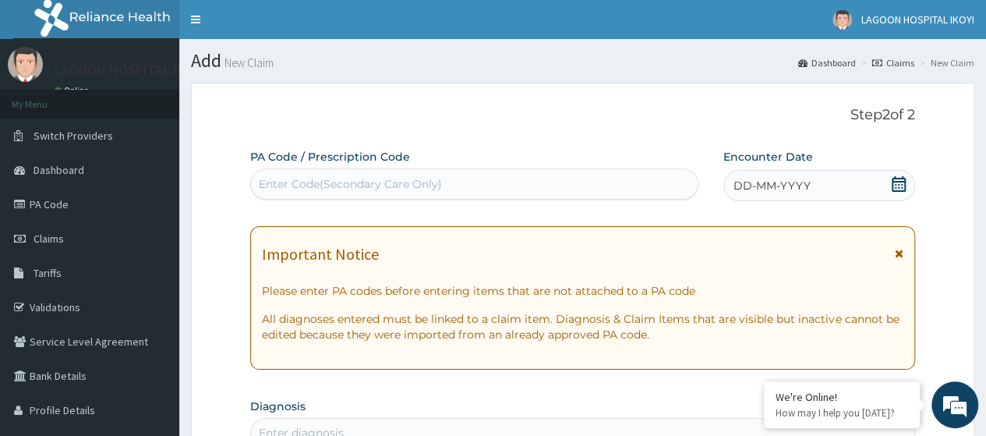
click at [276, 182] on div "Enter Code(Secondary Care Only)" at bounding box center [350, 184] width 183 height 16
paste input "PA/225B16"
type input "PA/225B16"
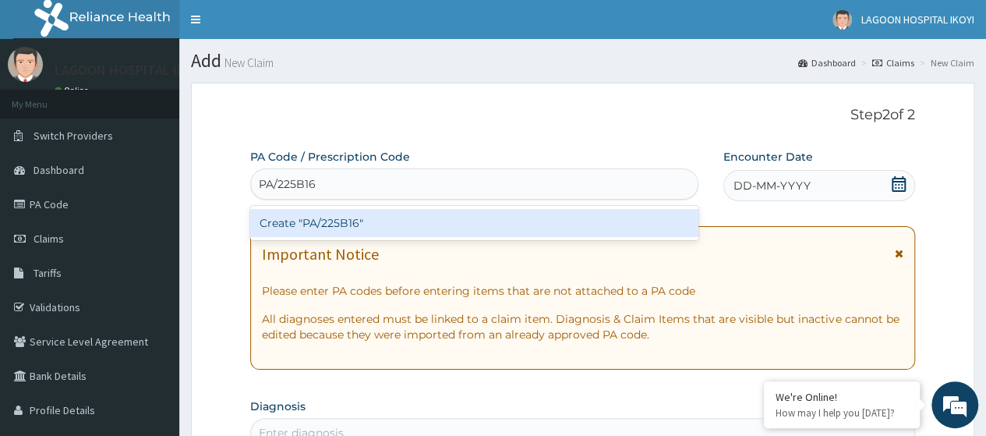
click at [325, 224] on div "Create "PA/225B16"" at bounding box center [473, 223] width 447 height 28
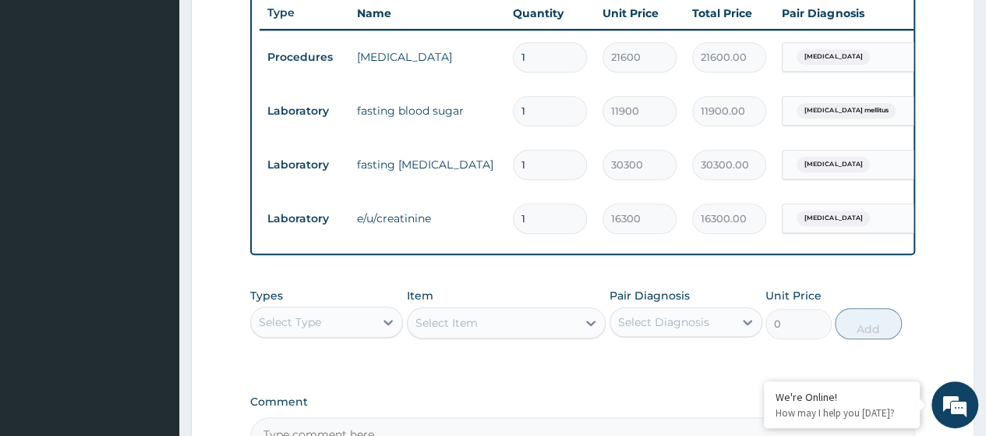
scroll to position [786, 0]
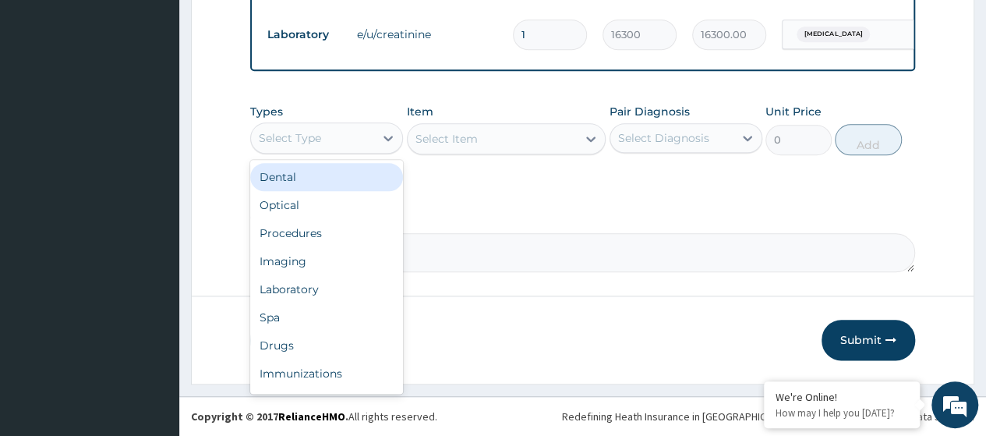
click at [336, 152] on div "Select Type" at bounding box center [326, 137] width 153 height 31
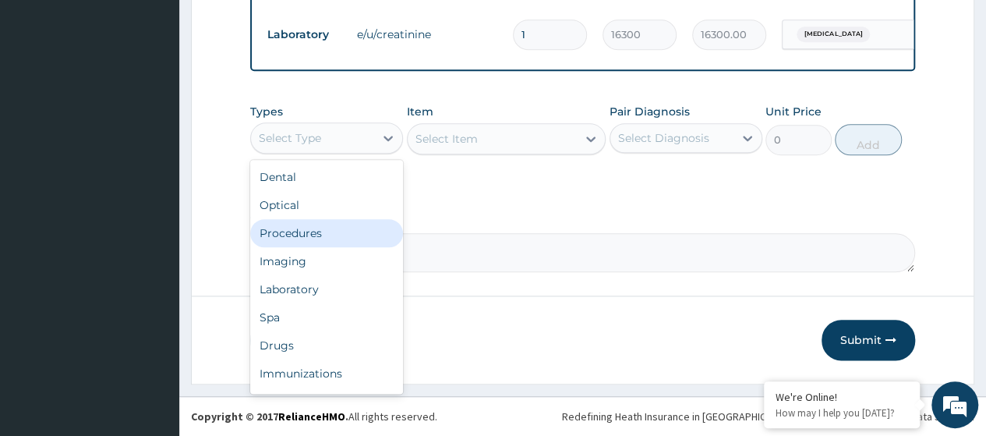
click at [306, 235] on div "Procedures" at bounding box center [326, 233] width 153 height 28
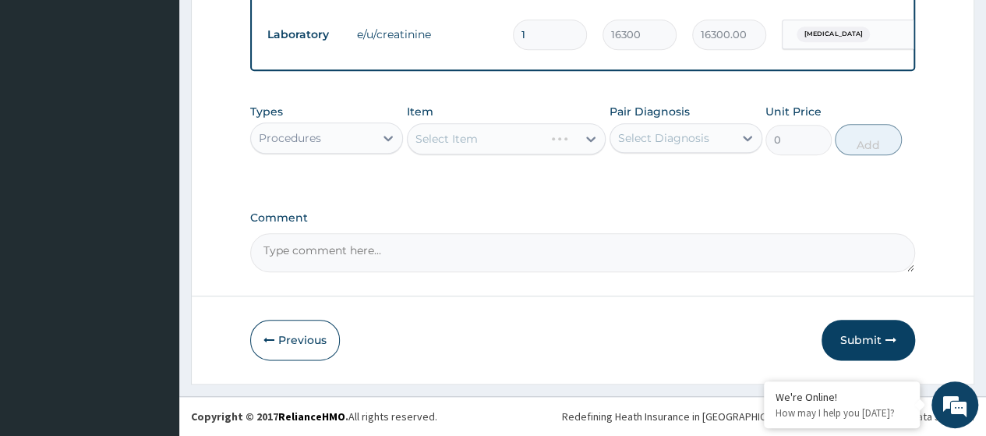
click at [462, 146] on div "Select Item" at bounding box center [507, 138] width 200 height 31
click at [457, 146] on div "Select Item" at bounding box center [446, 139] width 62 height 16
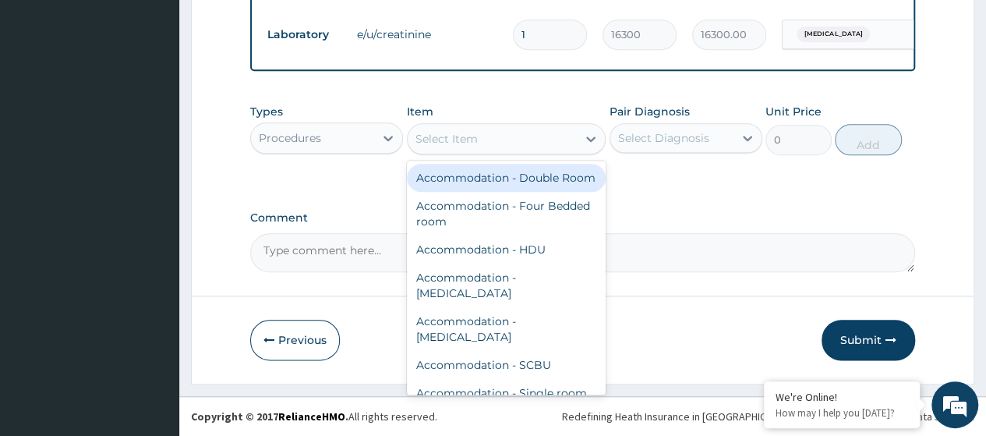
paste input "Consultation GOPD First Visit"
type input "Consultation GOPD First Visit"
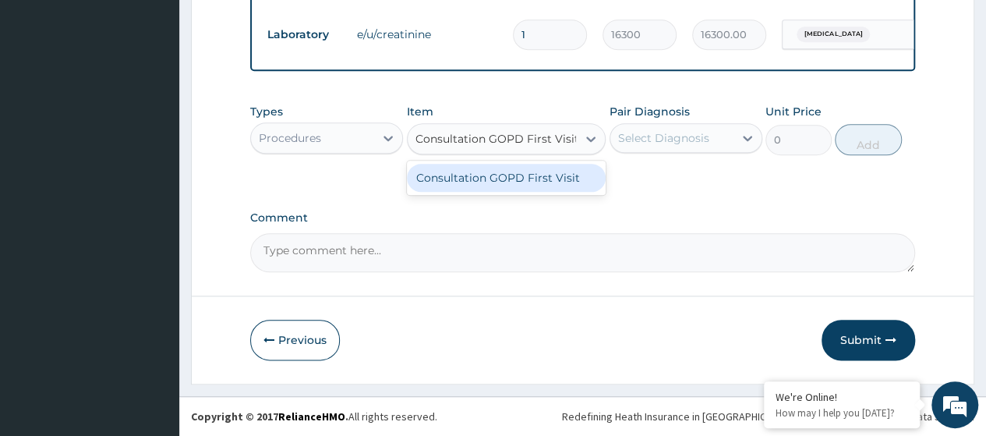
click at [496, 174] on div "Consultation GOPD First Visit" at bounding box center [507, 178] width 200 height 28
type input "13400"
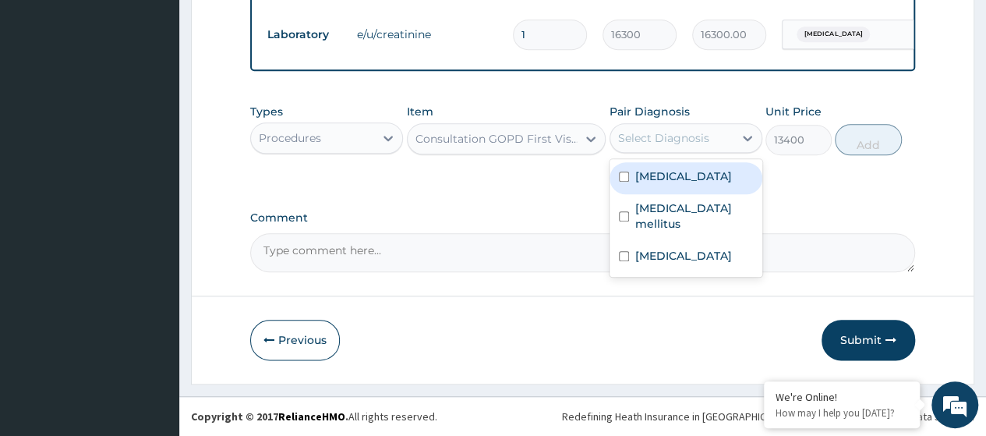
drag, startPoint x: 645, startPoint y: 148, endPoint x: 656, endPoint y: 167, distance: 21.7
click at [646, 148] on div "Select Diagnosis" at bounding box center [671, 137] width 123 height 25
drag, startPoint x: 658, startPoint y: 175, endPoint x: 667, endPoint y: 194, distance: 20.9
click at [660, 178] on label "[MEDICAL_DATA]" at bounding box center [683, 176] width 97 height 16
checkbox input "true"
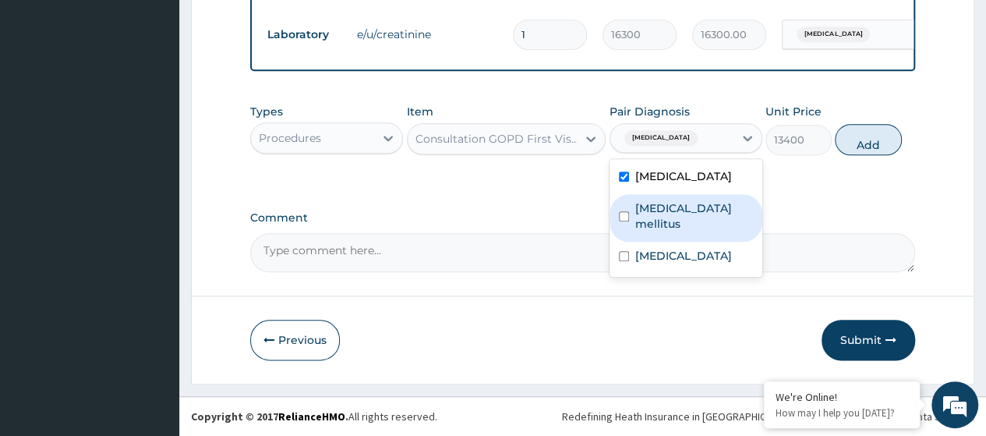
click at [675, 231] on label "[MEDICAL_DATA] mellitus" at bounding box center [694, 215] width 118 height 31
checkbox input "true"
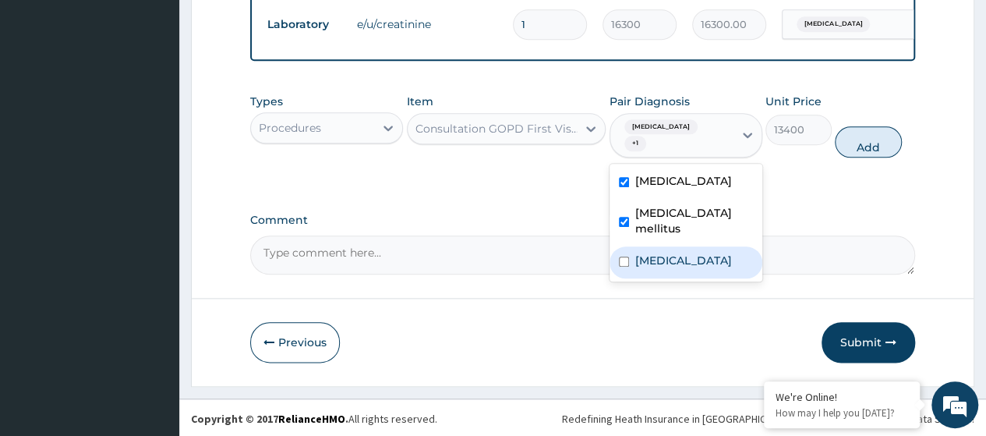
drag, startPoint x: 679, startPoint y: 269, endPoint x: 773, endPoint y: 221, distance: 105.6
click at [681, 267] on label "[MEDICAL_DATA]" at bounding box center [683, 261] width 97 height 16
checkbox input "true"
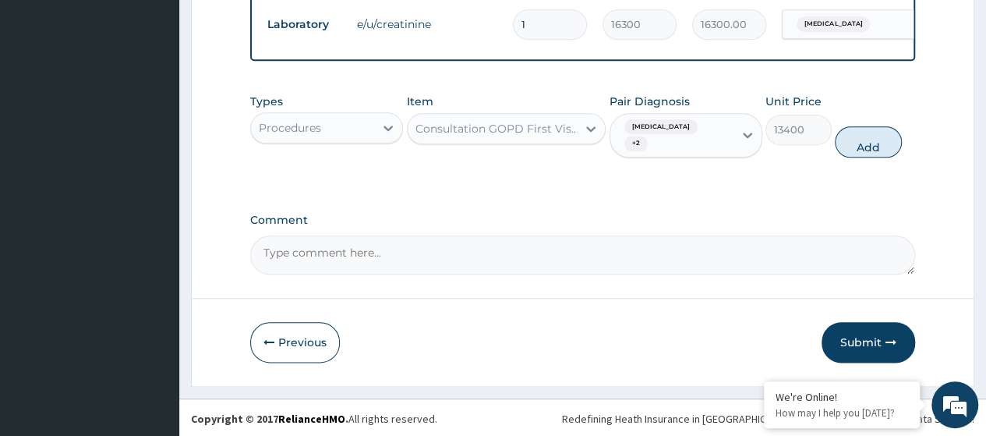
drag, startPoint x: 854, startPoint y: 149, endPoint x: 750, endPoint y: 349, distance: 225.9
click at [854, 149] on button "Add" at bounding box center [868, 141] width 66 height 31
type input "0"
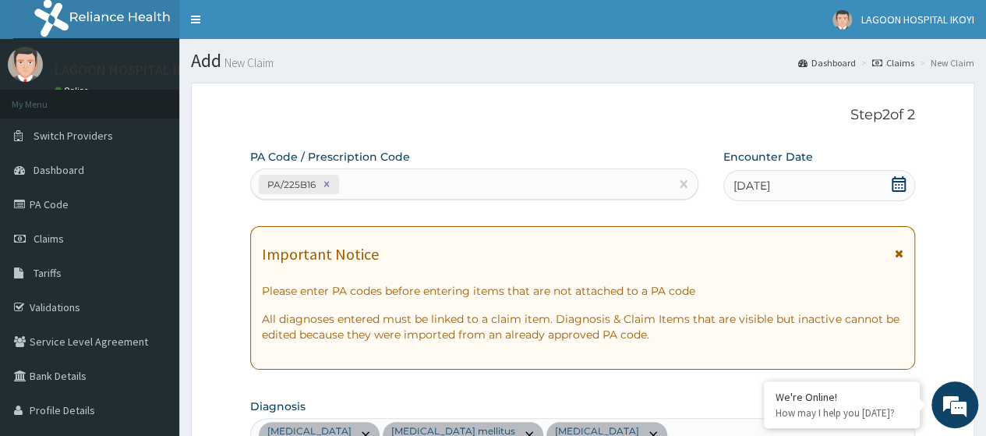
scroll to position [124, 0]
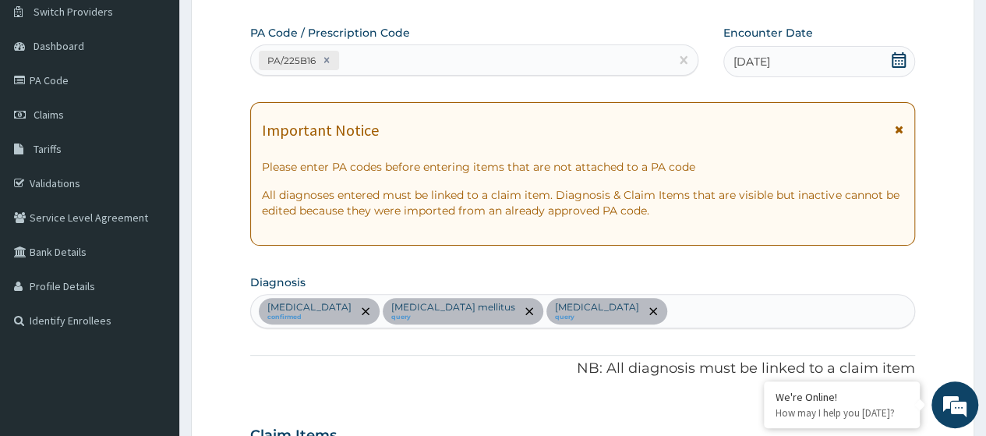
click at [652, 309] on div "Essential hypertension confirmed Diabetes mellitus query Hyperlipidemia query" at bounding box center [582, 311] width 663 height 33
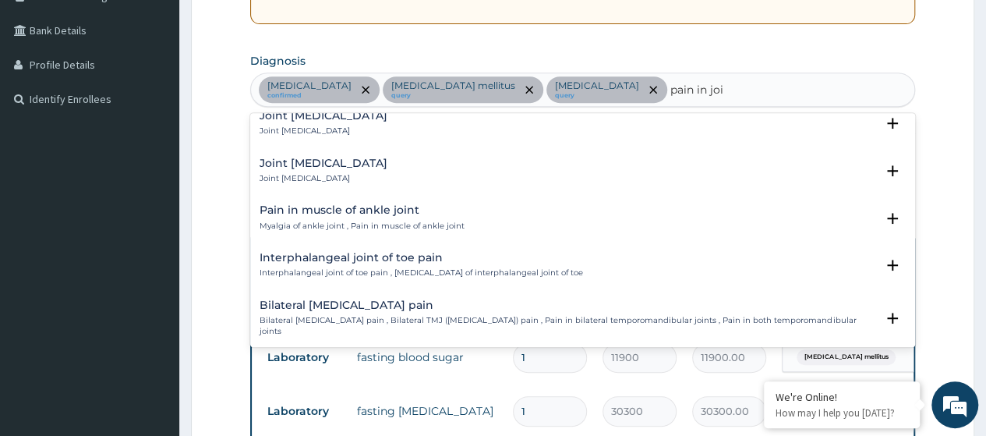
scroll to position [0, 0]
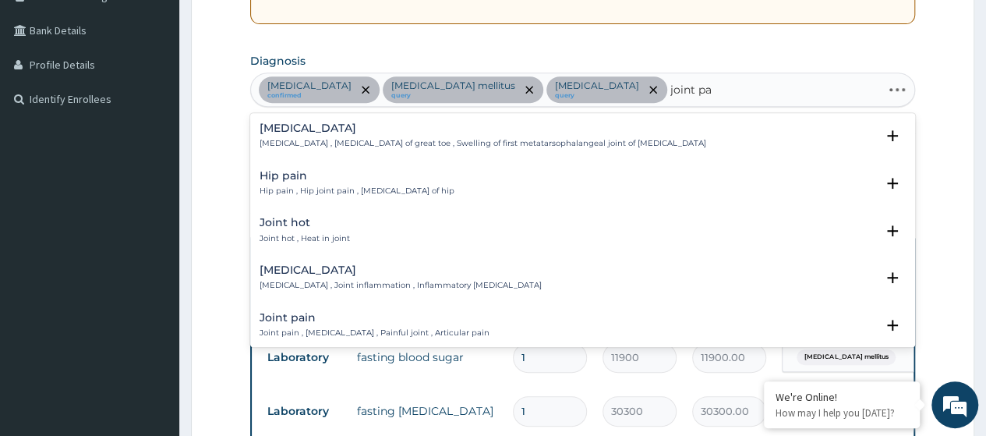
type input "joint pai"
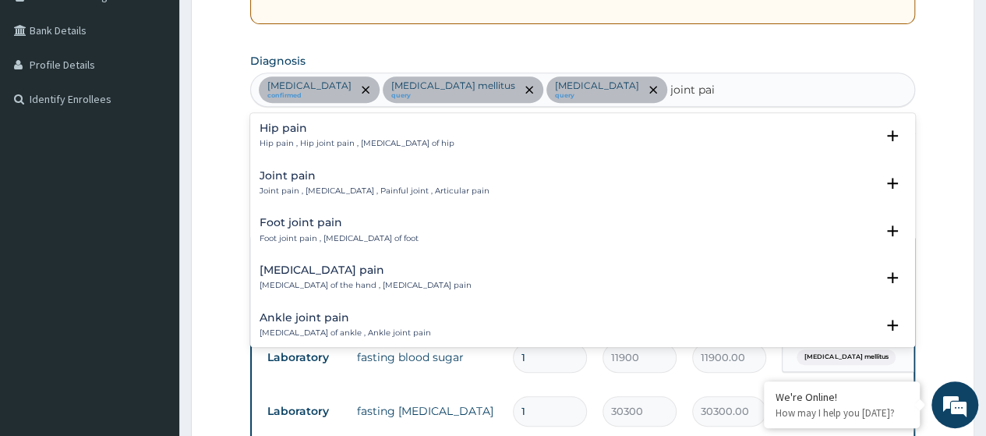
click at [398, 193] on p "Joint pain , Arthralgia , Painful joint , Articular pain" at bounding box center [375, 191] width 230 height 11
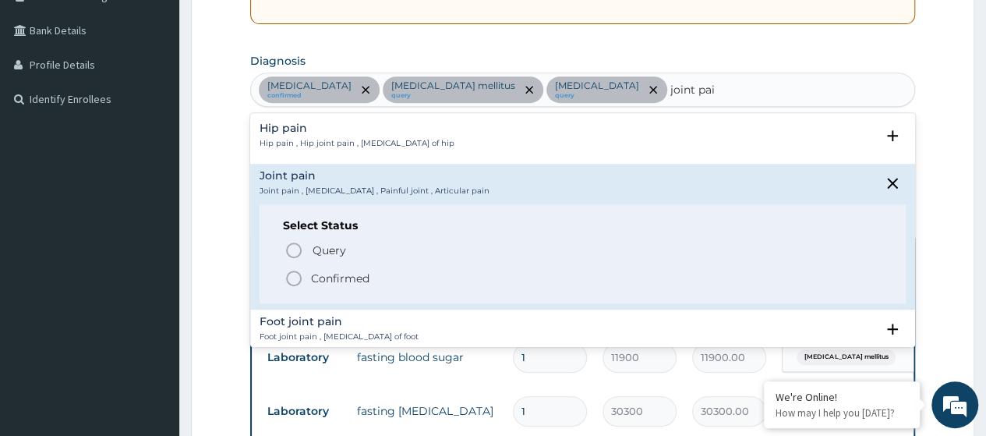
click at [353, 277] on p "Confirmed" at bounding box center [340, 278] width 58 height 16
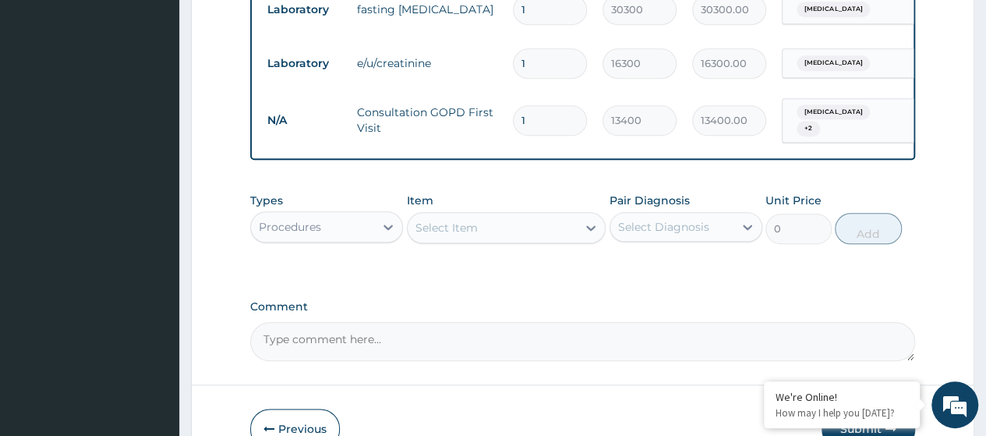
scroll to position [793, 0]
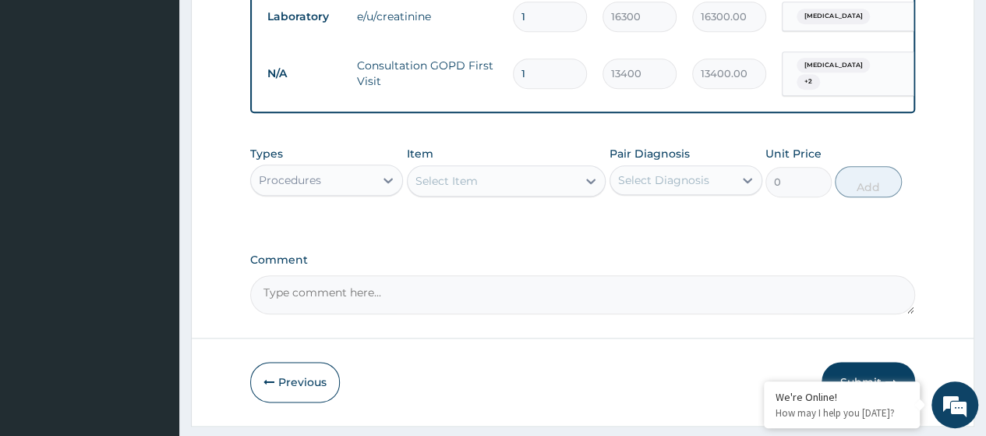
click at [347, 191] on div "Procedures" at bounding box center [312, 180] width 123 height 25
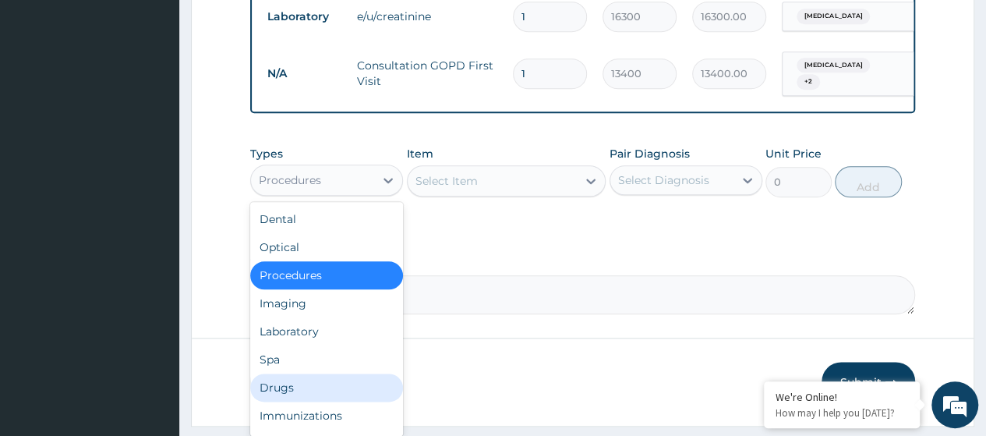
click at [285, 401] on div "Drugs" at bounding box center [326, 387] width 153 height 28
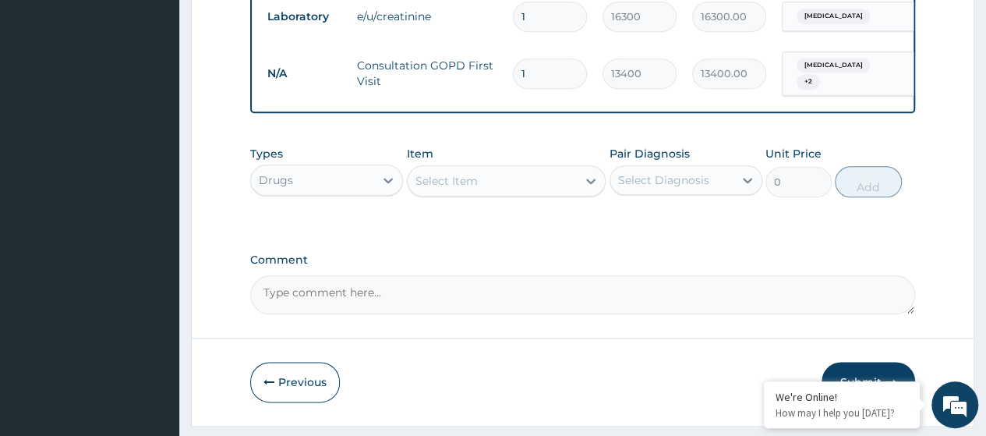
click at [483, 193] on div "Select Item" at bounding box center [493, 180] width 170 height 25
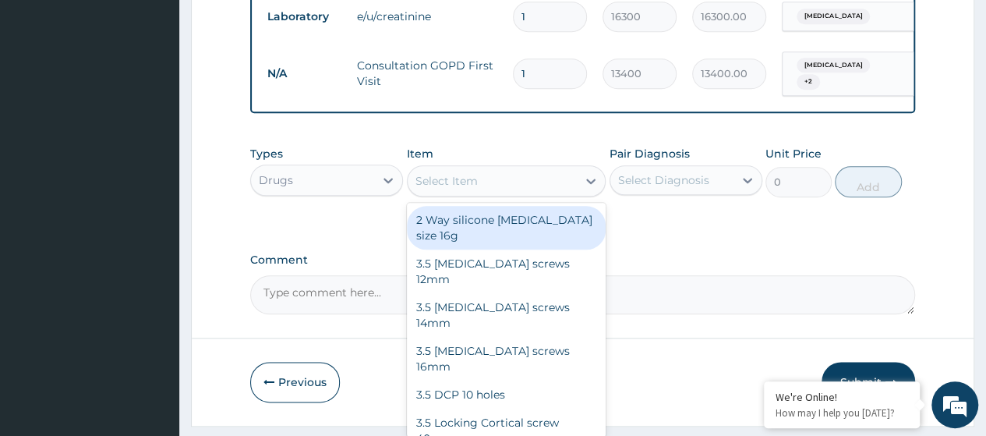
paste input "Sirdalud(Tizanidine )2Mg Tab"
type input "Sirdalud(Tizanidine )2Mg Tab"
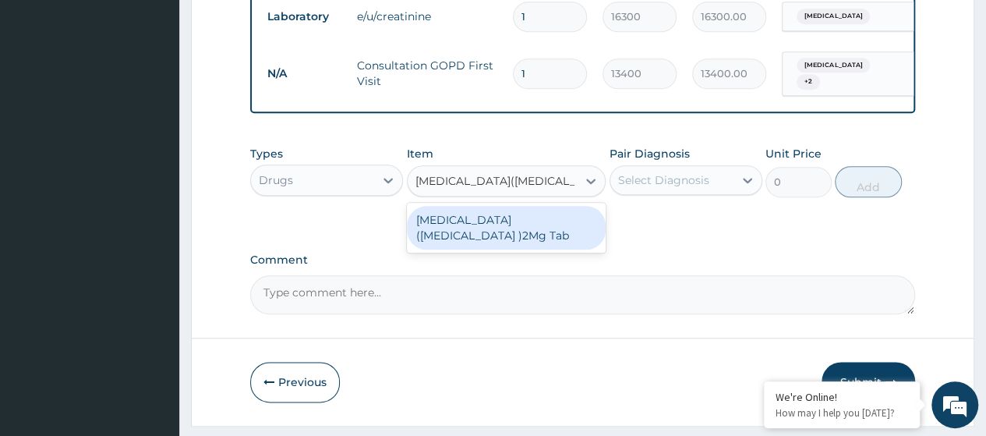
click at [504, 234] on div "Sirdalud(Tizanidine )2Mg Tab" at bounding box center [507, 228] width 200 height 44
type input "195"
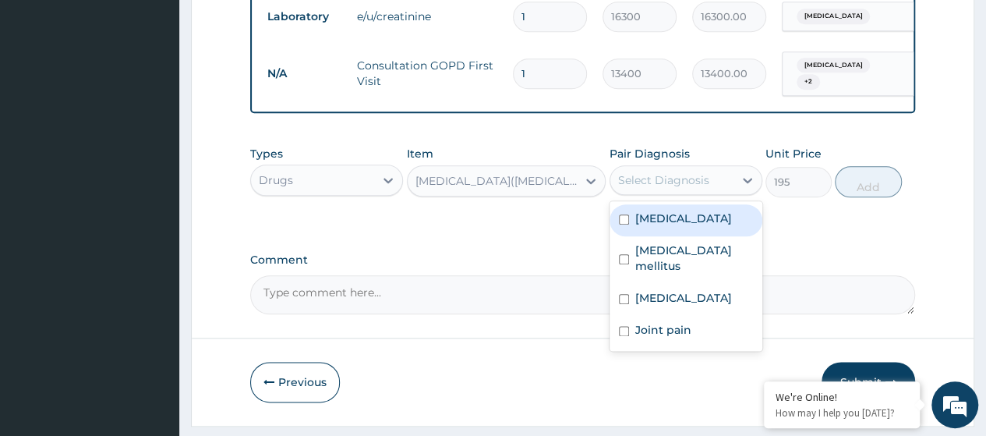
click at [694, 182] on div "Select Diagnosis" at bounding box center [671, 180] width 123 height 25
click at [680, 226] on label "Essential hypertension" at bounding box center [683, 218] width 97 height 16
checkbox input "true"
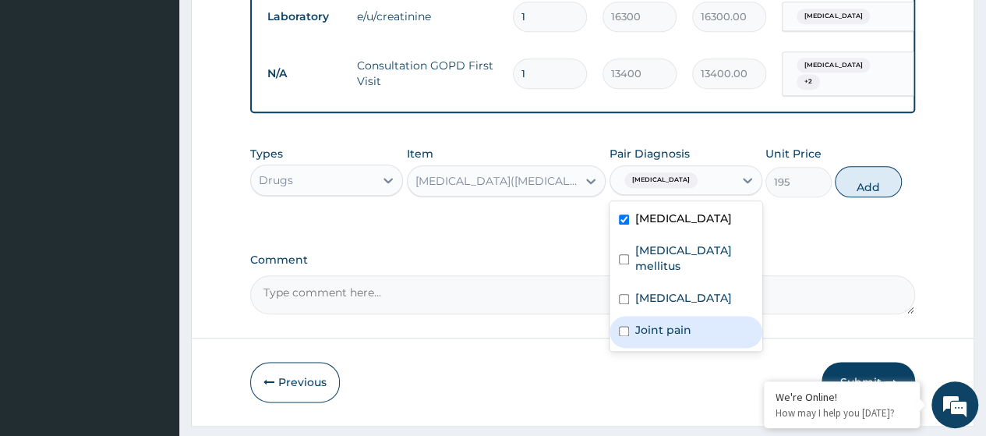
click at [672, 338] on label "Joint pain" at bounding box center [663, 330] width 56 height 16
checkbox input "true"
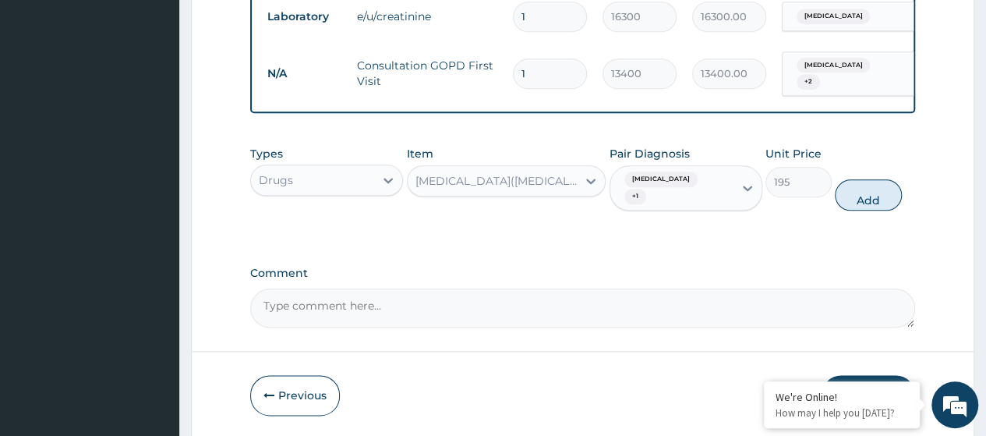
drag, startPoint x: 870, startPoint y: 211, endPoint x: 544, endPoint y: 209, distance: 325.8
click at [870, 210] on button "Add" at bounding box center [868, 194] width 66 height 31
type input "0"
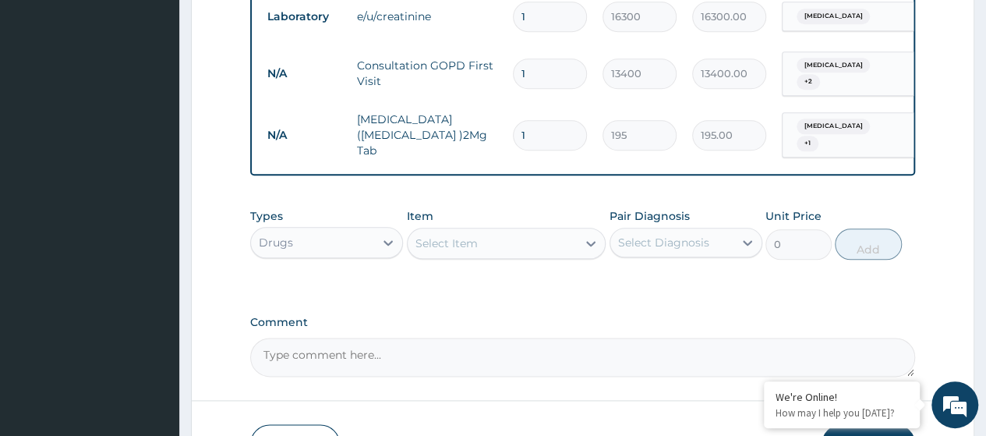
type input "13"
type input "2535.00"
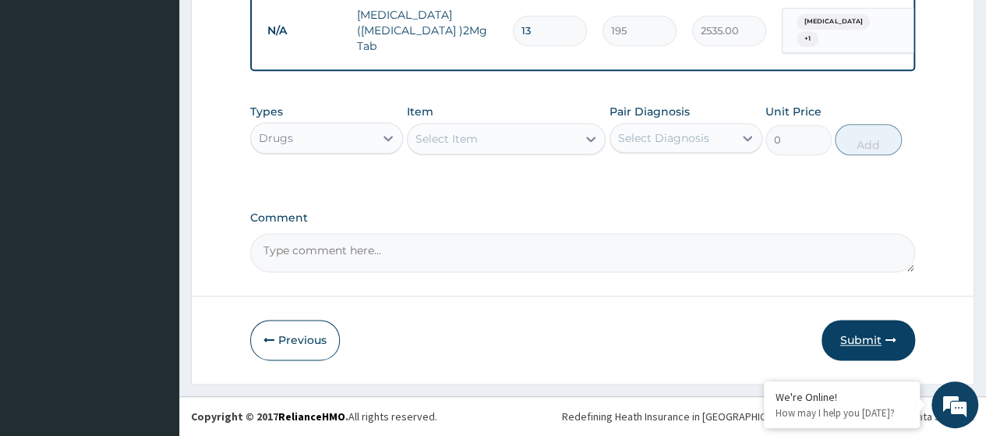
type input "13"
click at [861, 340] on button "Submit" at bounding box center [869, 340] width 94 height 41
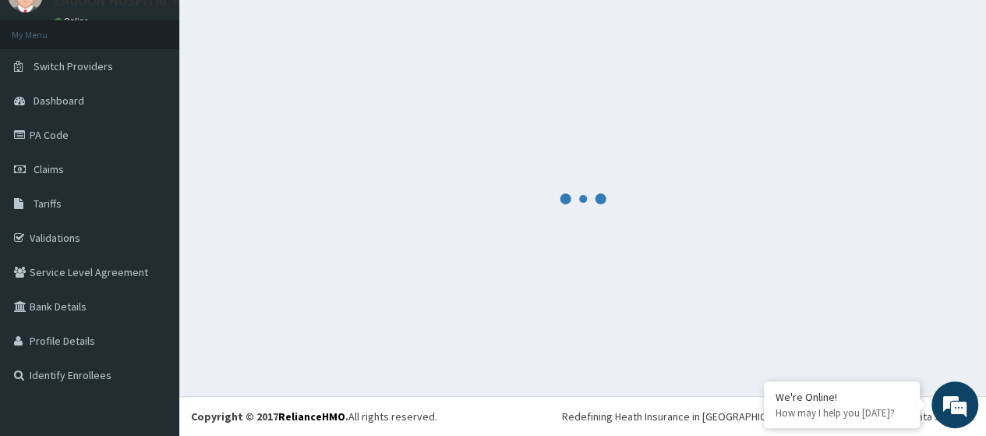
scroll to position [69, 0]
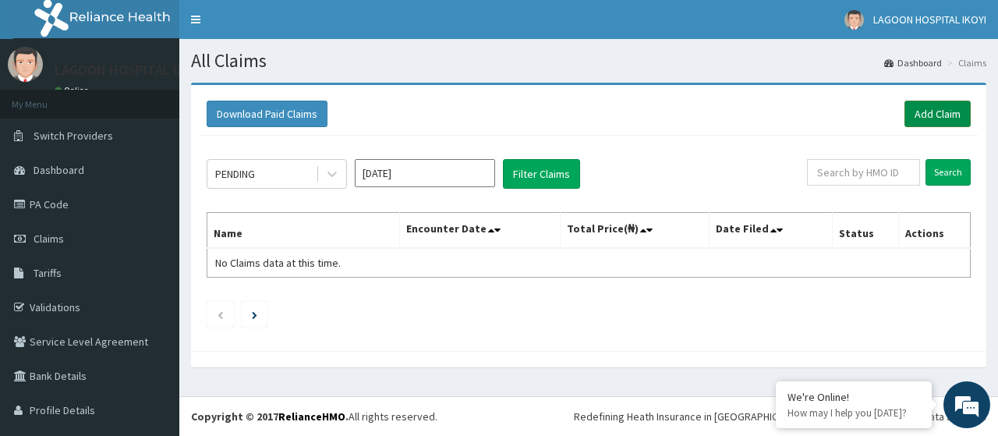
click at [927, 111] on link "Add Claim" at bounding box center [937, 114] width 66 height 27
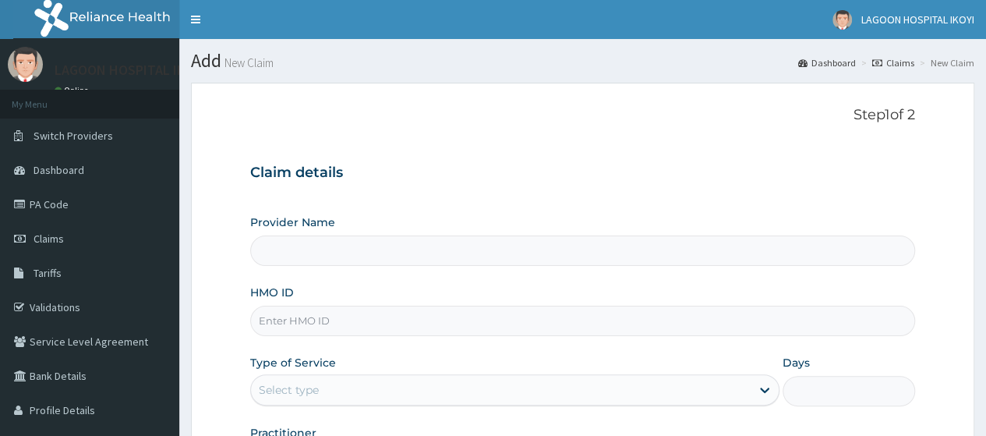
click at [333, 323] on input "HMO ID" at bounding box center [582, 321] width 665 height 30
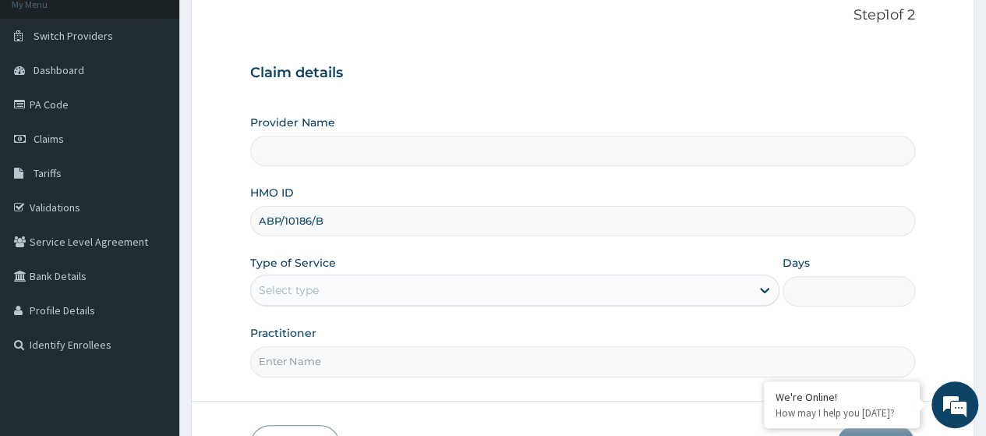
scroll to position [201, 0]
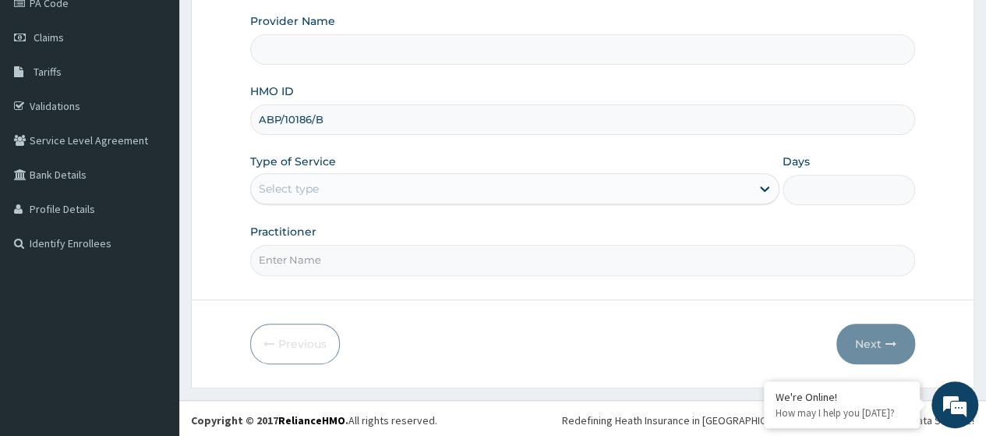
type input "ABP/10186/B"
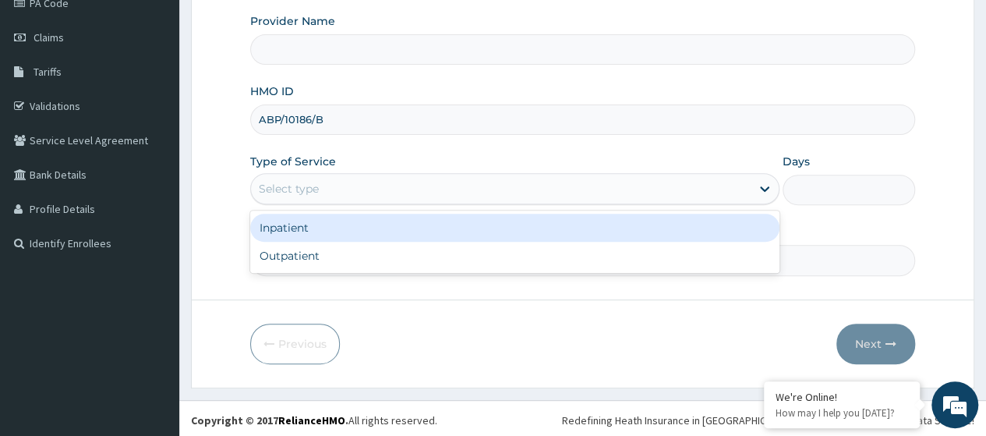
click at [320, 188] on div "Select type" at bounding box center [501, 188] width 500 height 25
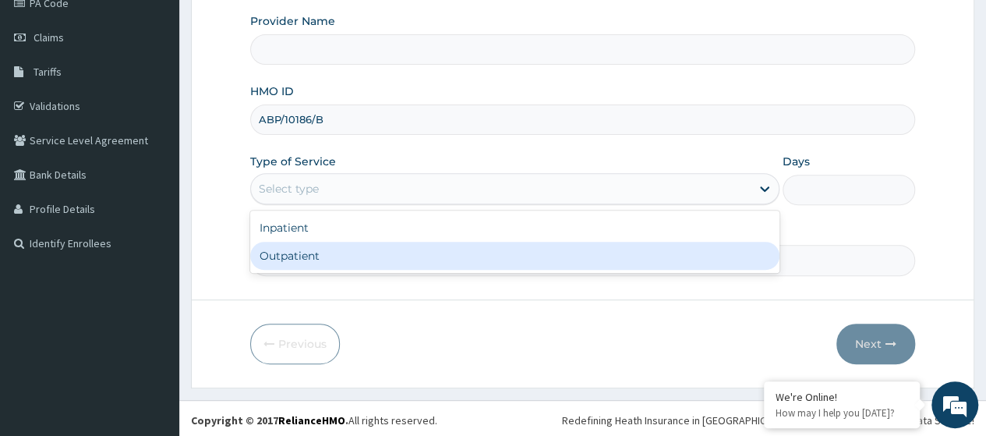
click at [319, 266] on div "Outpatient" at bounding box center [514, 256] width 529 height 28
type input "1"
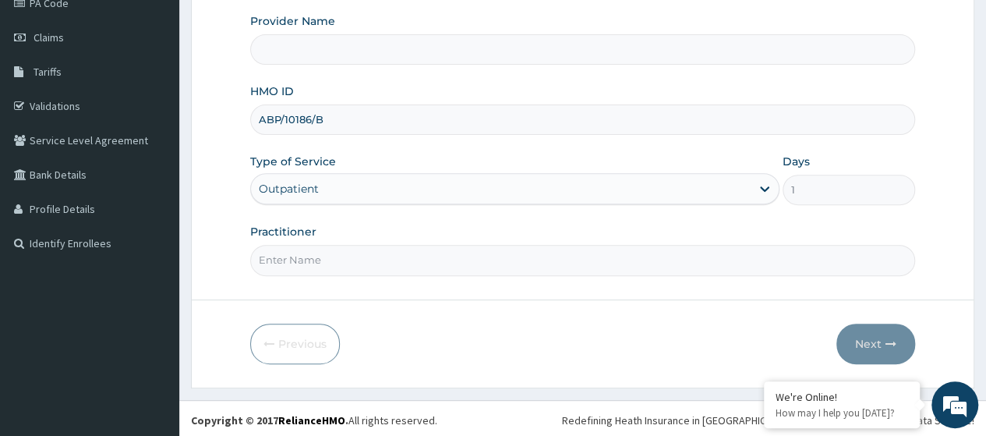
click at [324, 262] on input "Practitioner" at bounding box center [582, 260] width 665 height 30
type input "Lagoon Hospital - Ikeja(Adeniyi Jones)"
type input "KUYORO"
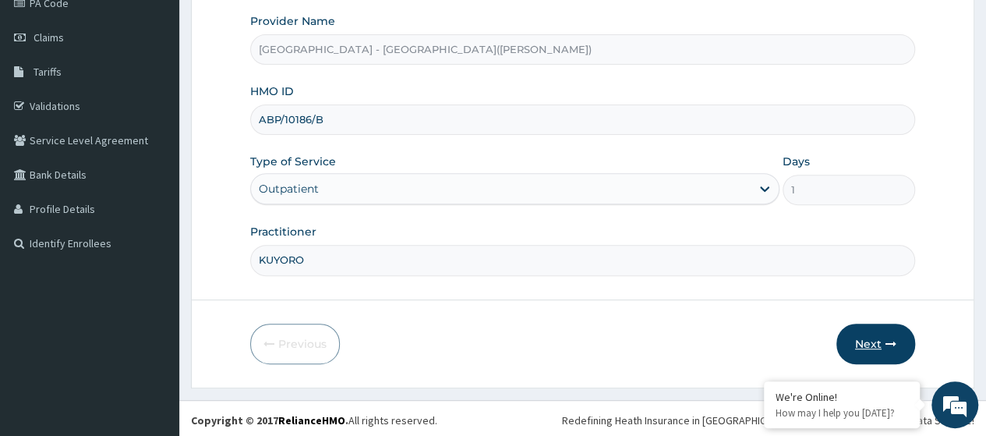
click at [865, 341] on button "Next" at bounding box center [875, 343] width 79 height 41
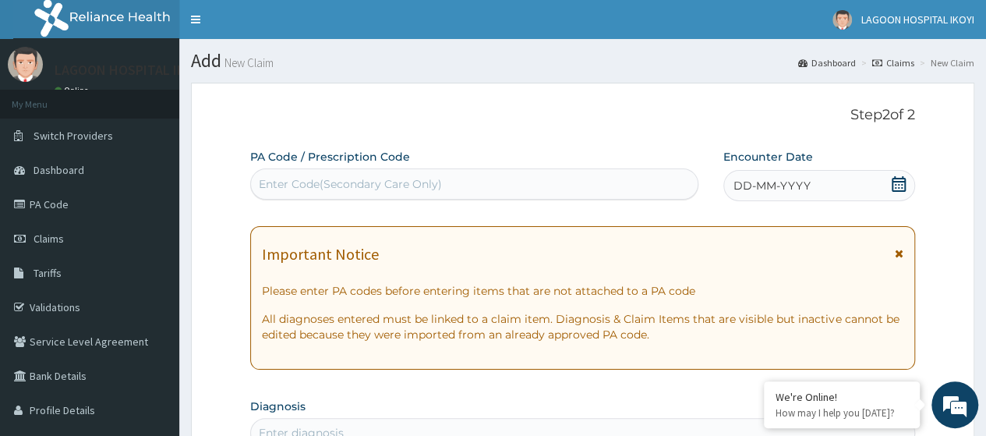
scroll to position [0, 0]
click at [284, 182] on div "Enter Code(Secondary Care Only)" at bounding box center [350, 184] width 183 height 16
paste input "PA/B8A9DD"
type input "PA/B8A9DD"
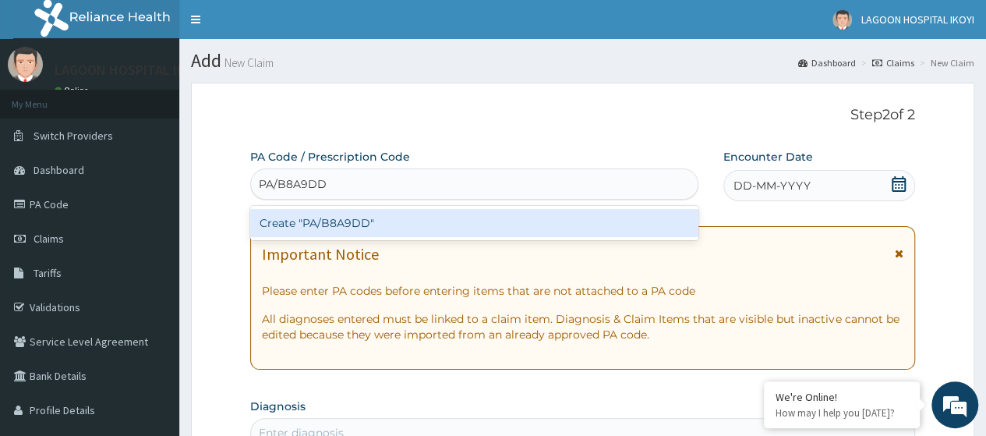
click at [335, 223] on div "Create "PA/B8A9DD"" at bounding box center [473, 223] width 447 height 28
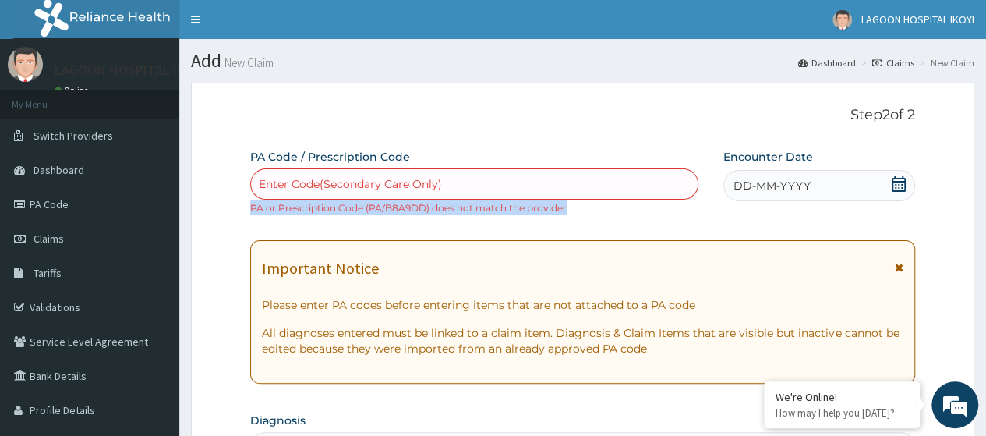
drag, startPoint x: 564, startPoint y: 208, endPoint x: 249, endPoint y: 210, distance: 314.1
click at [250, 210] on div "Enter Code(Secondary Care Only) PA or Prescription Code (PA/B8A9DD) does not ma…" at bounding box center [473, 191] width 447 height 47
copy small "PA or Prescription Code (PA/B8A9DD) does not match the provider"
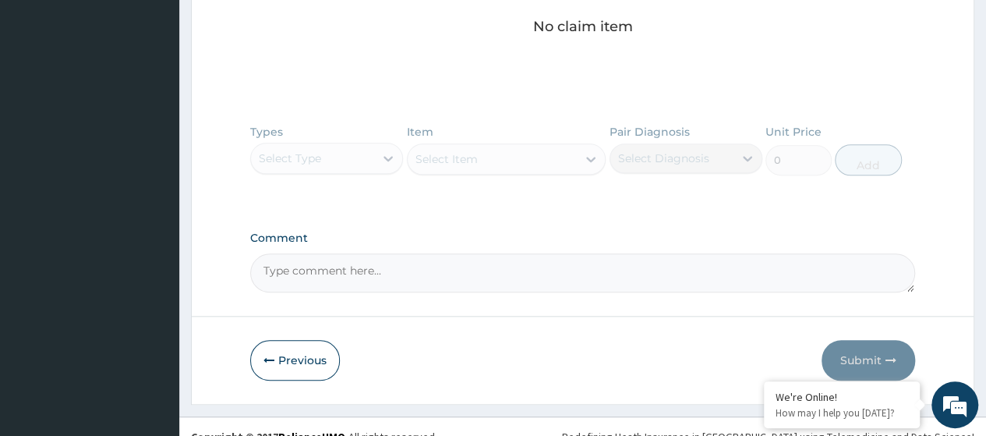
scroll to position [695, 0]
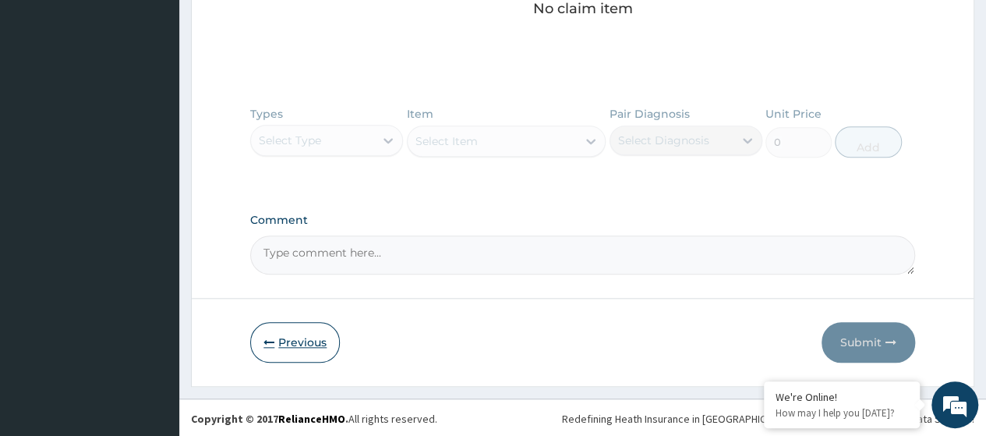
click at [285, 341] on button "Previous" at bounding box center [295, 342] width 90 height 41
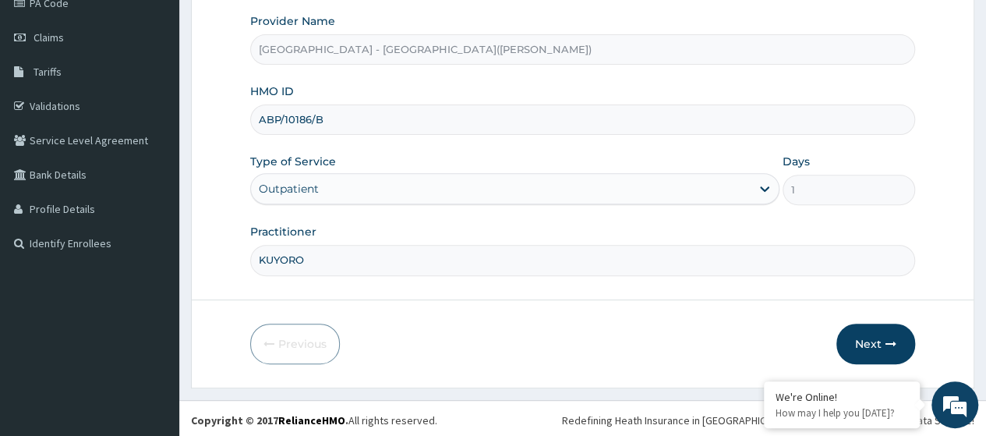
drag, startPoint x: 322, startPoint y: 115, endPoint x: 250, endPoint y: 121, distance: 72.0
click at [250, 121] on input "ABP/10186/B" at bounding box center [582, 119] width 665 height 30
paste input "TPE/10012/A"
type input "TPE/10012/A"
click at [878, 338] on button "Next" at bounding box center [875, 343] width 79 height 41
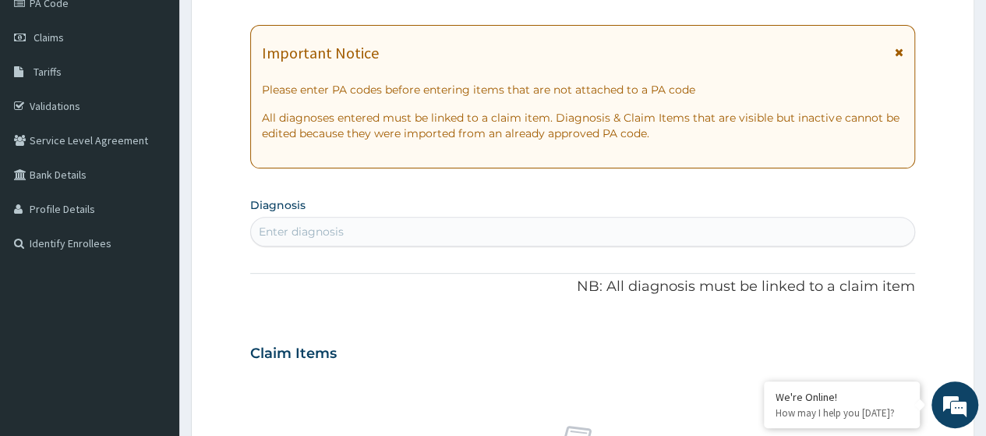
scroll to position [0, 0]
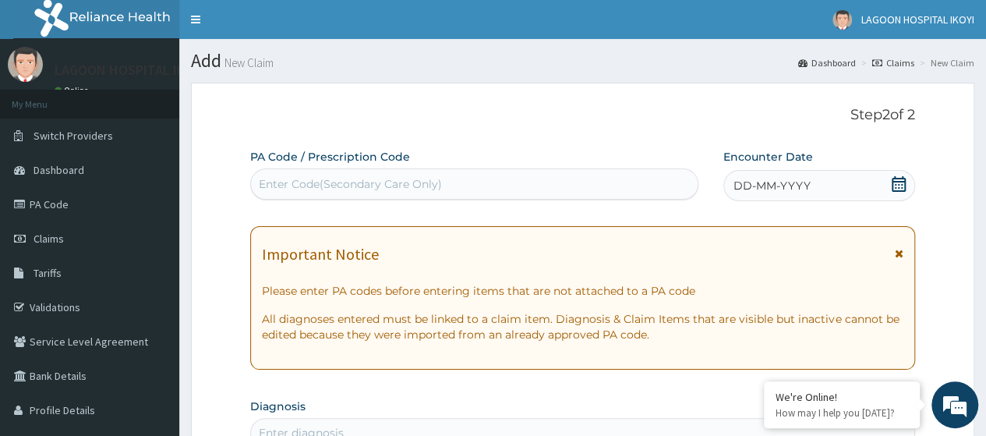
click at [288, 187] on div "Enter Code(Secondary Care Only)" at bounding box center [350, 184] width 183 height 16
paste input "PA/91AA4F"
type input "PA/91AA4F"
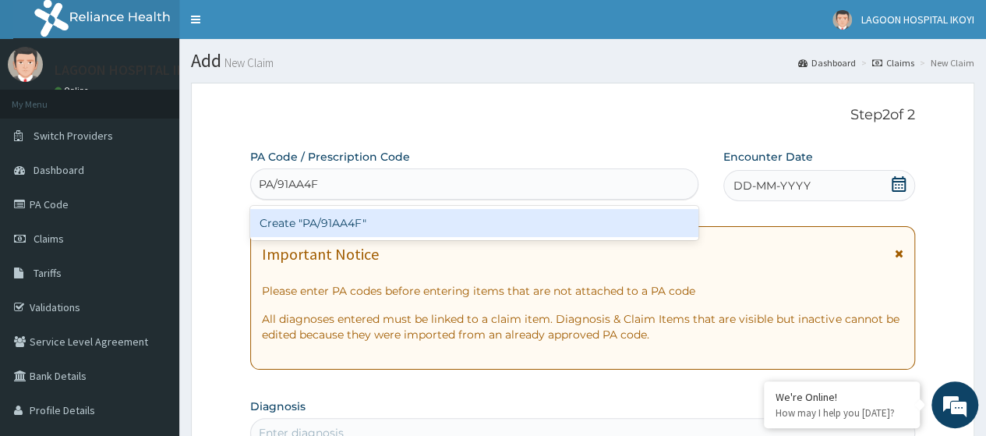
click at [338, 222] on div "Create "PA/91AA4F"" at bounding box center [473, 223] width 447 height 28
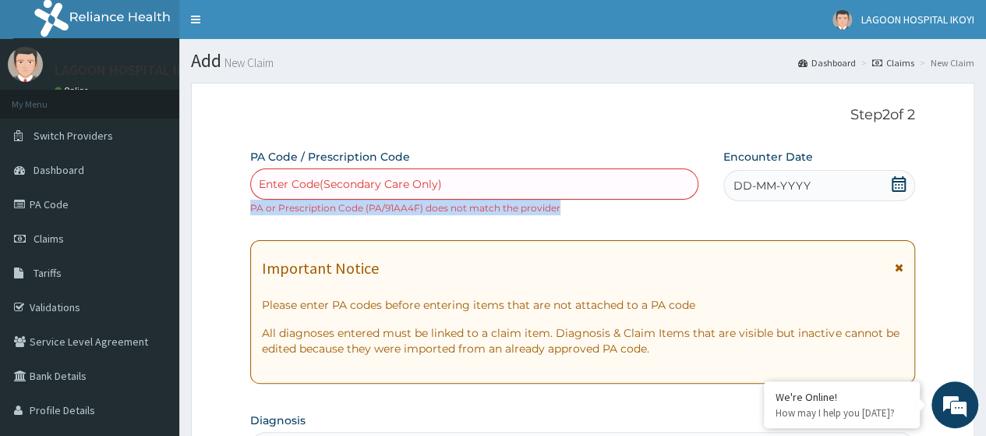
drag, startPoint x: 557, startPoint y: 210, endPoint x: 251, endPoint y: 219, distance: 305.7
copy small "PA or Prescription Code (PA/91AA4F) does not match the provider"
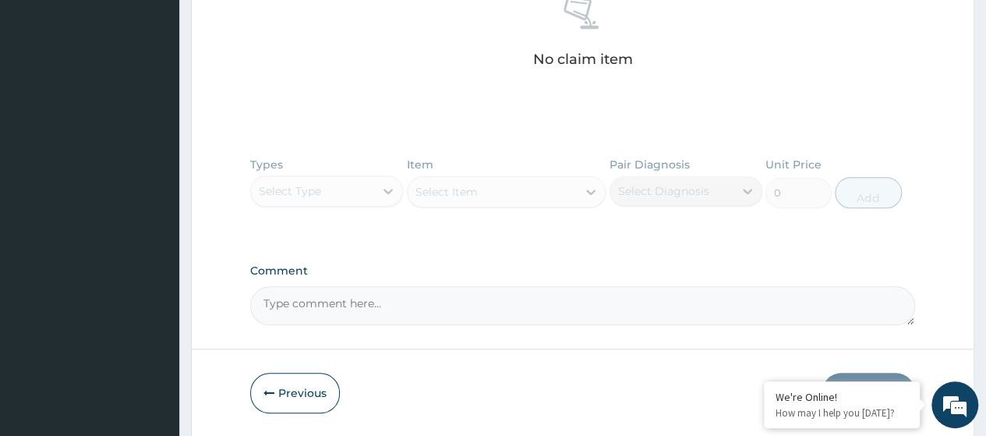
scroll to position [650, 0]
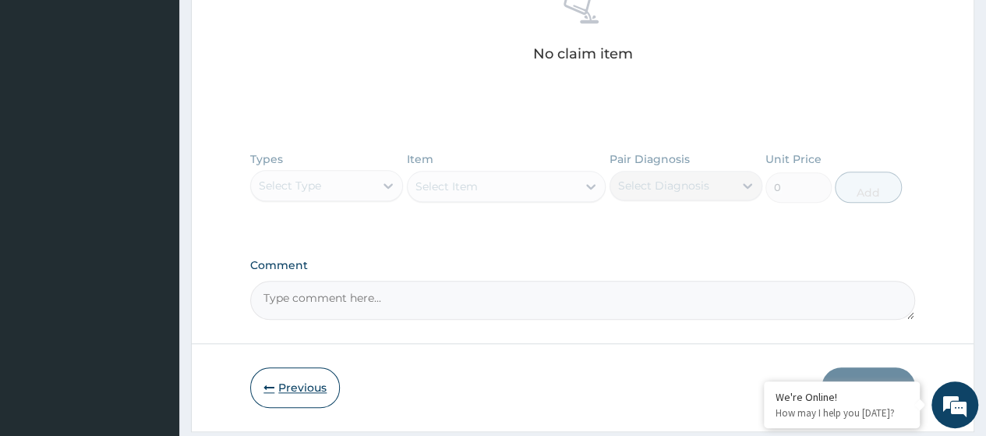
click at [282, 388] on button "Previous" at bounding box center [295, 387] width 90 height 41
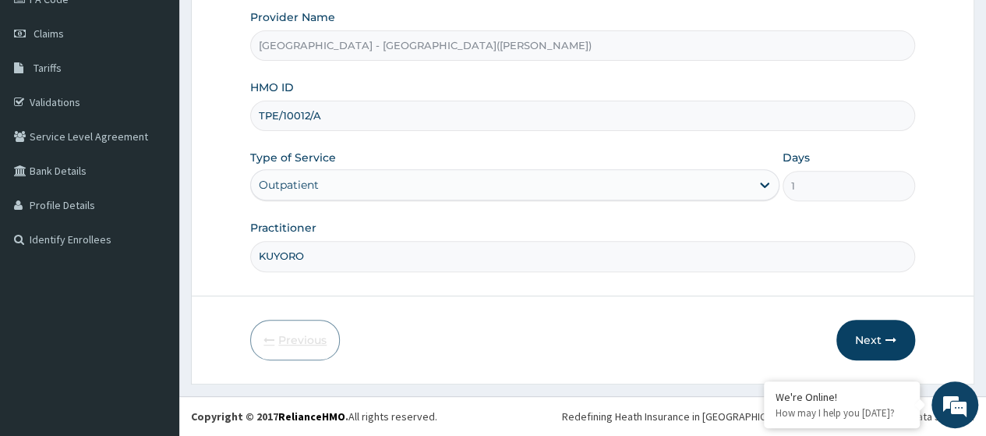
scroll to position [201, 0]
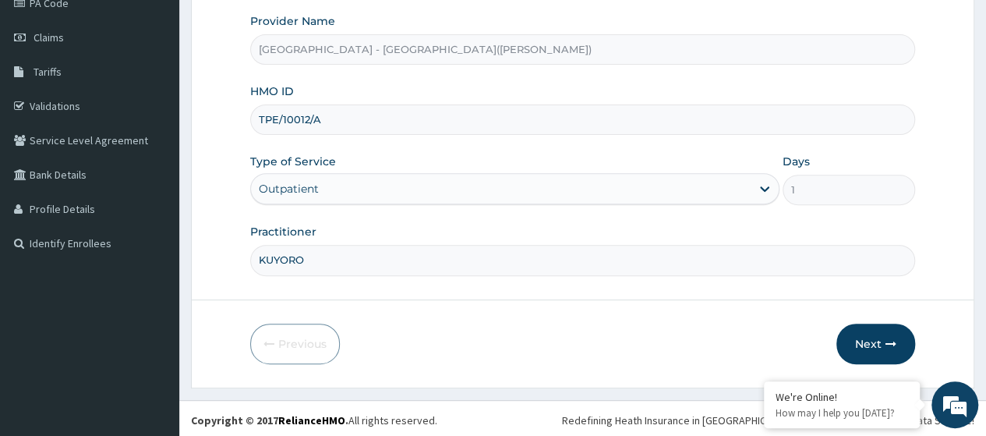
drag, startPoint x: 320, startPoint y: 122, endPoint x: 243, endPoint y: 124, distance: 76.4
click at [243, 124] on form "Step 1 of 2 Claim details Provider Name Lagoon Hospital - Ikeja(Adeniyi Jones) …" at bounding box center [582, 135] width 783 height 506
paste input "PRN/10164/B"
type input "PRN/10164/B"
click at [870, 338] on button "Next" at bounding box center [875, 343] width 79 height 41
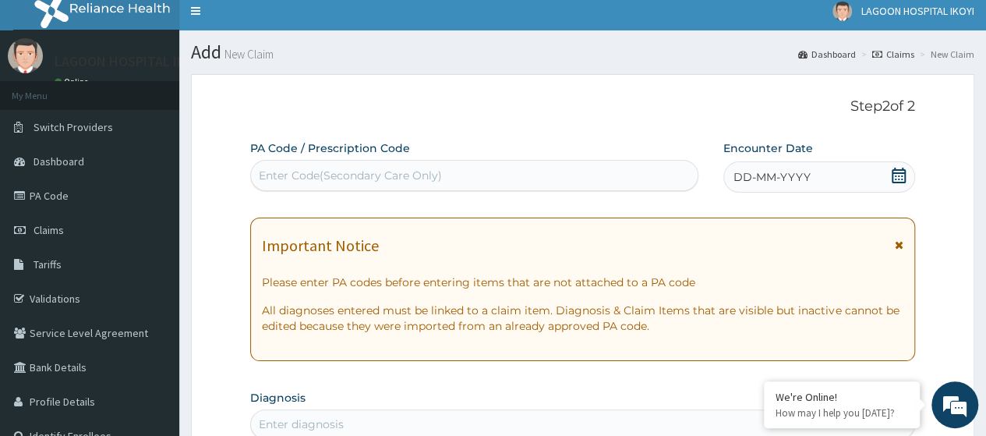
scroll to position [0, 0]
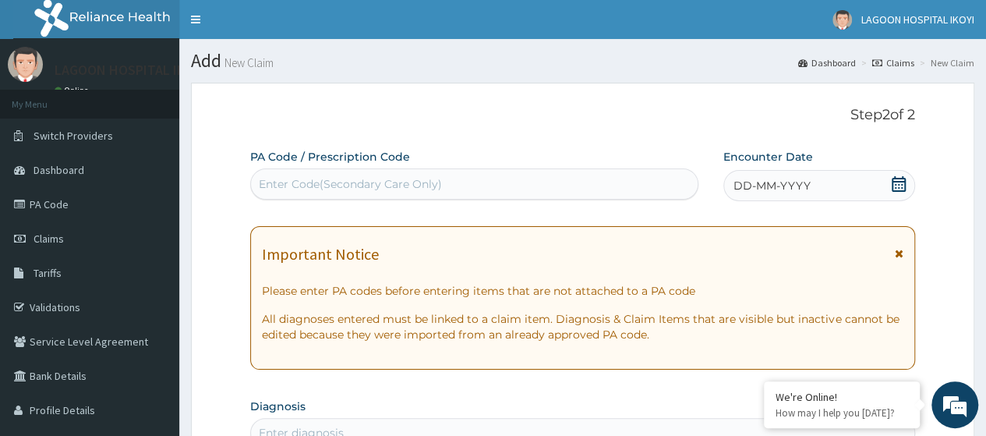
click at [270, 178] on div "Enter Code(Secondary Care Only)" at bounding box center [350, 184] width 183 height 16
paste input "PA/5EE6F4"
type input "PA/5EE6F4"
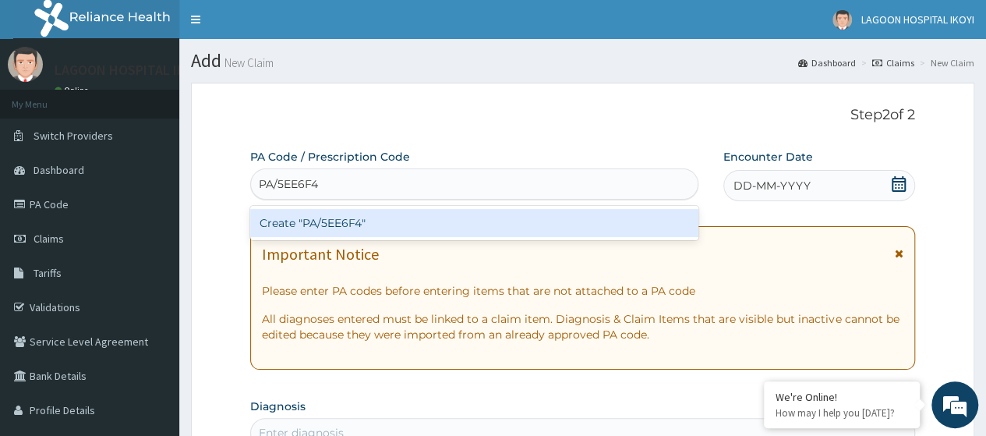
click at [303, 221] on div "Create "PA/5EE6F4"" at bounding box center [473, 223] width 447 height 28
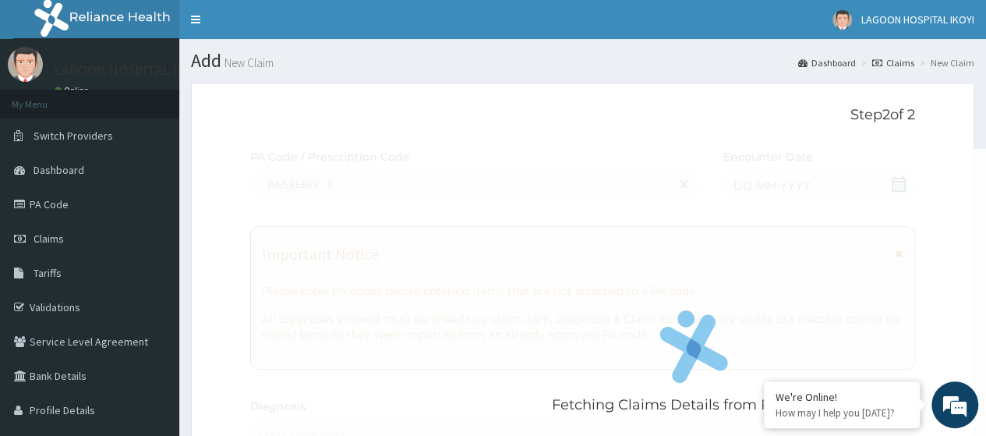
scroll to position [592, 0]
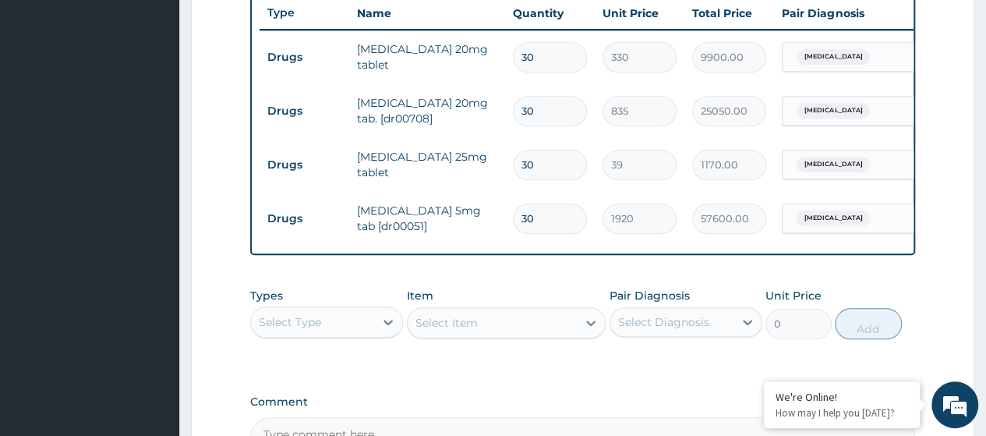
click at [524, 213] on input "30" at bounding box center [550, 218] width 74 height 30
type input "0"
type input "0.00"
type input "60"
type input "115200.00"
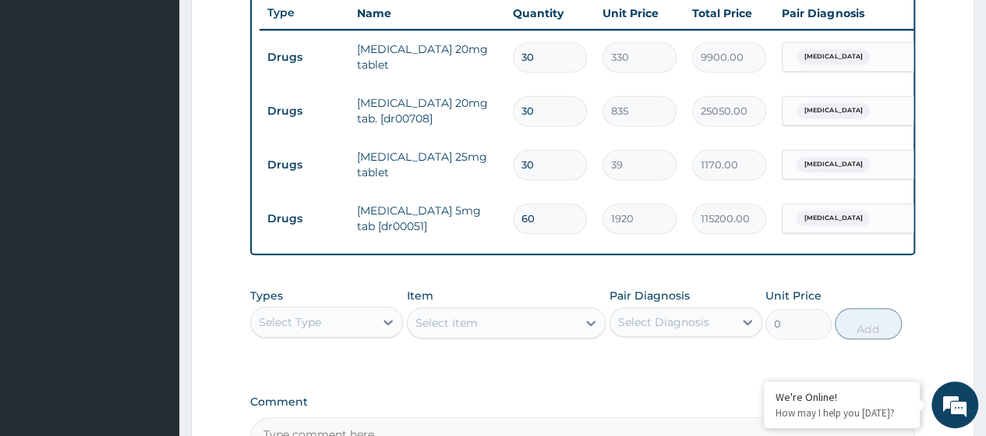
type input "60"
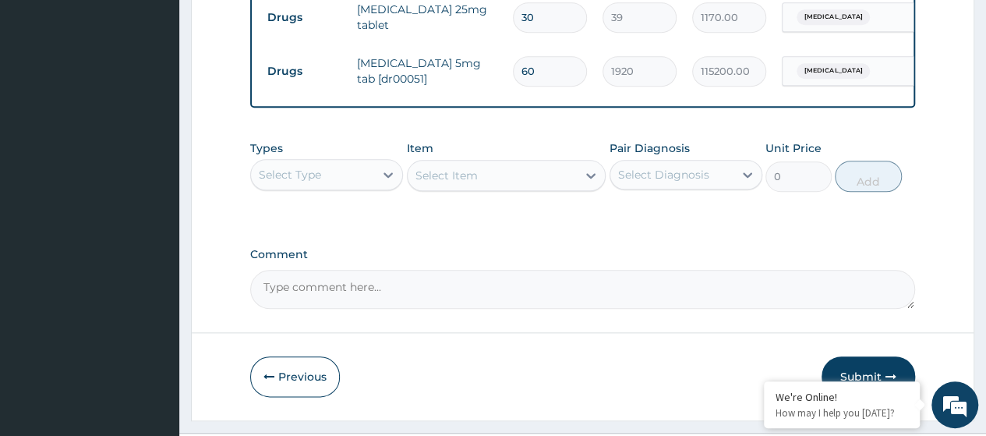
scroll to position [786, 0]
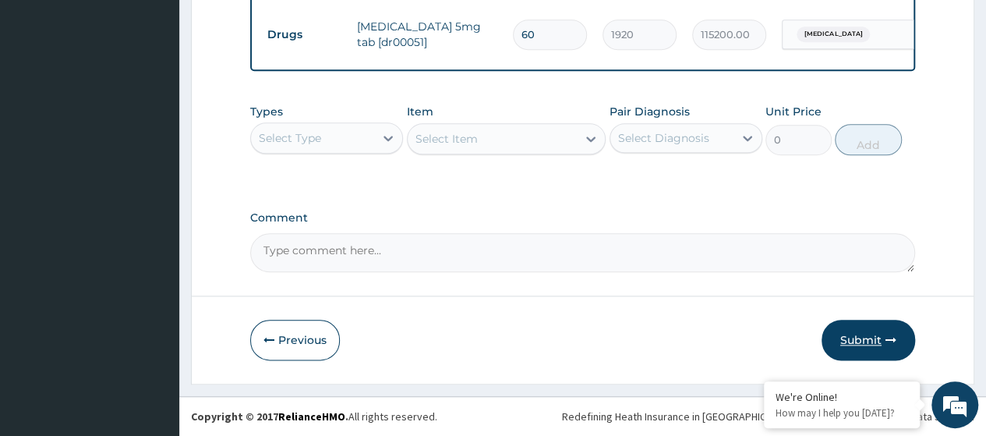
click at [858, 345] on button "Submit" at bounding box center [869, 340] width 94 height 41
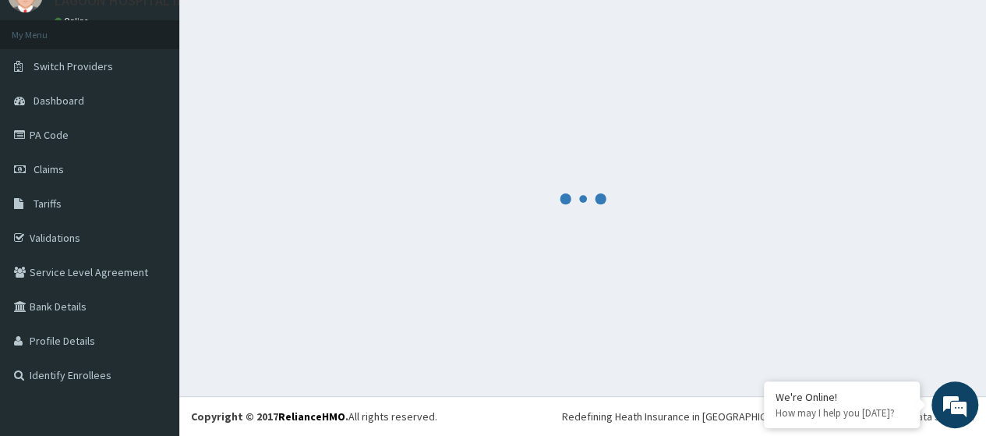
scroll to position [69, 0]
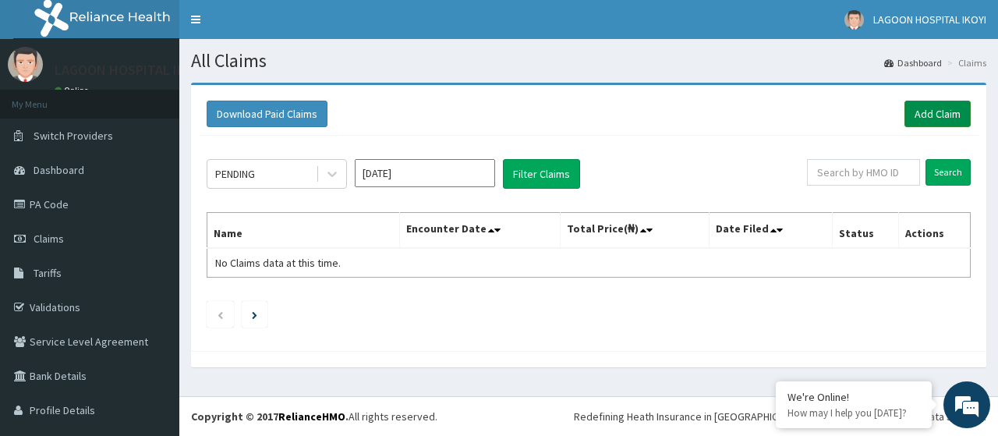
click at [923, 113] on link "Add Claim" at bounding box center [937, 114] width 66 height 27
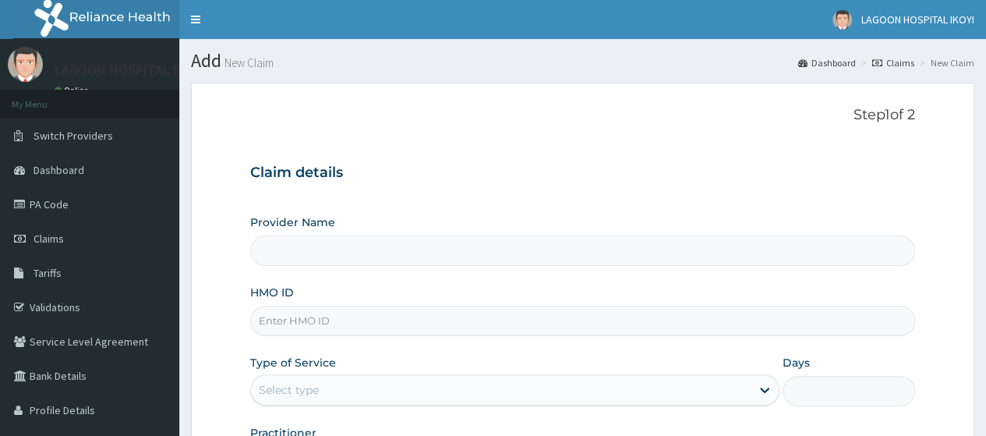
click at [285, 314] on input "HMO ID" at bounding box center [582, 321] width 665 height 30
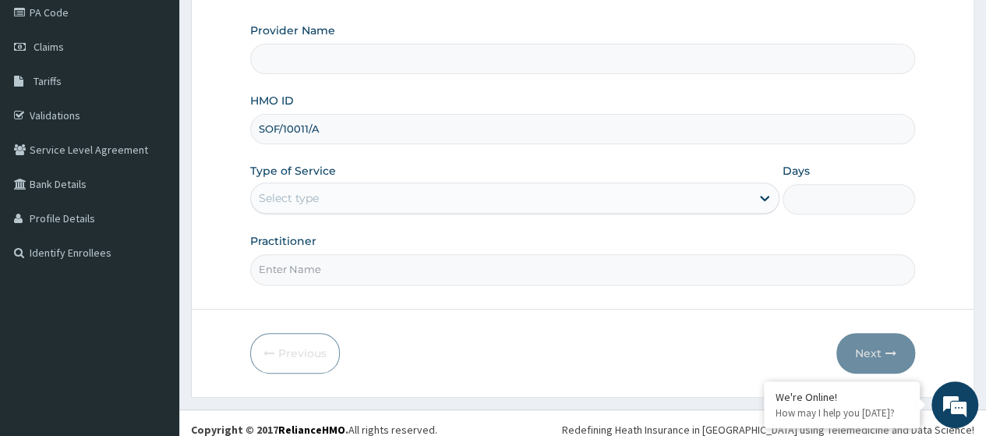
scroll to position [193, 0]
type input "SOF/10011/A"
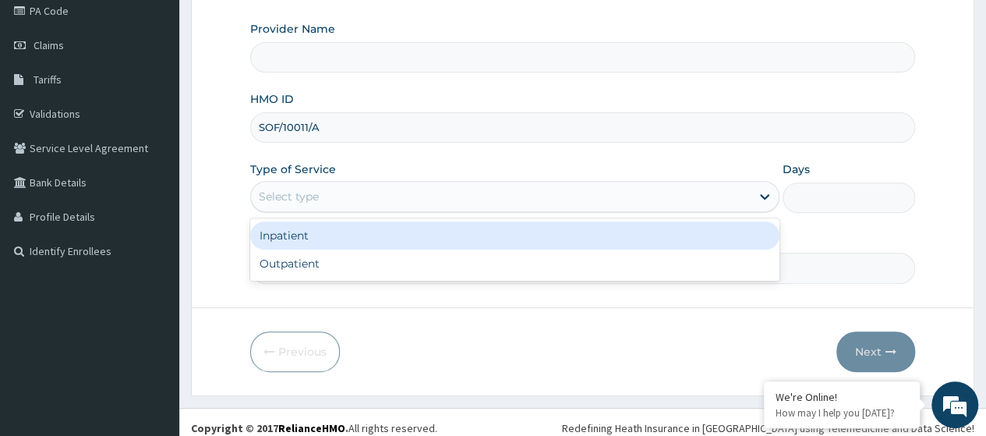
click at [305, 205] on div "Select type" at bounding box center [501, 196] width 500 height 25
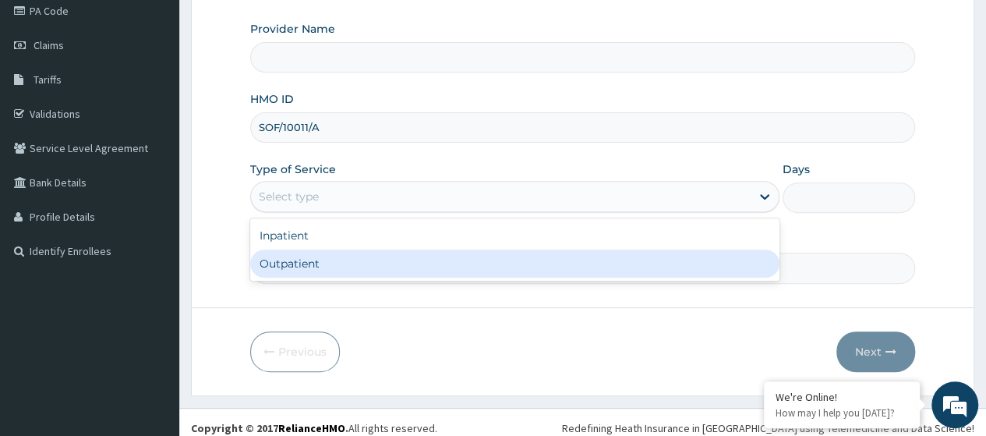
click at [329, 257] on div "Outpatient" at bounding box center [514, 263] width 529 height 28
type input "1"
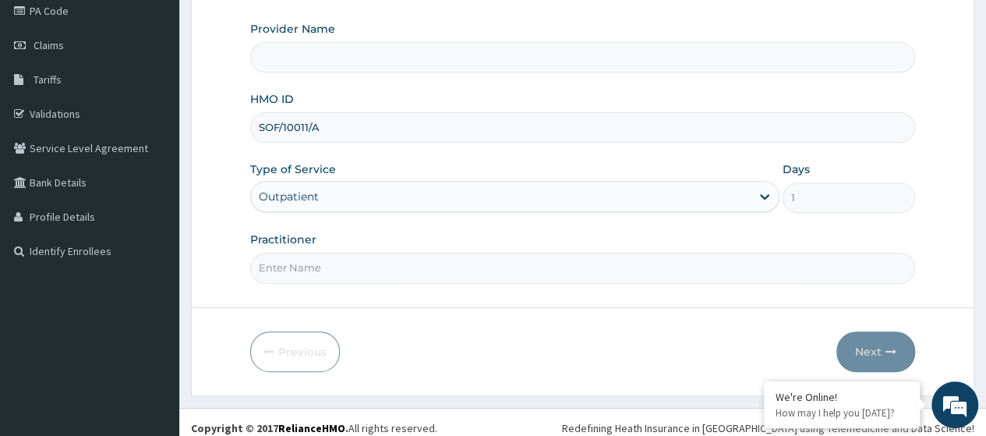
click at [328, 266] on input "Practitioner" at bounding box center [582, 268] width 665 height 30
type input "[GEOGRAPHIC_DATA] - [GEOGRAPHIC_DATA]([PERSON_NAME])"
type input "KUYORO"
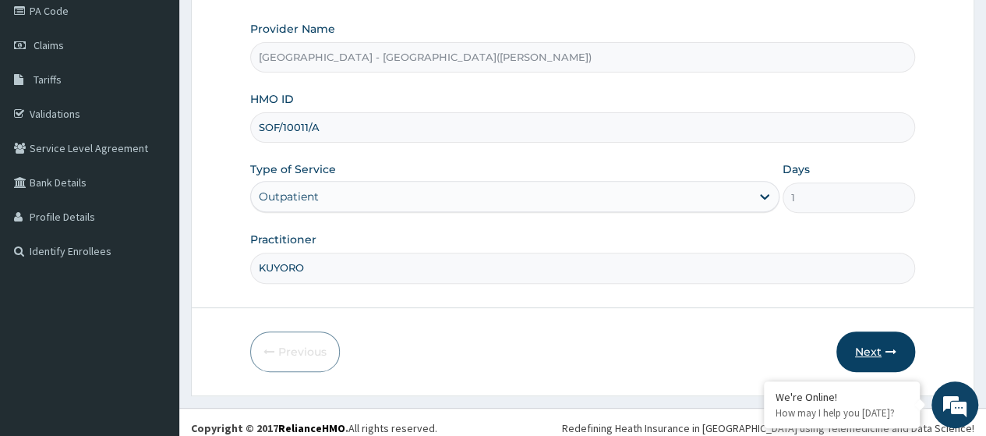
click at [882, 347] on button "Next" at bounding box center [875, 351] width 79 height 41
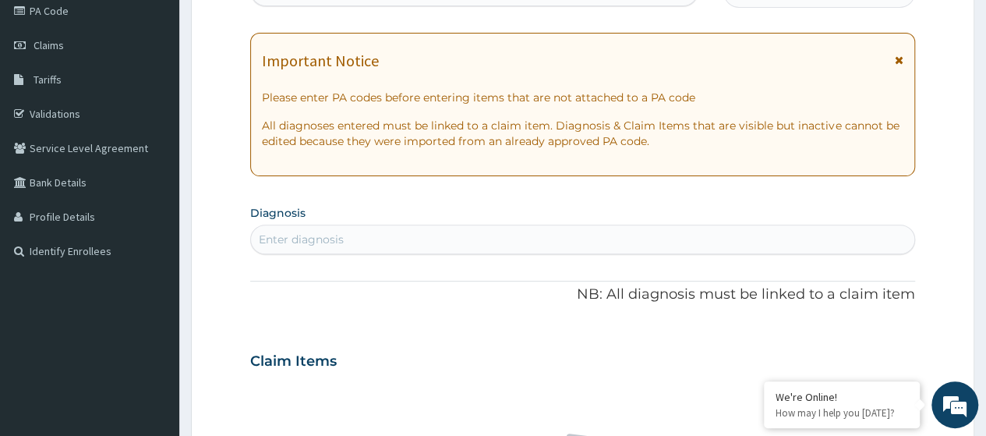
click at [382, 9] on div "PA Code / Prescription Code Enter Code(Secondary Care Only) Encounter Date DD-M…" at bounding box center [582, 359] width 665 height 807
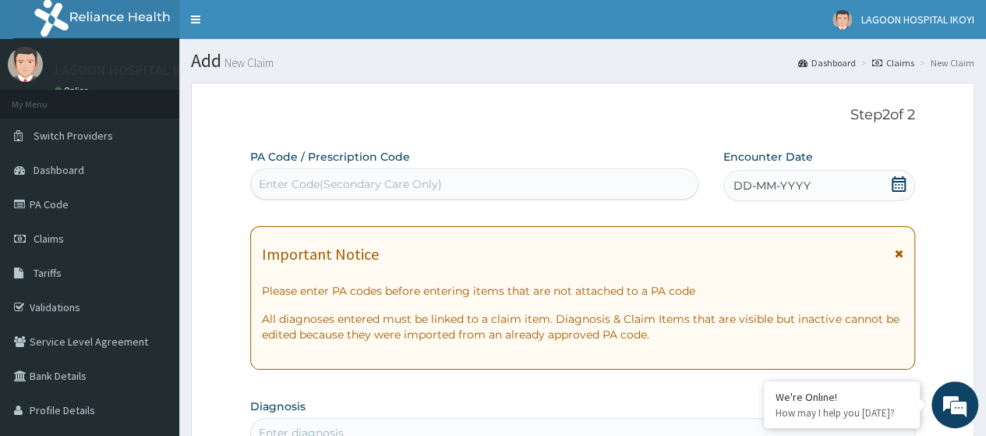
scroll to position [0, 0]
paste input "PA/F5CBD3"
type input "PA/F5CBD3"
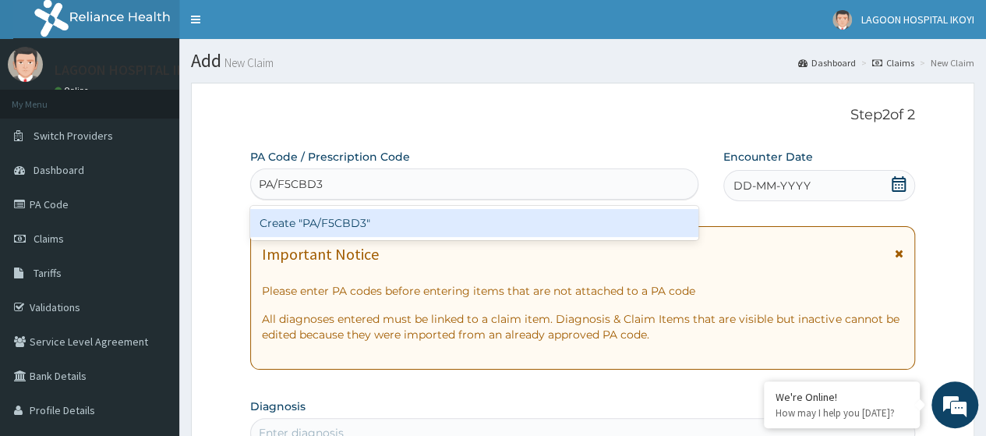
click at [348, 220] on div "Create "PA/F5CBD3"" at bounding box center [473, 223] width 447 height 28
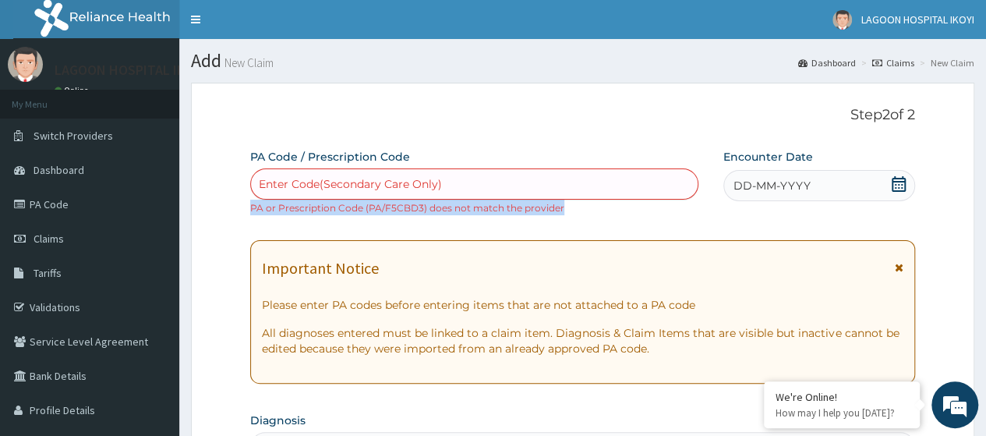
drag, startPoint x: 561, startPoint y: 205, endPoint x: 249, endPoint y: 221, distance: 312.2
copy small "PA or Prescription Code (PA/F5CBD3) does not match the provider"
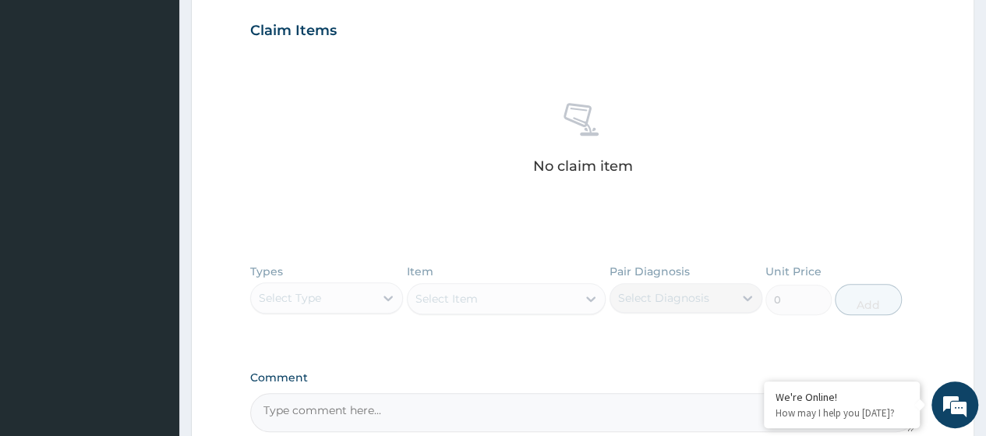
scroll to position [539, 0]
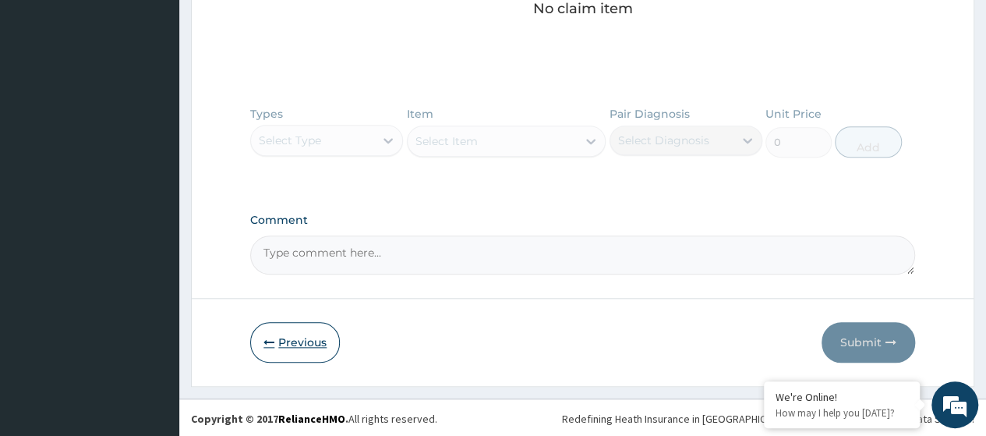
click at [293, 341] on button "Previous" at bounding box center [295, 342] width 90 height 41
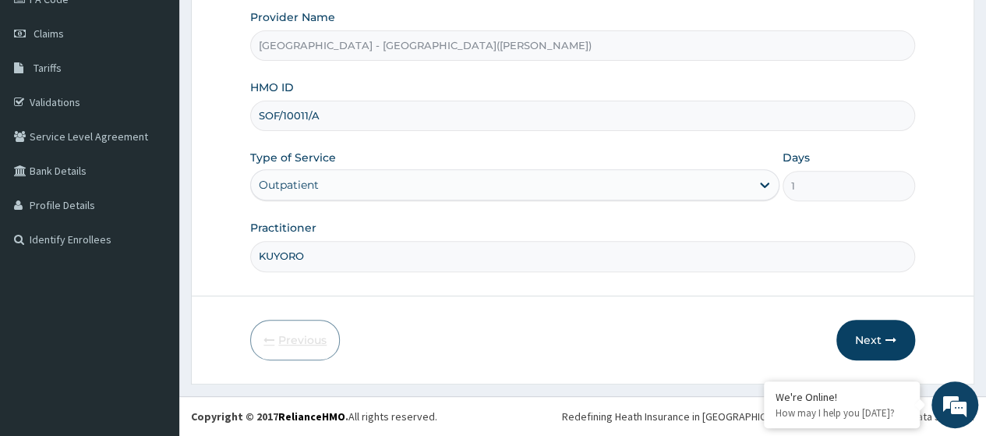
scroll to position [201, 0]
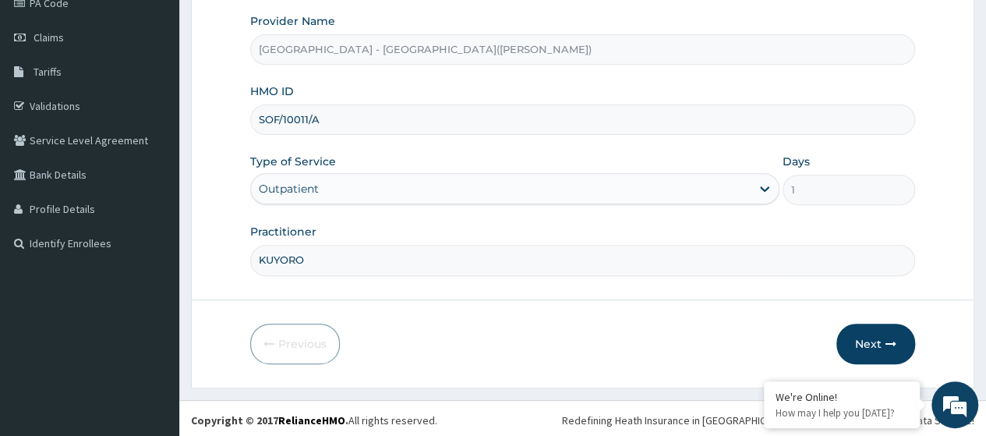
drag, startPoint x: 316, startPoint y: 118, endPoint x: 240, endPoint y: 131, distance: 77.5
click at [240, 131] on form "Step 1 of 2 Claim details Provider Name Lagoon Hospital - Ikeja(Adeniyi Jones) …" at bounding box center [582, 135] width 783 height 506
paste input "GPN/10004/F"
type input "GPN/10004/F"
drag, startPoint x: 882, startPoint y: 347, endPoint x: 793, endPoint y: 384, distance: 96.4
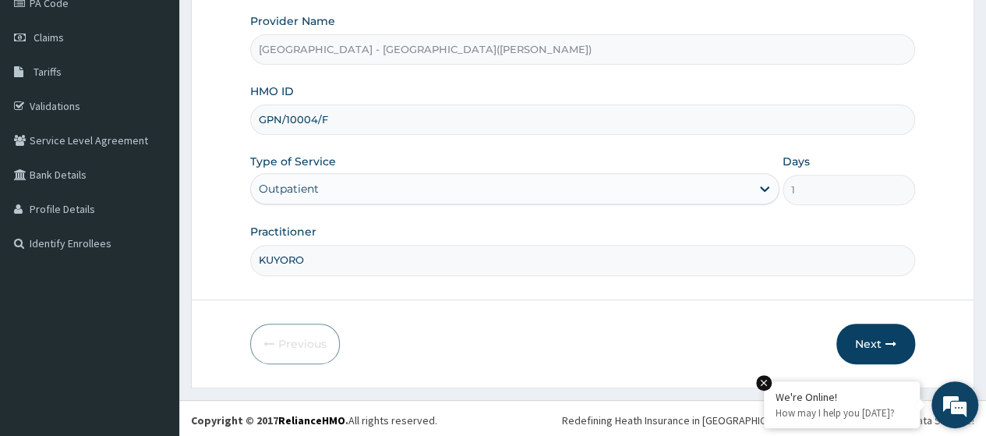
click at [882, 347] on button "Next" at bounding box center [875, 343] width 79 height 41
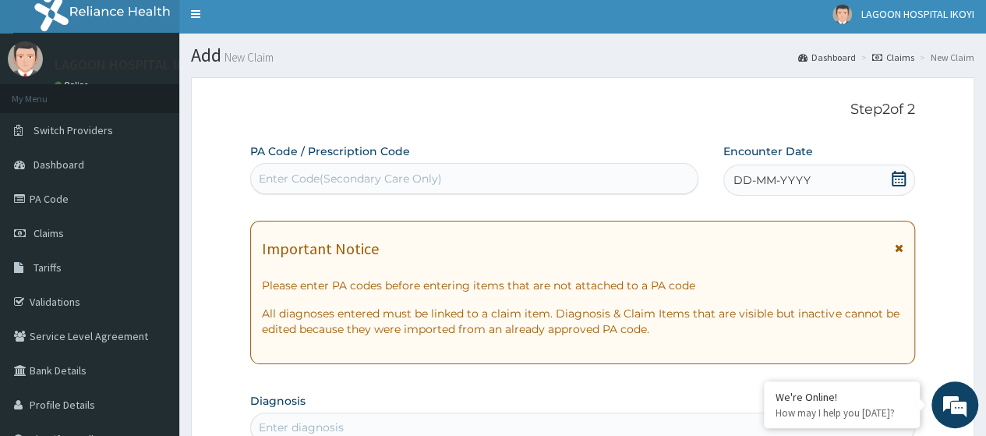
scroll to position [0, 0]
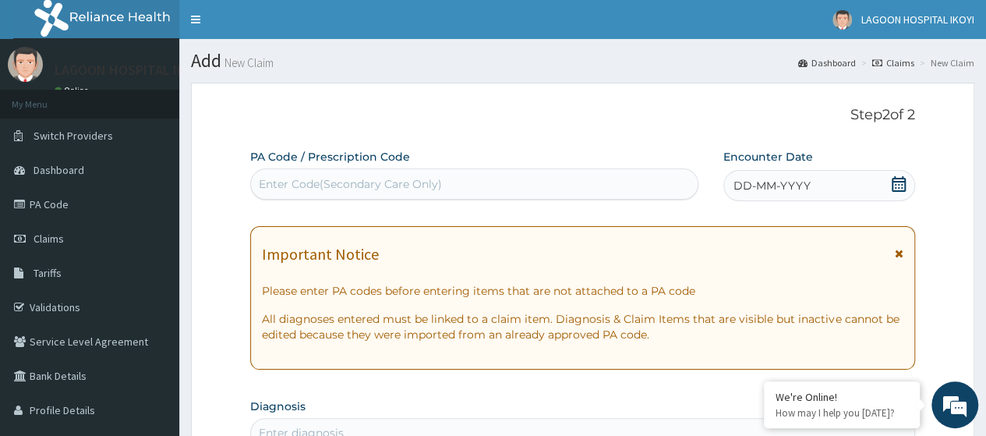
click at [273, 182] on div "Enter Code(Secondary Care Only)" at bounding box center [350, 184] width 183 height 16
paste input "PA/476666"
type input "PA/476666"
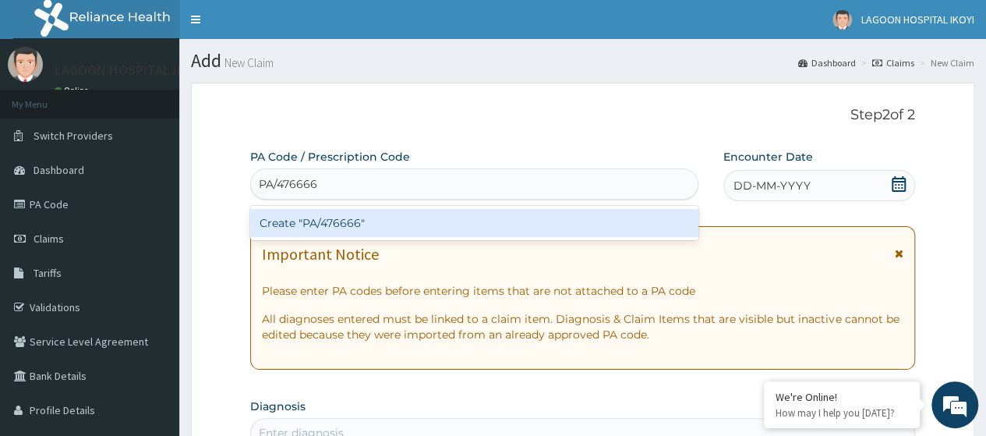
click at [335, 224] on div "Create "PA/476666"" at bounding box center [473, 223] width 447 height 28
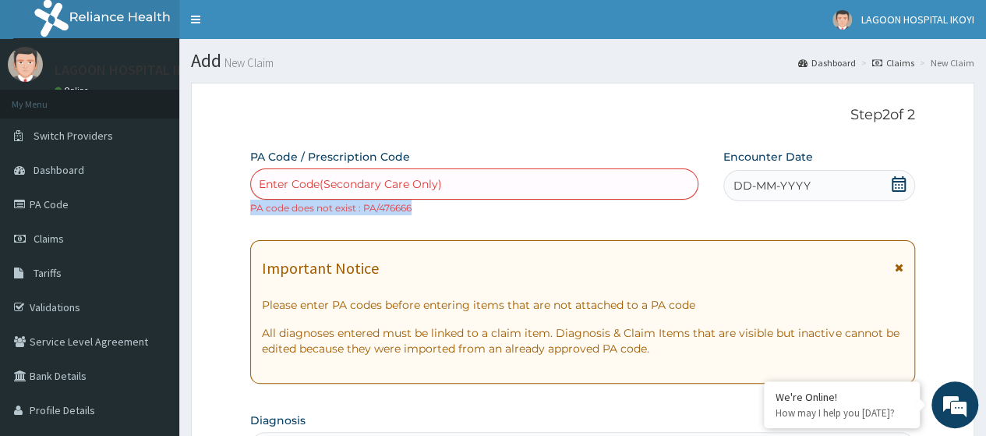
drag, startPoint x: 412, startPoint y: 208, endPoint x: 251, endPoint y: 205, distance: 160.6
click at [251, 205] on small "PA code does not exist : PA/476666" at bounding box center [330, 208] width 161 height 12
copy small "PA code does not exist : PA/476666"
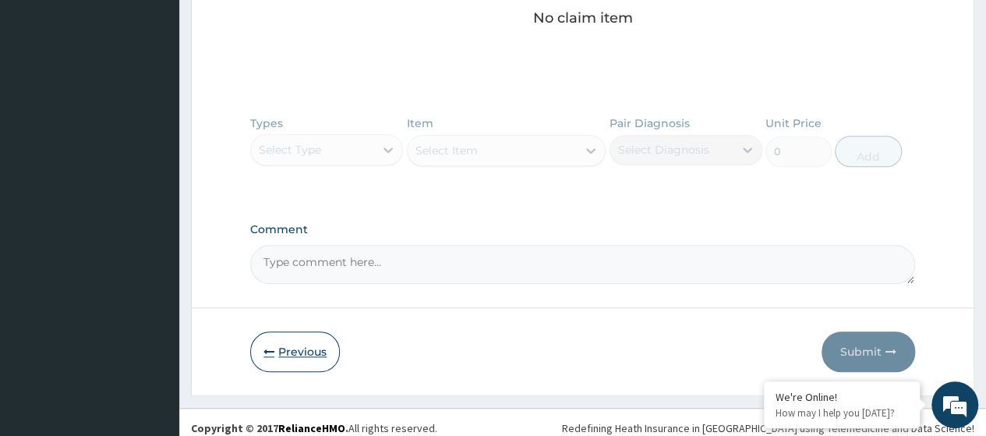
click at [292, 355] on button "Previous" at bounding box center [295, 351] width 90 height 41
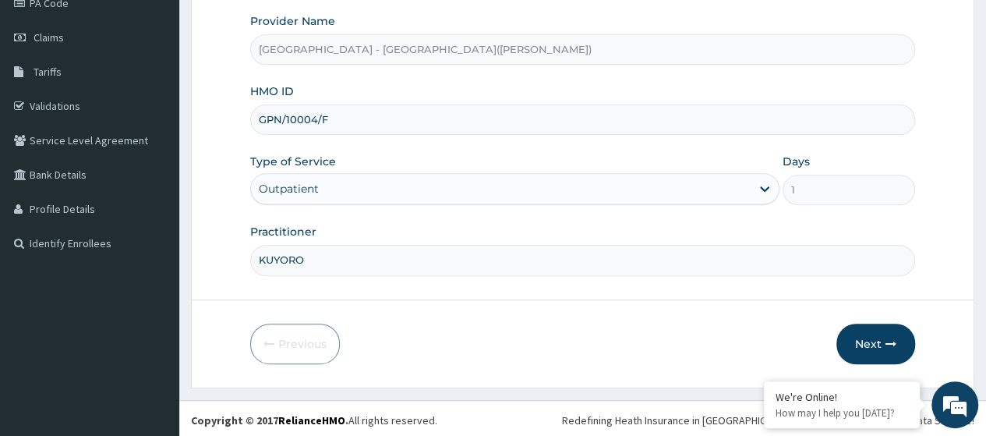
drag, startPoint x: 334, startPoint y: 119, endPoint x: 248, endPoint y: 122, distance: 85.8
click at [248, 122] on form "Step 1 of 2 Claim details Provider Name Lagoon Hospital - Ikeja(Adeniyi Jones) …" at bounding box center [582, 135] width 783 height 506
paste input "HAD/10011/A"
type input "HAD/10011/A"
click at [879, 335] on button "Next" at bounding box center [875, 343] width 79 height 41
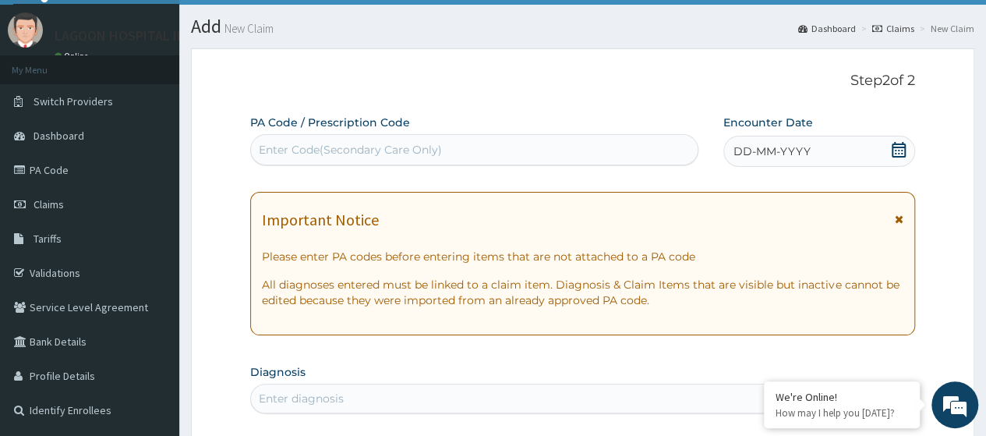
scroll to position [0, 0]
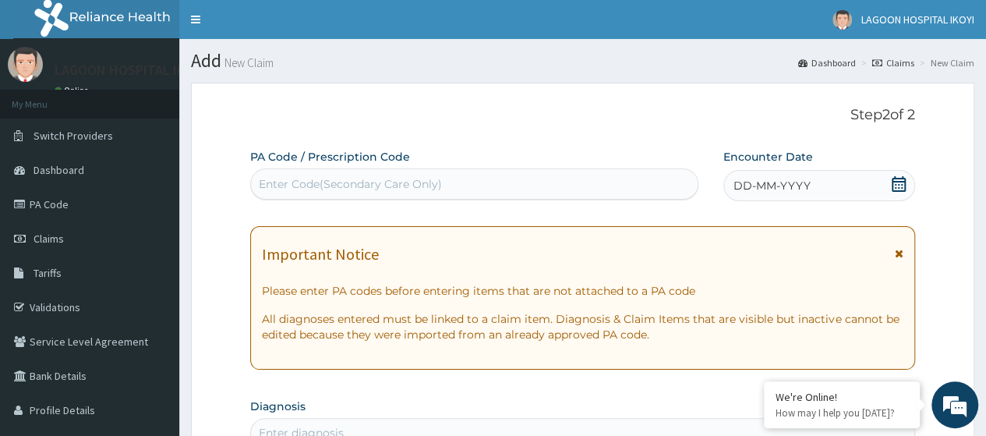
click at [334, 185] on div "Enter Code(Secondary Care Only)" at bounding box center [350, 184] width 183 height 16
paste input "PA/CFEFA2"
type input "PA/CFEFA2"
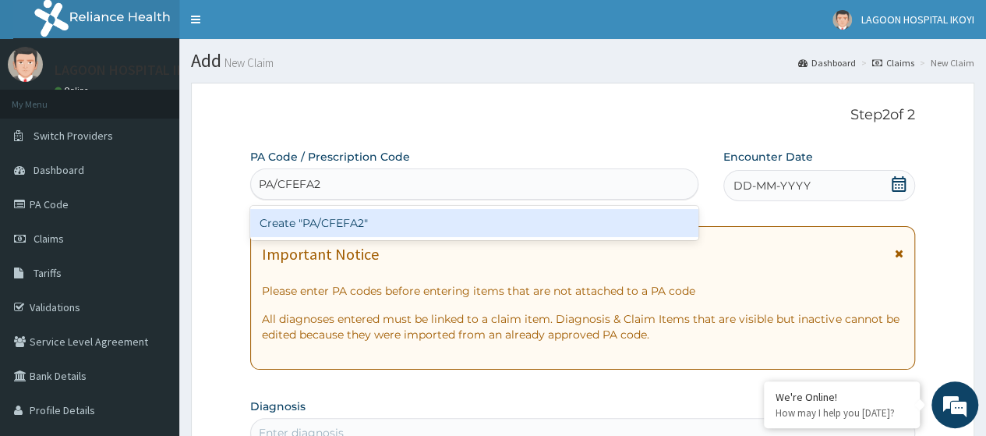
click at [345, 222] on div "Create "PA/CFEFA2"" at bounding box center [473, 223] width 447 height 28
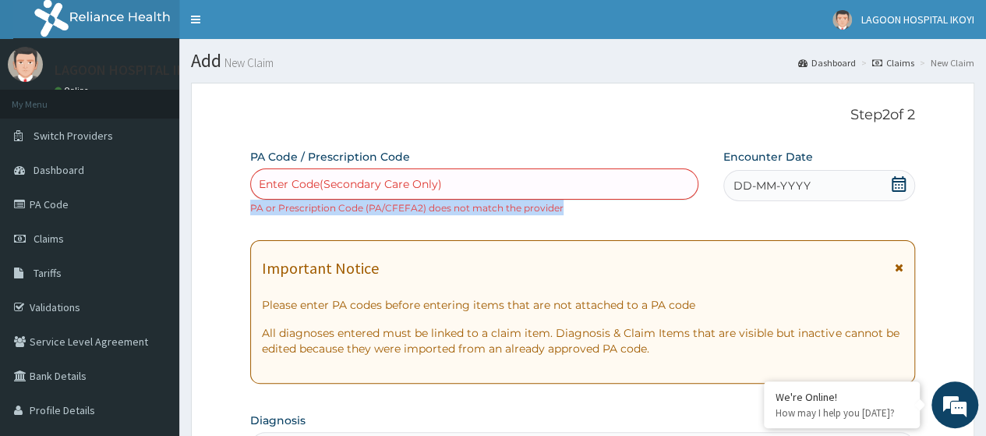
drag, startPoint x: 560, startPoint y: 207, endPoint x: 245, endPoint y: 205, distance: 314.9
copy small "PA or Prescription Code (PA/CFEFA2) does not match the provider"
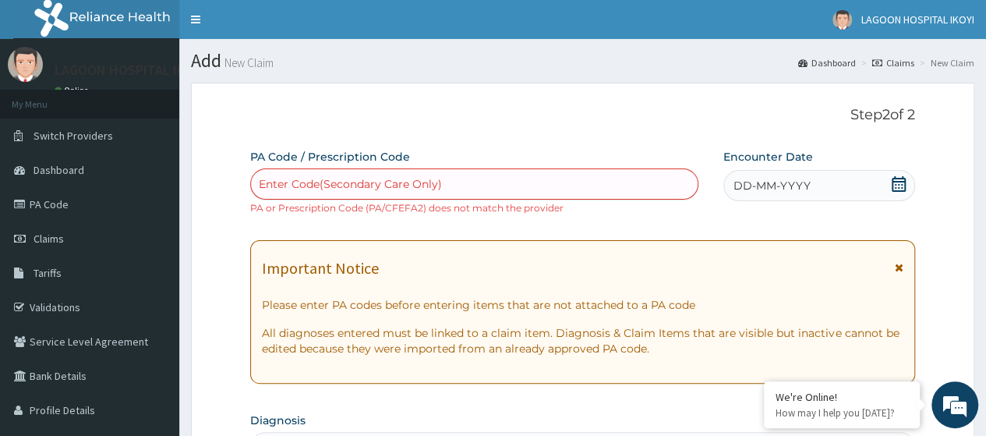
click at [307, 182] on div "Enter Code(Secondary Care Only)" at bounding box center [350, 184] width 183 height 16
paste input "PA/7E22C5"
type input "PA/7E22C5"
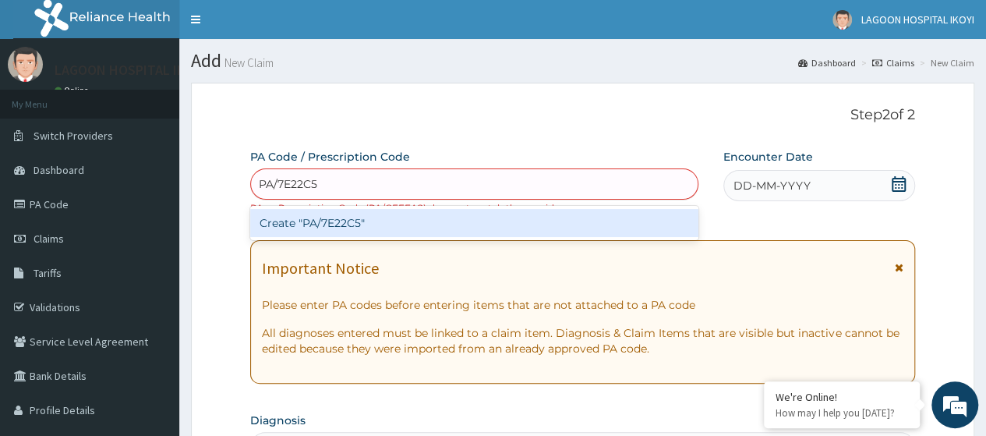
click at [352, 221] on div "Create "PA/7E22C5"" at bounding box center [473, 223] width 447 height 28
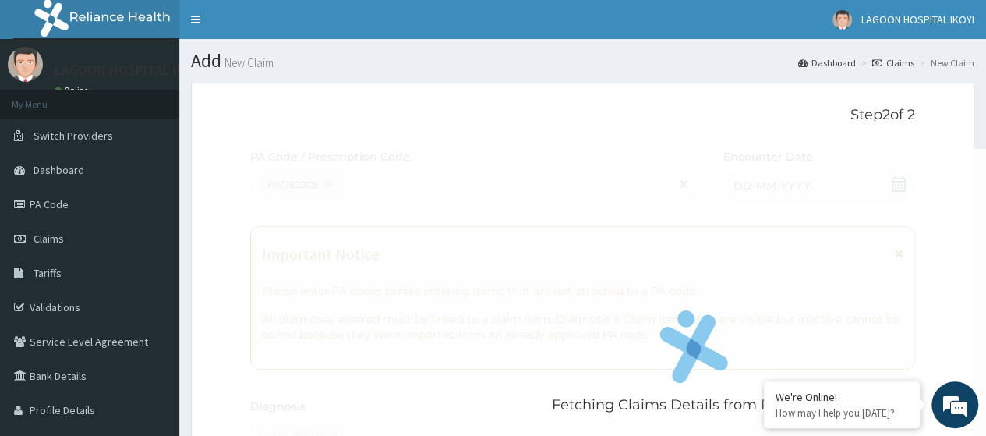
scroll to position [429, 0]
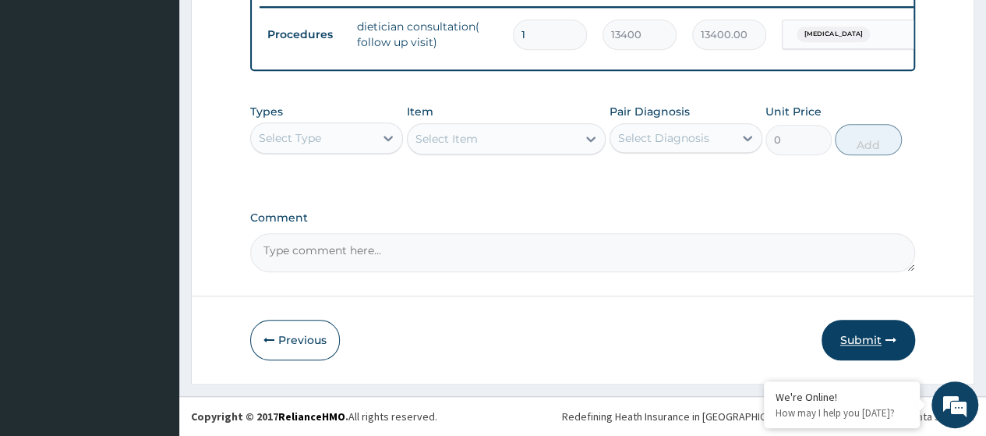
click at [876, 331] on button "Submit" at bounding box center [869, 340] width 94 height 41
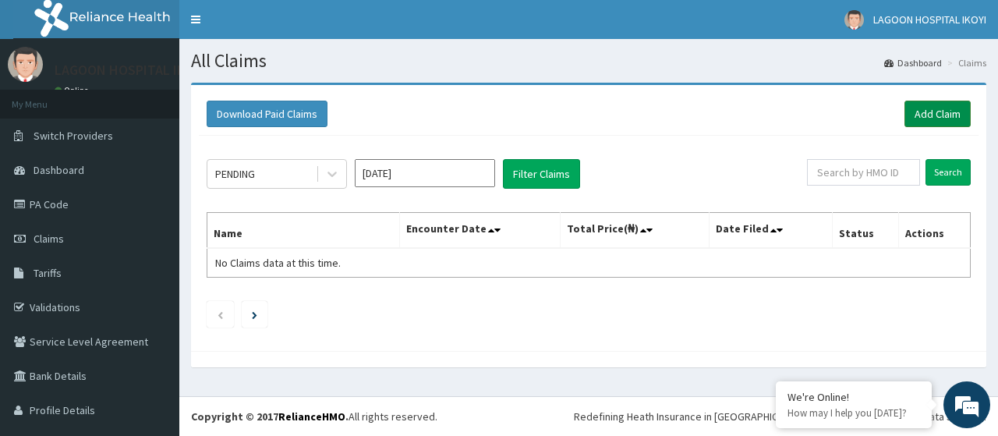
click at [931, 117] on link "Add Claim" at bounding box center [937, 114] width 66 height 27
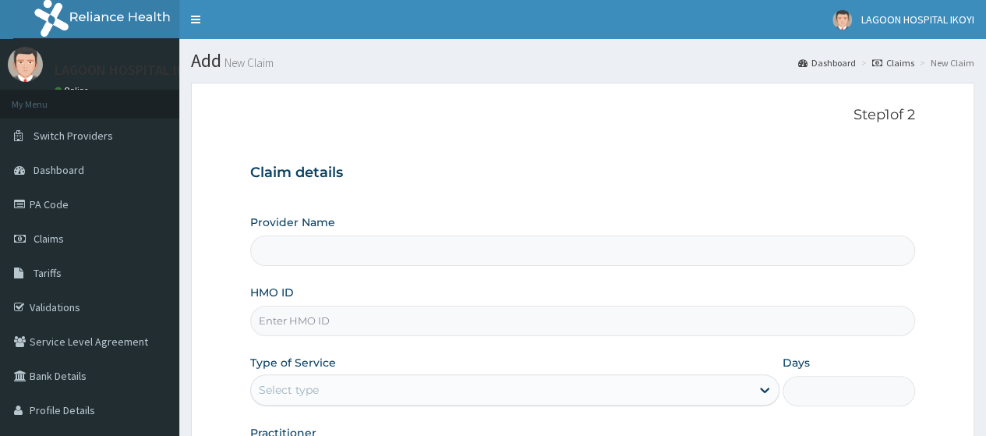
click at [298, 325] on input "HMO ID" at bounding box center [582, 321] width 665 height 30
paste input "PMH/10021/B"
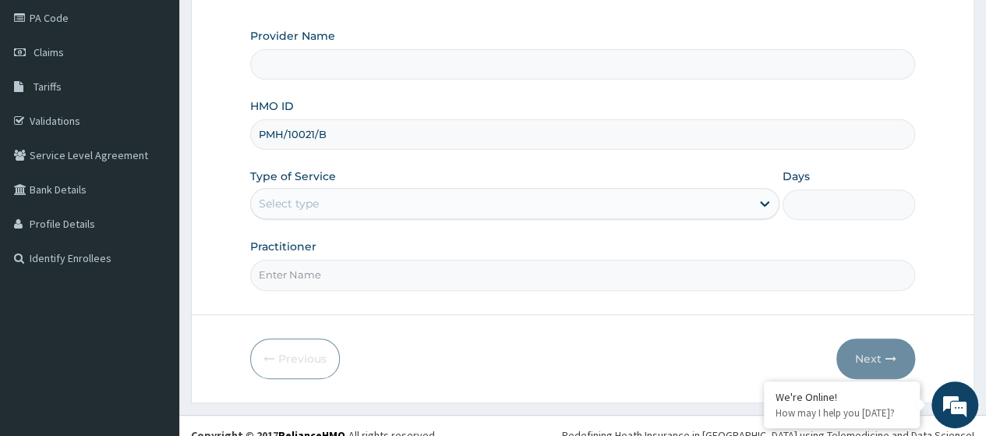
scroll to position [189, 0]
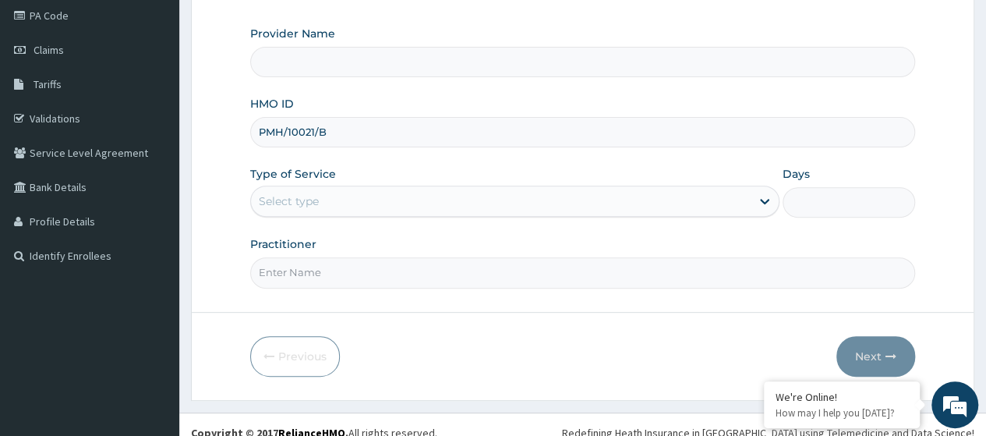
type input "PMH/10021/B"
click at [302, 197] on div "Select type" at bounding box center [289, 201] width 60 height 16
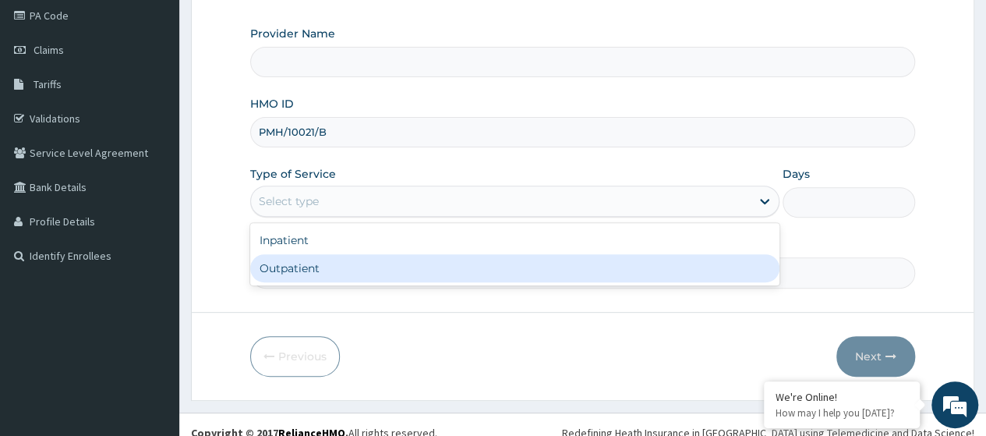
click at [311, 277] on div "Outpatient" at bounding box center [514, 268] width 529 height 28
type input "1"
type input "Lagoon Hospital - Ikeja(Adeniyi Jones)"
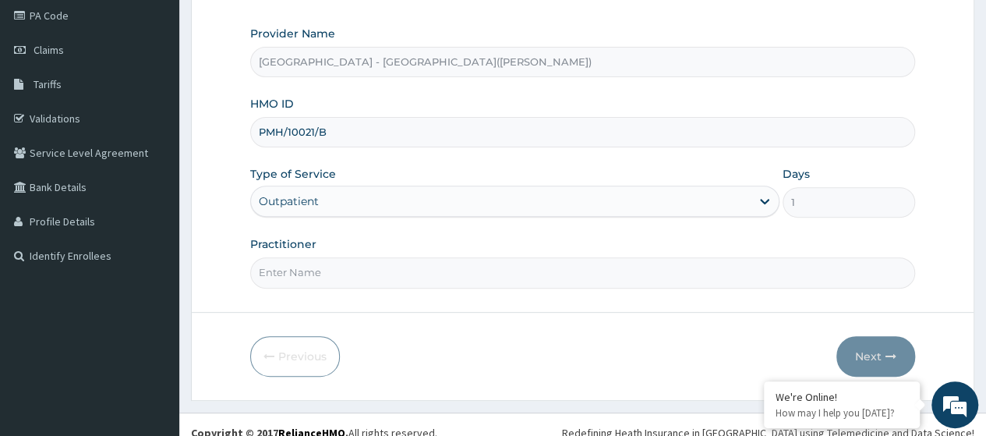
click at [312, 277] on input "Practitioner" at bounding box center [582, 272] width 665 height 30
type input "KUYORO"
click at [871, 347] on button "Next" at bounding box center [875, 356] width 79 height 41
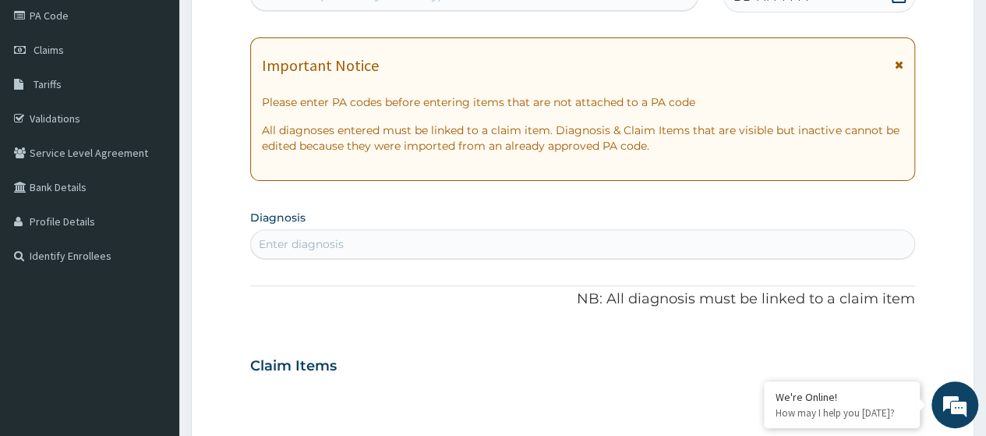
scroll to position [0, 0]
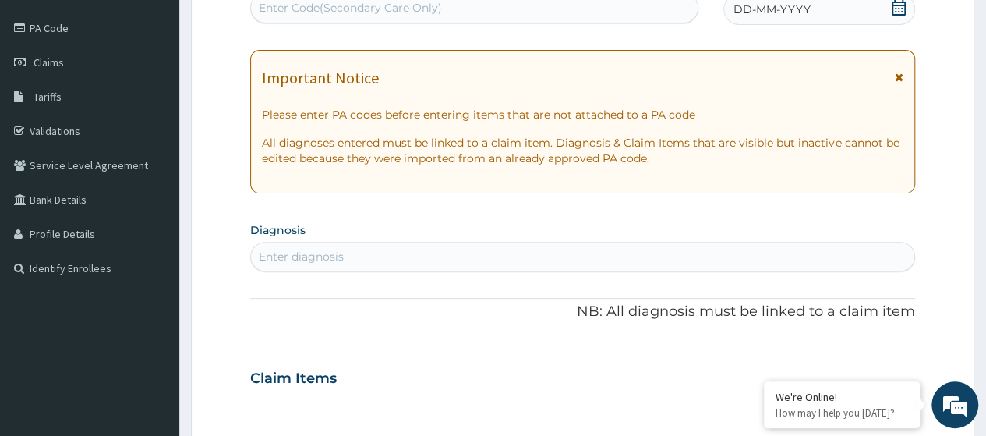
paste input "PA/299955"
type input "PA/299955"
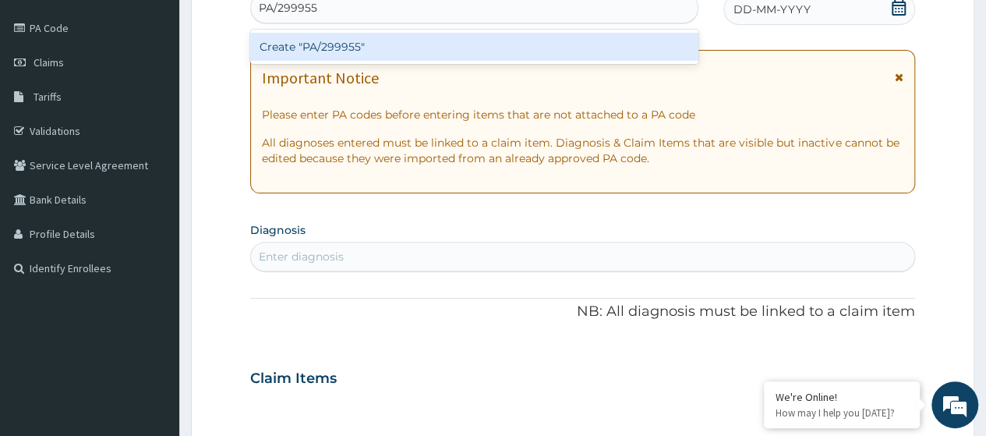
click at [364, 51] on div "Create "PA/299955"" at bounding box center [473, 47] width 447 height 28
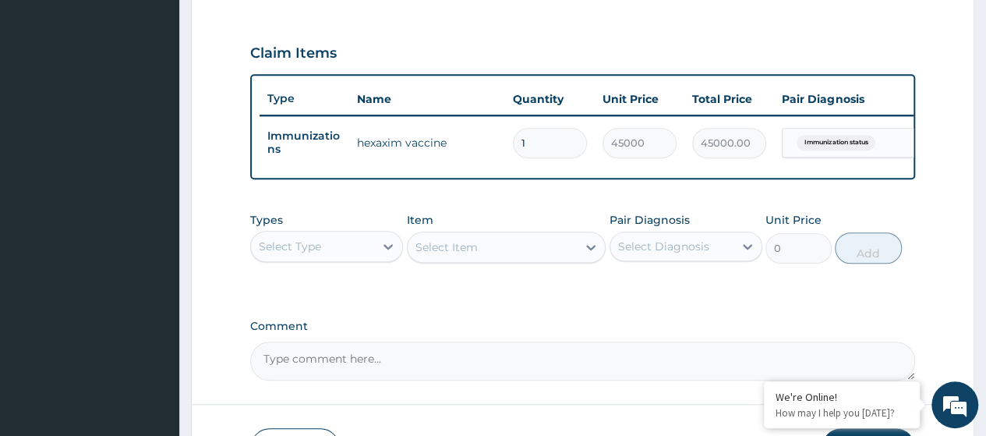
scroll to position [624, 0]
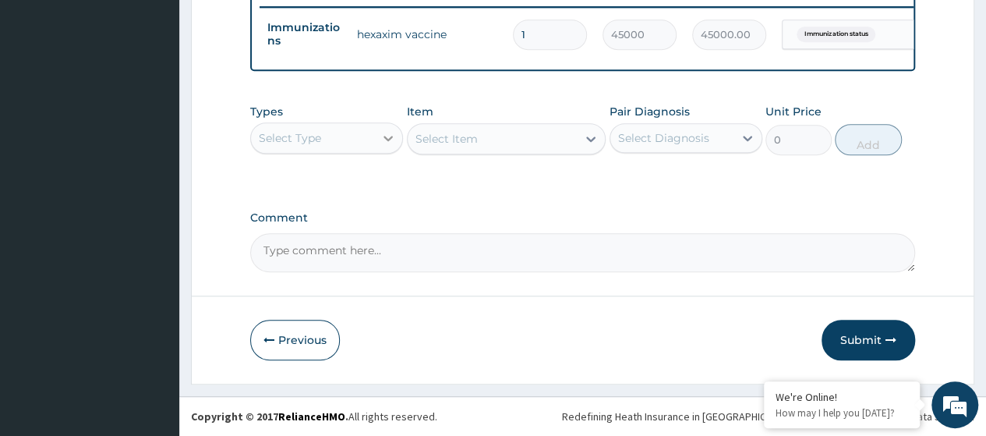
click at [375, 143] on div at bounding box center [388, 138] width 28 height 28
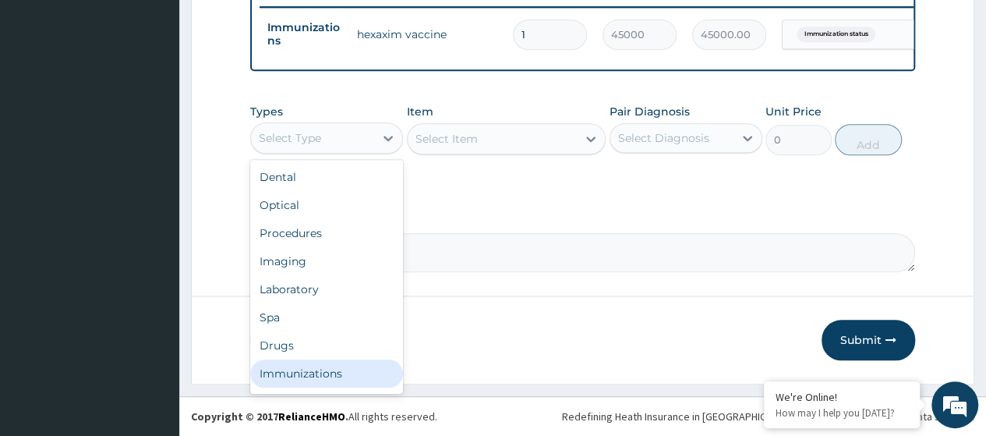
click at [313, 373] on div "Immunizations" at bounding box center [326, 373] width 153 height 28
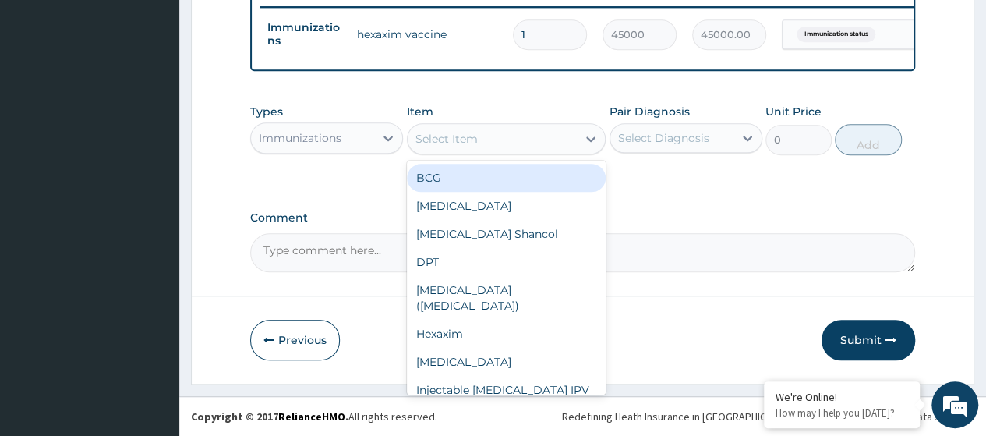
click at [449, 146] on div "Select Item" at bounding box center [446, 139] width 62 height 16
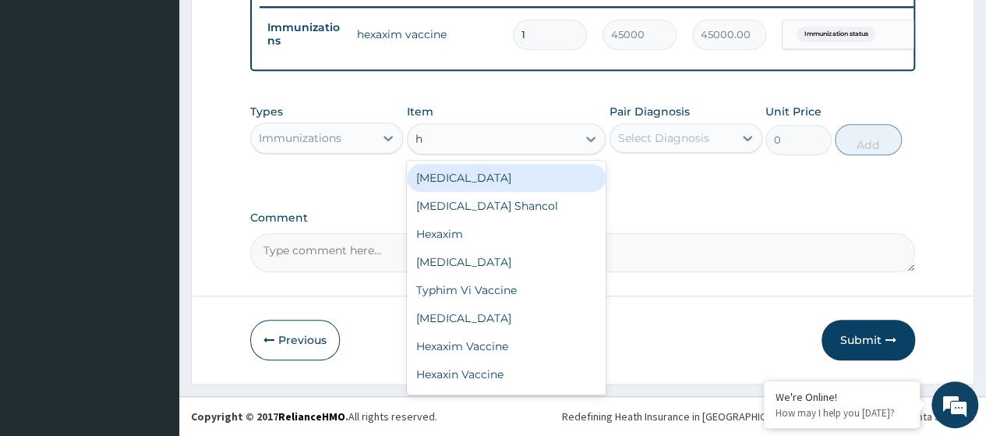
type input "he"
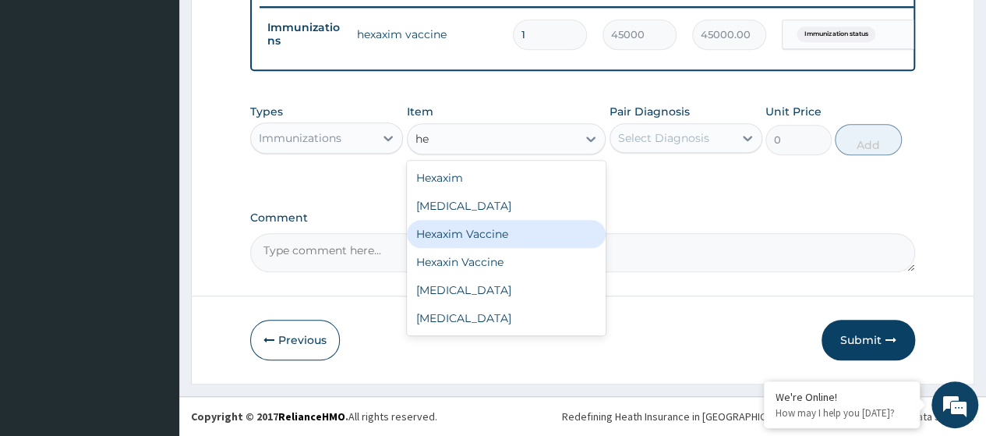
click at [483, 241] on div "Hexaxim Vaccine" at bounding box center [507, 234] width 200 height 28
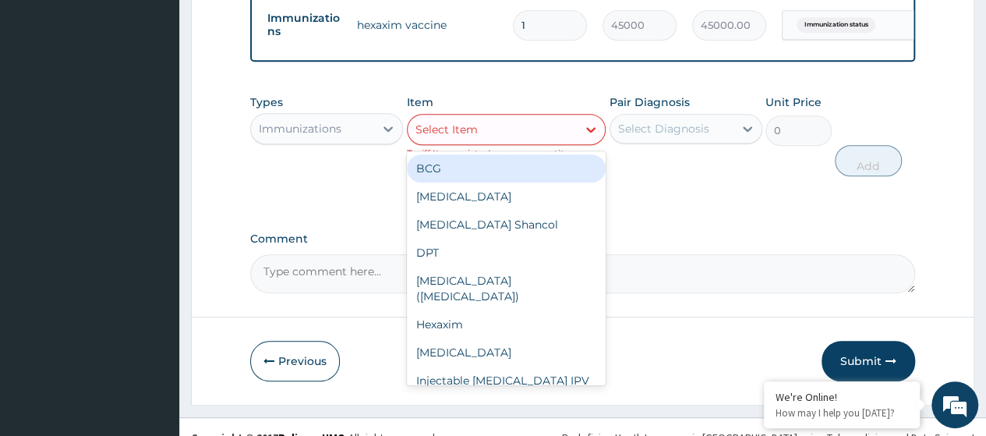
click at [475, 137] on div "Select Item" at bounding box center [446, 130] width 62 height 16
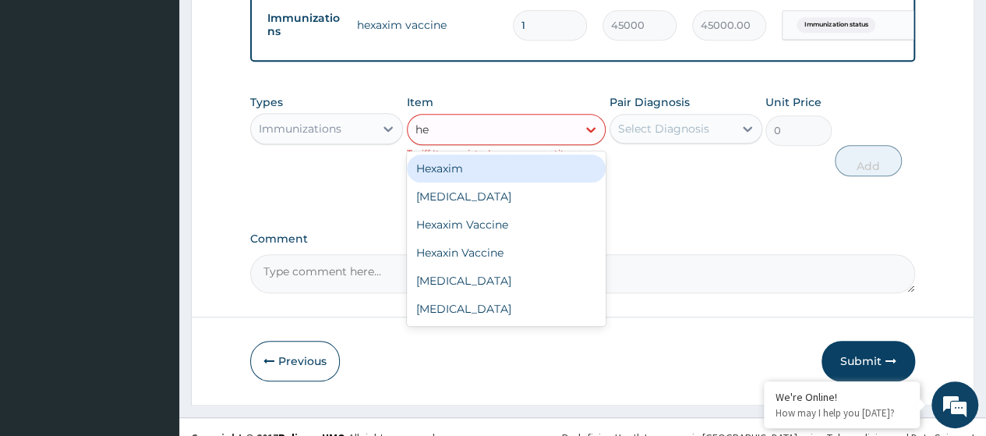
type input "hex"
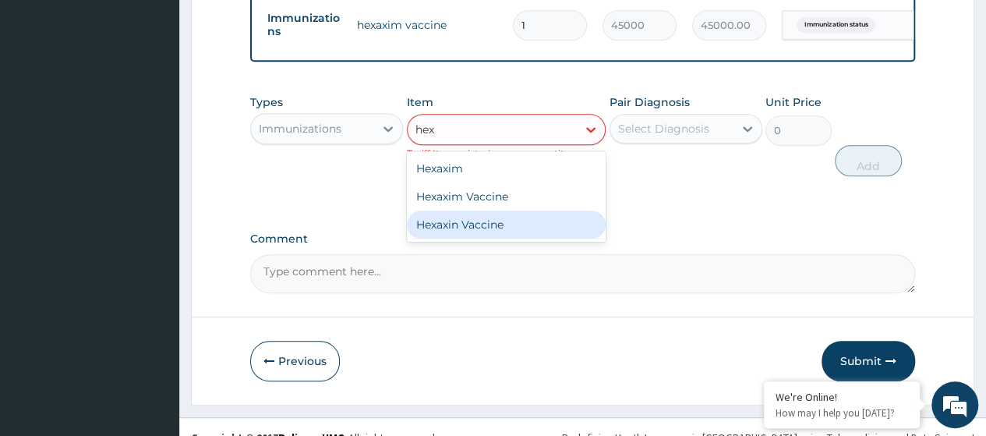
click at [496, 239] on div "Hexaxin Vaccine" at bounding box center [507, 224] width 200 height 28
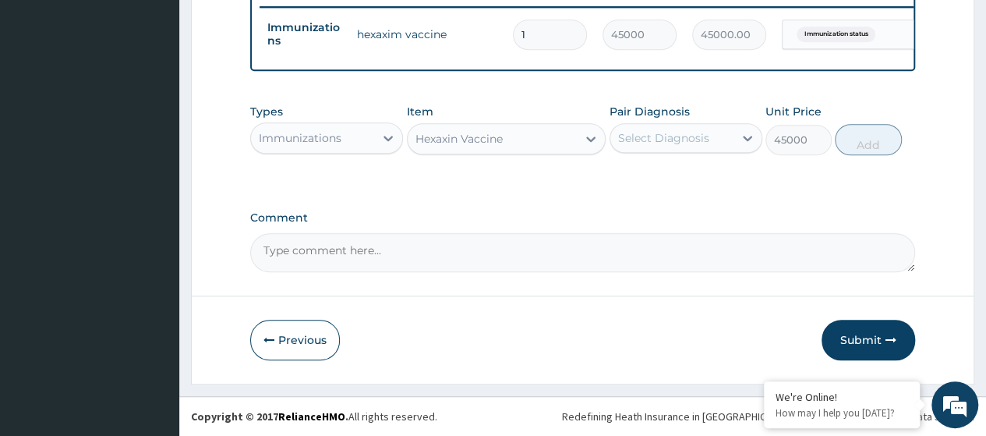
click at [491, 138] on div "Hexaxin Vaccine" at bounding box center [458, 139] width 87 height 16
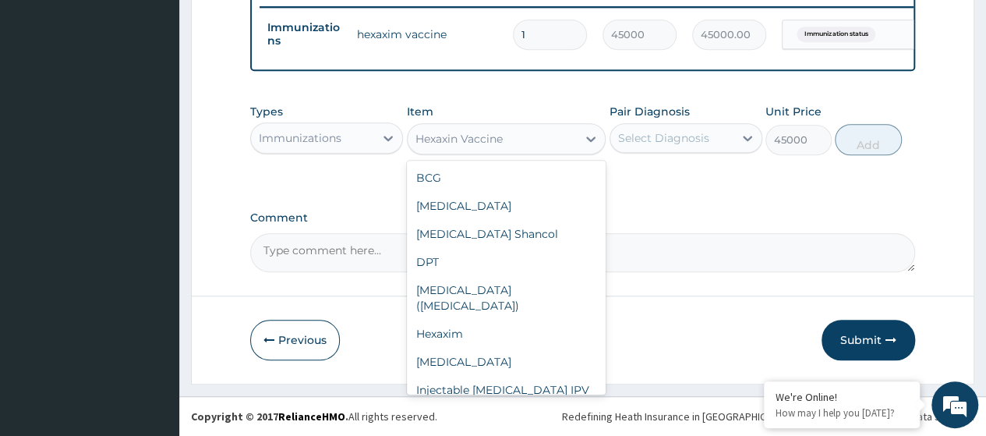
scroll to position [524, 0]
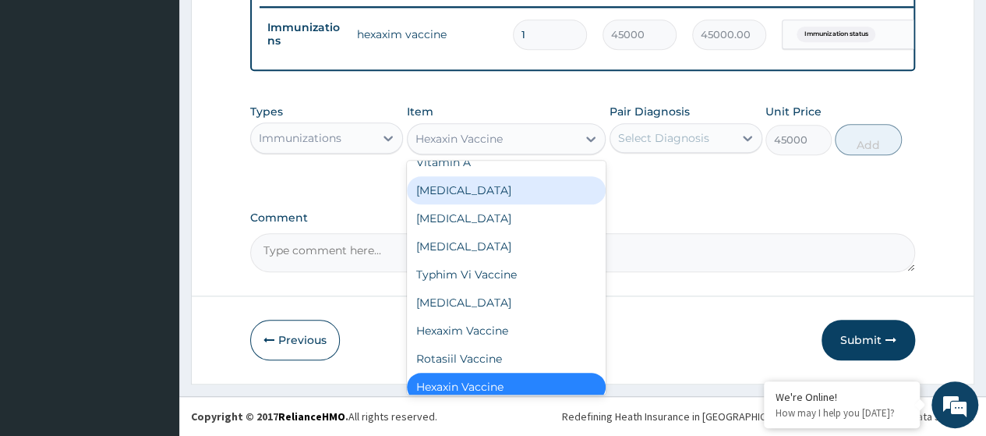
click at [694, 212] on label "Comment" at bounding box center [582, 217] width 665 height 13
click at [694, 233] on textarea "Comment" at bounding box center [582, 252] width 665 height 39
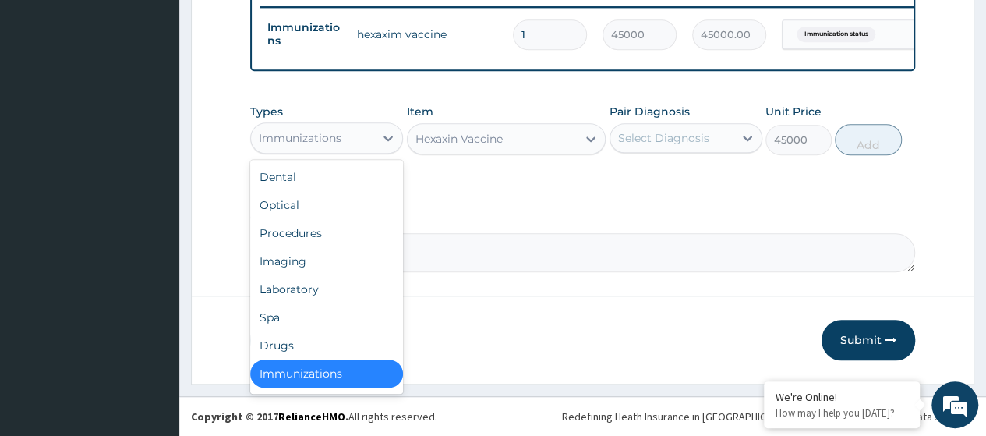
click at [341, 141] on div "Immunizations" at bounding box center [312, 137] width 123 height 25
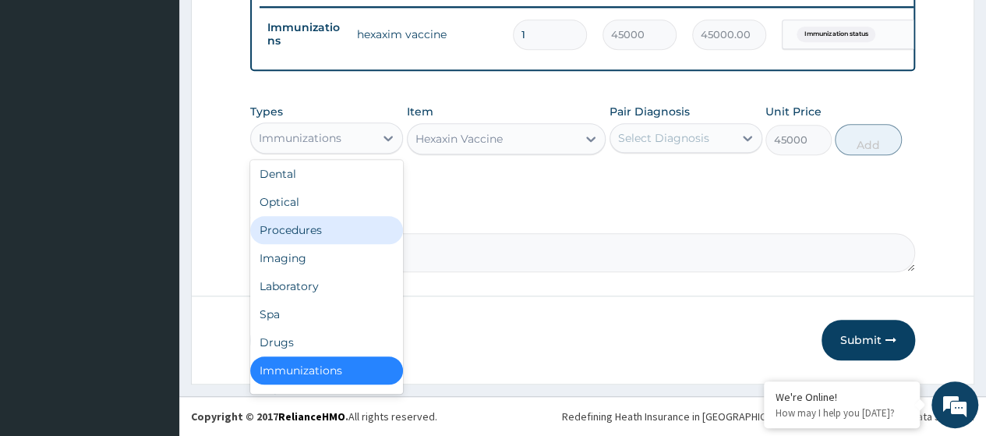
click at [332, 235] on div "Procedures" at bounding box center [326, 230] width 153 height 28
type input "0"
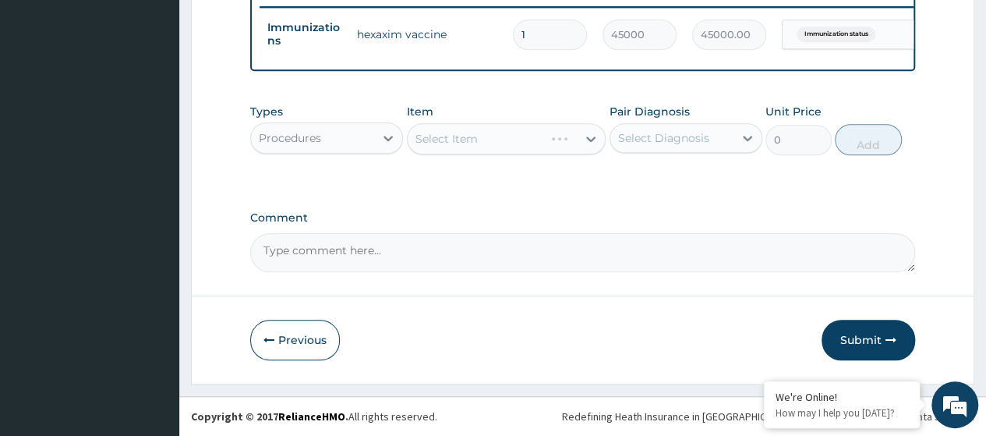
click at [427, 148] on div "Select Item" at bounding box center [507, 138] width 200 height 31
click at [427, 147] on div "Select Item" at bounding box center [446, 139] width 62 height 16
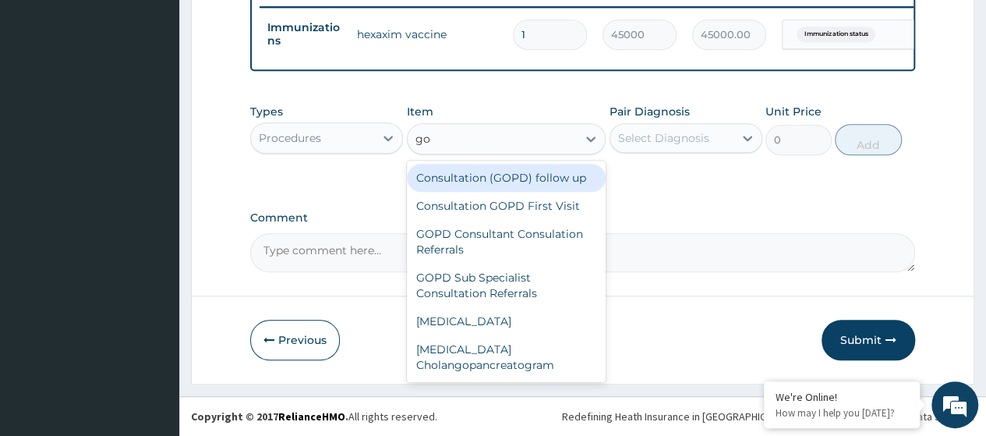
type input "gop"
click at [444, 178] on div "Consultation (GOPD) follow up" at bounding box center [507, 178] width 200 height 28
type input "9500"
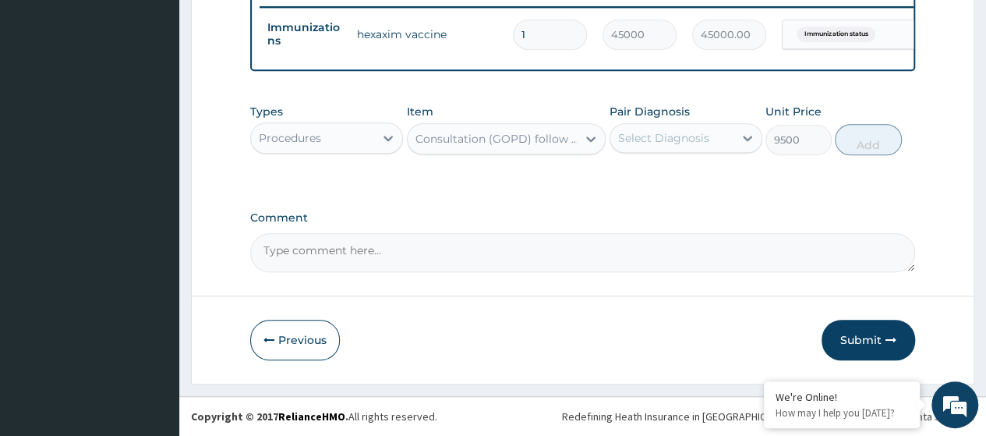
click at [717, 143] on div "Select Diagnosis" at bounding box center [671, 137] width 123 height 25
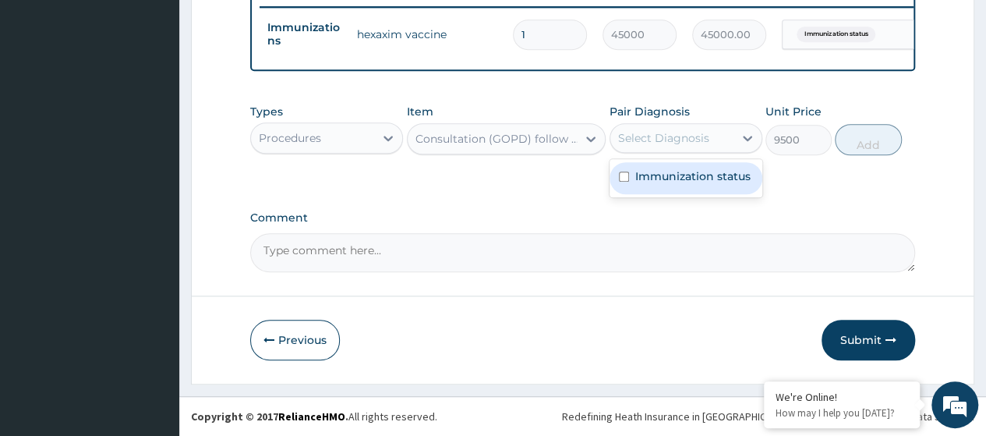
click at [698, 174] on label "Immunization status" at bounding box center [692, 176] width 115 height 16
checkbox input "true"
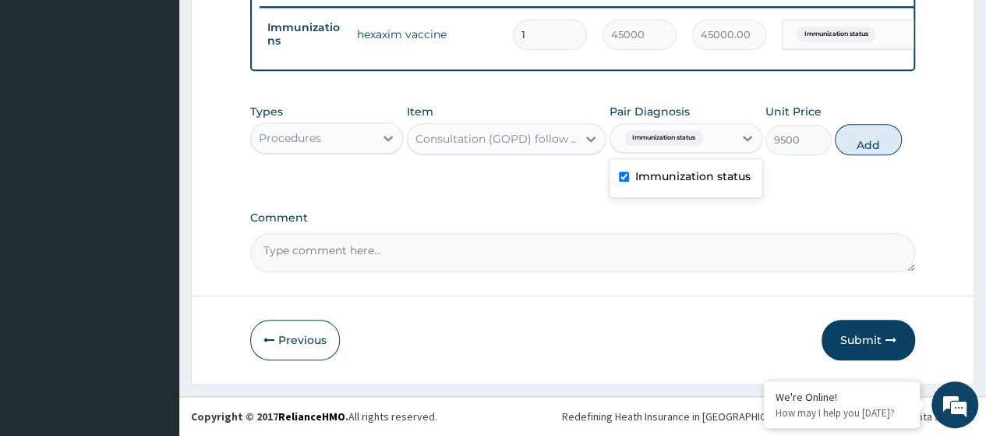
click at [864, 144] on button "Add" at bounding box center [868, 139] width 66 height 31
type input "0"
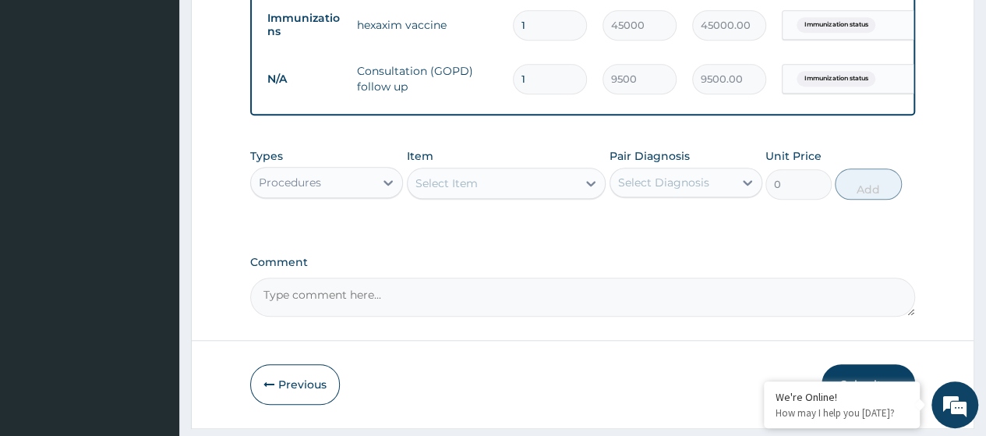
scroll to position [677, 0]
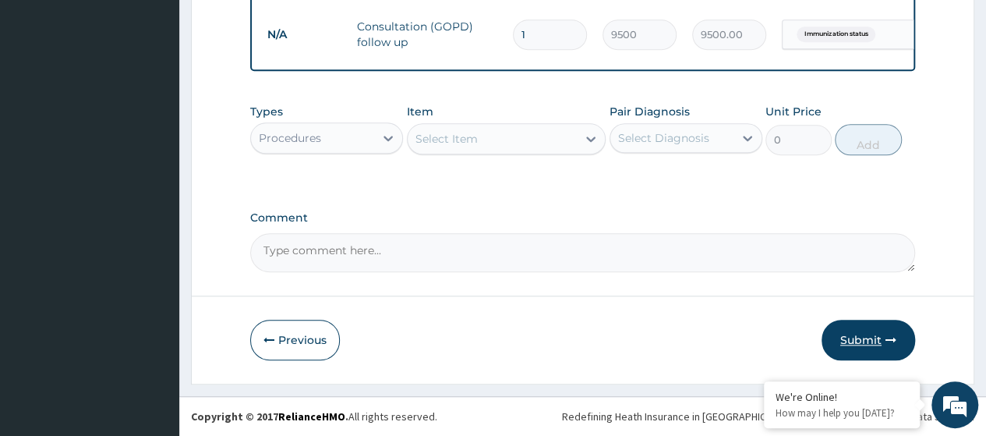
click at [856, 345] on button "Submit" at bounding box center [869, 340] width 94 height 41
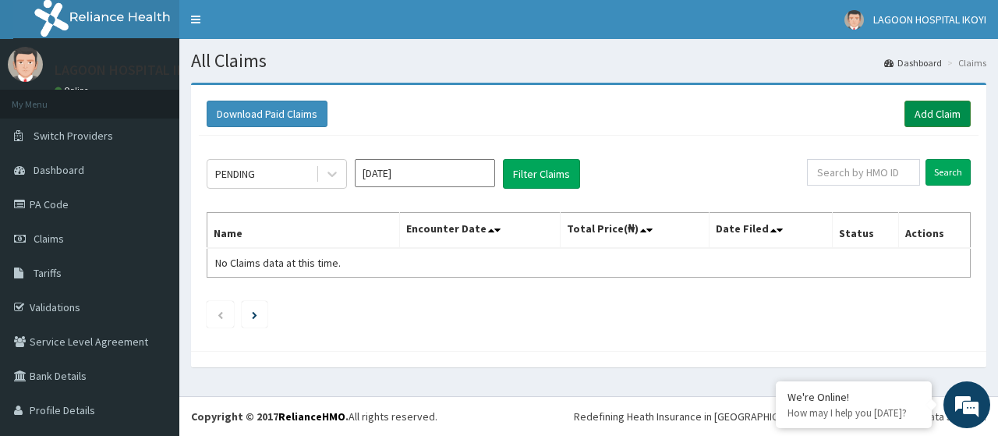
click at [920, 111] on link "Add Claim" at bounding box center [937, 114] width 66 height 27
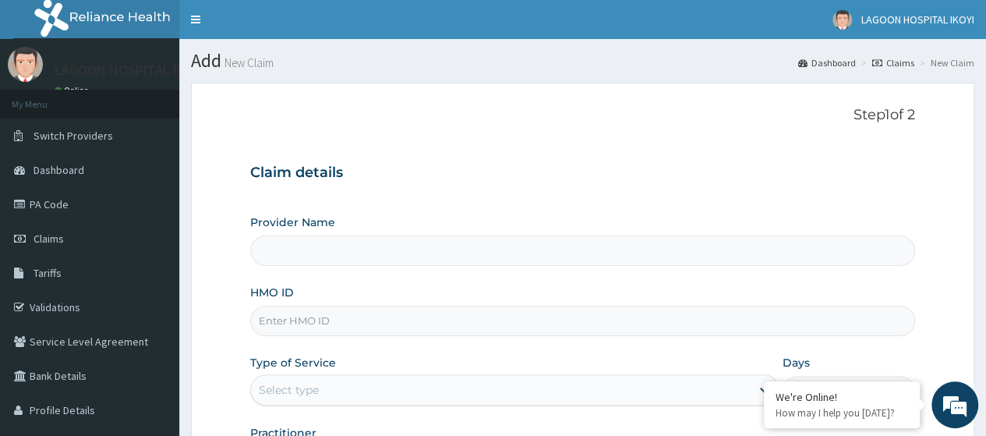
click at [318, 322] on input "HMO ID" at bounding box center [582, 321] width 665 height 30
type input "[GEOGRAPHIC_DATA] - [GEOGRAPHIC_DATA]([PERSON_NAME])"
paste input "AEL/10056/A"
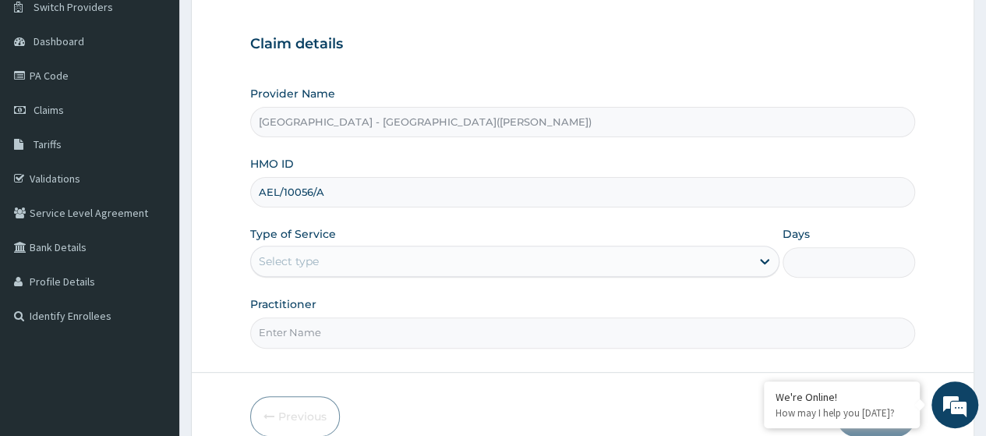
scroll to position [186, 0]
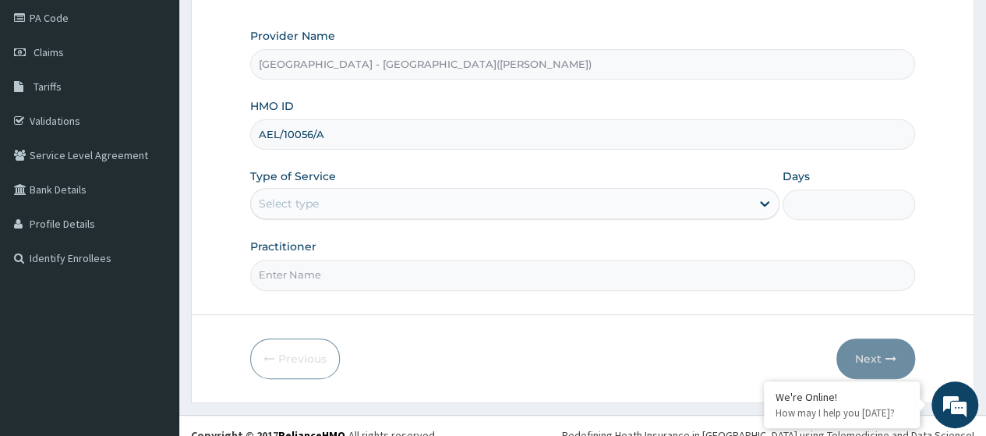
type input "AEL/10056/A"
drag, startPoint x: 335, startPoint y: 203, endPoint x: 327, endPoint y: 219, distance: 17.4
click at [335, 203] on div "Select type" at bounding box center [501, 203] width 500 height 25
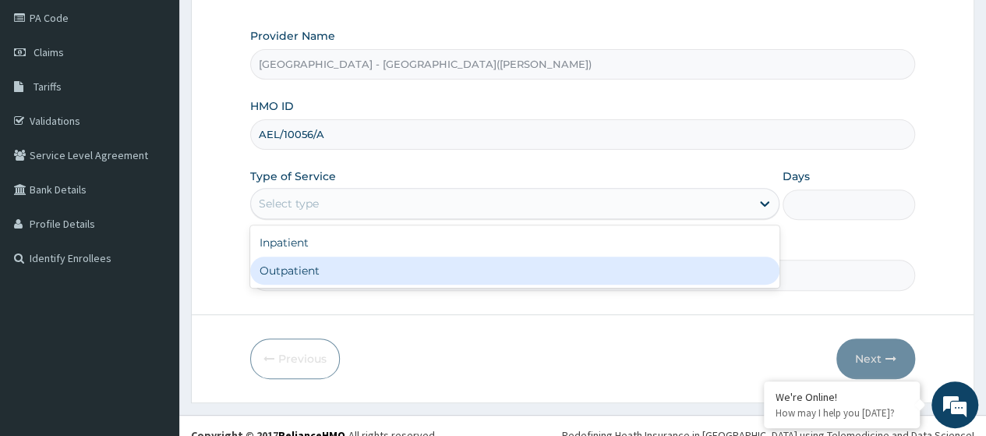
click at [310, 264] on div "Outpatient" at bounding box center [514, 270] width 529 height 28
type input "1"
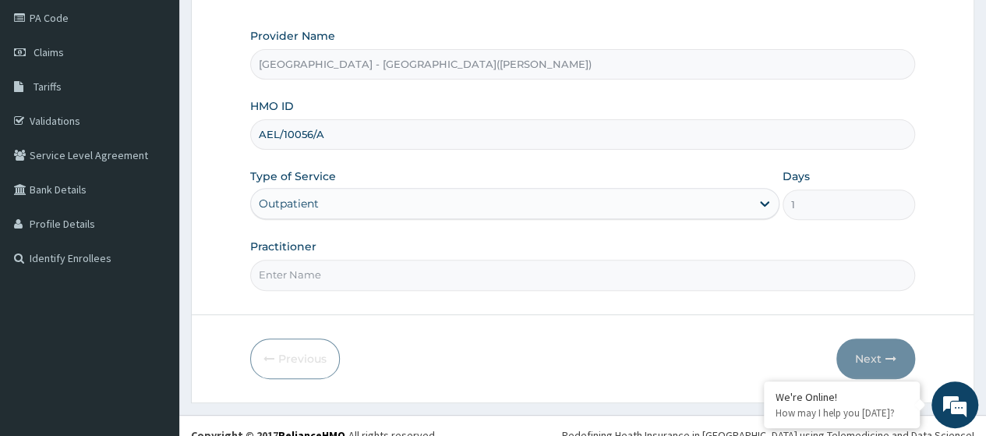
click at [309, 267] on input "Practitioner" at bounding box center [582, 275] width 665 height 30
type input "KUYORO"
click at [864, 346] on button "Next" at bounding box center [875, 358] width 79 height 41
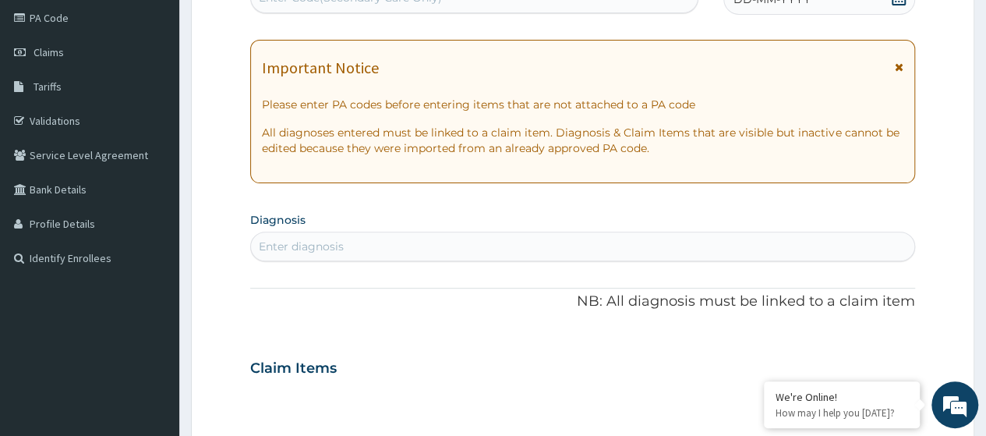
scroll to position [176, 0]
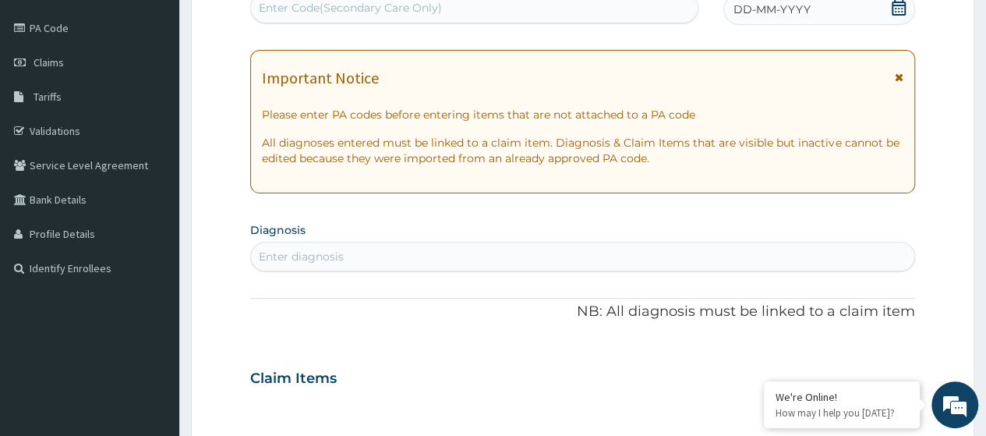
click at [349, 7] on div "Enter Code(Secondary Care Only)" at bounding box center [474, 7] width 446 height 25
paste input "PA/D55515"
type input "PA/D55515"
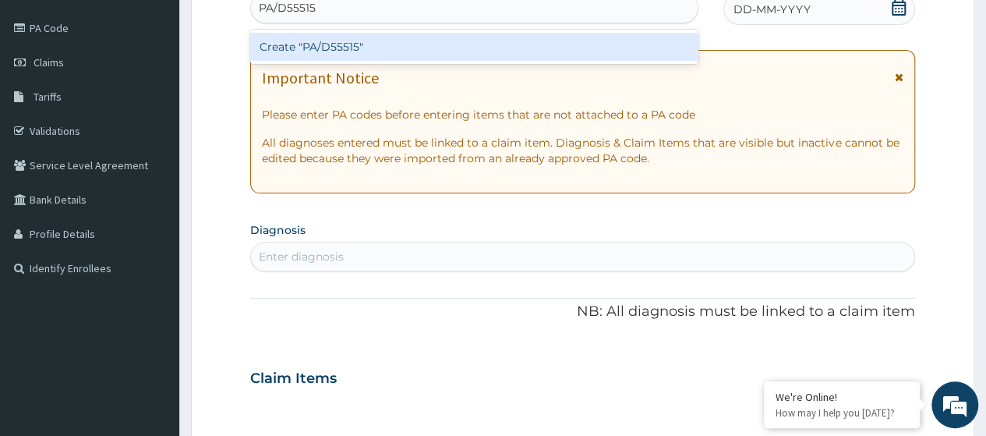
click at [391, 41] on div "Create "PA/D55515"" at bounding box center [473, 47] width 447 height 28
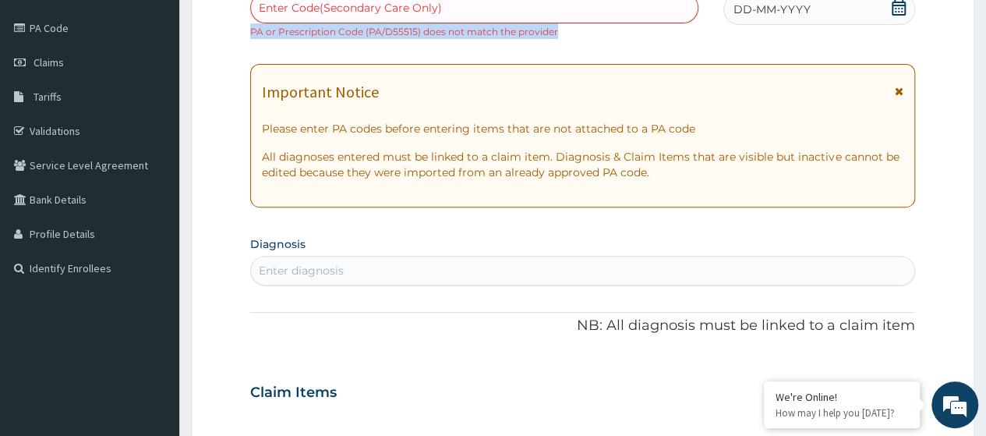
drag, startPoint x: 555, startPoint y: 30, endPoint x: 248, endPoint y: 34, distance: 307.1
click at [248, 34] on form "Step 2 of 2 PA Code / Prescription Code Enter Code(Secondary Care Only) PA or P…" at bounding box center [582, 405] width 783 height 999
copy small "PA or Prescription Code (PA/D55515) does not match the provider"
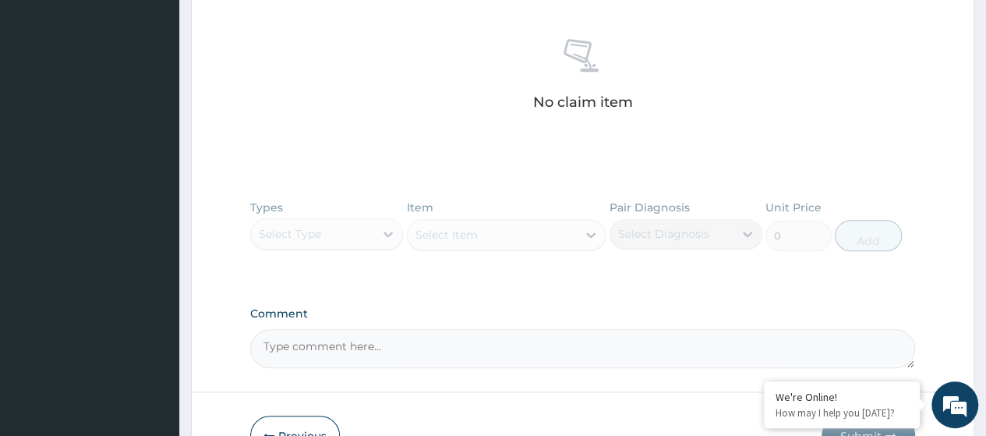
scroll to position [695, 0]
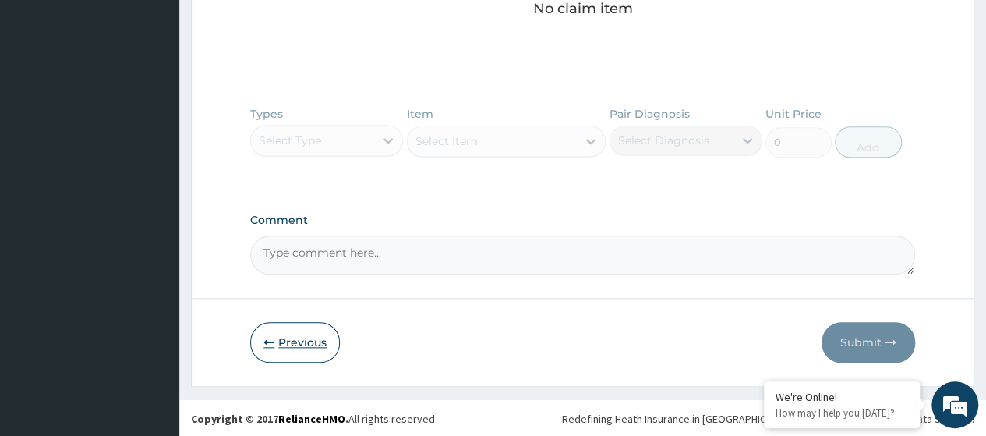
click at [295, 339] on button "Previous" at bounding box center [295, 342] width 90 height 41
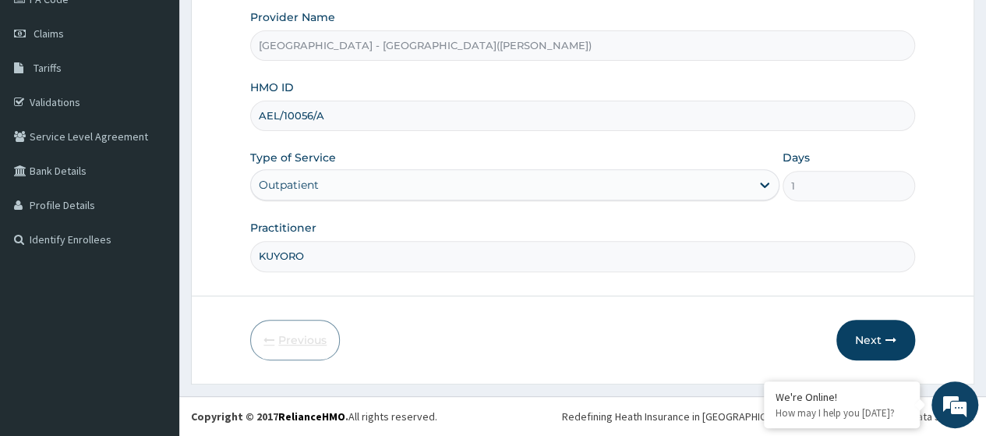
scroll to position [201, 0]
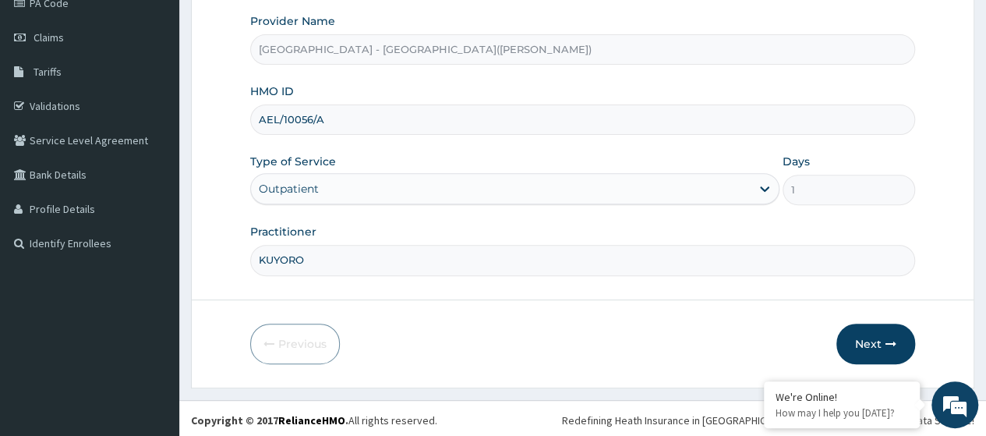
drag, startPoint x: 338, startPoint y: 124, endPoint x: 245, endPoint y: 117, distance: 93.0
click at [245, 117] on form "Step 1 of 2 Claim details Provider Name [GEOGRAPHIC_DATA] - [GEOGRAPHIC_DATA]([…" at bounding box center [582, 135] width 783 height 506
paste input "HAD/10007"
type input "HAD/10007/A"
click at [871, 342] on button "Next" at bounding box center [875, 343] width 79 height 41
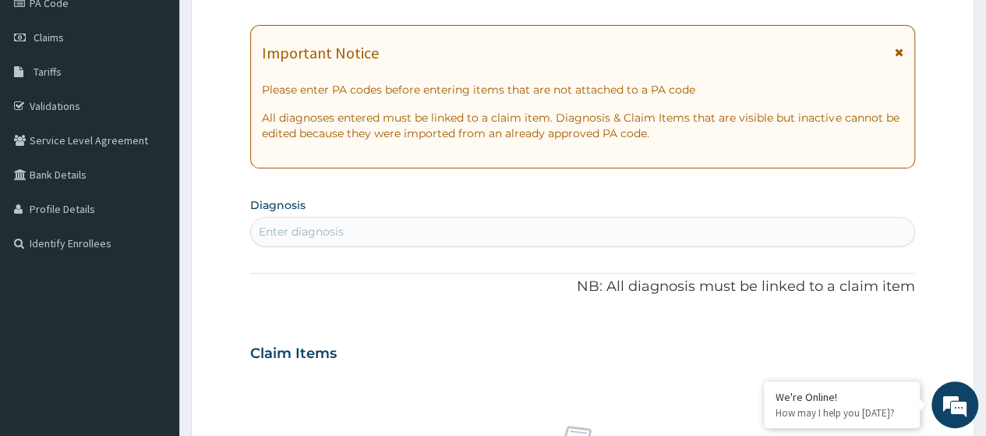
scroll to position [0, 0]
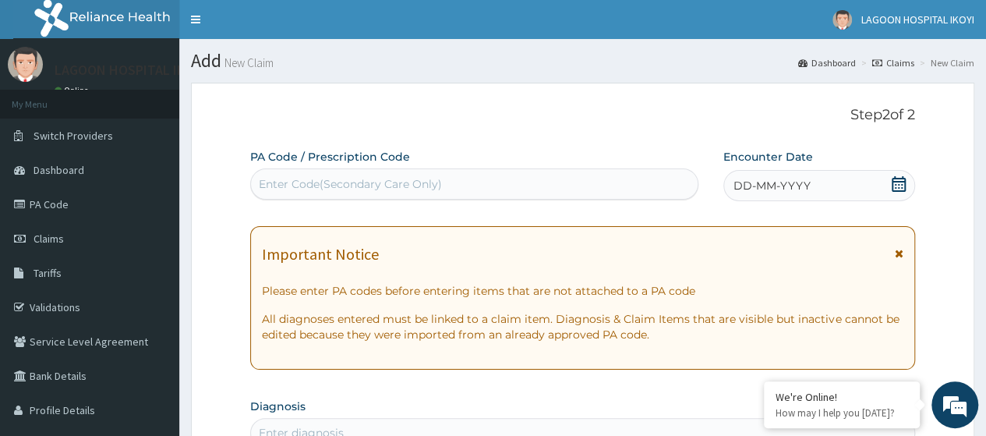
click at [282, 186] on div "Enter Code(Secondary Care Only)" at bounding box center [350, 184] width 183 height 16
paste input "PA/AF1171"
type input "PA/AF1171"
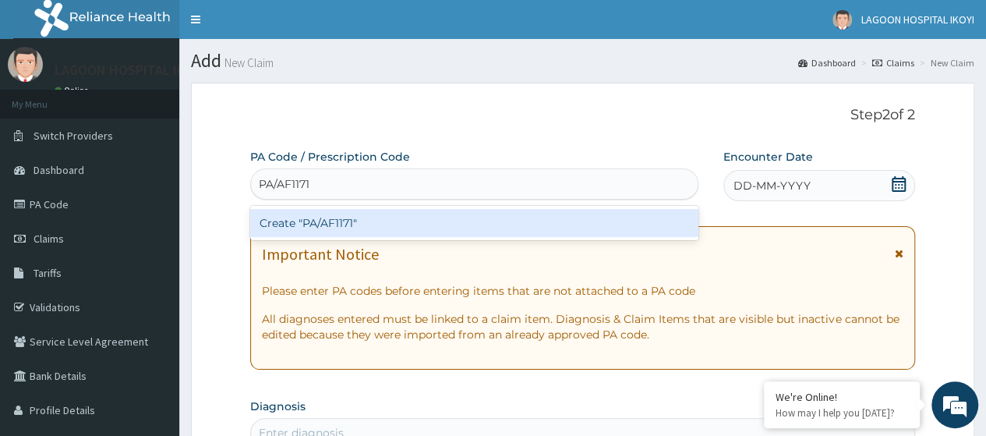
click at [307, 228] on div "Create "PA/AF1171"" at bounding box center [473, 223] width 447 height 28
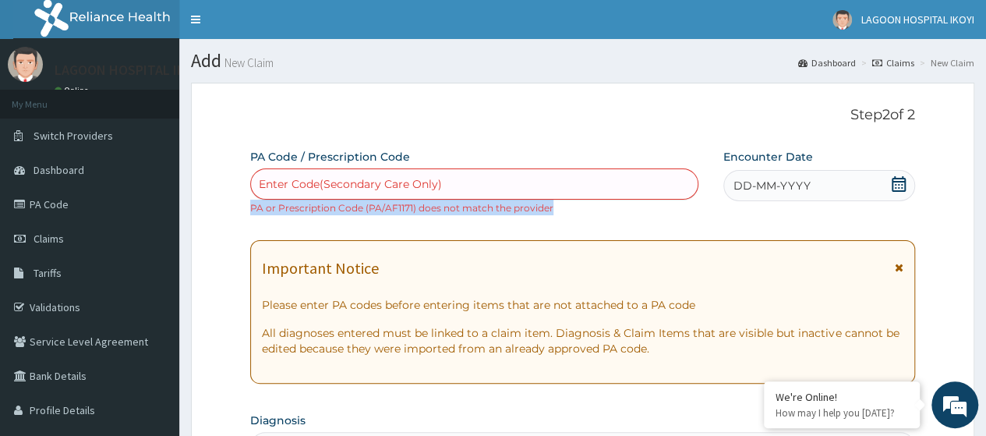
drag, startPoint x: 549, startPoint y: 207, endPoint x: 249, endPoint y: 207, distance: 300.1
copy small "PA or Prescription Code (PA/AF1171) does not match the provider"
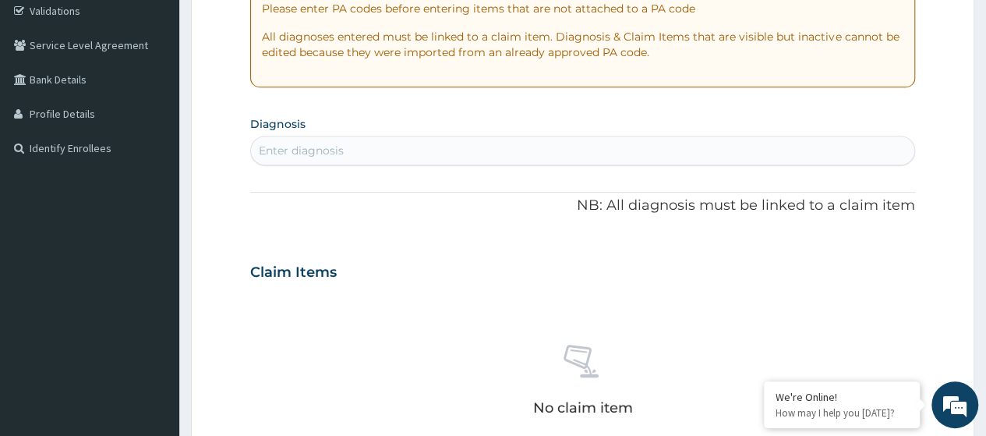
scroll to position [695, 0]
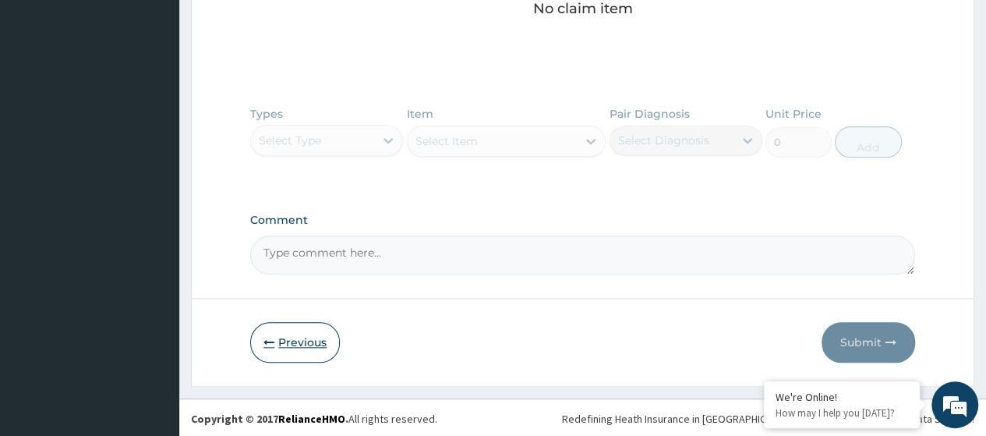
click at [289, 341] on button "Previous" at bounding box center [295, 342] width 90 height 41
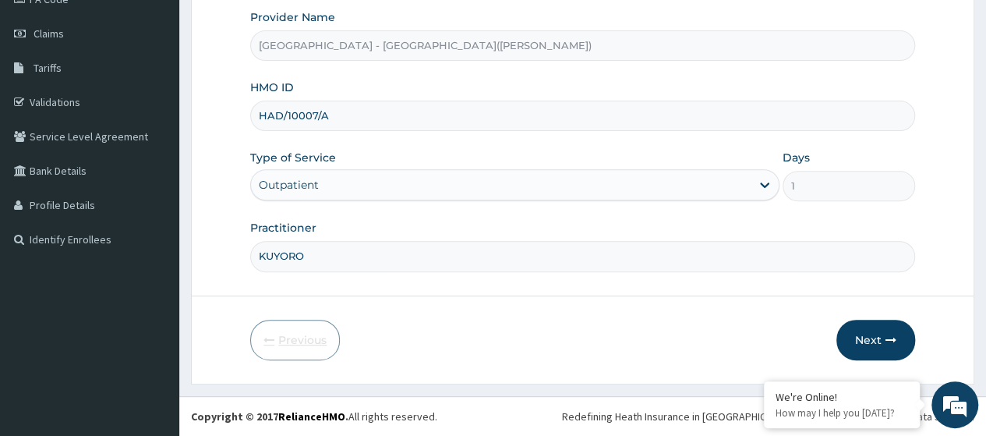
scroll to position [201, 0]
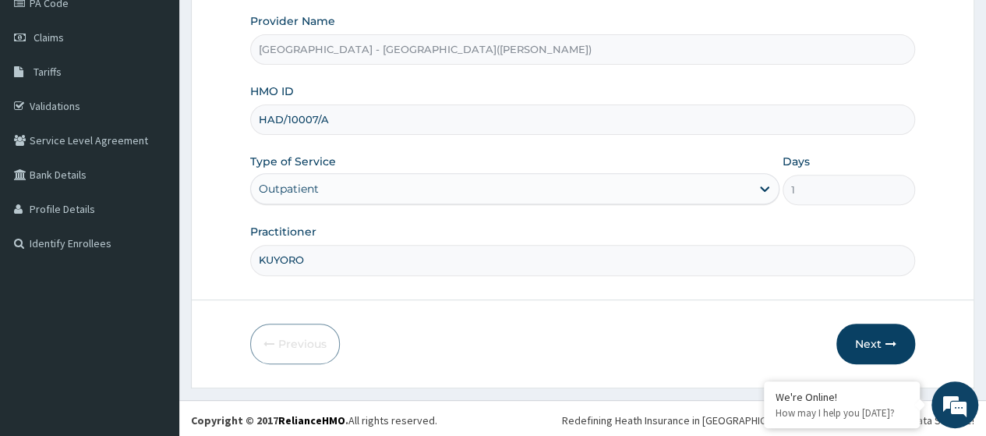
drag, startPoint x: 330, startPoint y: 114, endPoint x: 253, endPoint y: 122, distance: 78.3
click at [253, 122] on input "HAD/10007/A" at bounding box center [582, 119] width 665 height 30
paste input "MON/10005/B"
type input "MON/10005/B"
drag, startPoint x: 882, startPoint y: 341, endPoint x: 873, endPoint y: 345, distance: 9.8
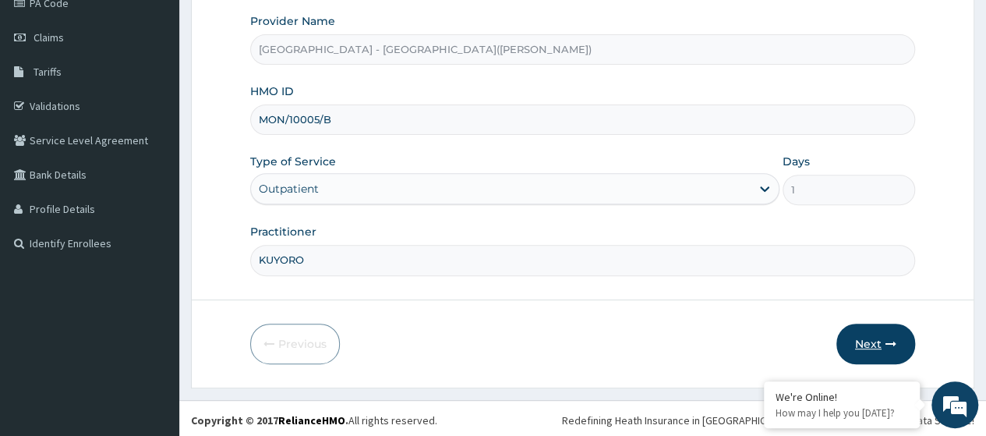
click at [873, 345] on button "Next" at bounding box center [875, 343] width 79 height 41
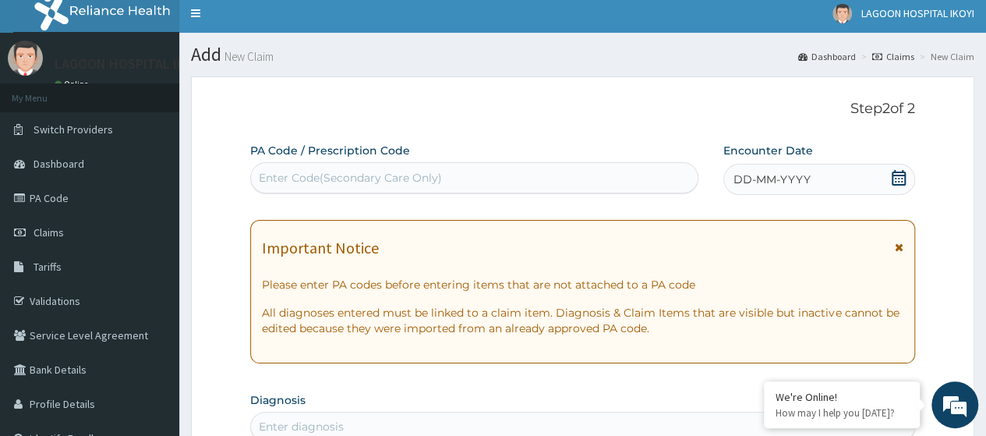
scroll to position [0, 0]
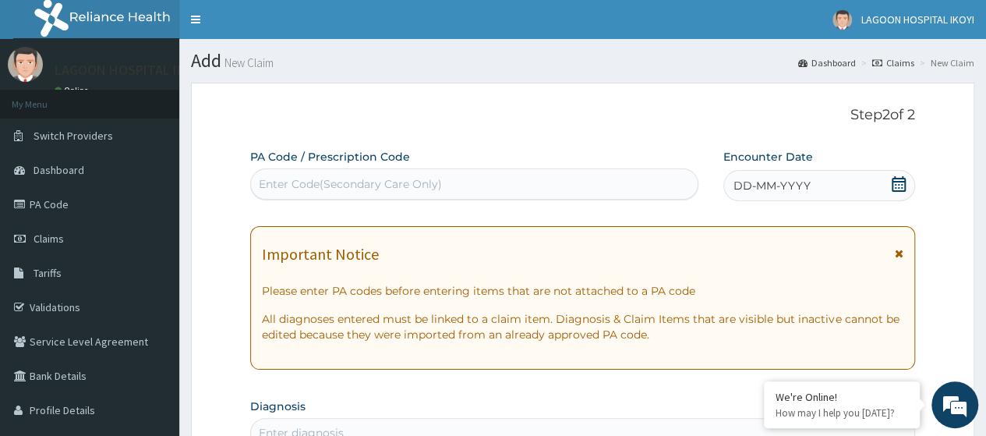
click at [274, 181] on div "Enter Code(Secondary Care Only)" at bounding box center [350, 184] width 183 height 16
paste input "PA/7C797A"
type input "PA/7C797A"
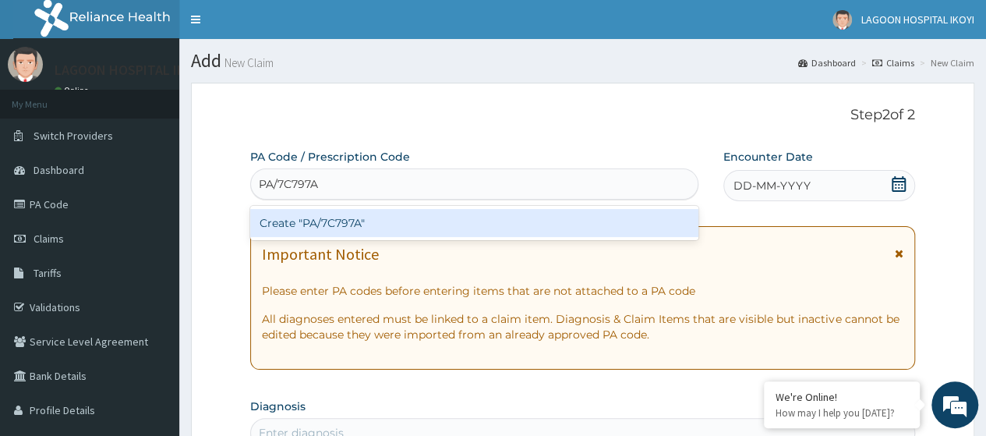
click at [318, 224] on div "Create "PA/7C797A"" at bounding box center [473, 223] width 447 height 28
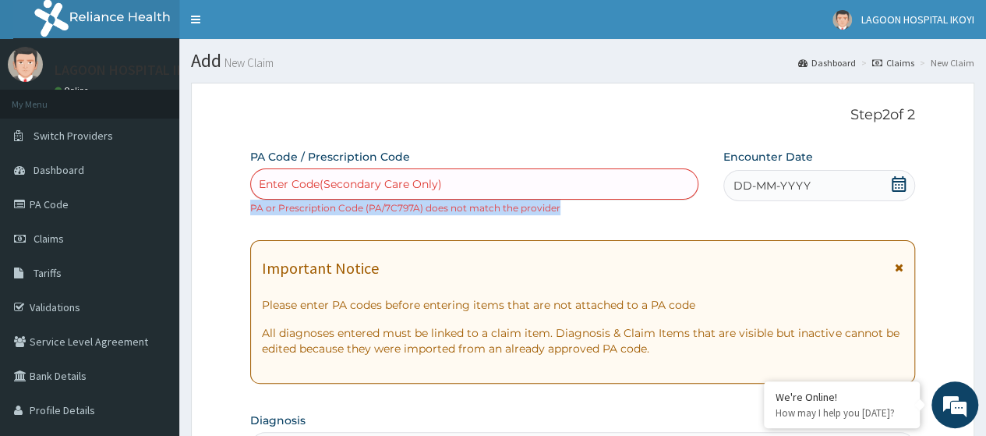
drag, startPoint x: 560, startPoint y: 211, endPoint x: 247, endPoint y: 205, distance: 312.6
copy small "PA or Prescription Code (PA/7C797A) does not match the provider"
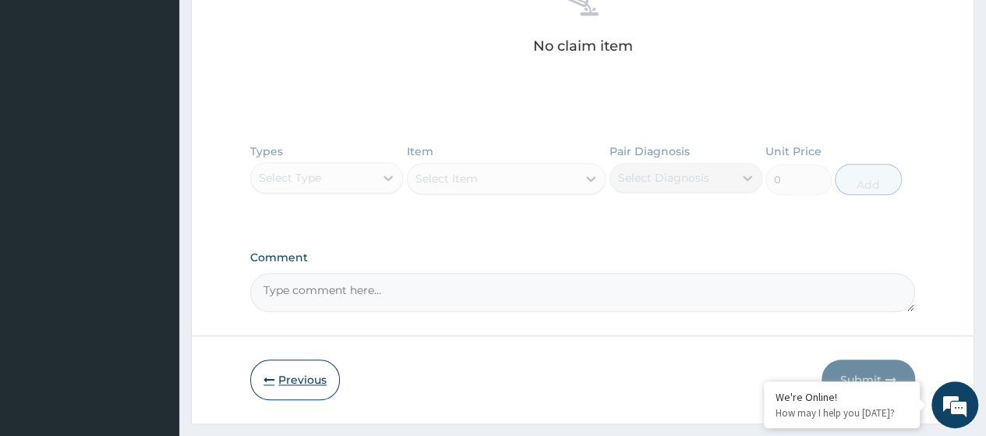
click at [299, 373] on button "Previous" at bounding box center [295, 379] width 90 height 41
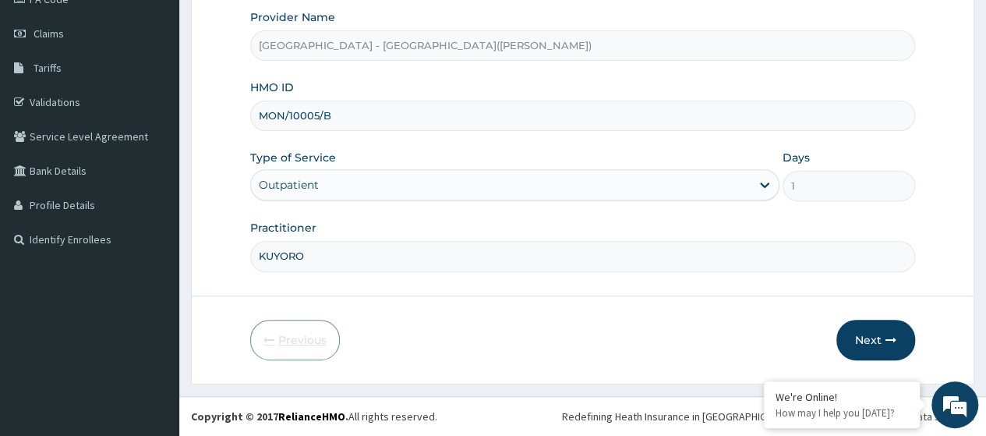
scroll to position [201, 0]
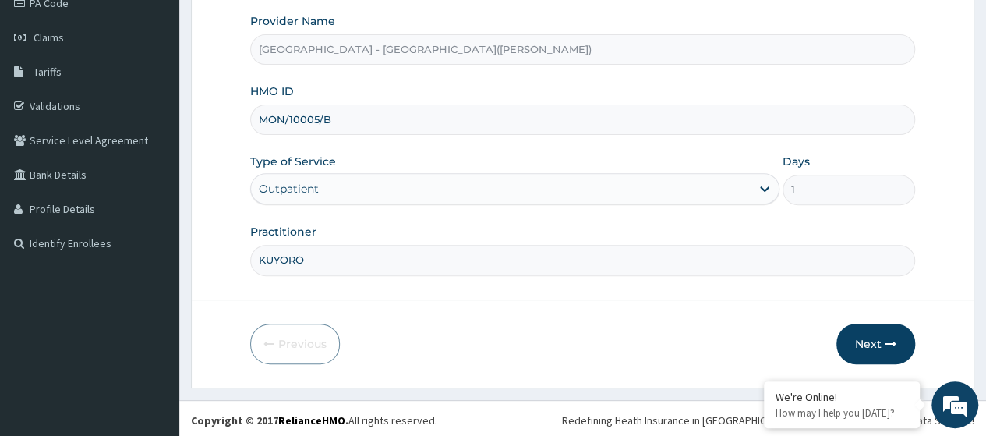
drag, startPoint x: 297, startPoint y: 131, endPoint x: 260, endPoint y: 129, distance: 37.4
click at [260, 129] on input "MON/10005/B" at bounding box center [582, 119] width 665 height 30
paste input "CIK/10014"
type input "CIK/10014/B"
click at [872, 336] on button "Next" at bounding box center [875, 343] width 79 height 41
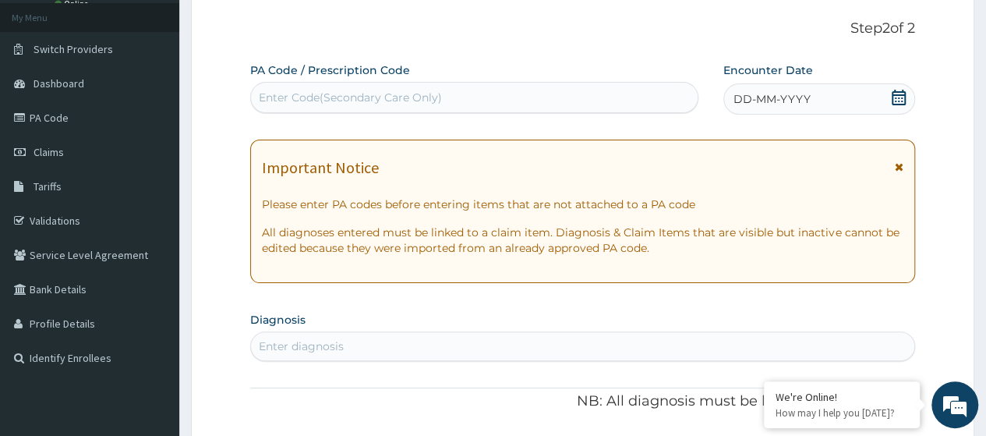
scroll to position [0, 0]
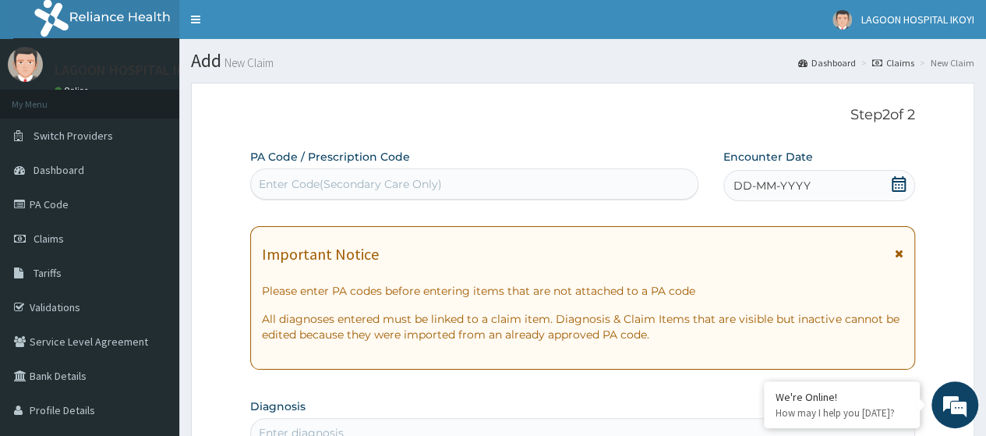
click at [276, 185] on div "Enter Code(Secondary Care Only)" at bounding box center [350, 184] width 183 height 16
paste input "PA/0484C5"
type input "PA/0484C5"
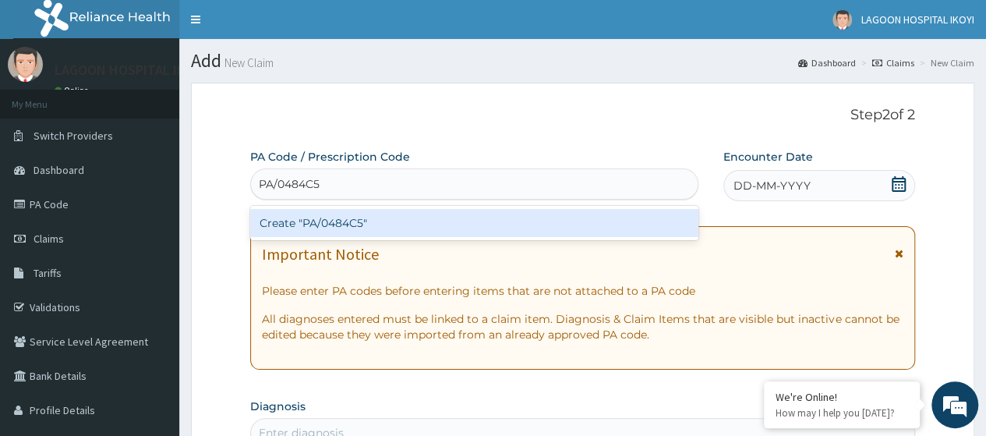
click at [302, 222] on div "Create "PA/0484C5"" at bounding box center [473, 223] width 447 height 28
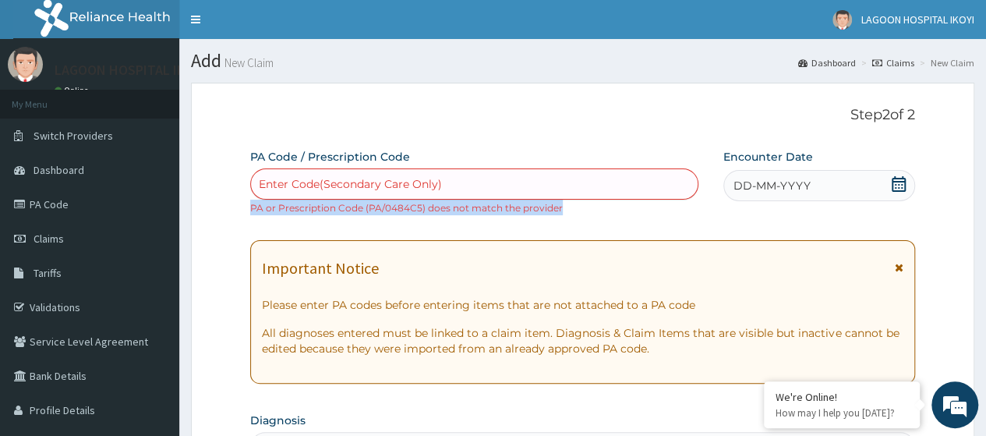
drag, startPoint x: 557, startPoint y: 209, endPoint x: 252, endPoint y: 203, distance: 305.6
click at [252, 203] on small "PA or Prescription Code (PA/0484C5) does not match the provider" at bounding box center [406, 208] width 313 height 12
copy small "PA or Prescription Code (PA/0484C5) does not match the provider"
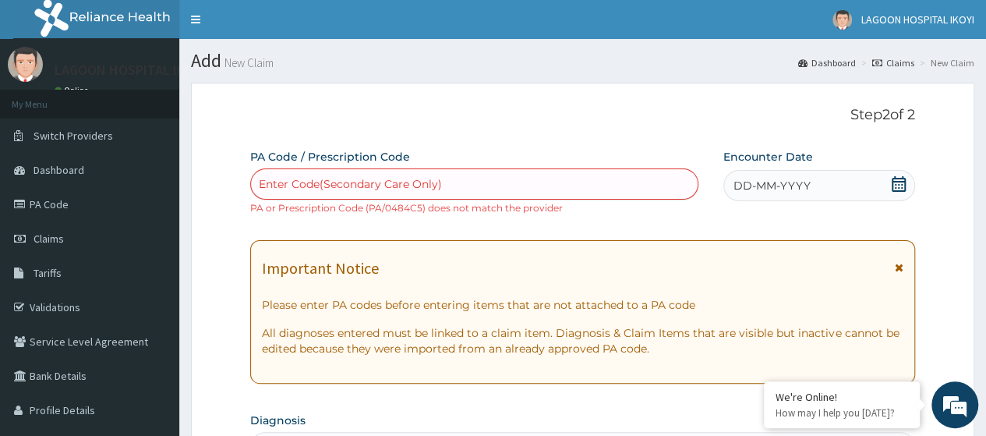
click at [290, 181] on div "Enter Code(Secondary Care Only)" at bounding box center [350, 184] width 183 height 16
paste input "PA/8CEBD7"
type input "PA/8CEBD7"
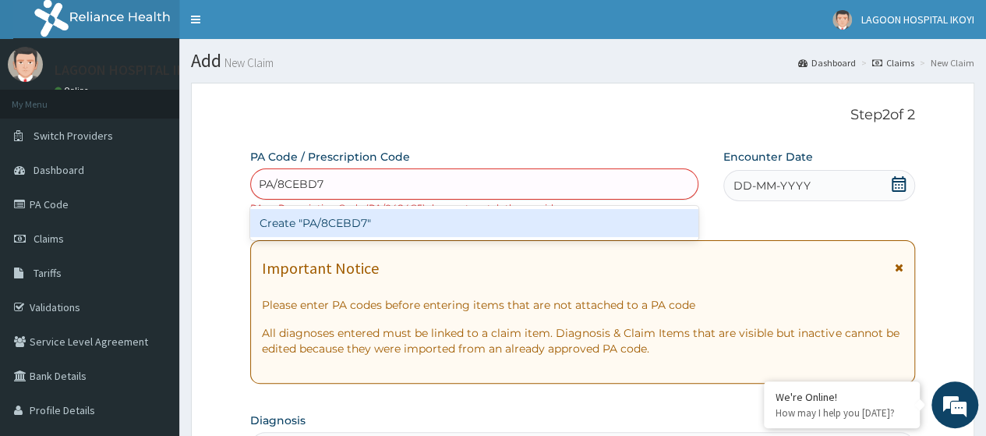
click at [330, 225] on div "Create "PA/8CEBD7"" at bounding box center [473, 223] width 447 height 28
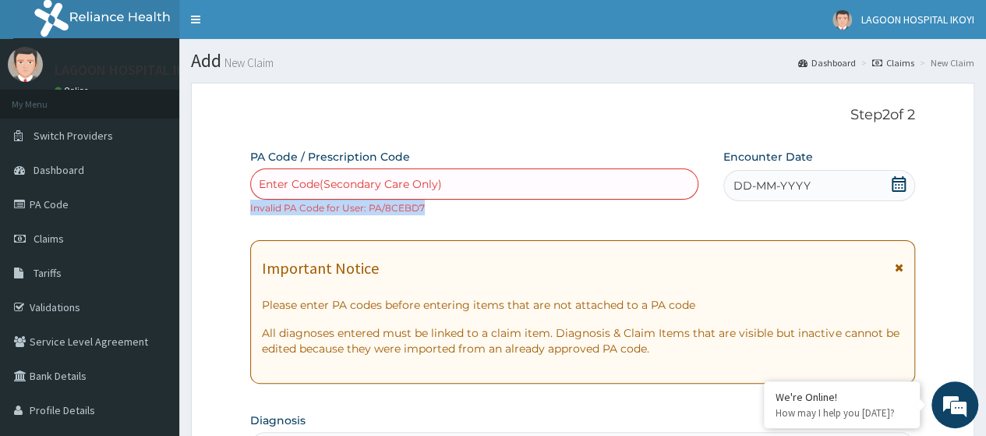
drag, startPoint x: 424, startPoint y: 207, endPoint x: 245, endPoint y: 207, distance: 179.3
copy small "Invalid PA Code for User: PA/8CEBD7"
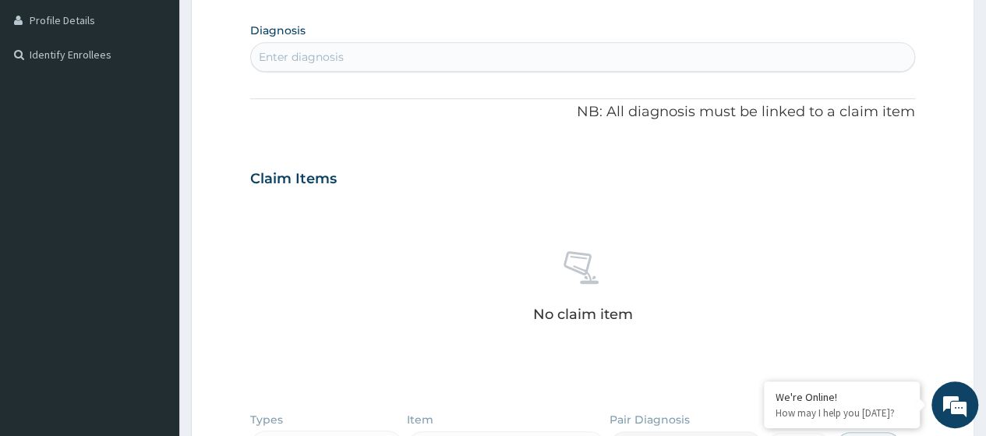
scroll to position [633, 0]
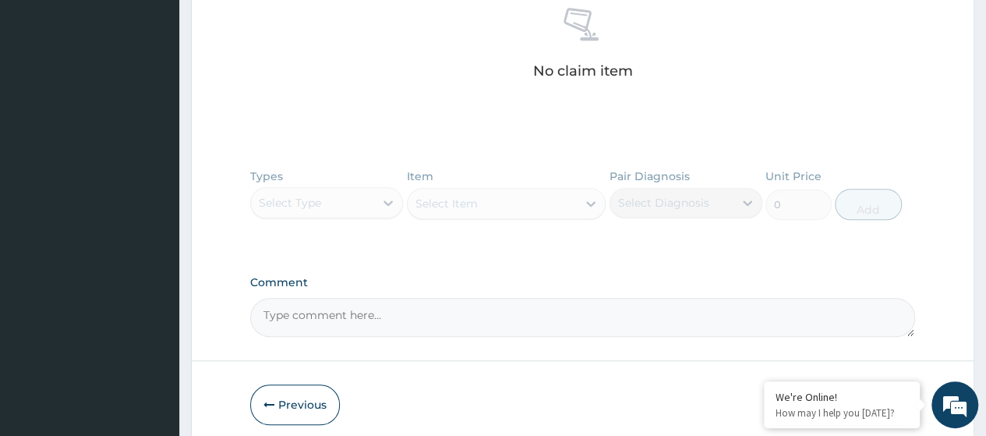
click at [282, 407] on button "Previous" at bounding box center [295, 404] width 90 height 41
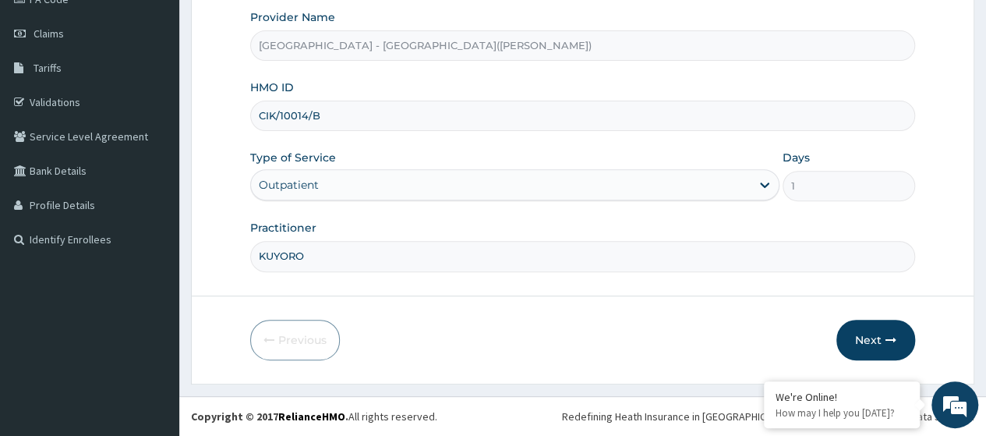
scroll to position [201, 0]
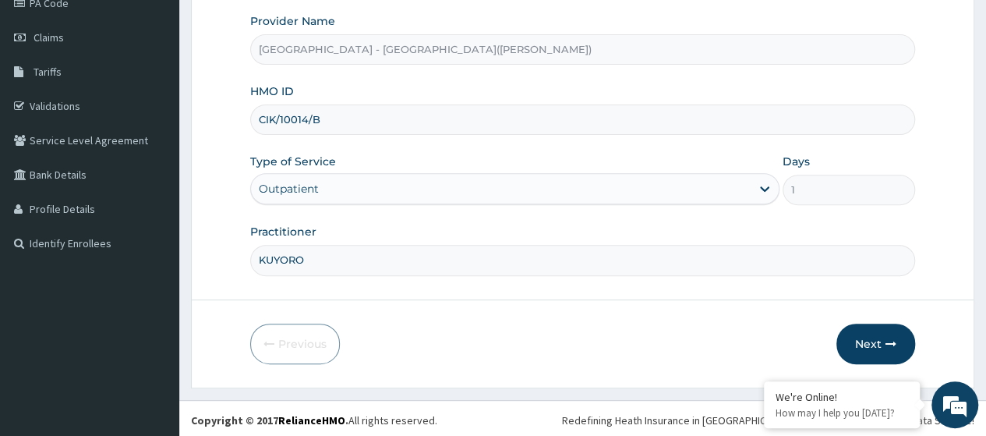
drag, startPoint x: 328, startPoint y: 119, endPoint x: 231, endPoint y: 121, distance: 97.4
click at [231, 121] on form "Step 1 of 2 Claim details Provider Name [GEOGRAPHIC_DATA] - [GEOGRAPHIC_DATA]([…" at bounding box center [582, 135] width 783 height 506
paste input "NAG/10053/A"
click at [258, 119] on input "NAG/10053/A" at bounding box center [582, 119] width 665 height 30
type input "NAG/10053/A"
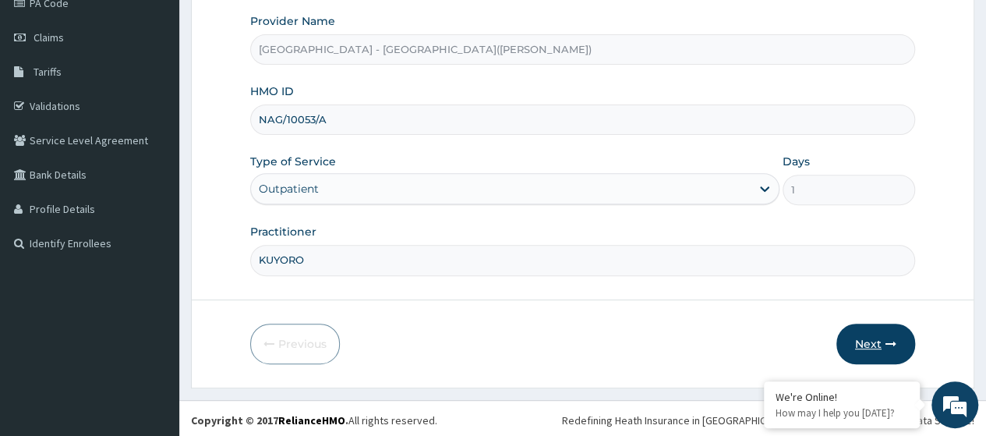
click at [867, 334] on button "Next" at bounding box center [875, 343] width 79 height 41
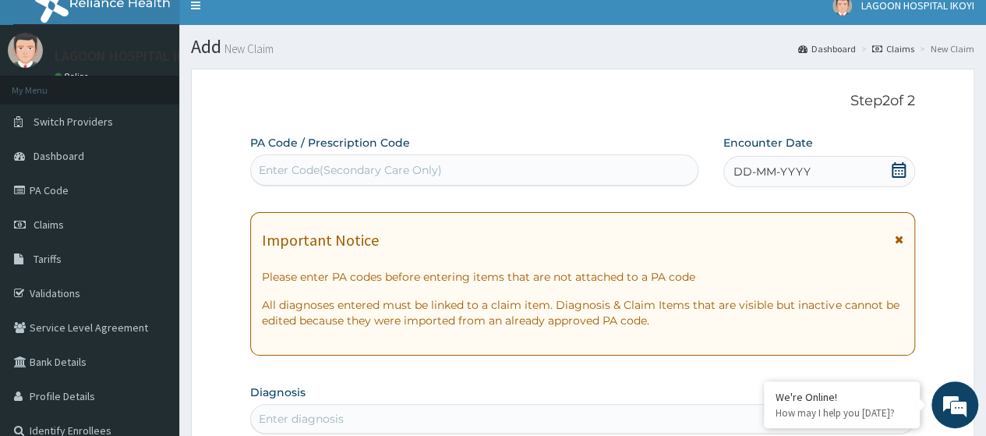
scroll to position [0, 0]
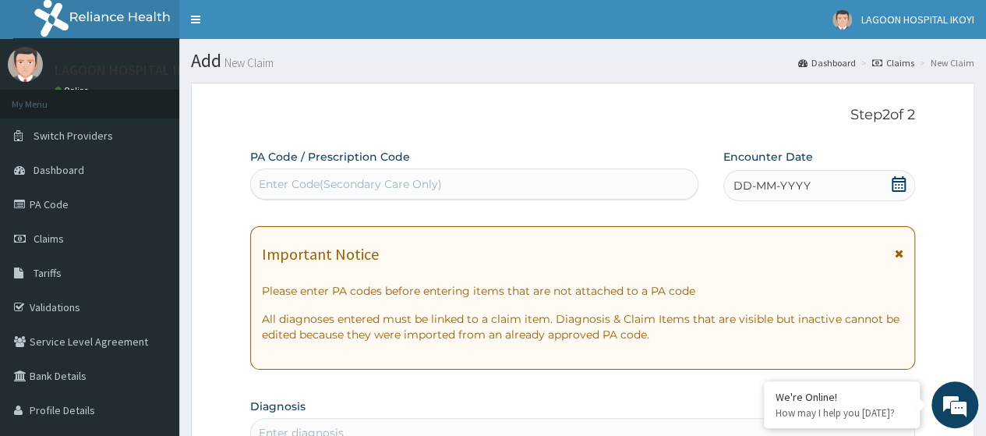
click at [272, 189] on div "Enter Code(Secondary Care Only)" at bounding box center [350, 184] width 183 height 16
paste input "PA/376791"
type input "PA/376791"
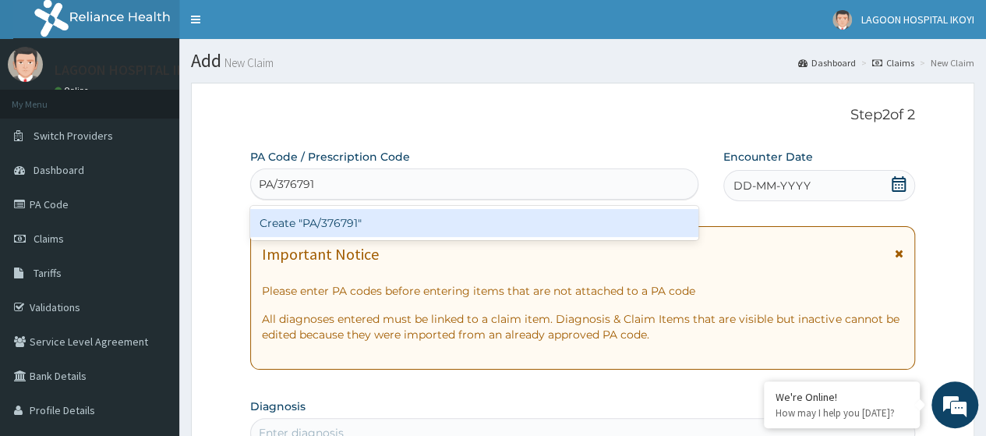
click at [299, 222] on div "Create "PA/376791"" at bounding box center [473, 223] width 447 height 28
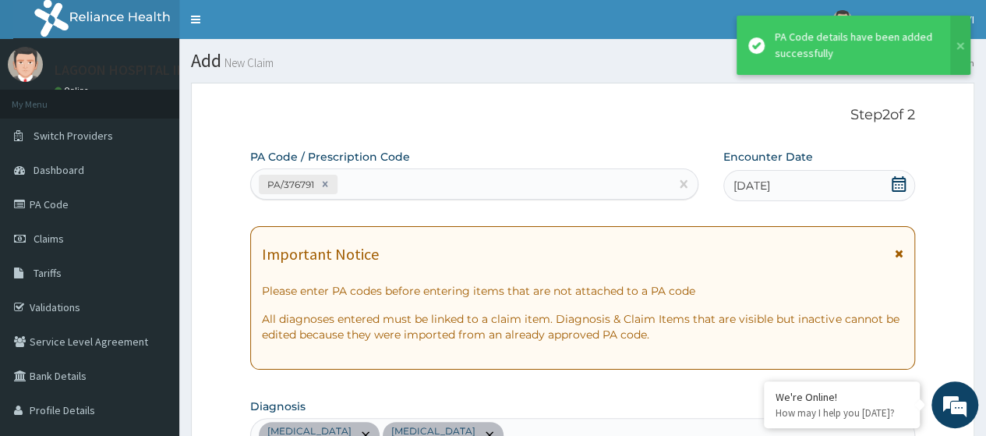
scroll to position [483, 0]
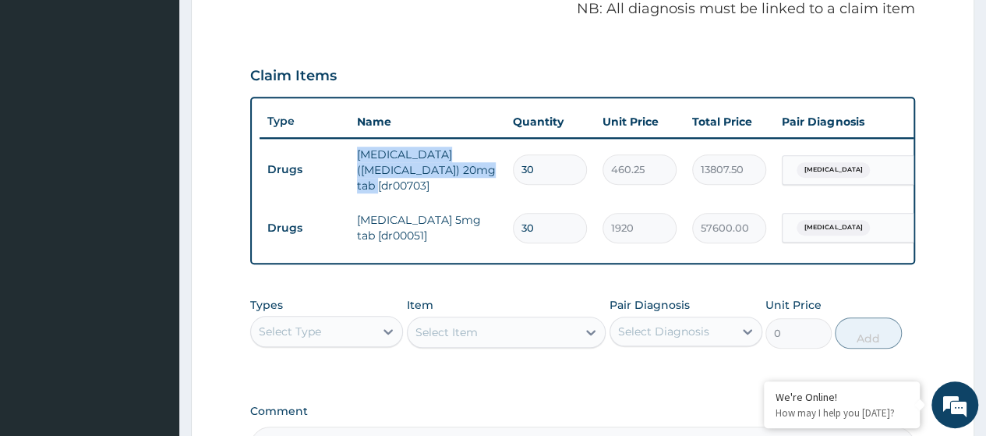
drag, startPoint x: 471, startPoint y: 175, endPoint x: 355, endPoint y: 161, distance: 116.1
click at [355, 161] on td "[MEDICAL_DATA] ([MEDICAL_DATA]) 20mg tab [dr00703]" at bounding box center [427, 170] width 156 height 62
copy td "[MEDICAL_DATA] ([MEDICAL_DATA]) 20mg tab [dr00703]"
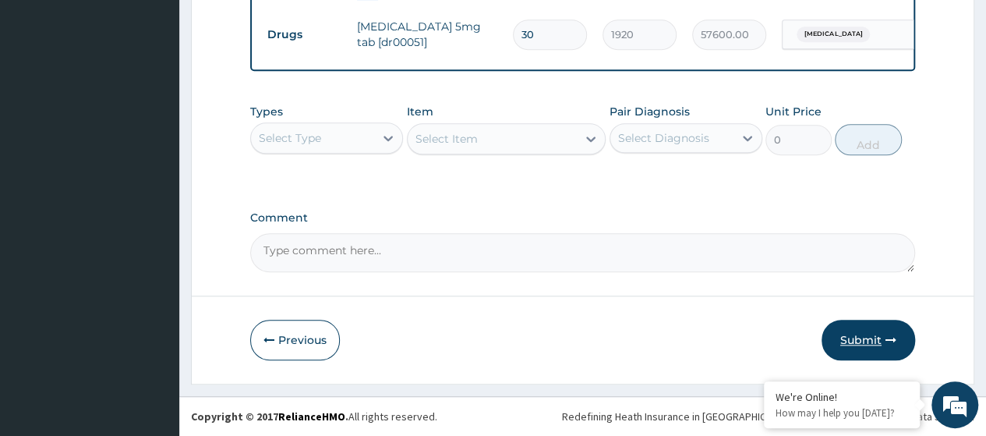
click at [870, 331] on button "Submit" at bounding box center [869, 340] width 94 height 41
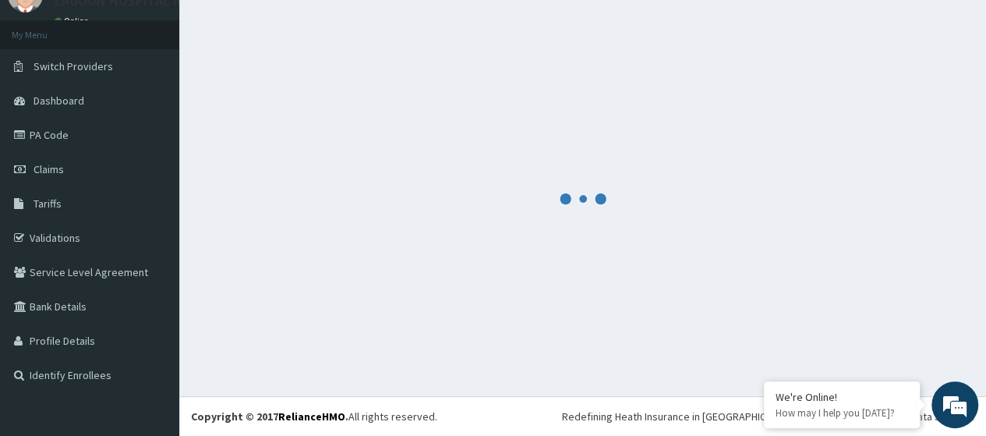
scroll to position [69, 0]
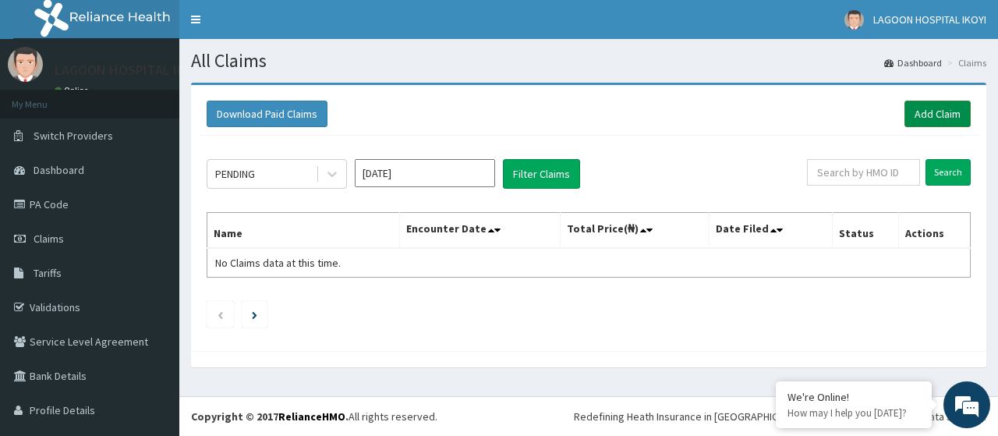
click at [933, 111] on link "Add Claim" at bounding box center [937, 114] width 66 height 27
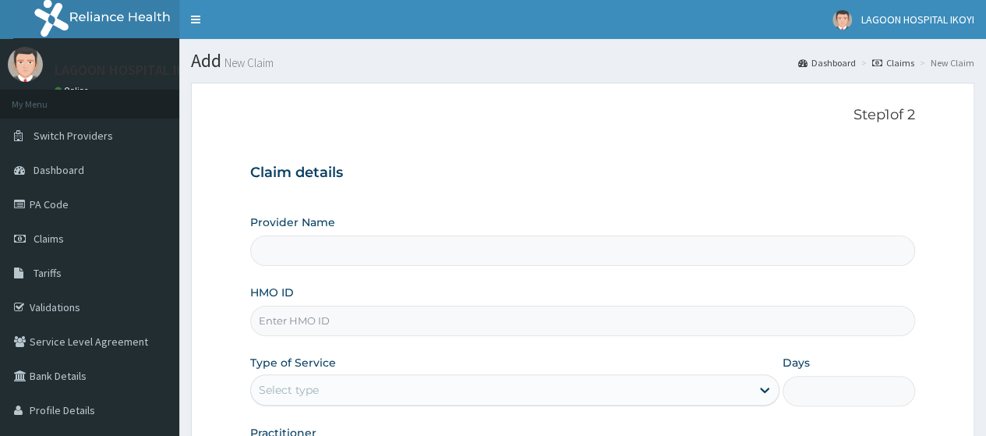
click at [298, 319] on input "HMO ID" at bounding box center [582, 321] width 665 height 30
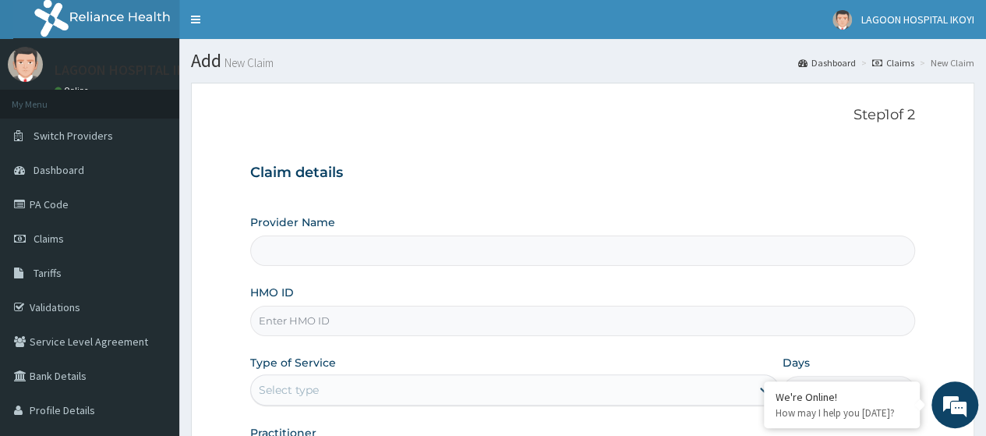
paste input "NPM/10019/D"
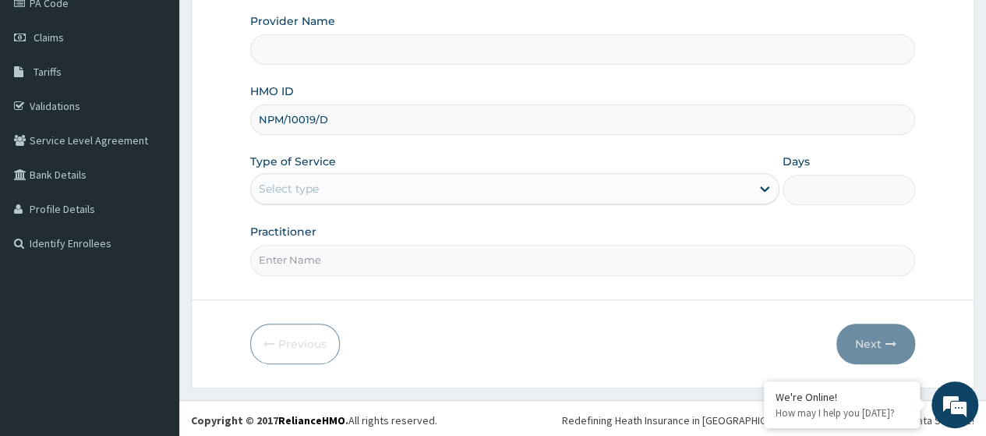
type input "NPM/10019/D"
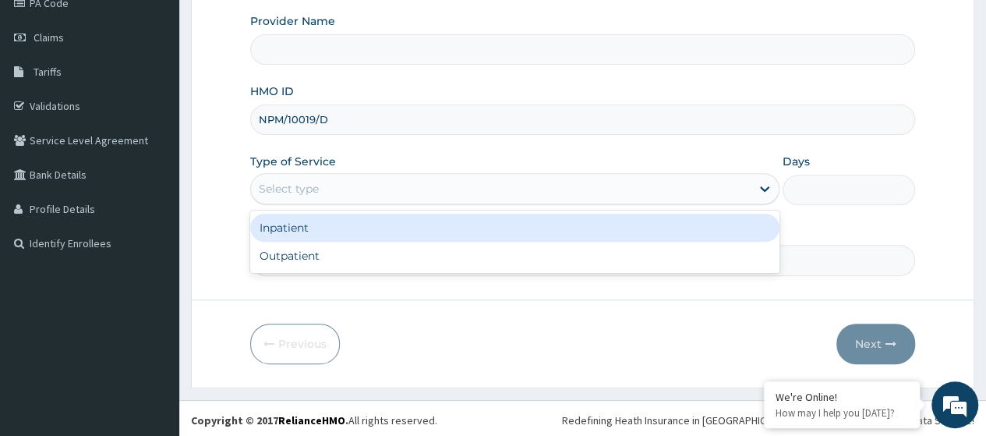
click at [306, 191] on div "Select type" at bounding box center [289, 189] width 60 height 16
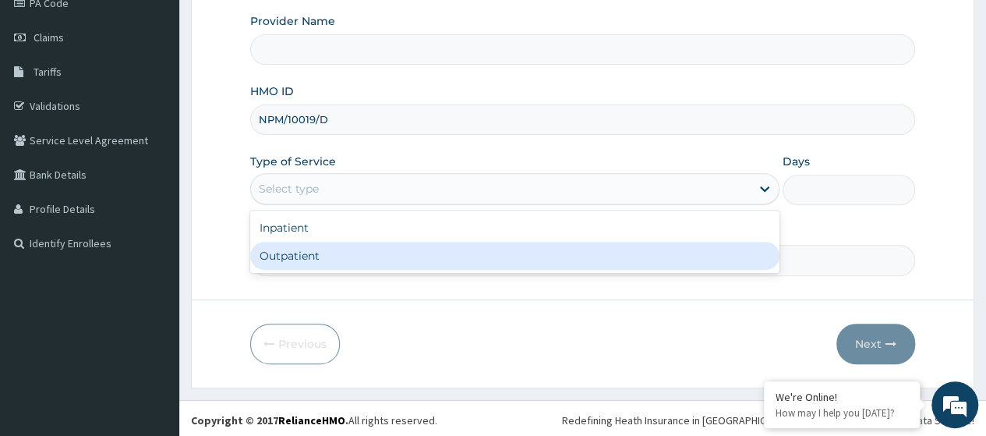
click at [301, 252] on div "Outpatient" at bounding box center [514, 256] width 529 height 28
type input "1"
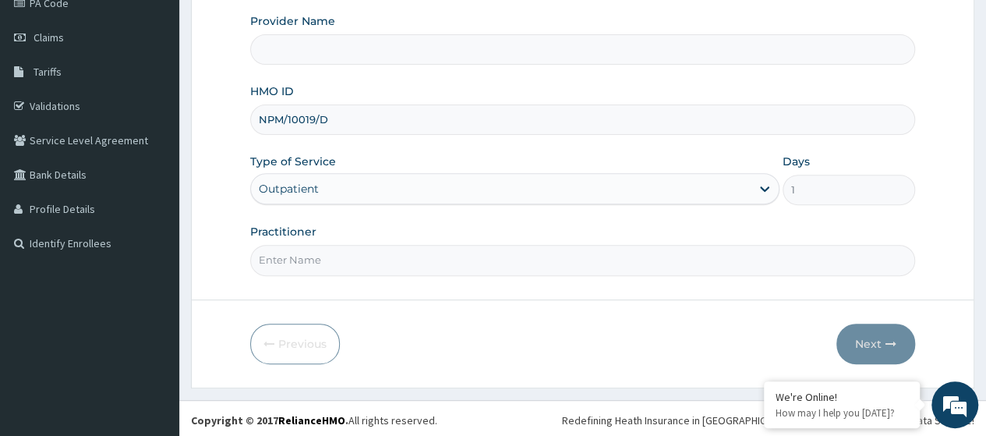
click at [318, 261] on input "Practitioner" at bounding box center [582, 260] width 665 height 30
type input "[GEOGRAPHIC_DATA] - [GEOGRAPHIC_DATA]([PERSON_NAME])"
type input "KUYORO"
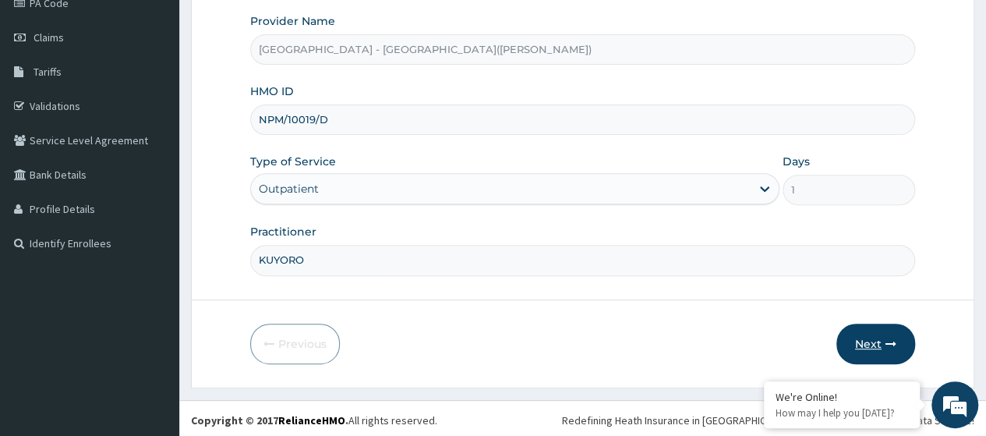
drag, startPoint x: 868, startPoint y: 345, endPoint x: 764, endPoint y: 407, distance: 120.6
click at [868, 346] on button "Next" at bounding box center [875, 343] width 79 height 41
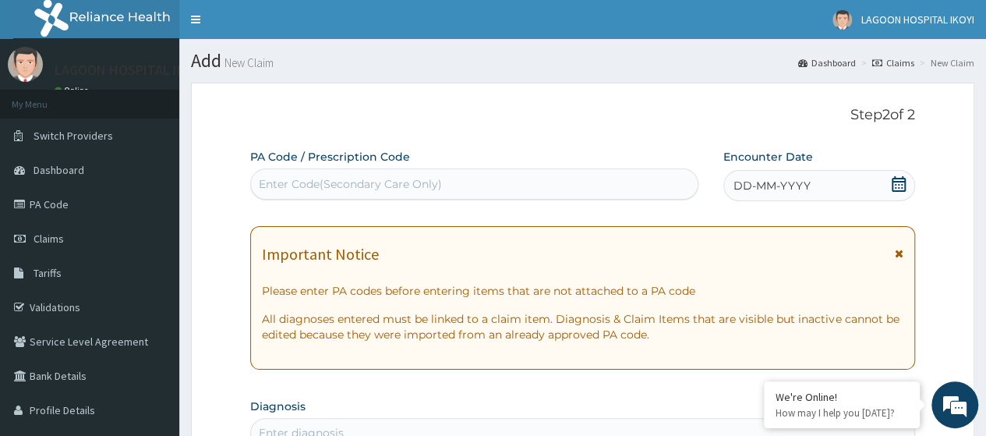
scroll to position [0, 0]
click at [271, 180] on div "Enter Code(Secondary Care Only)" at bounding box center [350, 184] width 183 height 16
paste input "PA/C3C11A"
type input "PA/C3C11A"
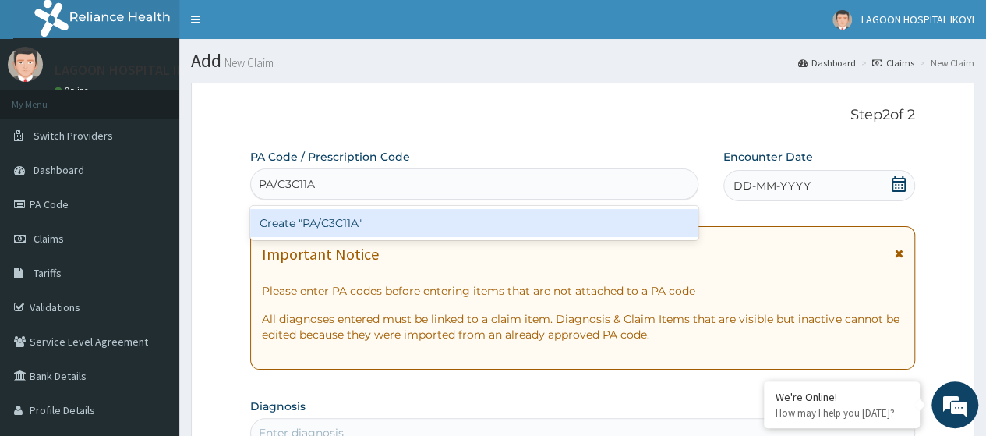
click at [310, 226] on div "Create "PA/C3C11A"" at bounding box center [473, 223] width 447 height 28
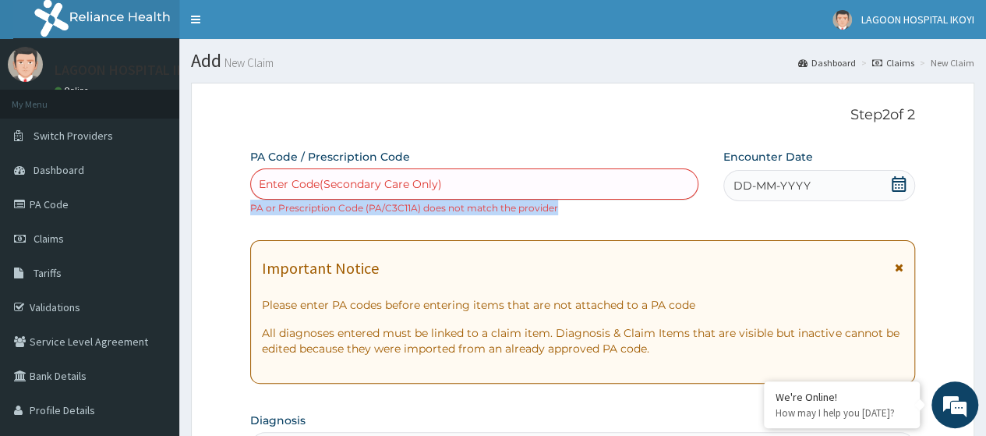
drag, startPoint x: 560, startPoint y: 208, endPoint x: 238, endPoint y: 199, distance: 322.1
copy div "PA or Prescription Code (PA/C3C11A) does not match the provider"
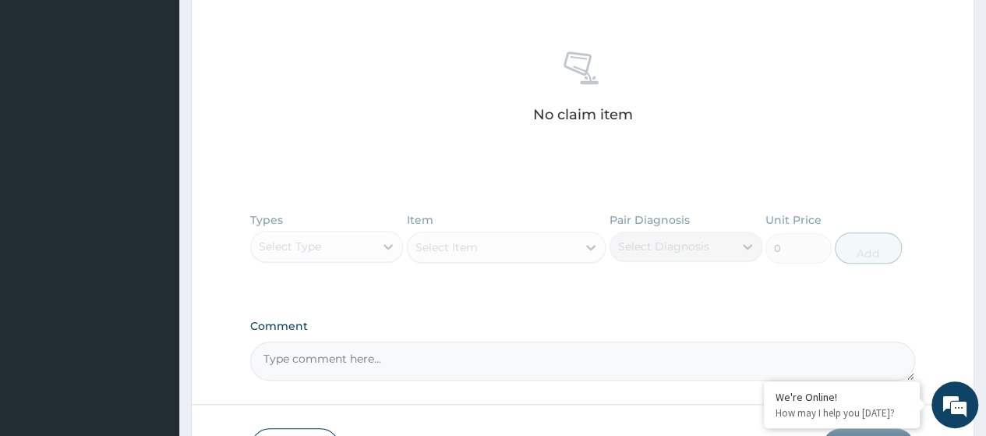
scroll to position [695, 0]
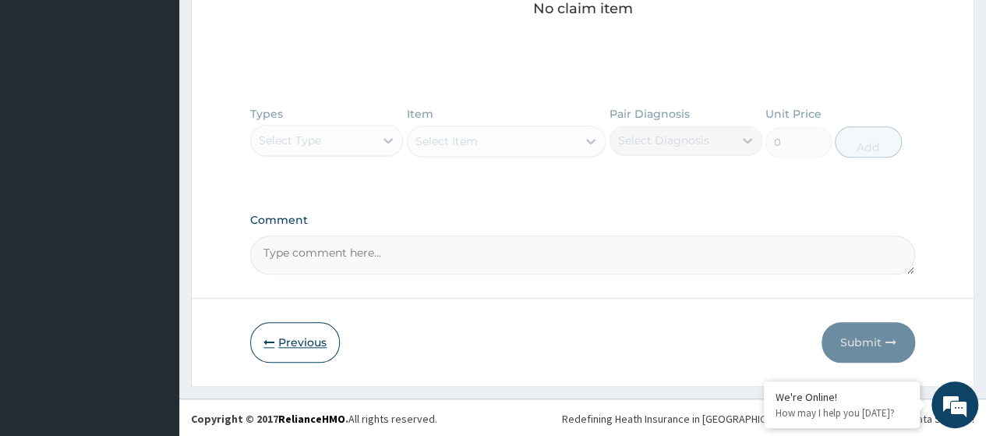
click at [299, 342] on button "Previous" at bounding box center [295, 342] width 90 height 41
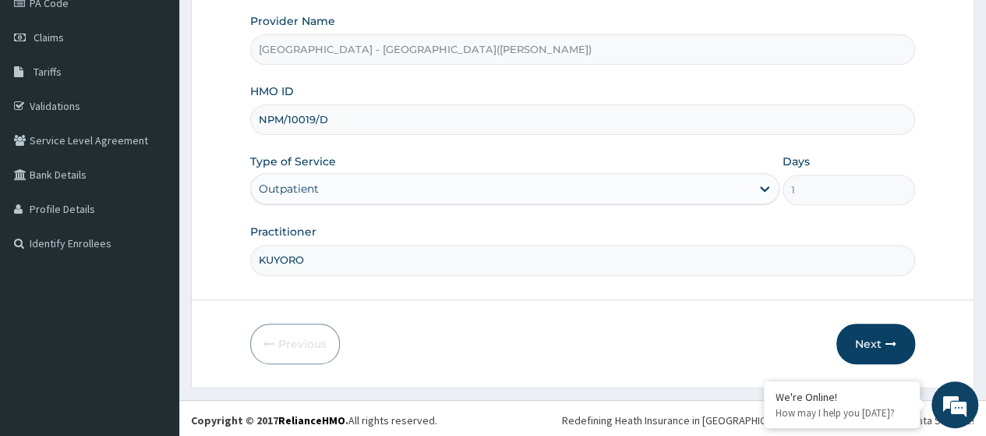
drag, startPoint x: 330, startPoint y: 122, endPoint x: 257, endPoint y: 118, distance: 72.6
click at [257, 118] on input "NPM/10019/D" at bounding box center [582, 119] width 665 height 30
paste input "PSA/10017/B"
type input "PSA/10017/B"
click at [862, 334] on button "Next" at bounding box center [875, 343] width 79 height 41
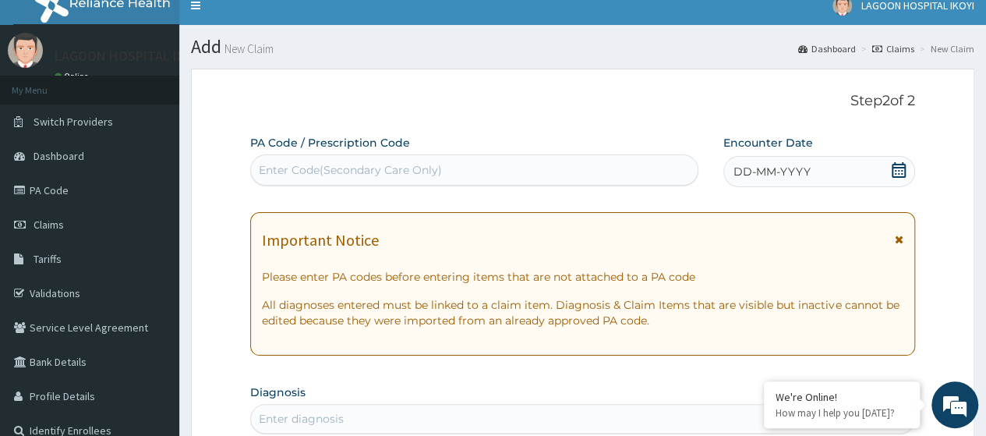
scroll to position [0, 0]
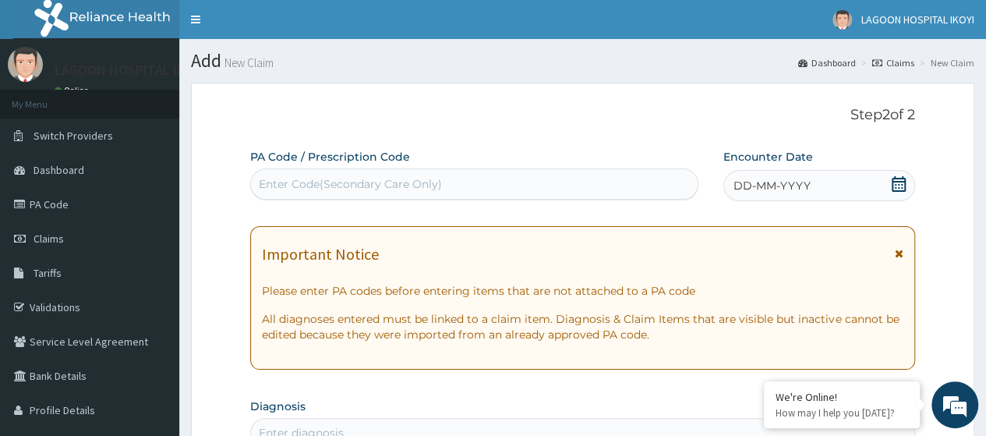
click at [263, 180] on div "Enter Code(Secondary Care Only)" at bounding box center [350, 184] width 183 height 16
paste input "PA/2B6F3C"
type input "PA/2B6F3C"
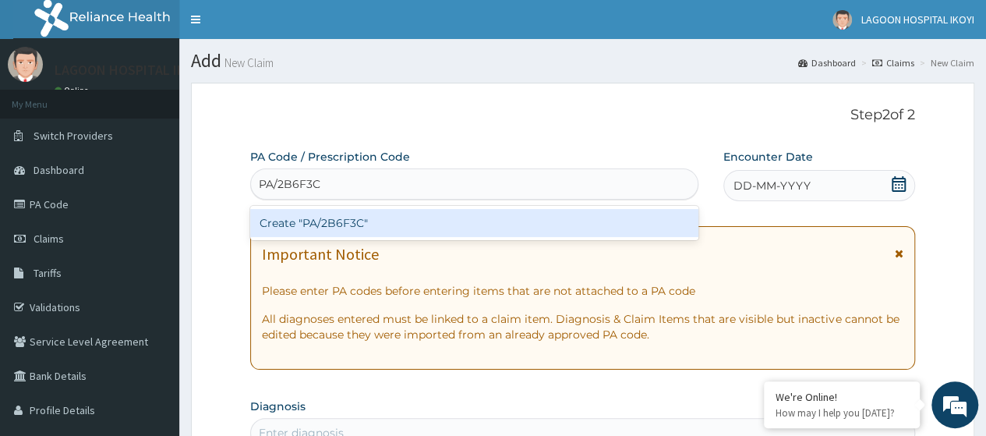
click at [327, 222] on div "Create "PA/2B6F3C"" at bounding box center [473, 223] width 447 height 28
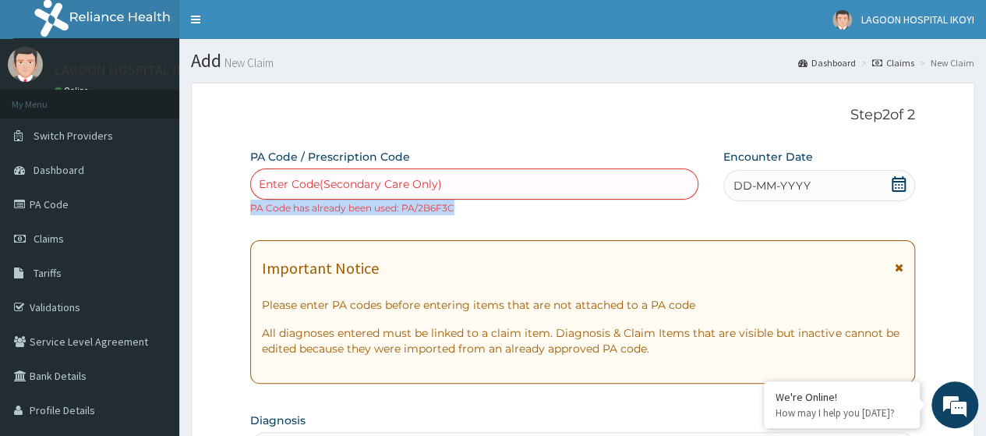
drag, startPoint x: 456, startPoint y: 207, endPoint x: 250, endPoint y: 212, distance: 205.8
click at [251, 213] on div "Enter Code(Secondary Care Only) PA Code has already been used: PA/2B6F3C" at bounding box center [473, 191] width 447 height 47
copy small "PA Code has already been used: PA/2B6F3C"
click at [48, 242] on span "Claims" at bounding box center [49, 239] width 30 height 14
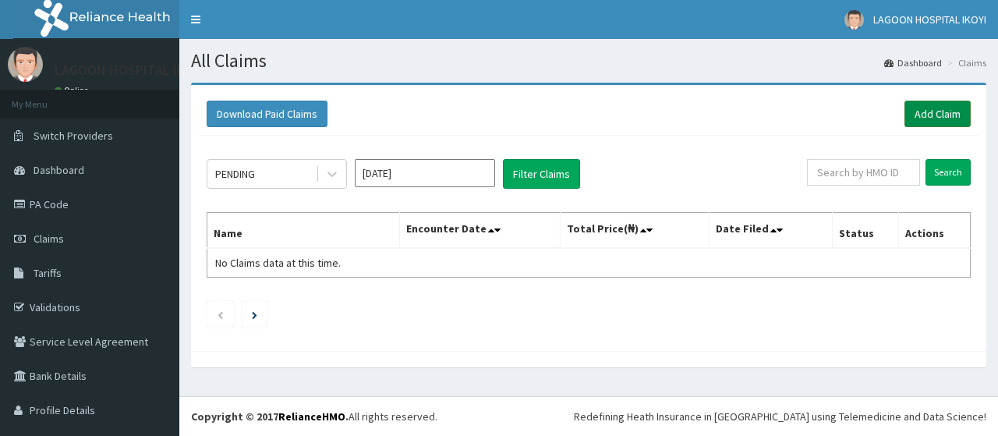
click at [934, 116] on link "Add Claim" at bounding box center [937, 114] width 66 height 27
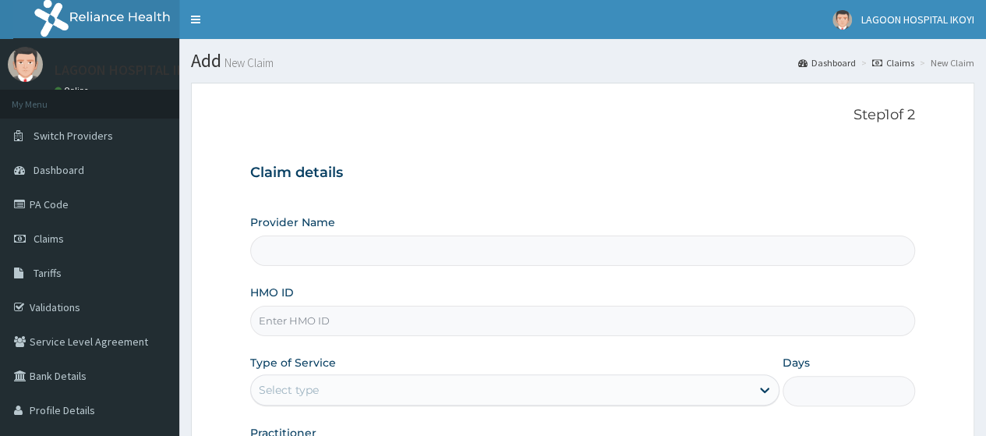
click at [300, 325] on input "HMO ID" at bounding box center [582, 321] width 665 height 30
paste input "AEL/10056/A"
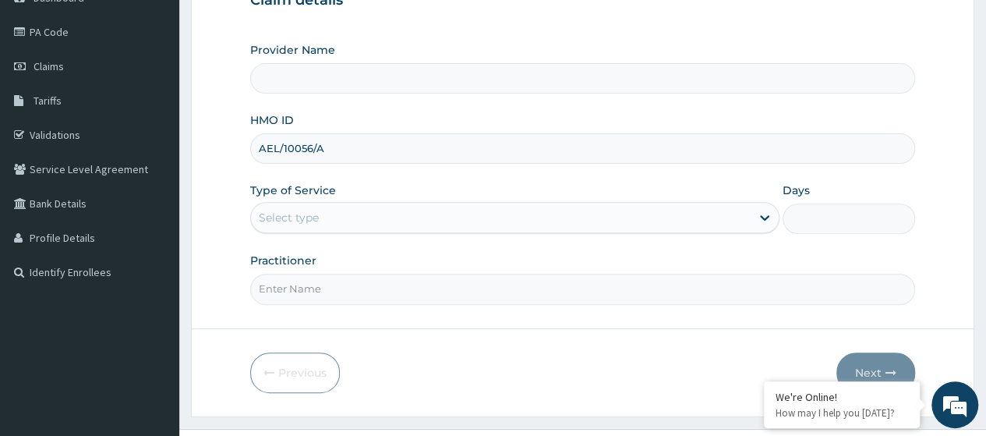
scroll to position [176, 0]
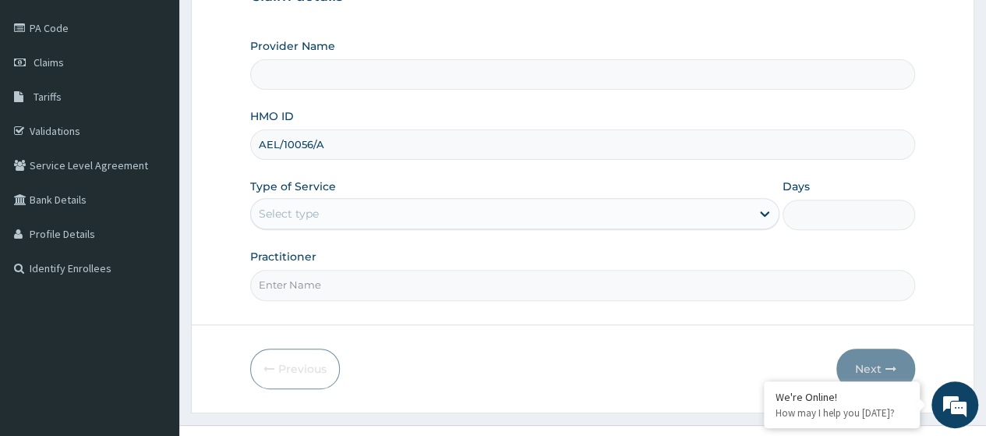
type input "AEL/10056/A"
click at [292, 203] on div "Select type" at bounding box center [501, 213] width 500 height 25
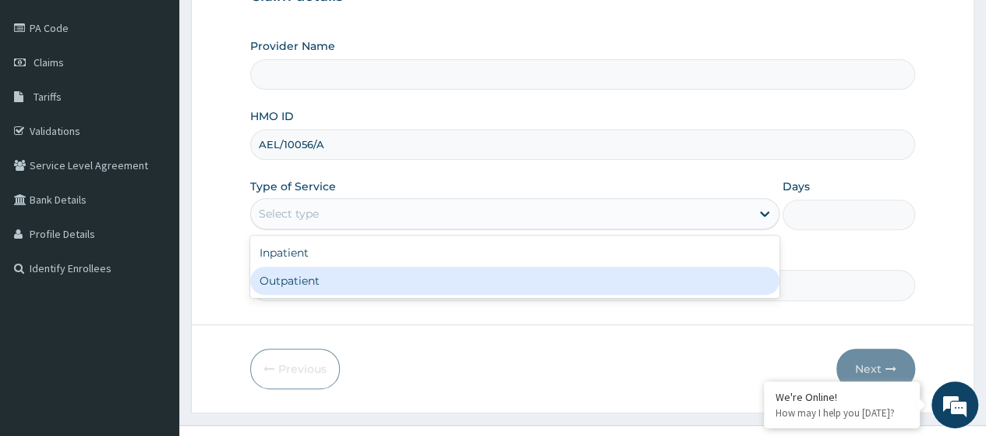
click at [309, 278] on div "Outpatient" at bounding box center [514, 281] width 529 height 28
type input "1"
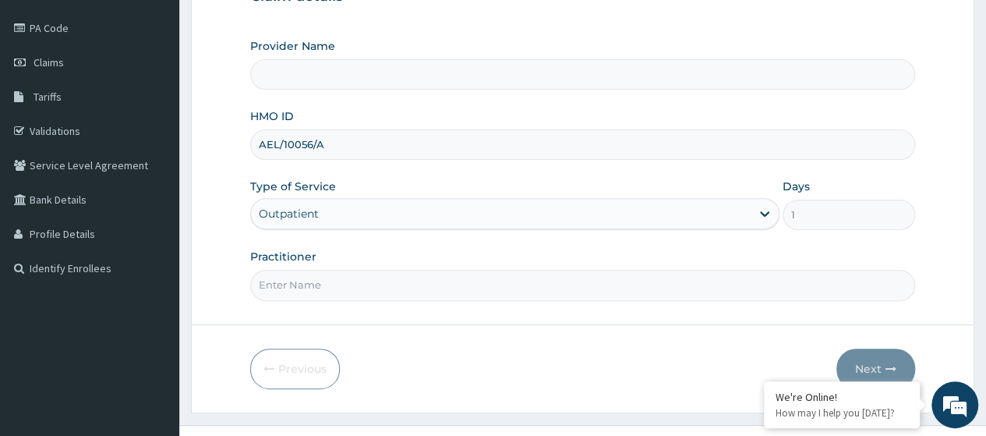
click at [310, 278] on input "Practitioner" at bounding box center [582, 285] width 665 height 30
type input "[GEOGRAPHIC_DATA] - [GEOGRAPHIC_DATA]([PERSON_NAME])"
type input "KUYORO"
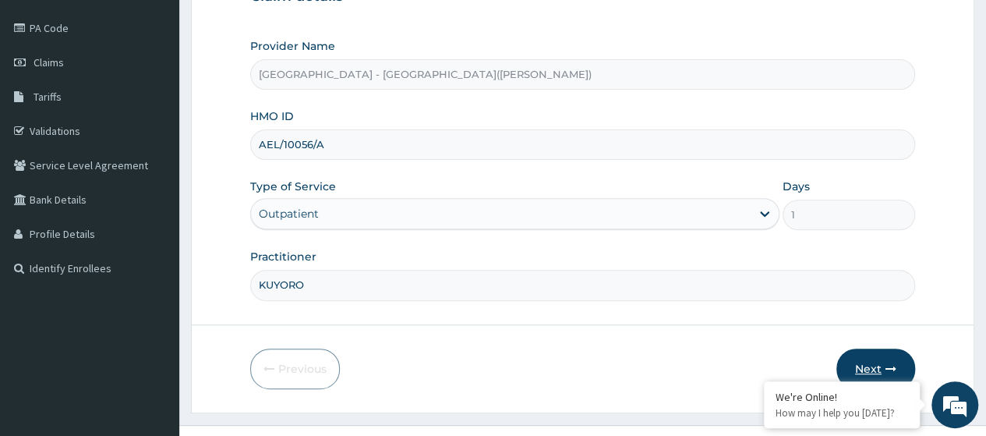
click at [875, 362] on button "Next" at bounding box center [875, 368] width 79 height 41
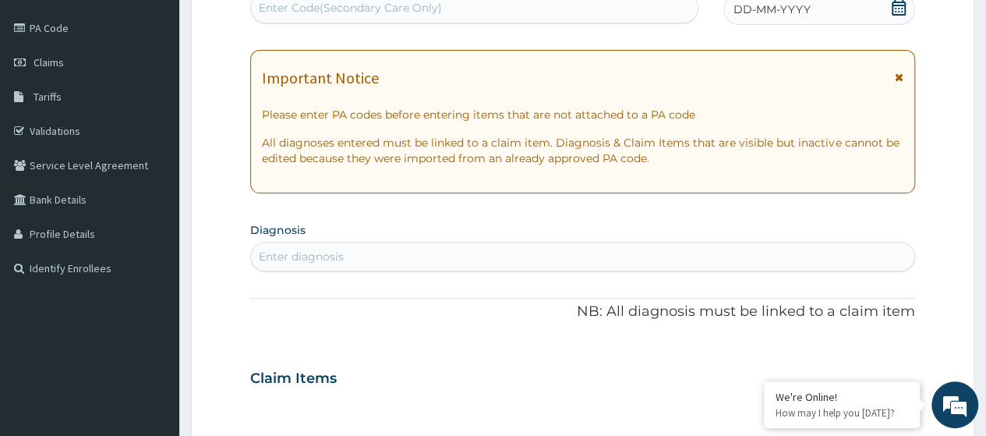
scroll to position [0, 0]
click at [337, 14] on div "Enter Code(Secondary Care Only)" at bounding box center [350, 8] width 183 height 16
paste input "PA/1F5195"
type input "PA/1F5195"
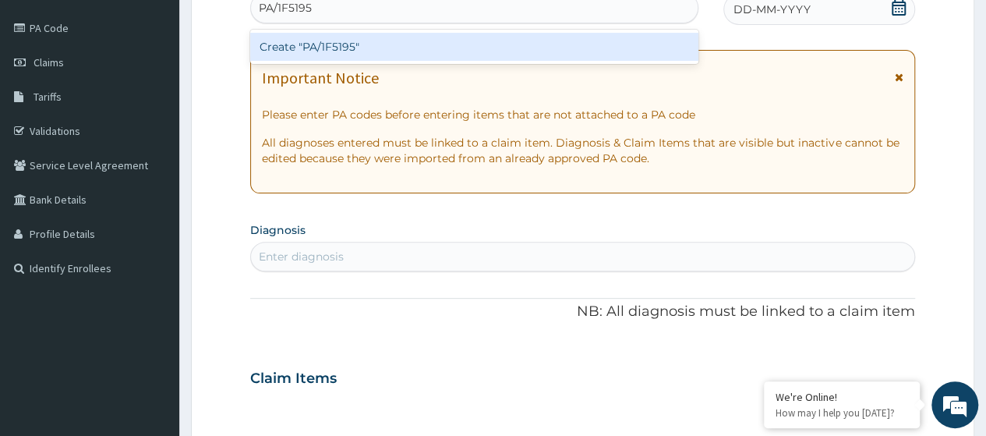
click at [398, 40] on div "Create "PA/1F5195"" at bounding box center [473, 47] width 447 height 28
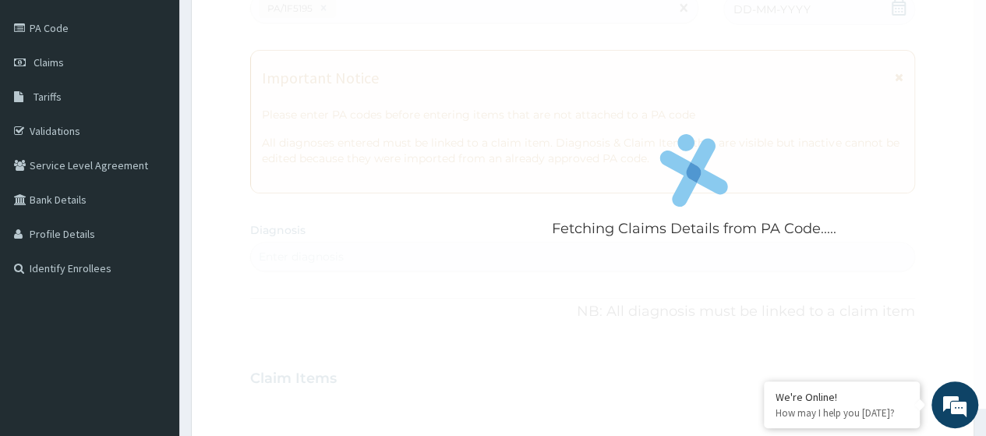
scroll to position [429, 0]
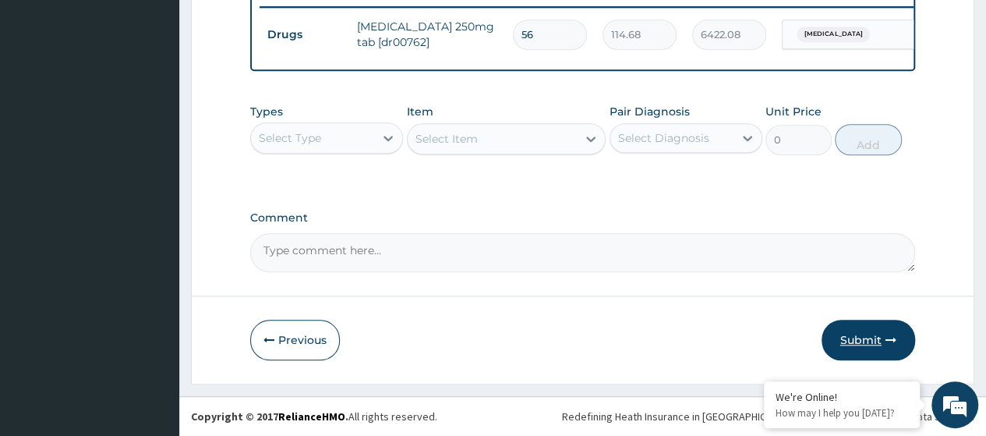
click at [849, 339] on button "Submit" at bounding box center [869, 340] width 94 height 41
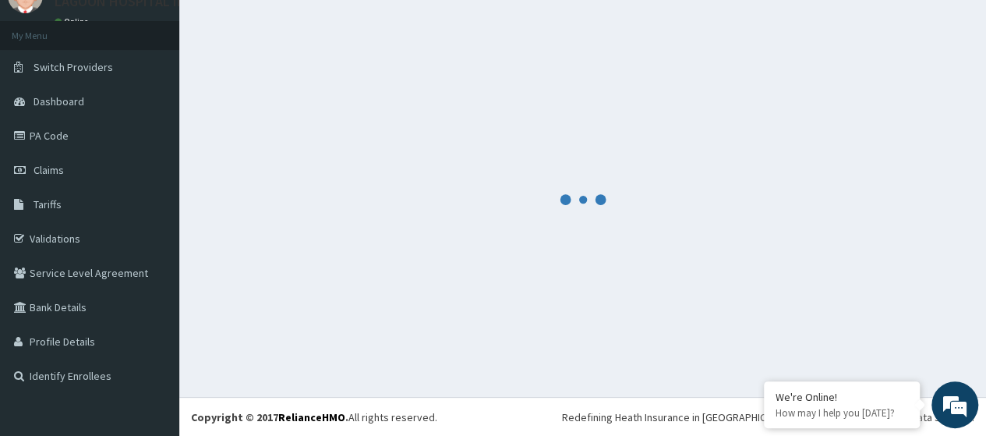
scroll to position [624, 0]
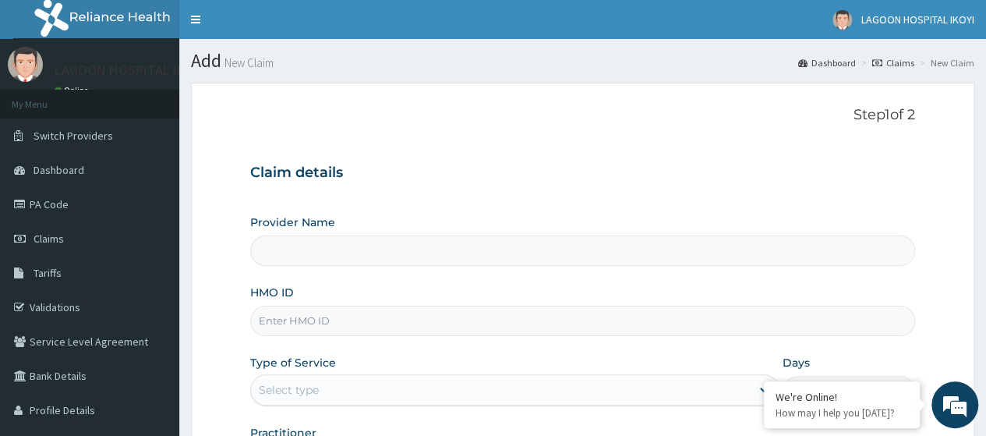
click at [307, 320] on input "HMO ID" at bounding box center [582, 321] width 665 height 30
paste input "AEL/10056/A"
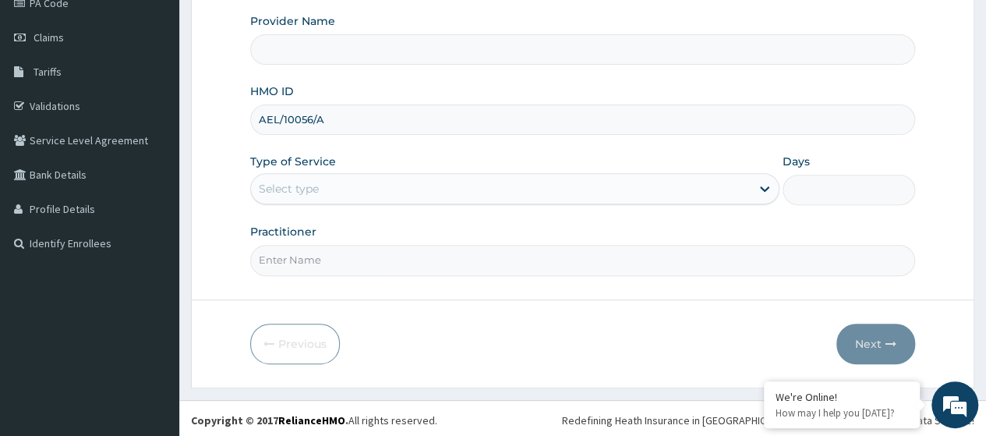
type input "AEL/10056/A"
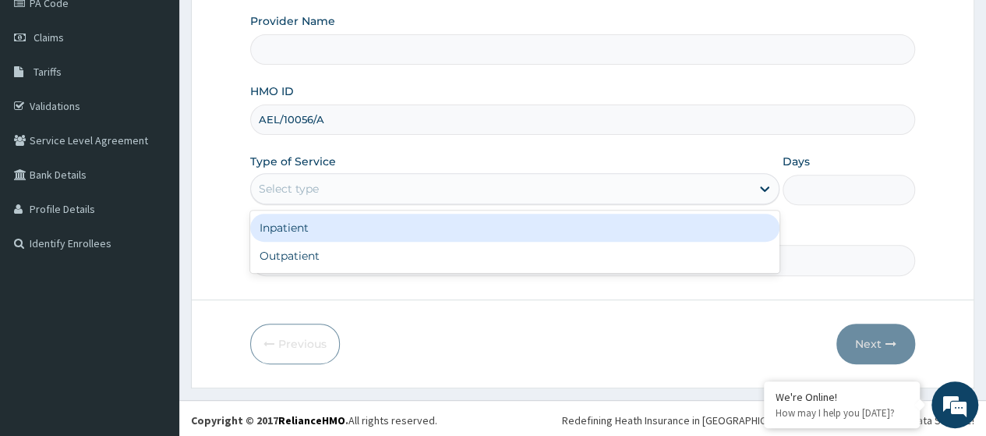
click at [307, 178] on div "Select type" at bounding box center [501, 188] width 500 height 25
type input "[GEOGRAPHIC_DATA] - [GEOGRAPHIC_DATA]([PERSON_NAME])"
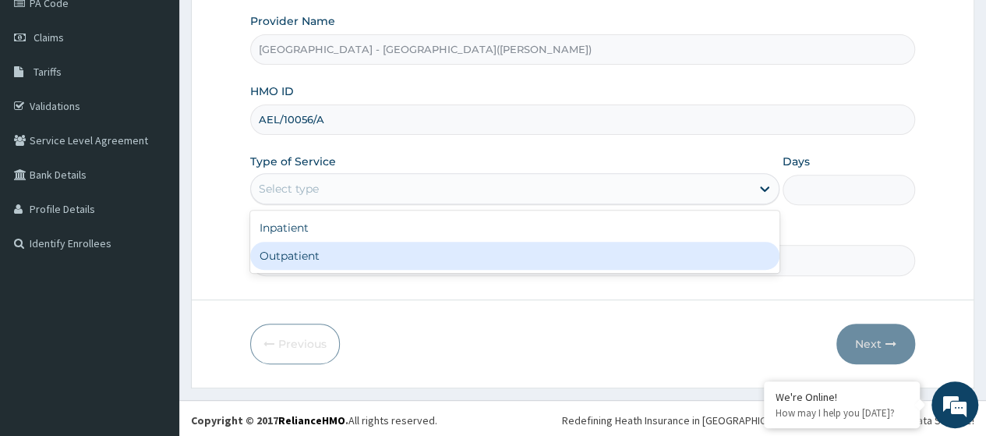
click at [324, 250] on div "Outpatient" at bounding box center [514, 256] width 529 height 28
type input "1"
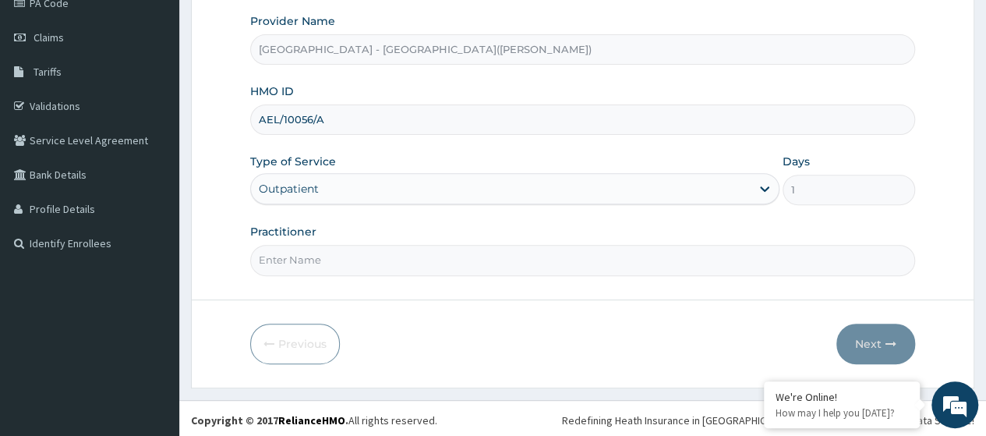
click at [326, 250] on input "Practitioner" at bounding box center [582, 260] width 665 height 30
type input "KUYORO"
click at [870, 341] on button "Next" at bounding box center [875, 343] width 79 height 41
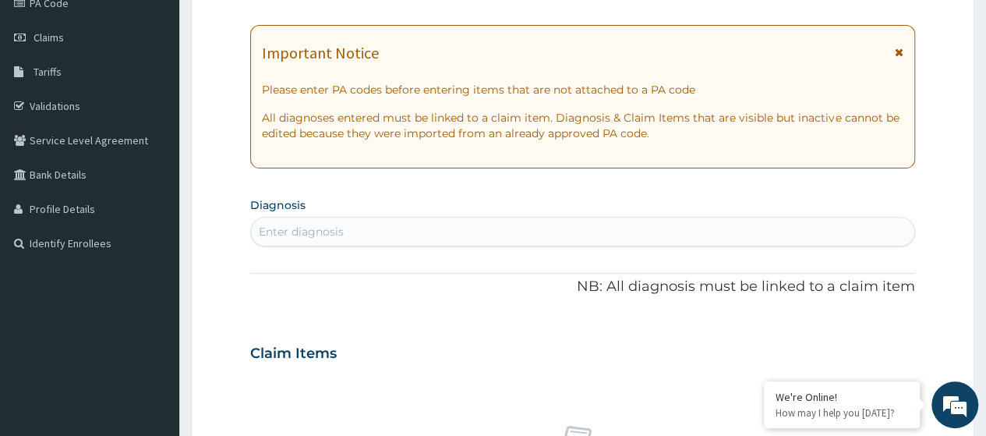
scroll to position [0, 0]
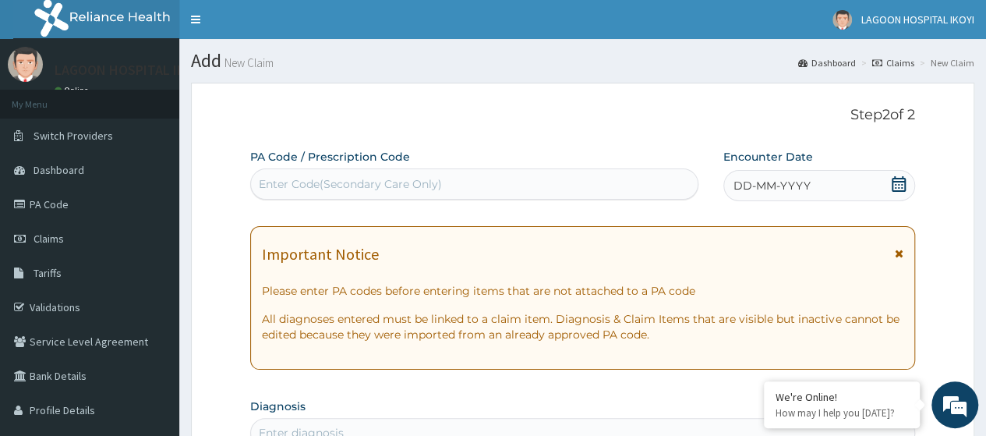
click at [274, 178] on div "Enter Code(Secondary Care Only)" at bounding box center [350, 184] width 183 height 16
paste input "PA/D5D7C1"
type input "PA/D5D7C1"
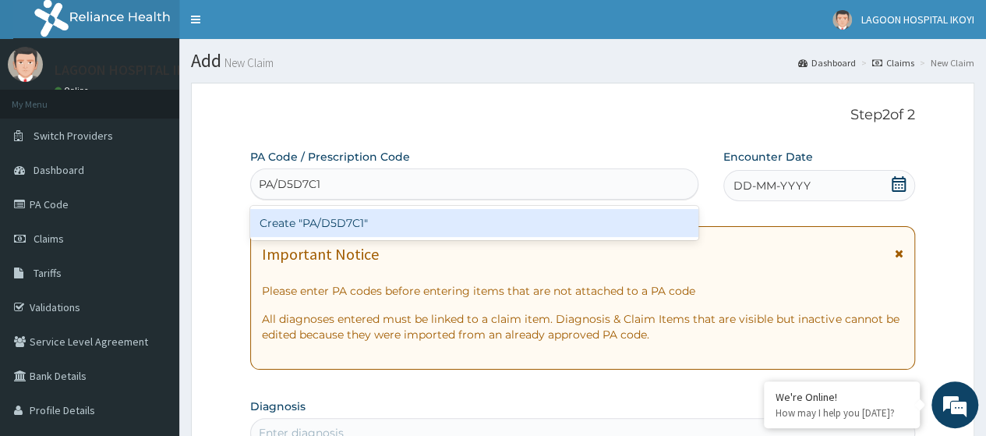
click at [316, 214] on div "Create "PA/D5D7C1"" at bounding box center [473, 223] width 447 height 28
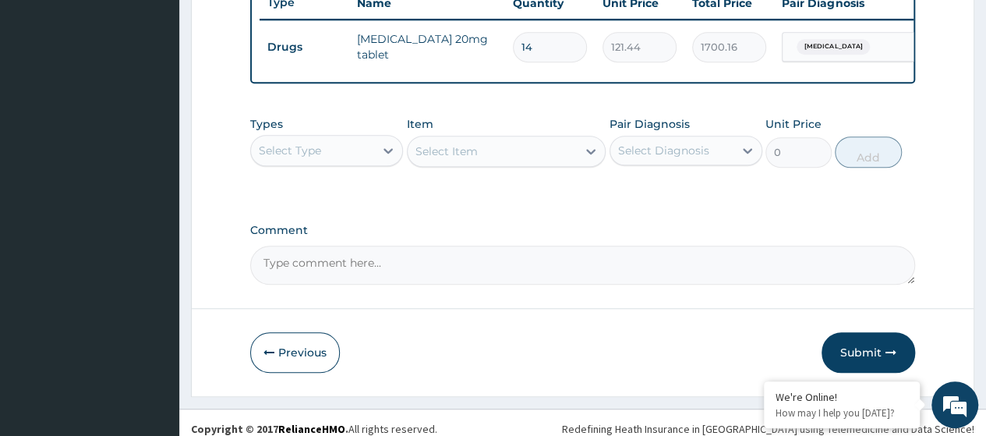
scroll to position [624, 0]
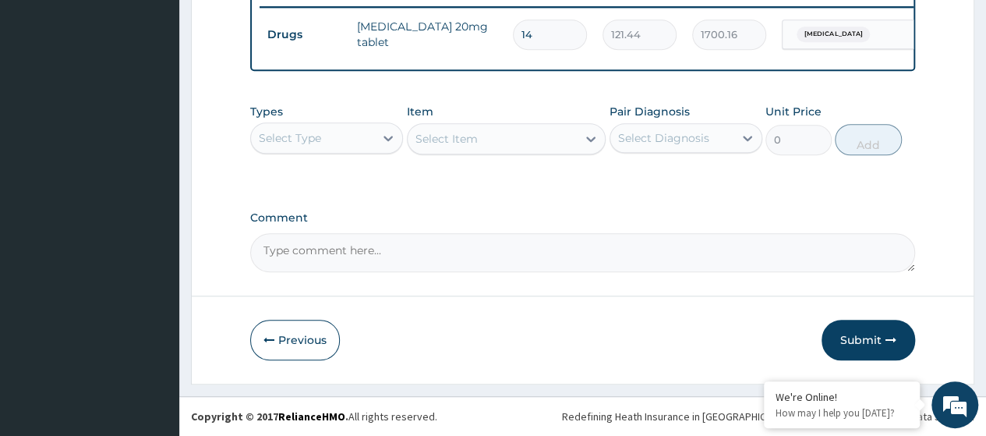
click at [325, 138] on div "Select Type" at bounding box center [312, 137] width 123 height 25
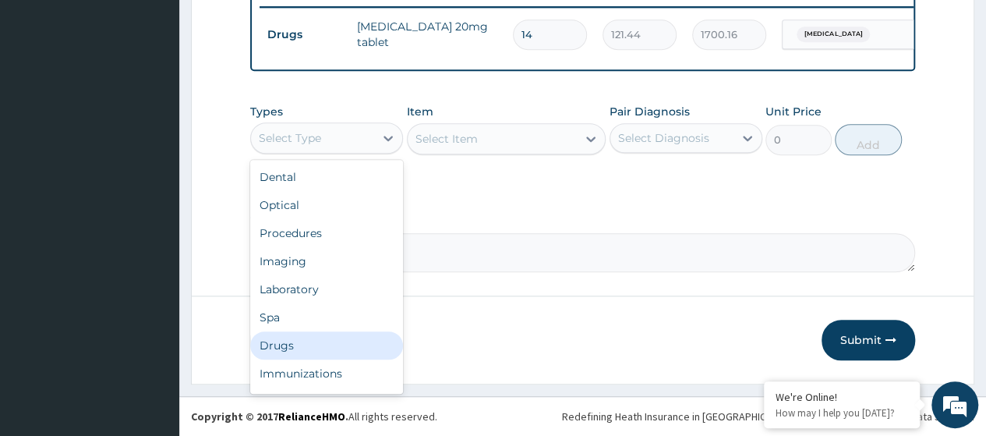
click at [316, 352] on div "Drugs" at bounding box center [326, 345] width 153 height 28
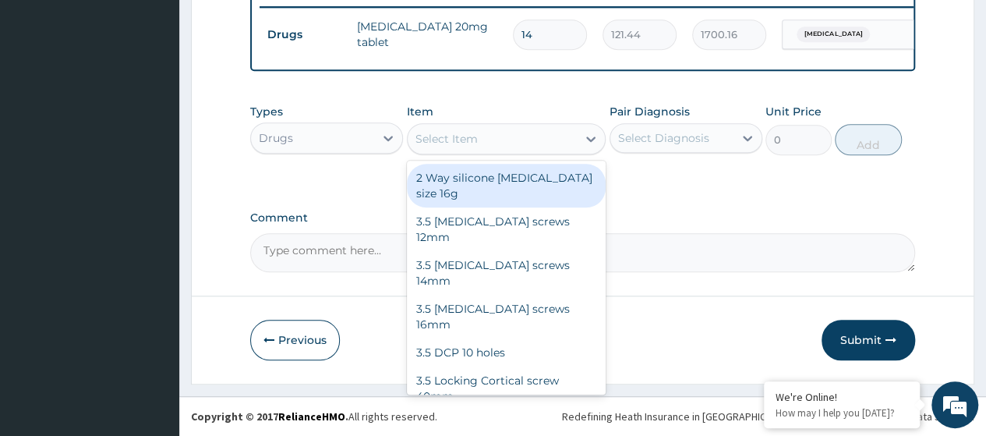
click at [427, 142] on div "Select Item" at bounding box center [446, 139] width 62 height 16
paste input "Cefuroxime 500Mg Tab (Dr00241)"
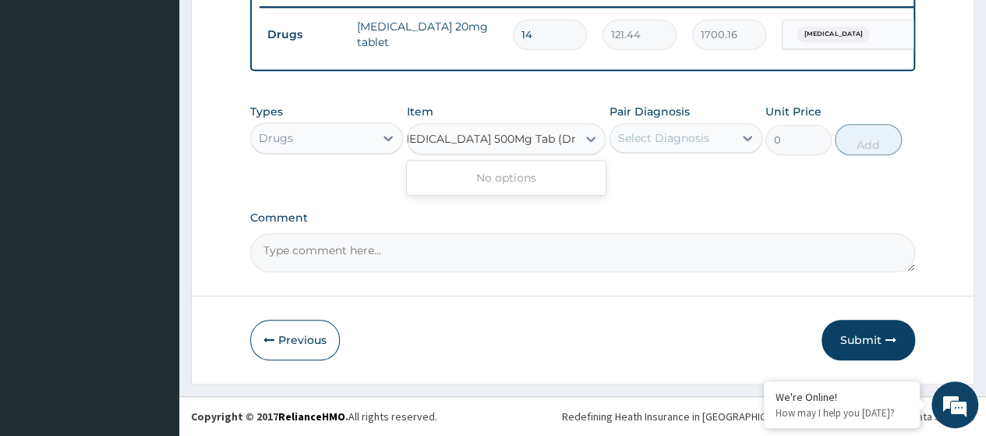
scroll to position [0, 0]
type input "Cefuroxime 500Mg Tab"
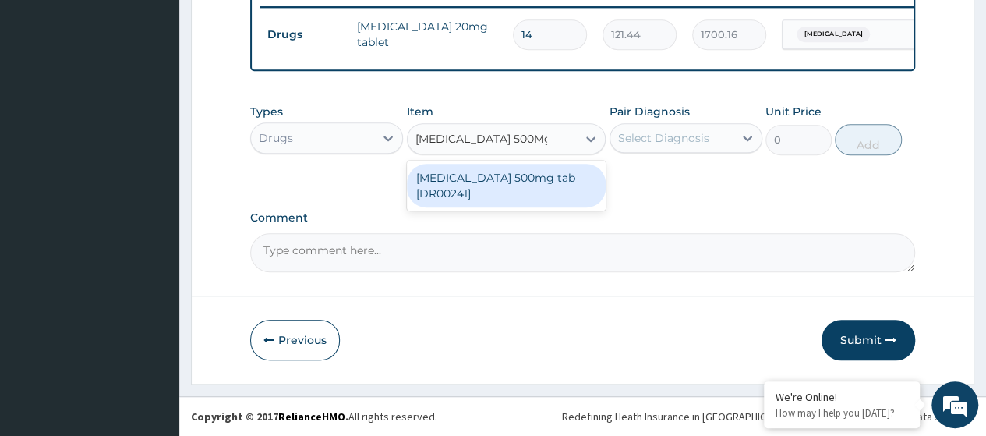
click at [482, 173] on div "Cefuroxime 500mg tab [DR00241]" at bounding box center [507, 186] width 200 height 44
type input "570"
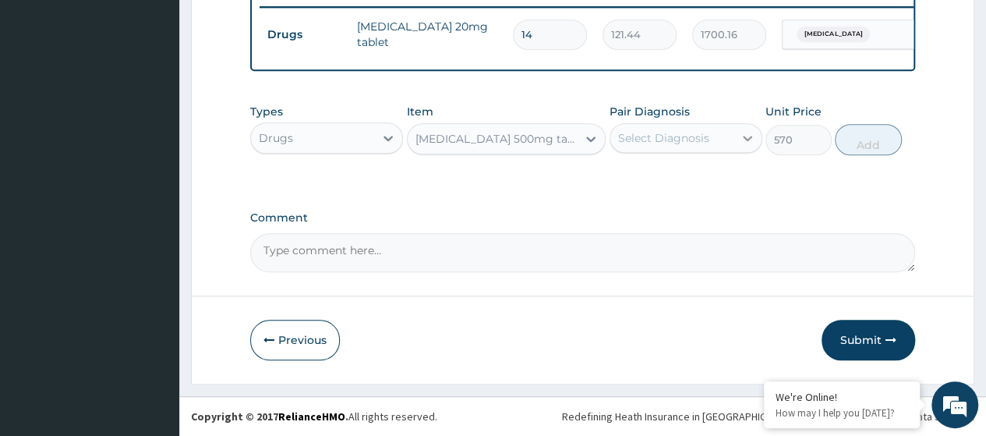
click at [740, 140] on icon at bounding box center [748, 138] width 16 height 16
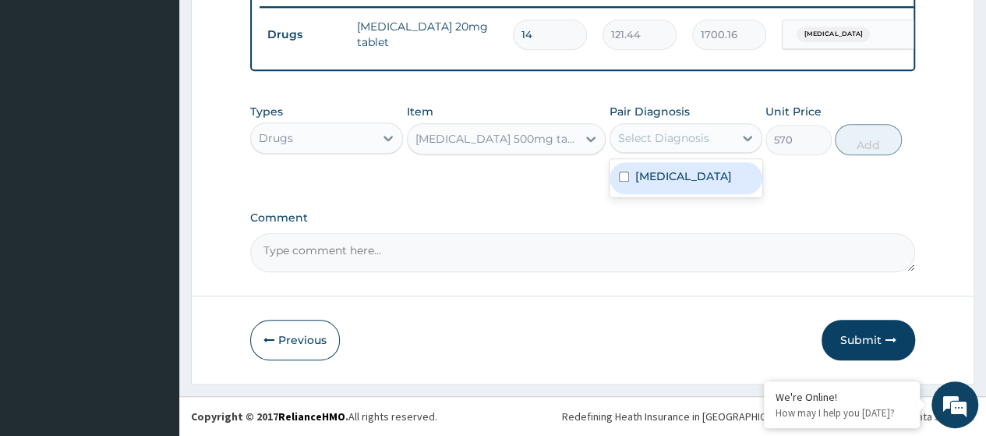
click at [702, 184] on label "Essential hypertension" at bounding box center [683, 176] width 97 height 16
checkbox input "true"
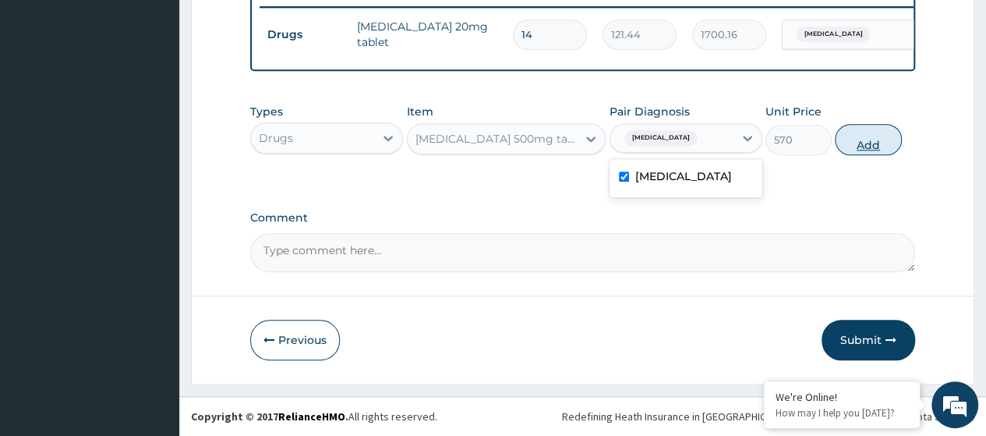
click at [878, 143] on button "Add" at bounding box center [868, 139] width 66 height 31
type input "0"
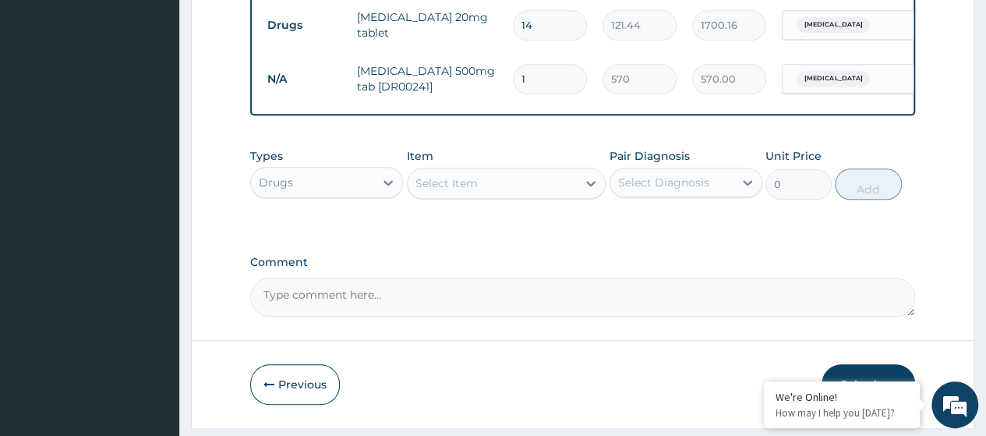
type input "14"
type input "7980.00"
type input "14"
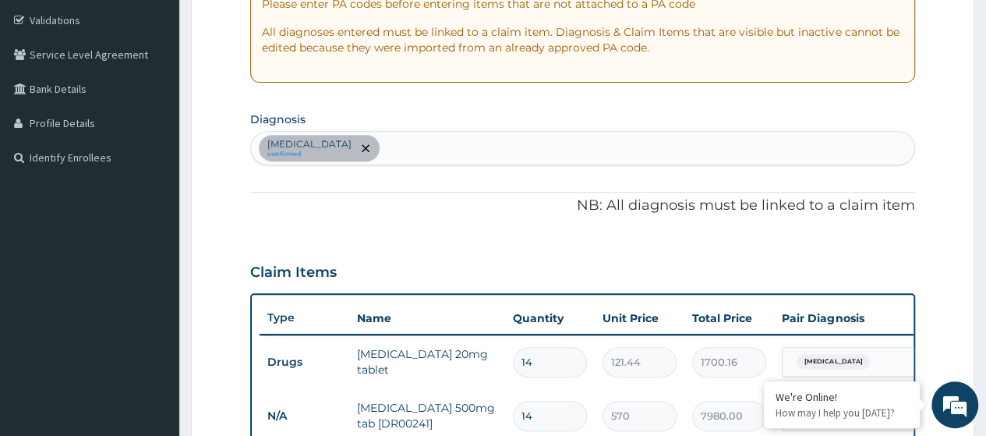
scroll to position [290, 0]
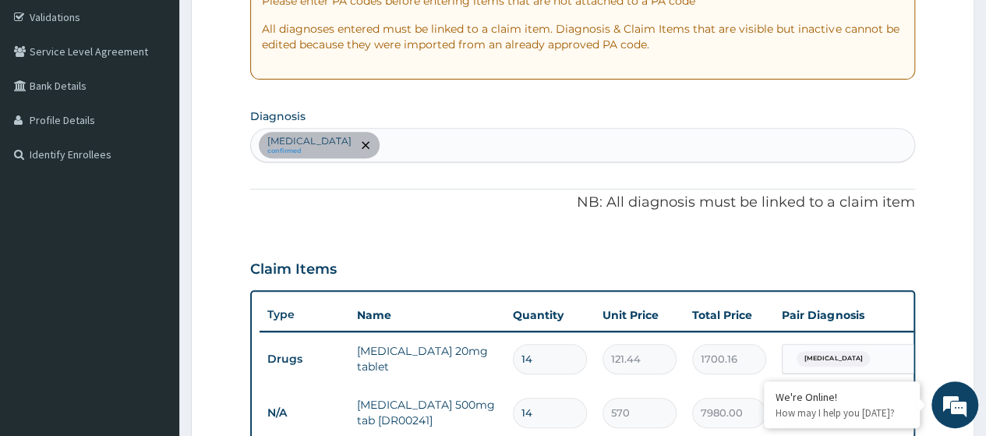
click at [427, 138] on div "Essential hypertension confirmed" at bounding box center [582, 145] width 663 height 33
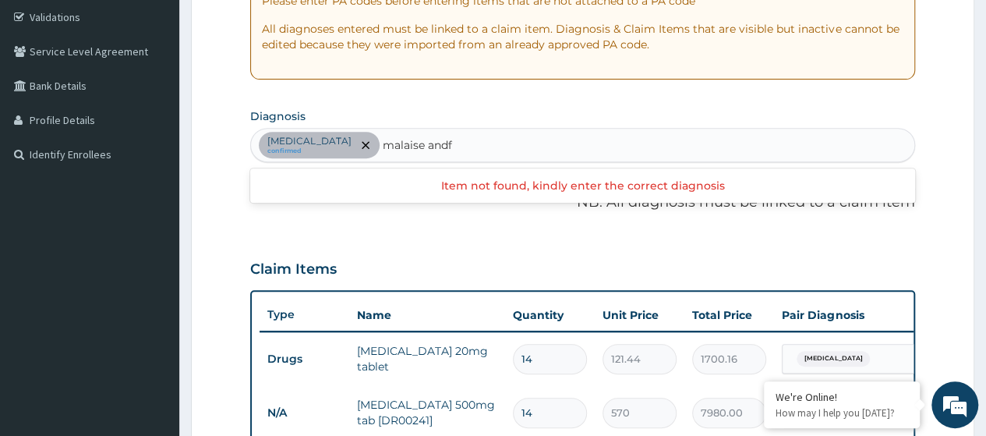
type input "malaise and"
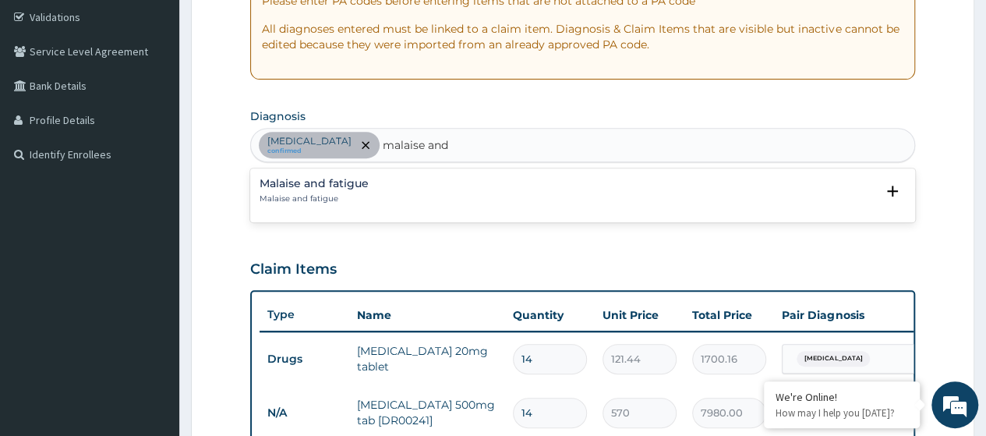
click at [341, 189] on div "Malaise and fatigue Malaise and fatigue" at bounding box center [314, 191] width 109 height 27
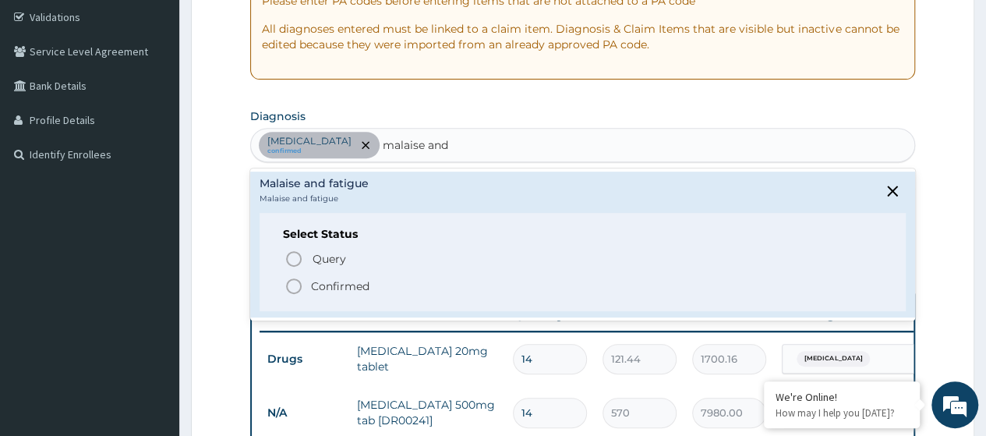
click at [355, 283] on p "Confirmed" at bounding box center [340, 286] width 58 height 16
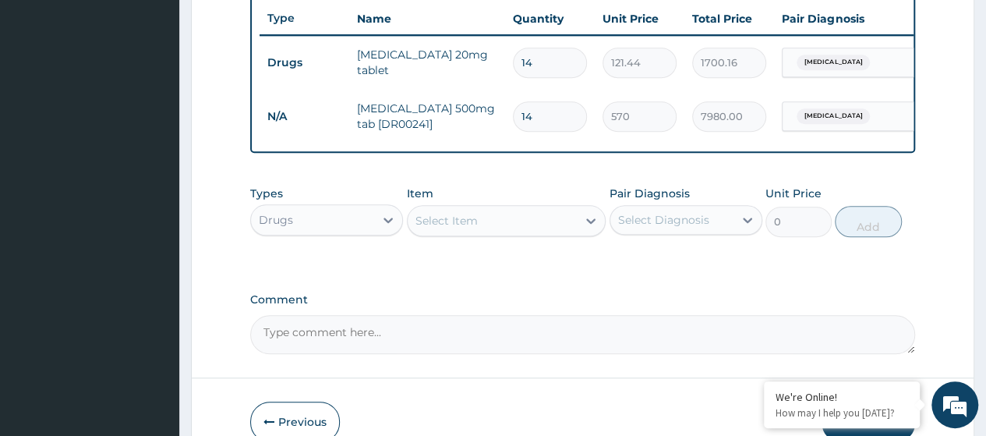
scroll to position [0, 117]
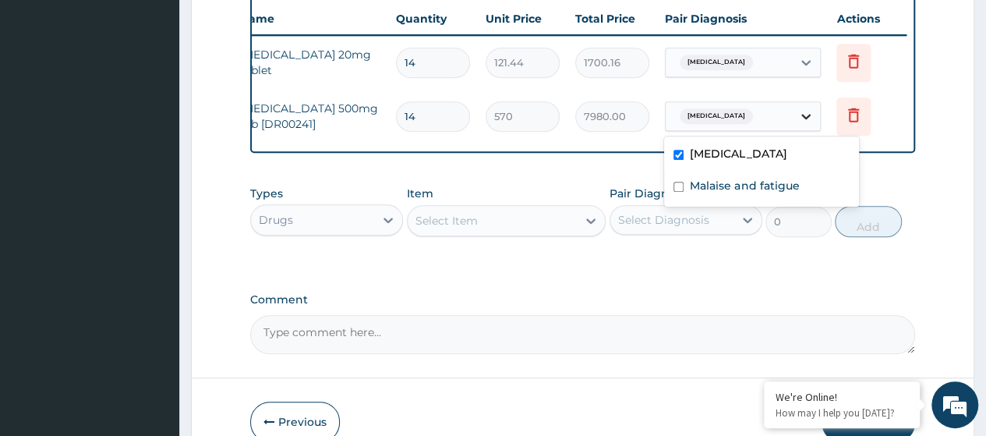
click at [804, 124] on div at bounding box center [806, 116] width 28 height 28
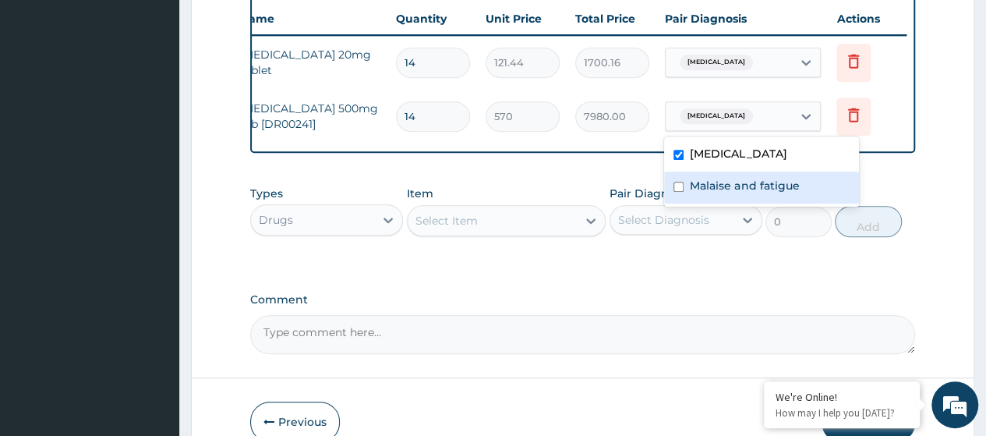
click at [717, 192] on label "Malaise and fatigue" at bounding box center [744, 186] width 109 height 16
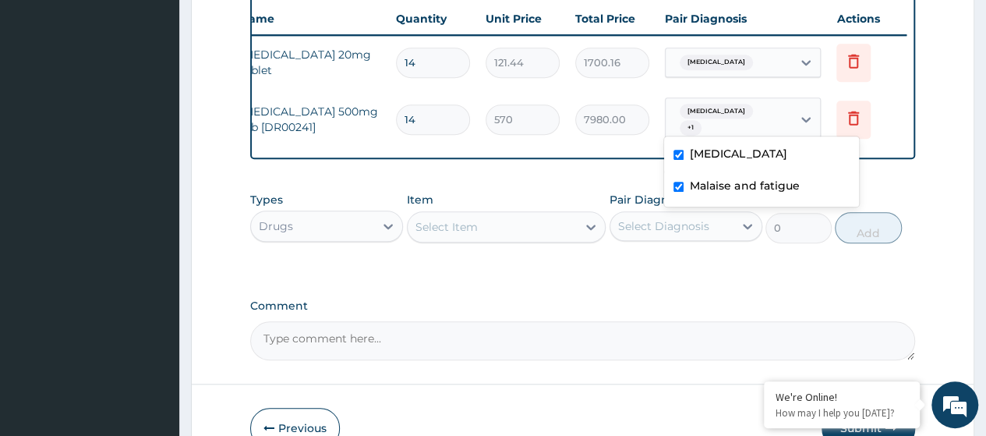
checkbox input "true"
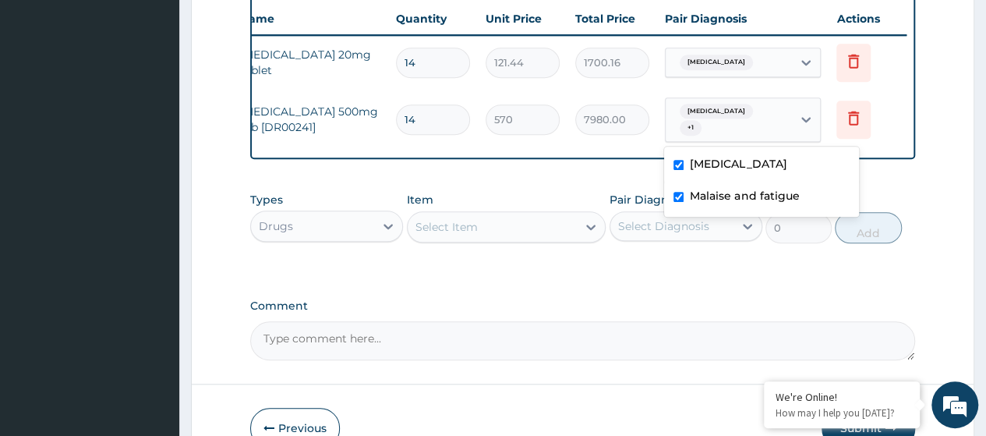
click at [698, 158] on label "Essential hypertension" at bounding box center [738, 164] width 97 height 16
checkbox input "false"
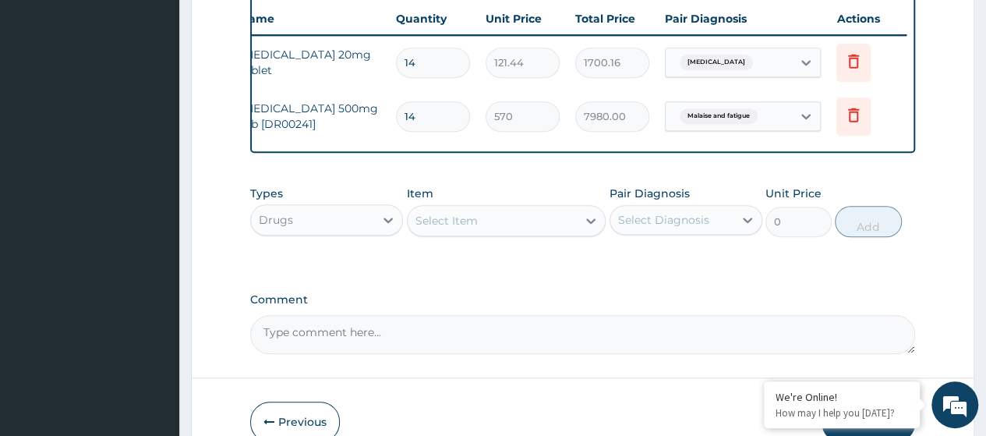
click at [549, 306] on label "Comment" at bounding box center [582, 299] width 665 height 13
click at [549, 315] on textarea "Comment" at bounding box center [582, 334] width 665 height 39
click at [438, 228] on div "Select Item" at bounding box center [446, 221] width 62 height 16
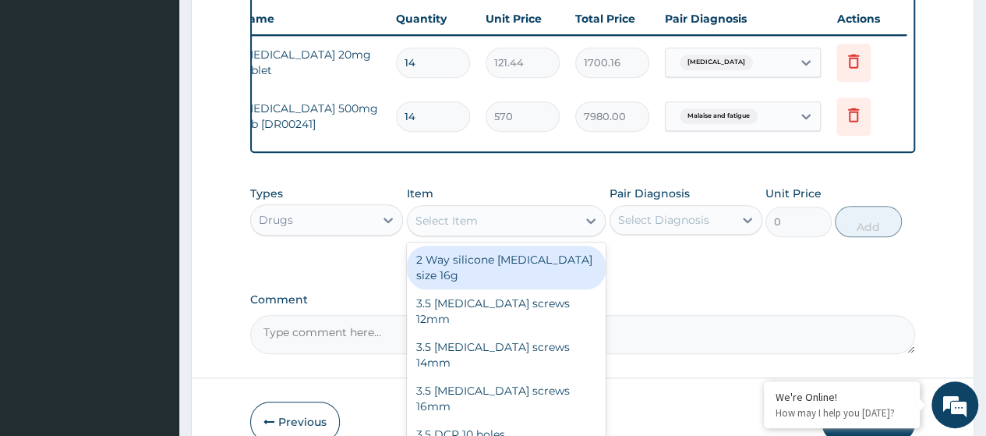
paste input "Folic Acid Tab 5Mg (Dr00507)"
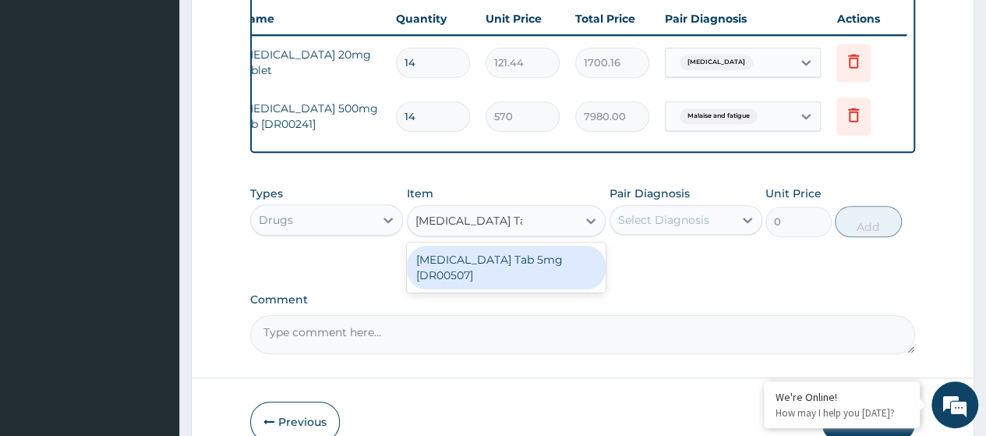
type input "Folic Acid Tab 5Mg"
click at [511, 270] on div "Folic Acid Tab 5mg [DR00507]" at bounding box center [507, 268] width 200 height 44
type input "7.5"
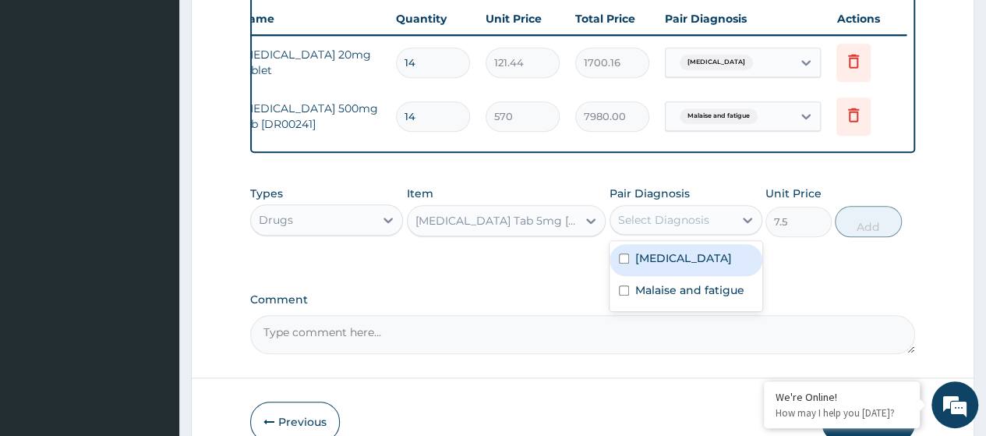
click at [698, 228] on div "Select Diagnosis" at bounding box center [663, 220] width 91 height 16
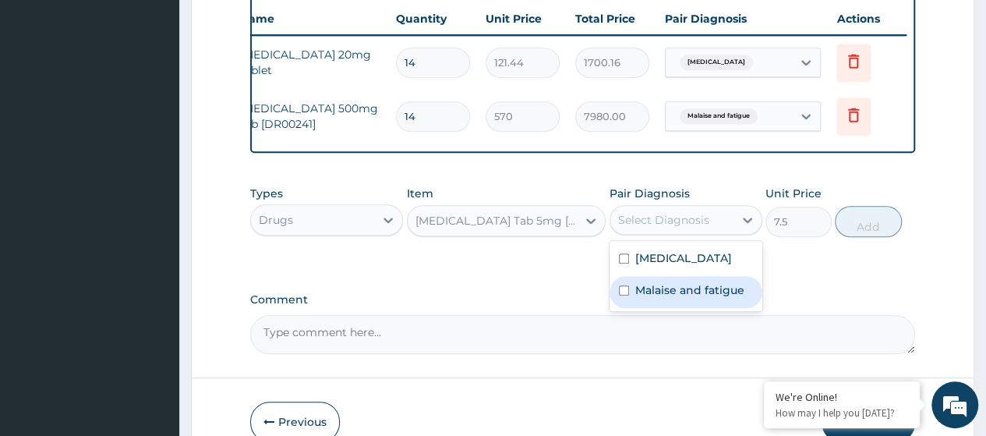
click at [691, 308] on div "Malaise and fatigue" at bounding box center [686, 292] width 153 height 32
checkbox input "true"
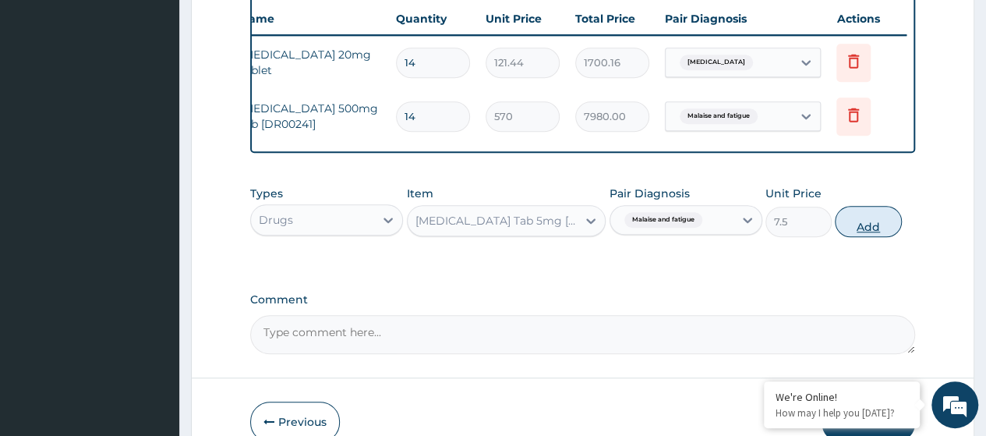
click at [859, 235] on button "Add" at bounding box center [868, 221] width 66 height 31
type input "0"
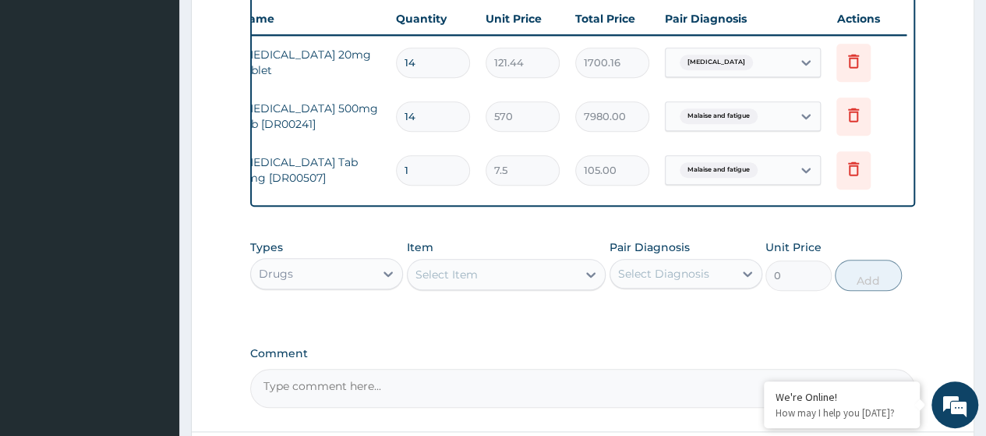
type input "14"
type input "105.00"
type input "14"
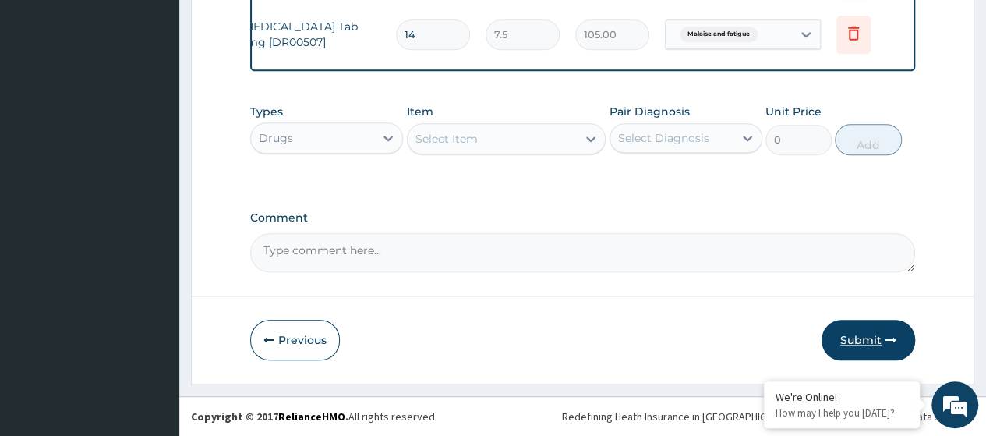
click at [845, 341] on button "Submit" at bounding box center [869, 340] width 94 height 41
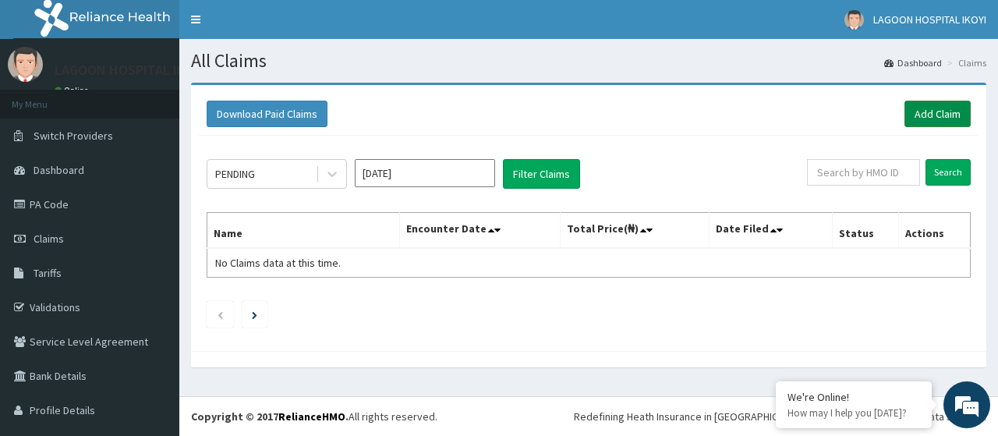
click at [935, 110] on link "Add Claim" at bounding box center [937, 114] width 66 height 27
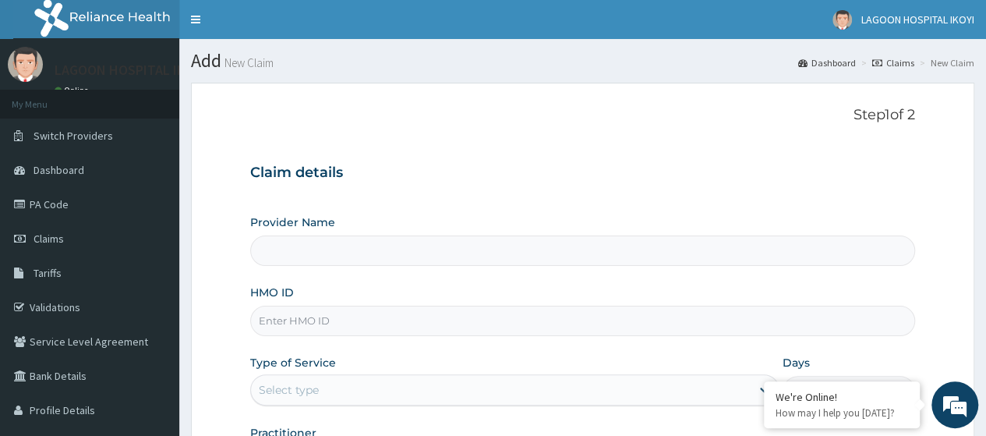
click at [330, 313] on input "HMO ID" at bounding box center [582, 321] width 665 height 30
paste input "AEL/10056/A"
type input "AEL/10056/A"
type input "[GEOGRAPHIC_DATA] - [GEOGRAPHIC_DATA]([PERSON_NAME])"
